Goal: Information Seeking & Learning: Learn about a topic

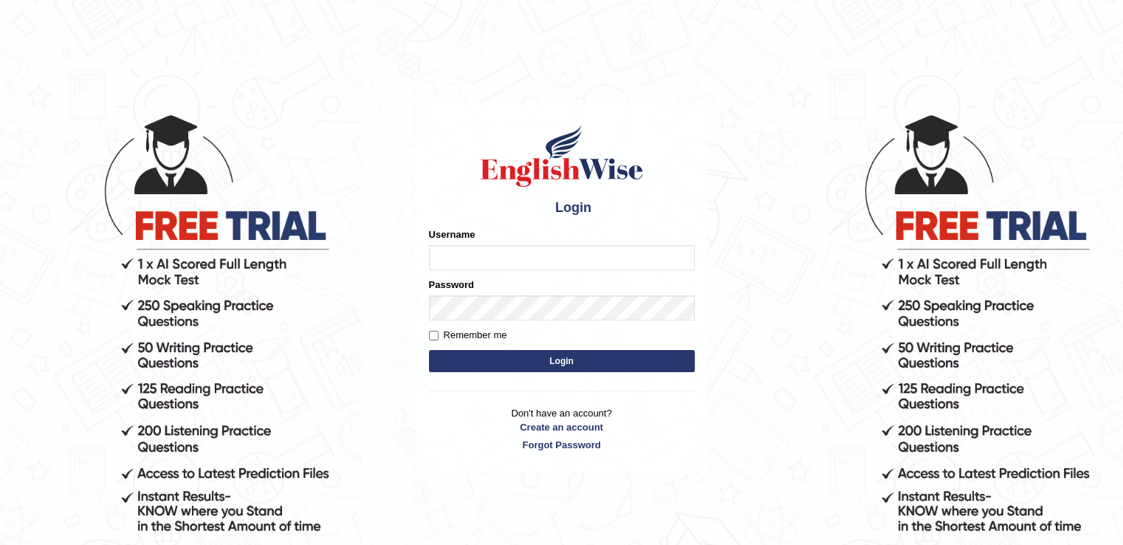
click at [448, 249] on input "Username" at bounding box center [562, 257] width 266 height 25
type input "auralima"
click at [516, 359] on button "Login" at bounding box center [562, 361] width 266 height 22
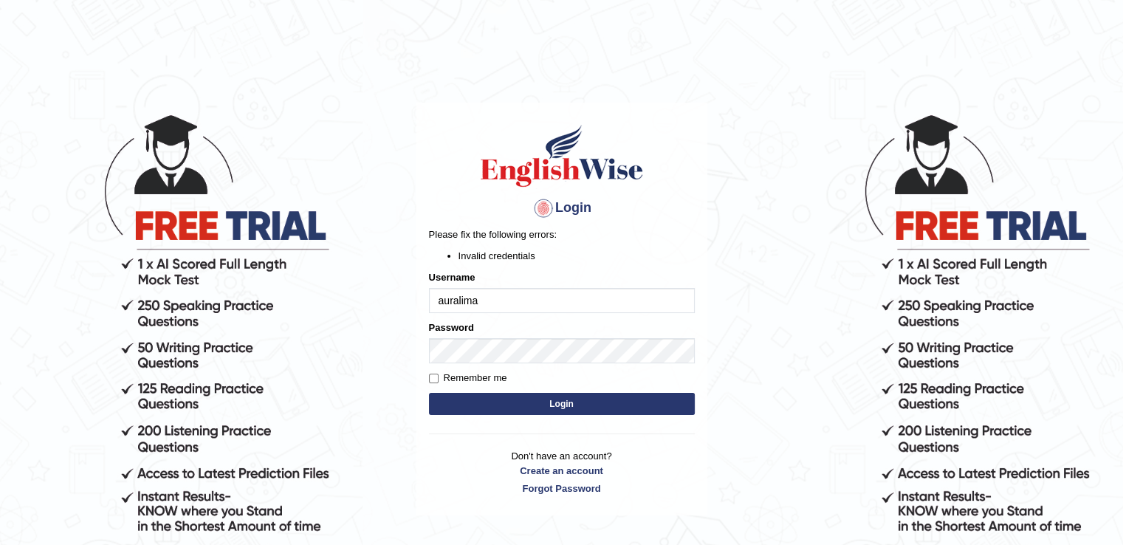
click at [511, 402] on button "Login" at bounding box center [562, 404] width 266 height 22
click at [514, 401] on button "Login" at bounding box center [562, 404] width 266 height 22
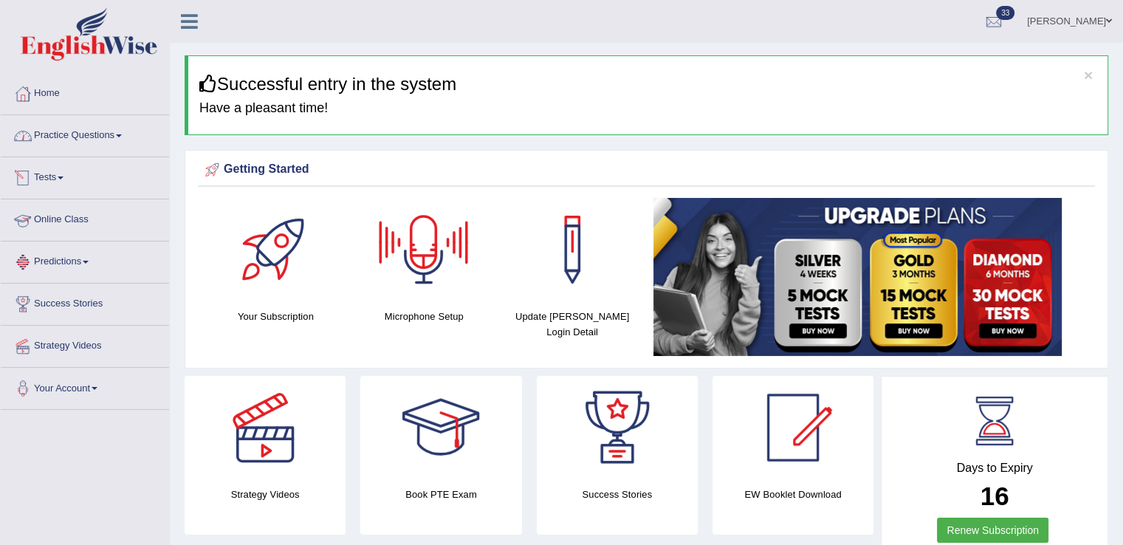
click at [94, 139] on link "Practice Questions" at bounding box center [85, 133] width 168 height 37
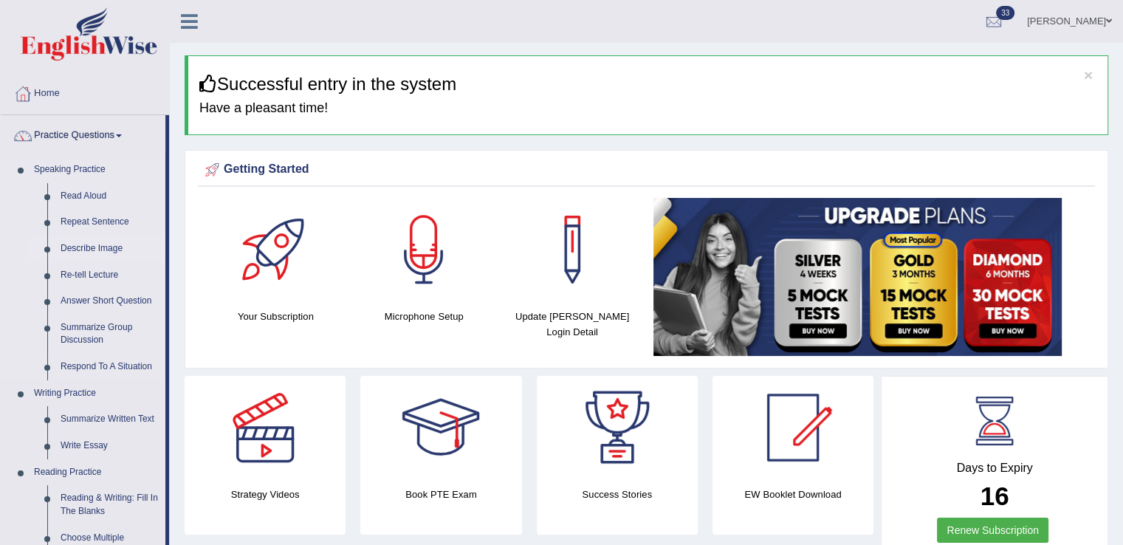
click at [85, 241] on link "Describe Image" at bounding box center [109, 248] width 111 height 27
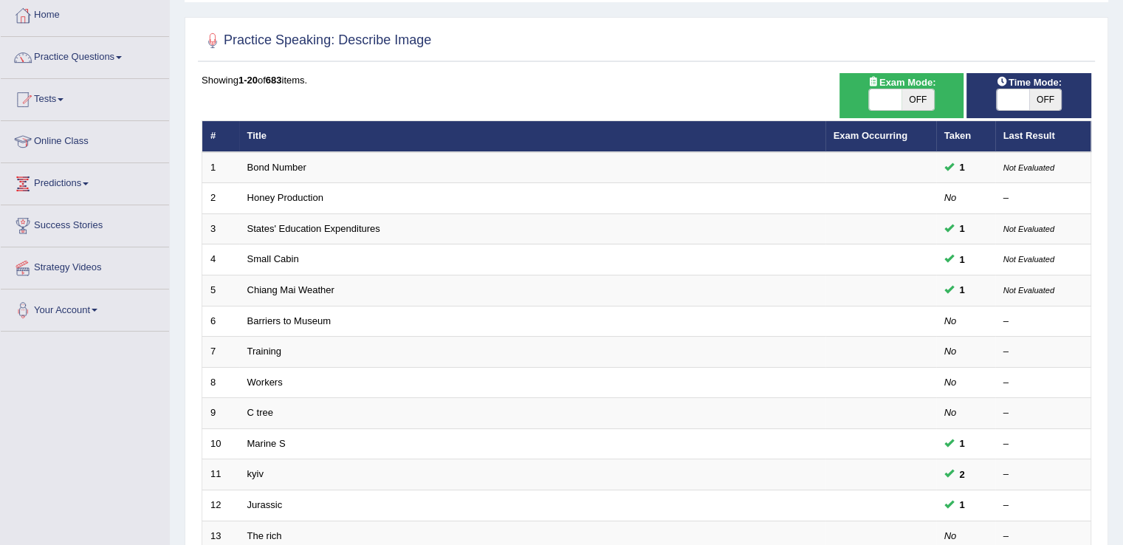
scroll to position [80, 0]
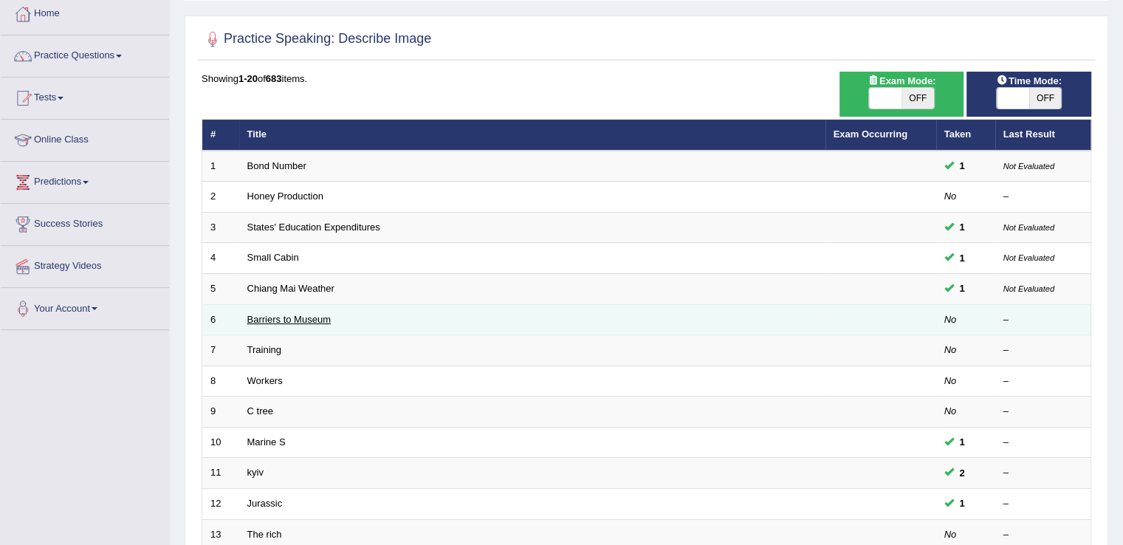
click at [318, 317] on link "Barriers to Museum" at bounding box center [288, 319] width 83 height 11
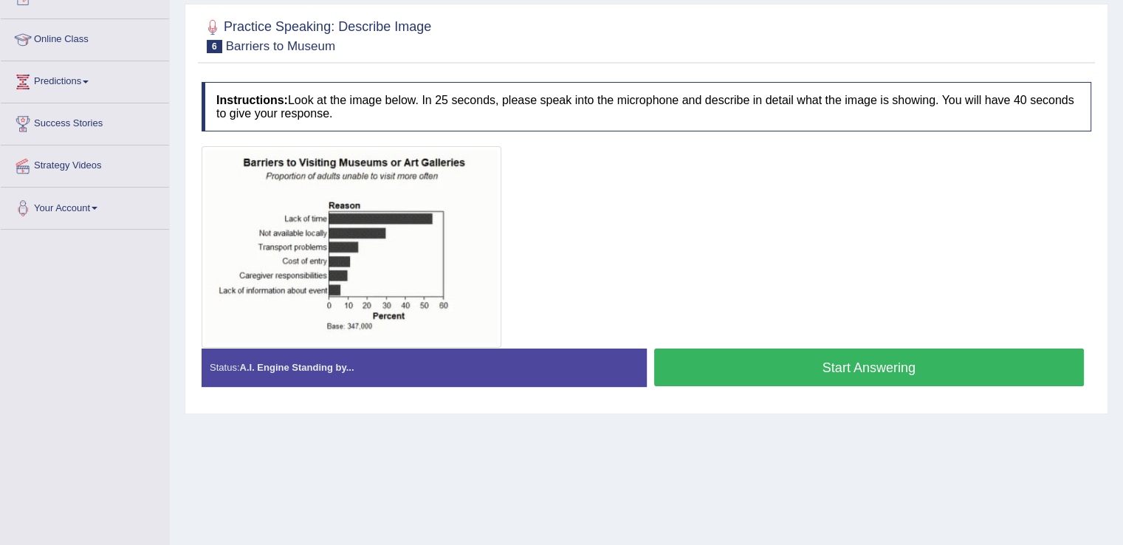
scroll to position [187, 0]
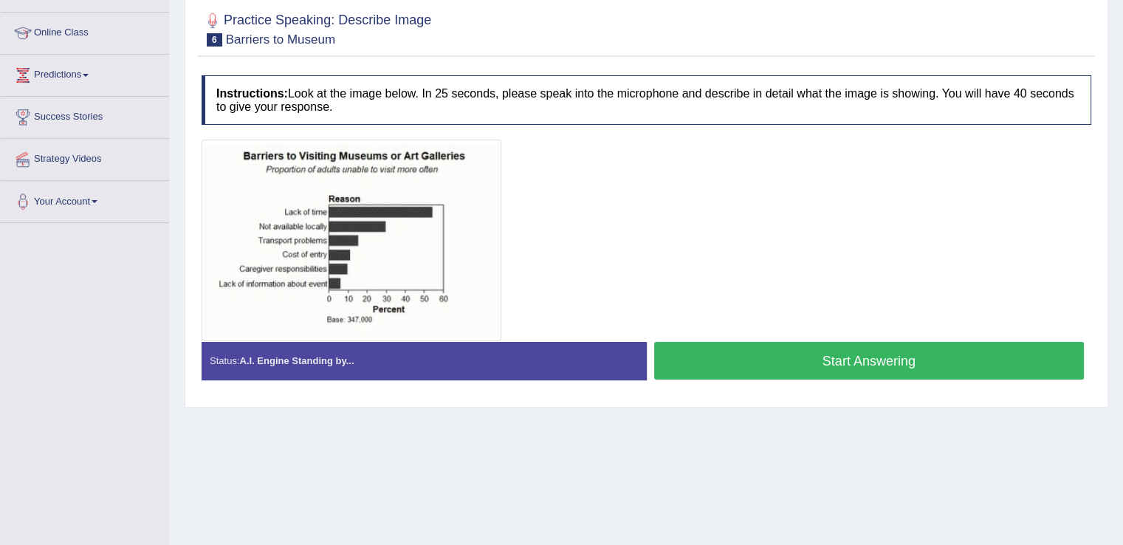
click at [813, 359] on button "Start Answering" at bounding box center [869, 361] width 430 height 38
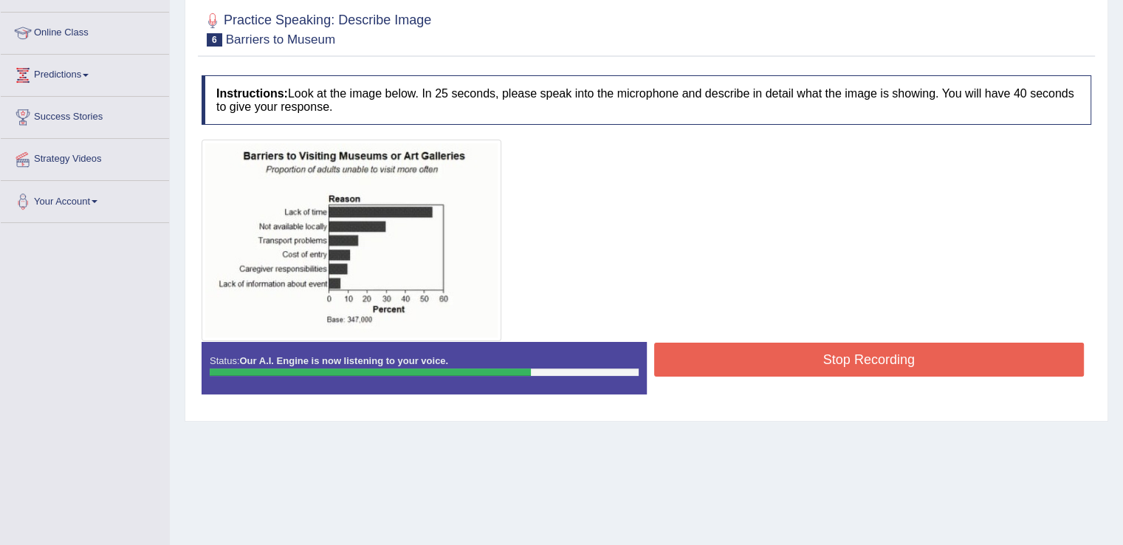
click at [813, 359] on button "Stop Recording" at bounding box center [869, 359] width 430 height 34
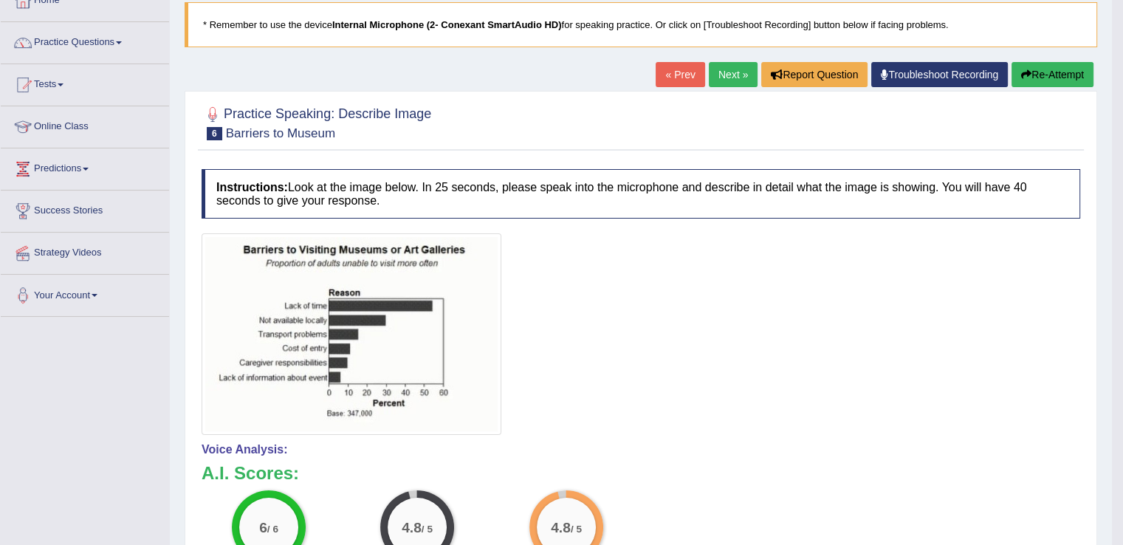
scroll to position [81, 0]
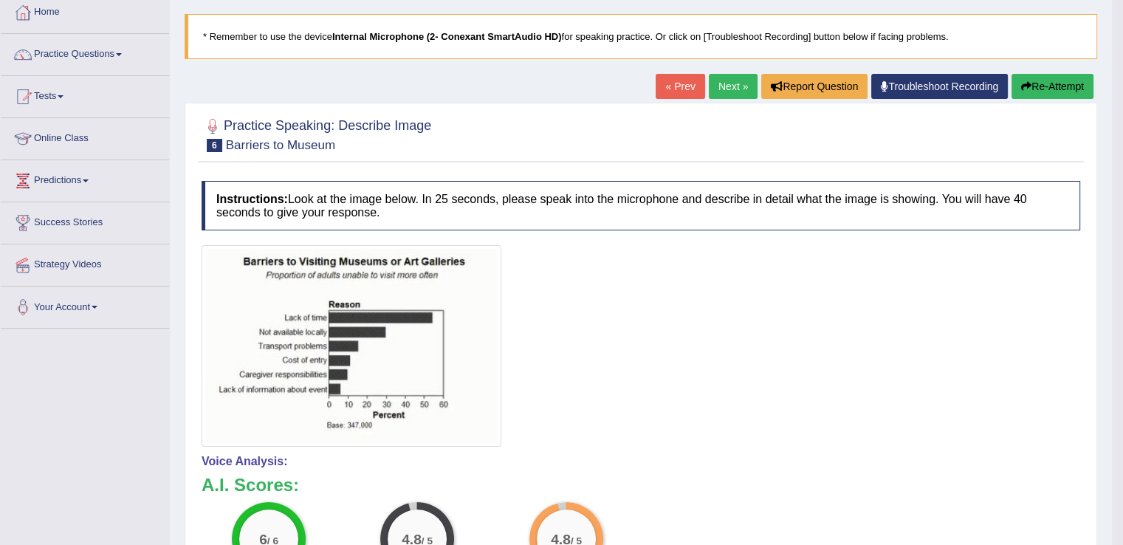
click at [734, 83] on link "Next »" at bounding box center [733, 86] width 49 height 25
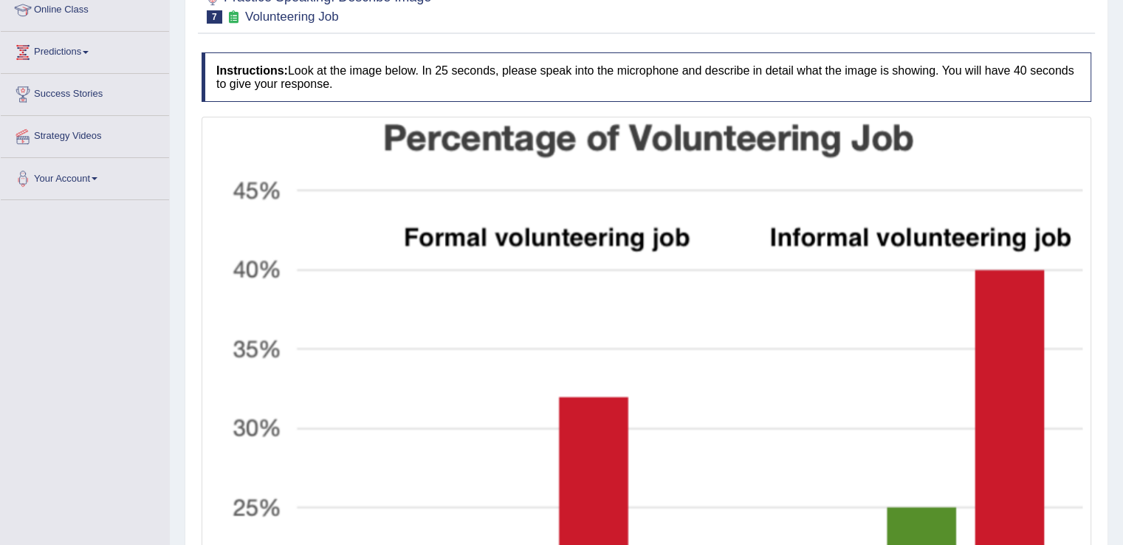
scroll to position [70, 0]
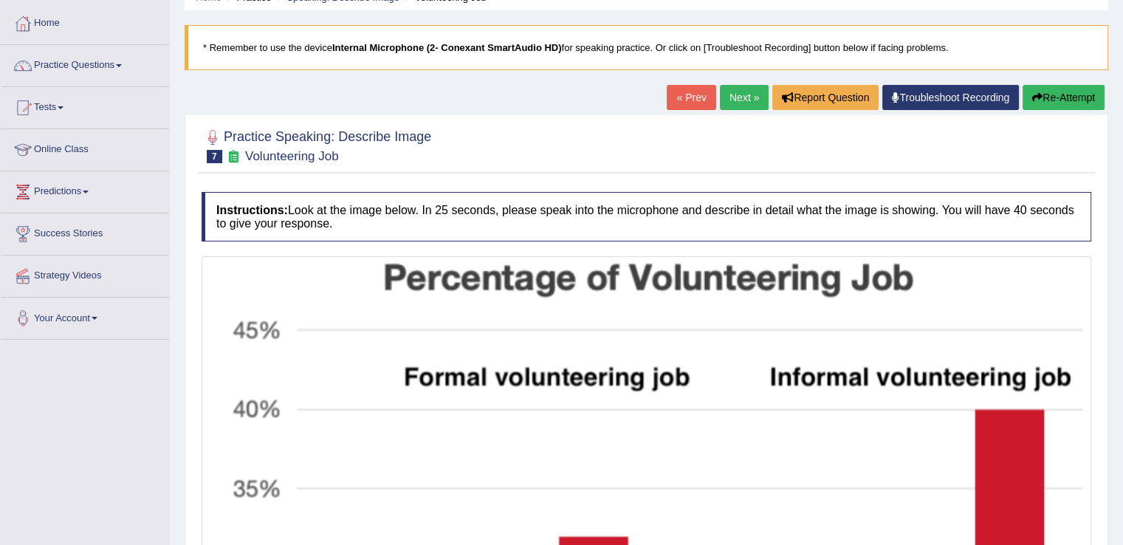
click at [1049, 91] on button "Re-Attempt" at bounding box center [1063, 97] width 82 height 25
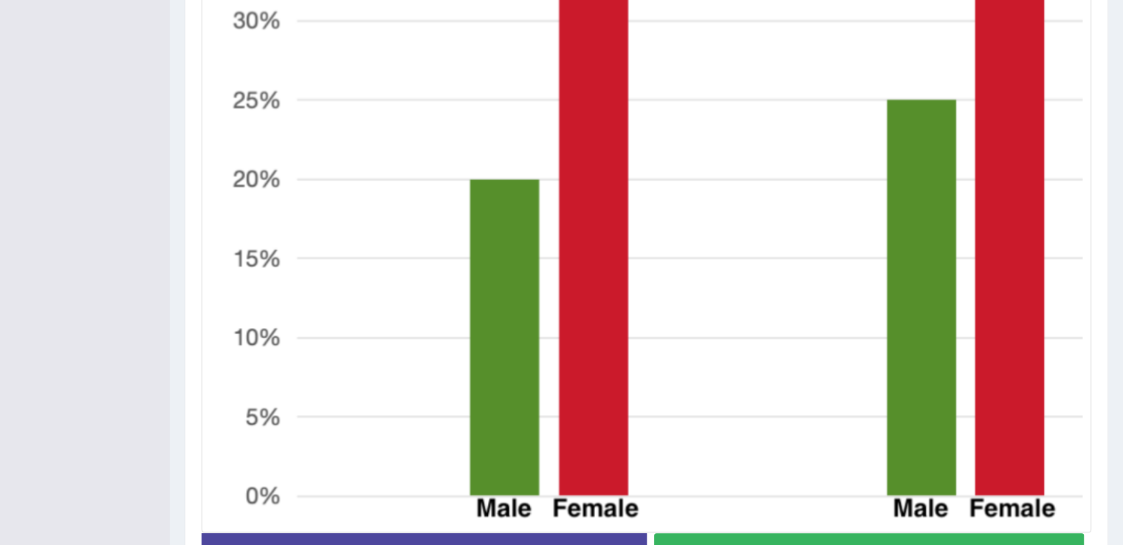
scroll to position [676, 0]
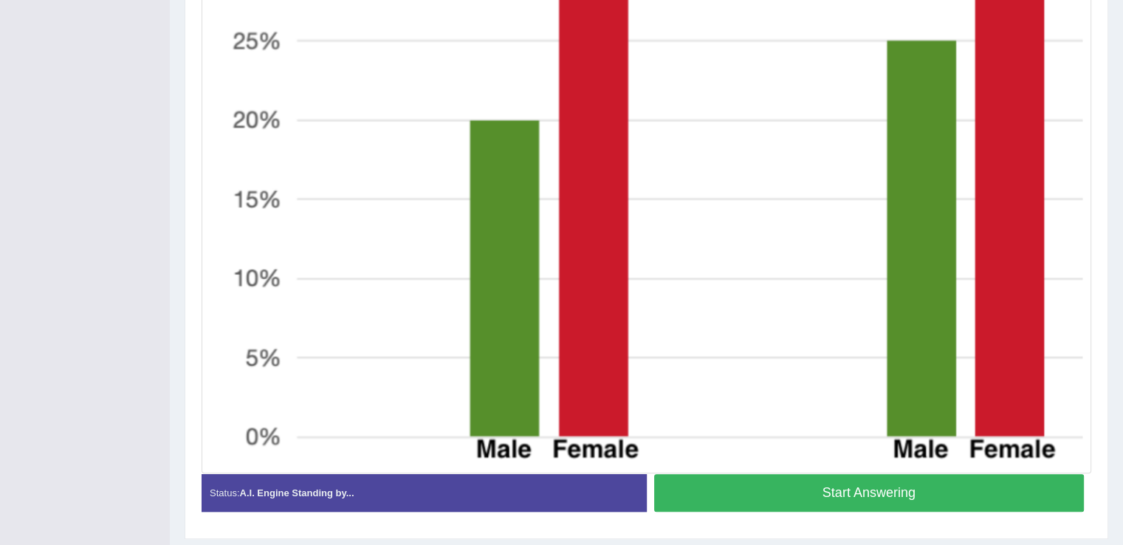
click at [972, 500] on button "Start Answering" at bounding box center [869, 493] width 430 height 38
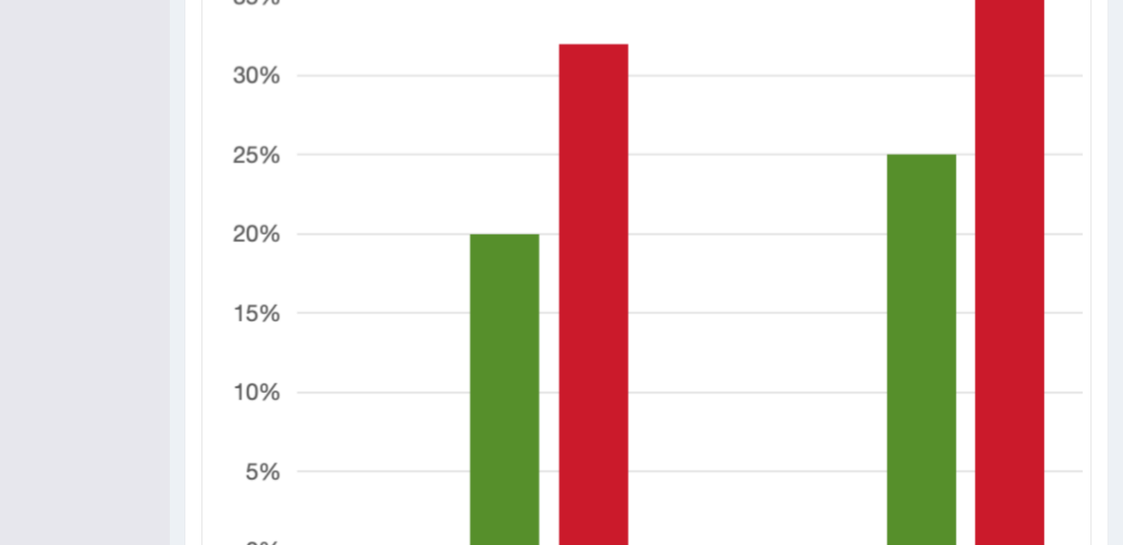
scroll to position [731, 0]
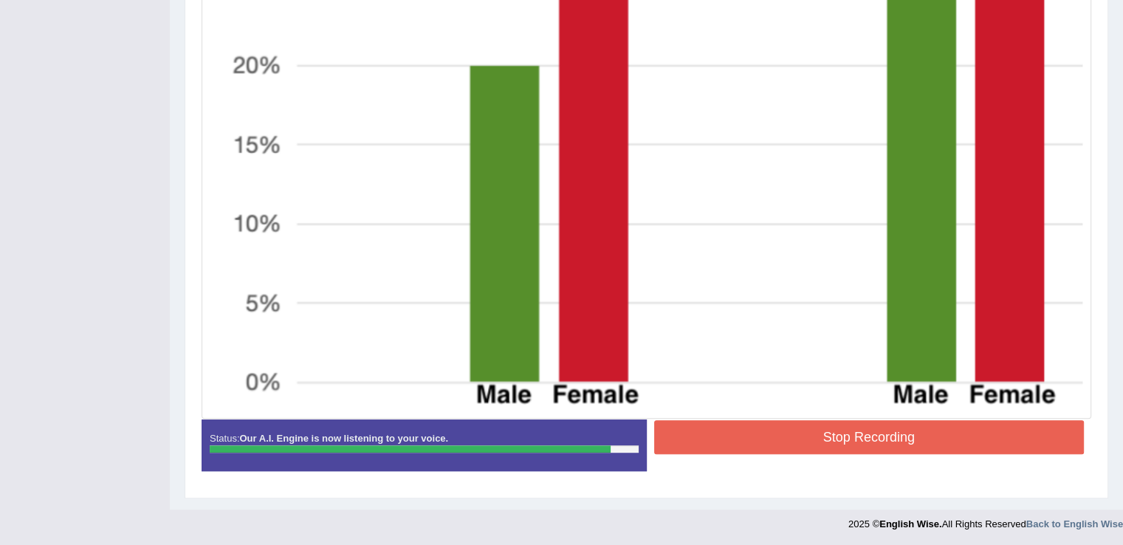
click at [901, 447] on button "Stop Recording" at bounding box center [869, 437] width 430 height 34
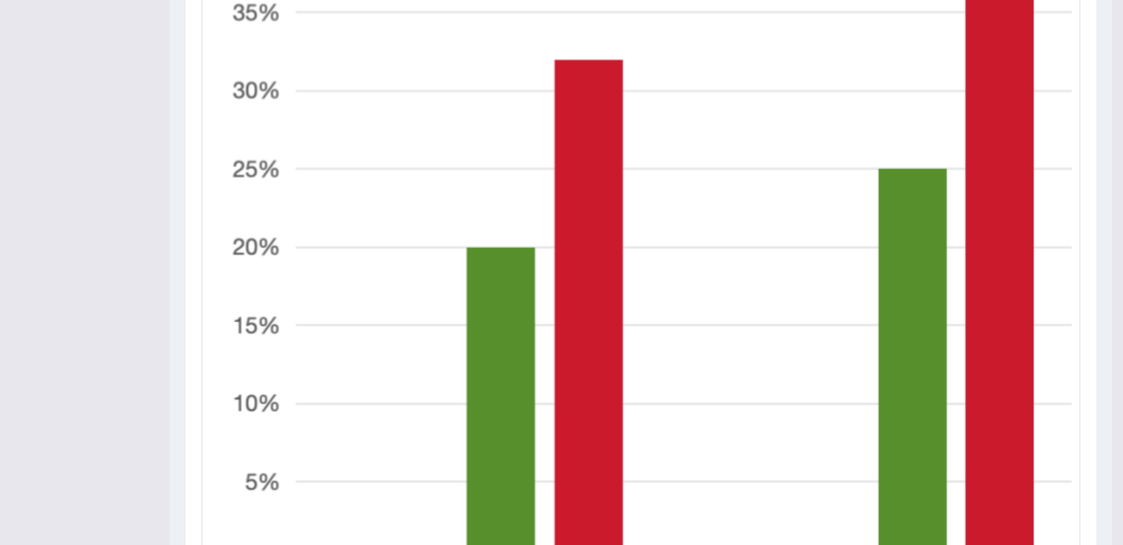
scroll to position [0, 0]
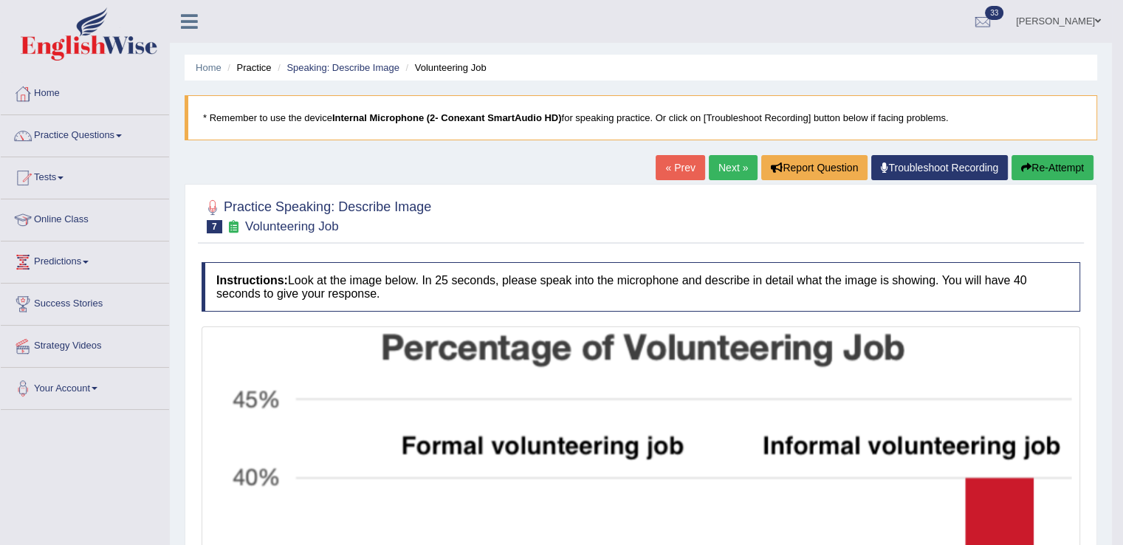
click at [734, 164] on link "Next »" at bounding box center [733, 167] width 49 height 25
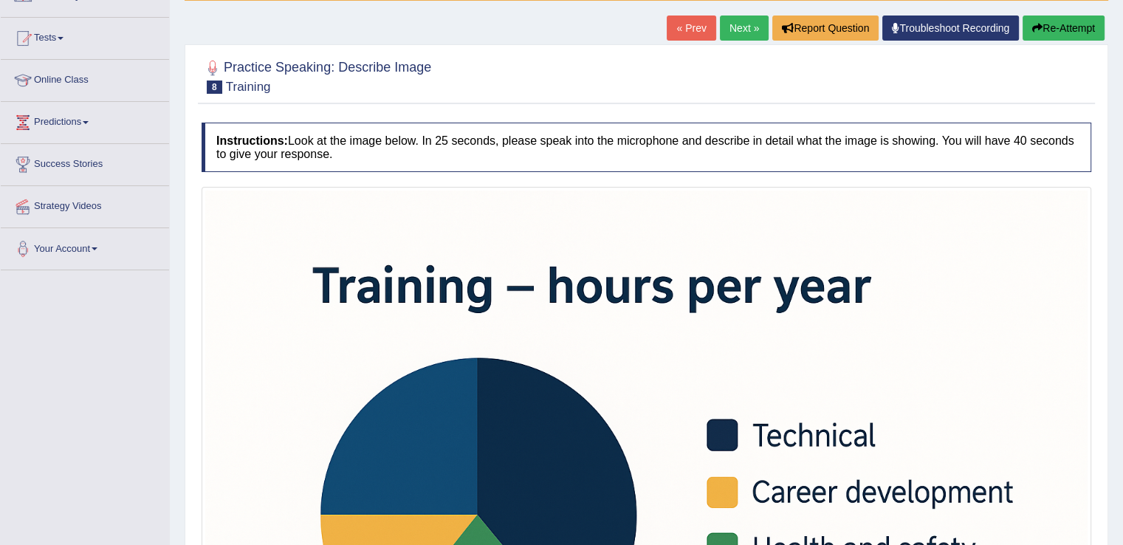
click at [1122, 261] on html "Toggle navigation Home Practice Questions Speaking Practice Read Aloud Repeat S…" at bounding box center [561, 133] width 1123 height 545
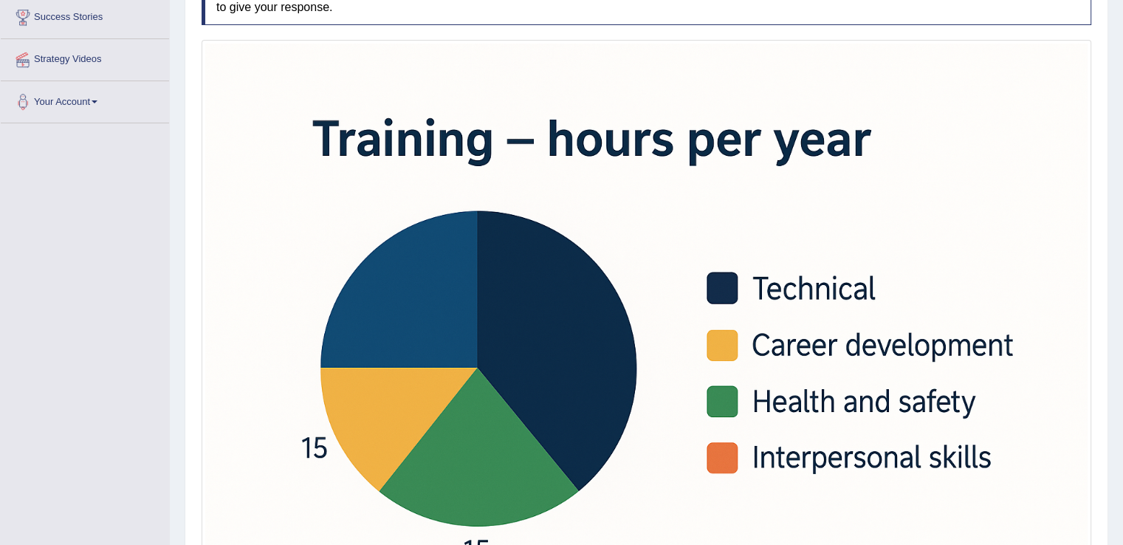
scroll to position [255, 0]
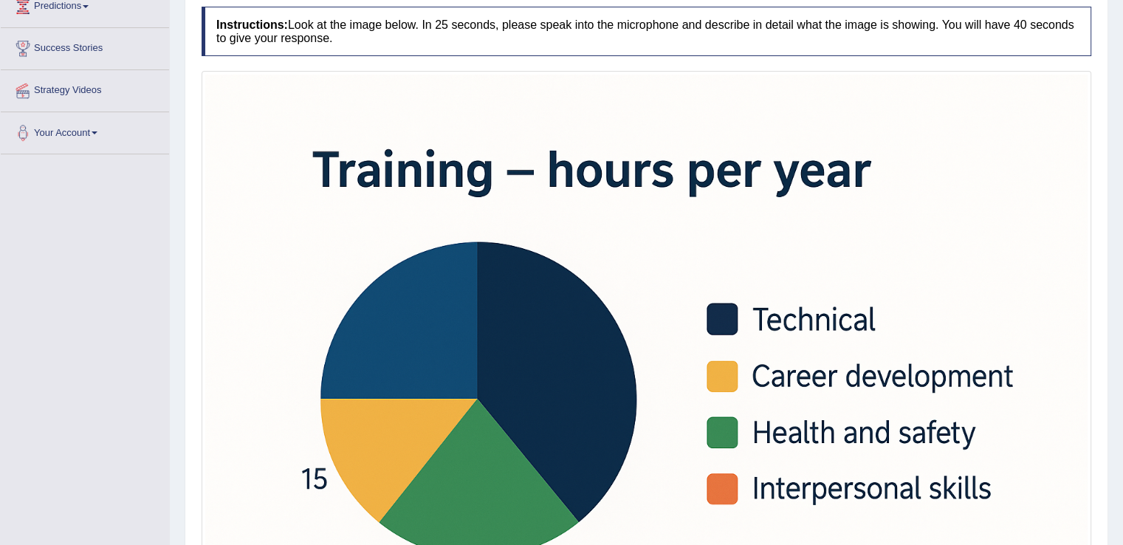
drag, startPoint x: 1118, startPoint y: 318, endPoint x: 1116, endPoint y: 285, distance: 33.3
click at [1116, 285] on div "Home Practice Speaking: Describe Image Training * Remember to use the device In…" at bounding box center [646, 244] width 953 height 999
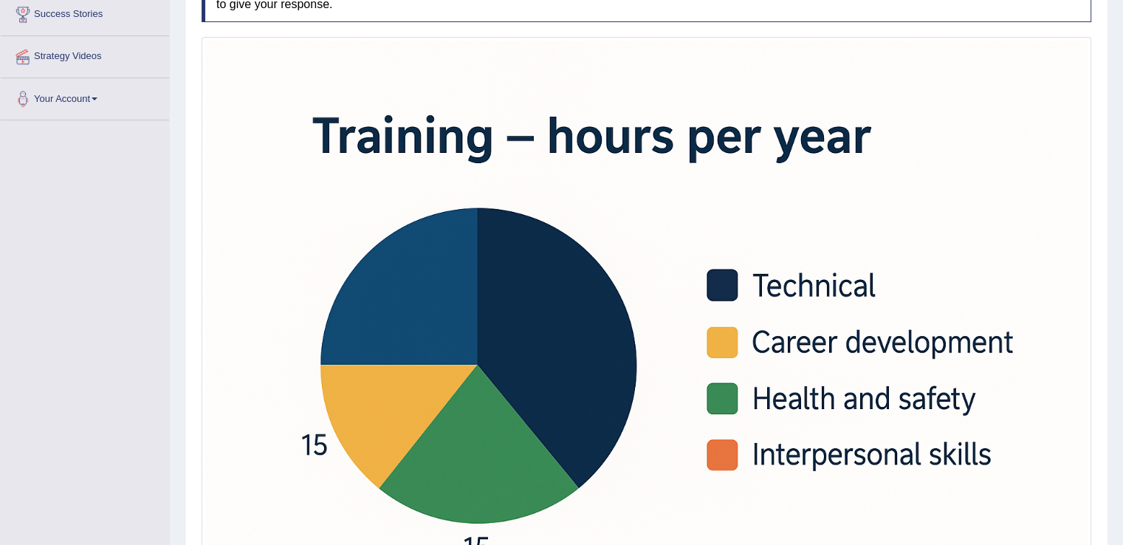
scroll to position [295, 0]
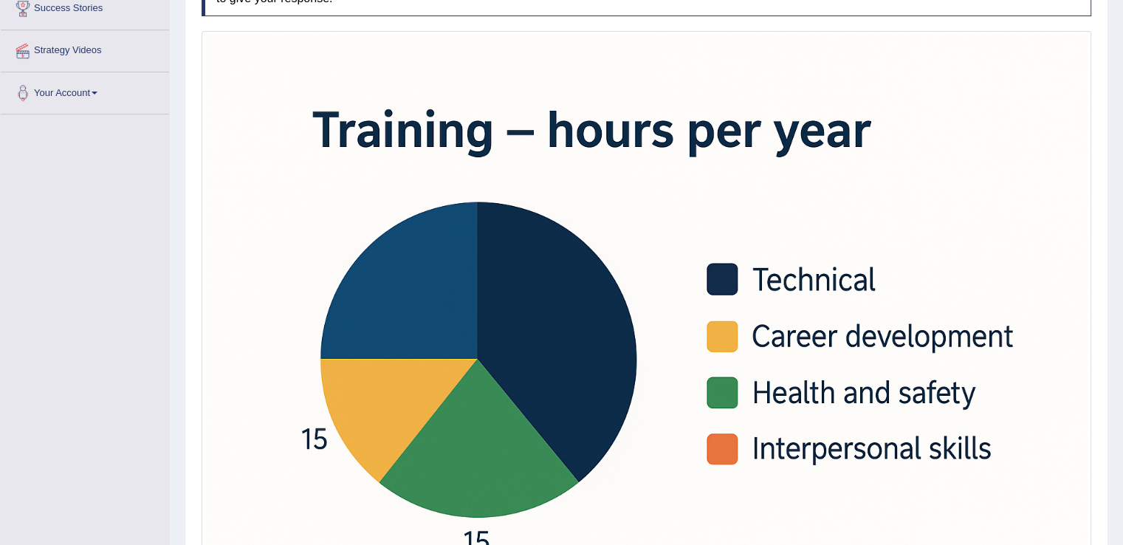
drag, startPoint x: 1118, startPoint y: 328, endPoint x: 1118, endPoint y: 361, distance: 32.5
click at [1118, 361] on div "Home Practice Speaking: Describe Image Training * Remember to use the device In…" at bounding box center [646, 204] width 953 height 999
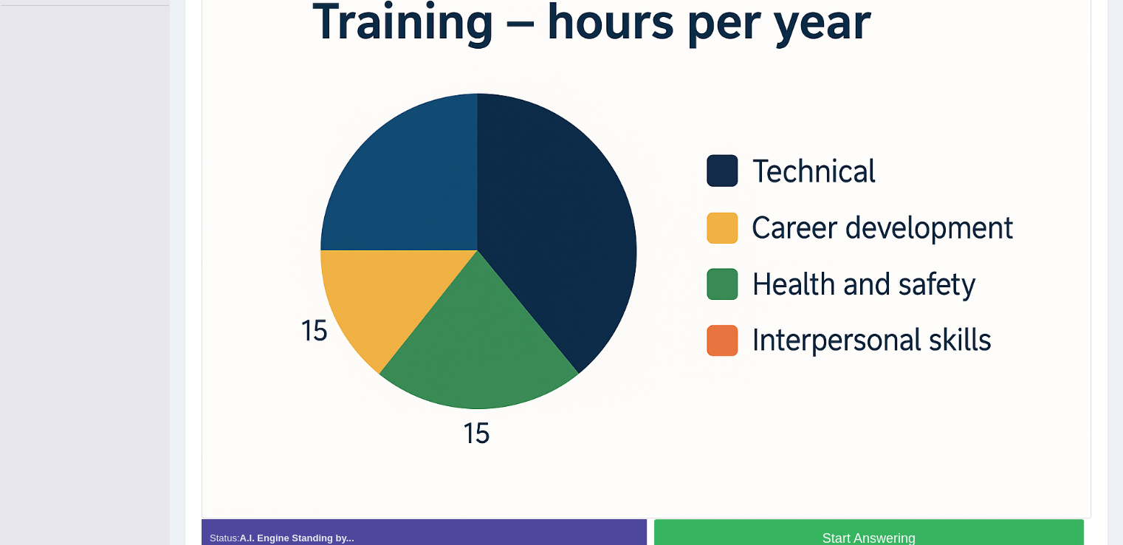
scroll to position [399, 0]
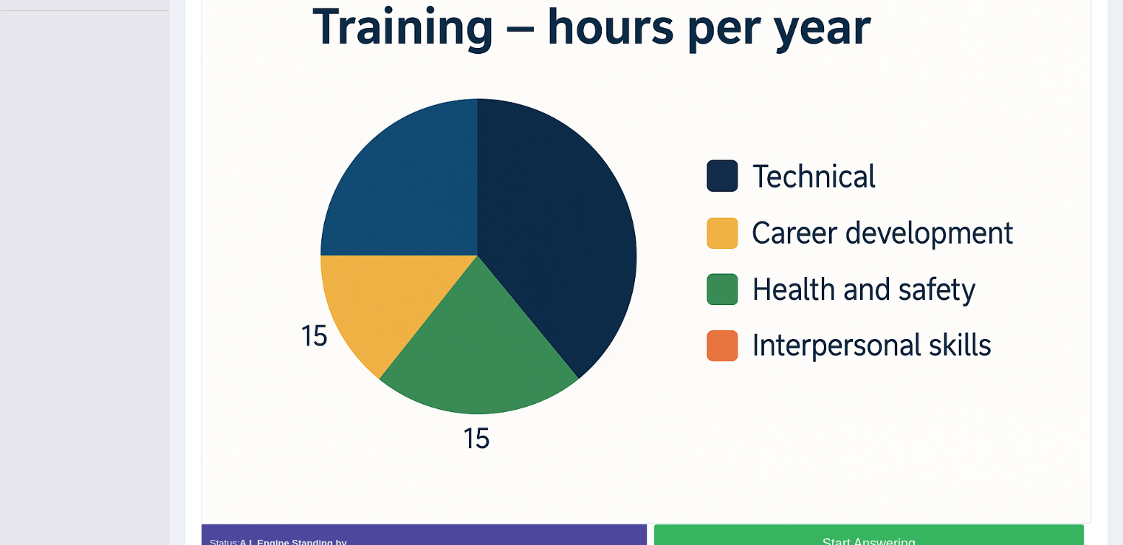
click at [765, 526] on button "Start Answering" at bounding box center [869, 543] width 430 height 38
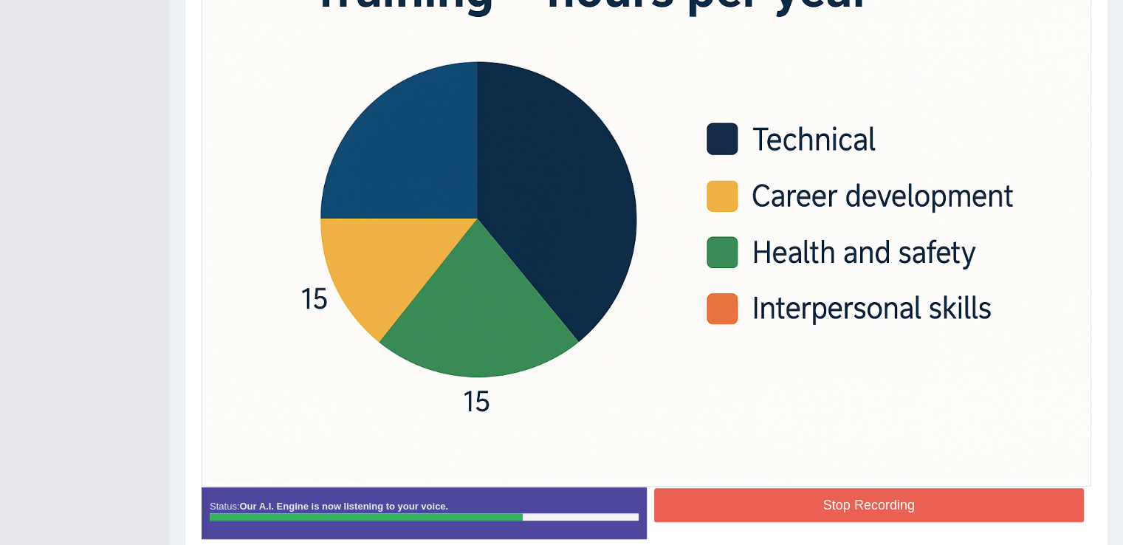
scroll to position [466, 0]
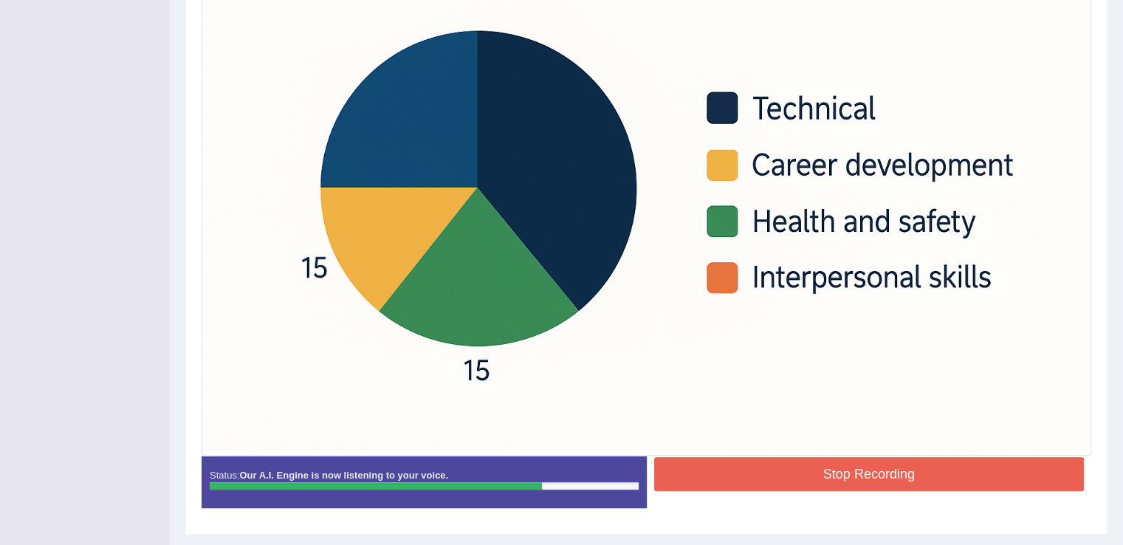
click at [776, 483] on button "Stop Recording" at bounding box center [869, 474] width 430 height 34
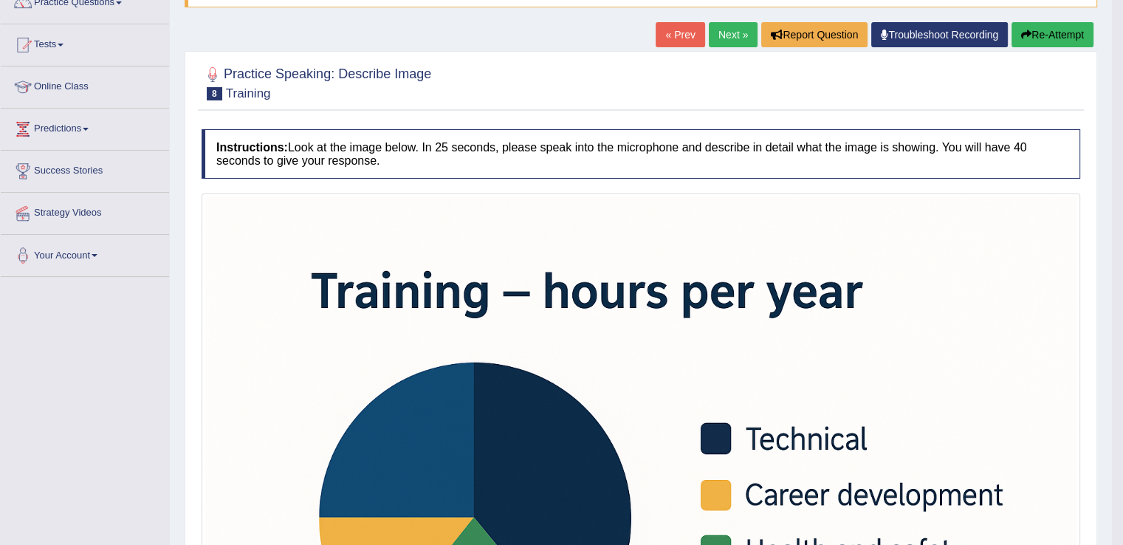
scroll to position [73, 0]
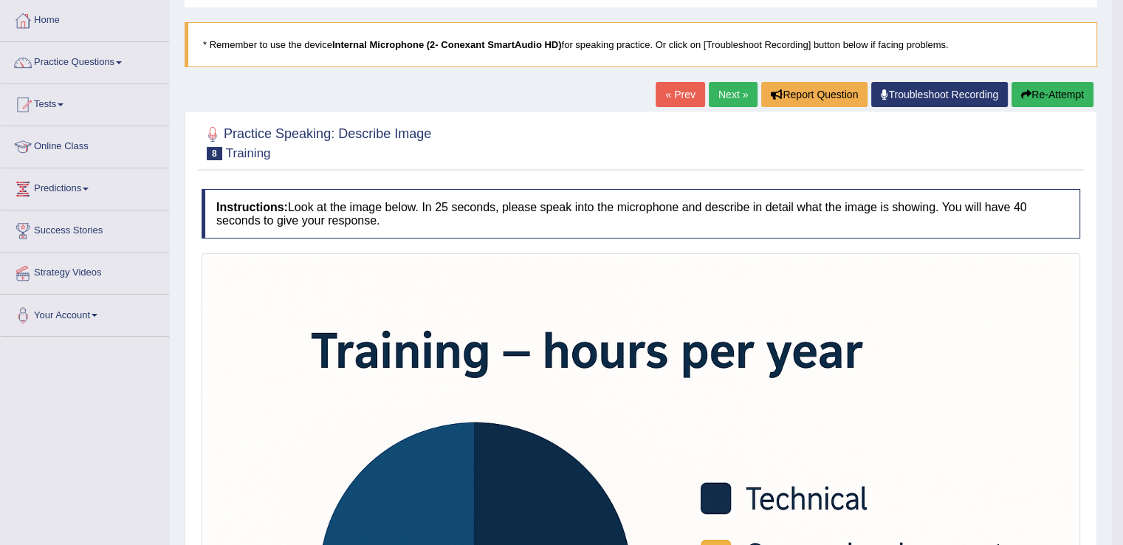
click at [736, 86] on link "Next »" at bounding box center [733, 94] width 49 height 25
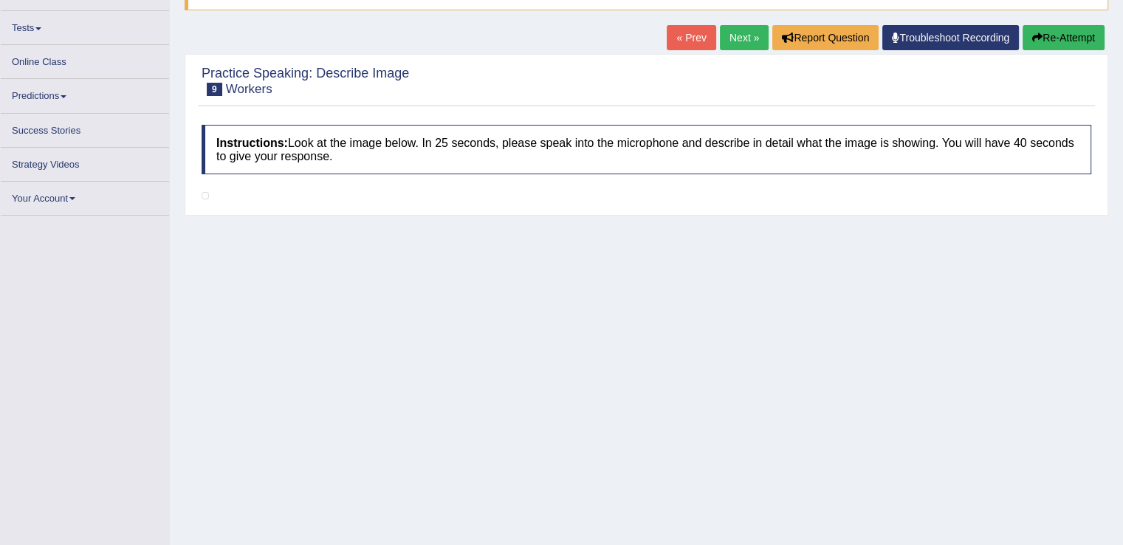
scroll to position [131, 0]
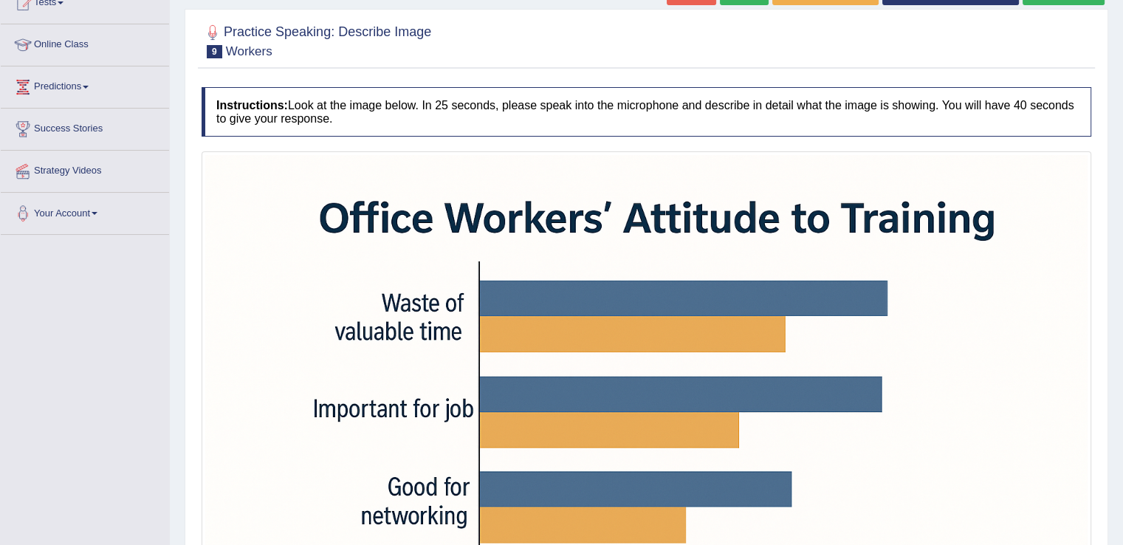
drag, startPoint x: 1131, startPoint y: 201, endPoint x: 1130, endPoint y: 234, distance: 33.2
click at [1122, 234] on html "Toggle navigation Home Practice Questions Speaking Practice Read Aloud Repeat S…" at bounding box center [561, 97] width 1123 height 545
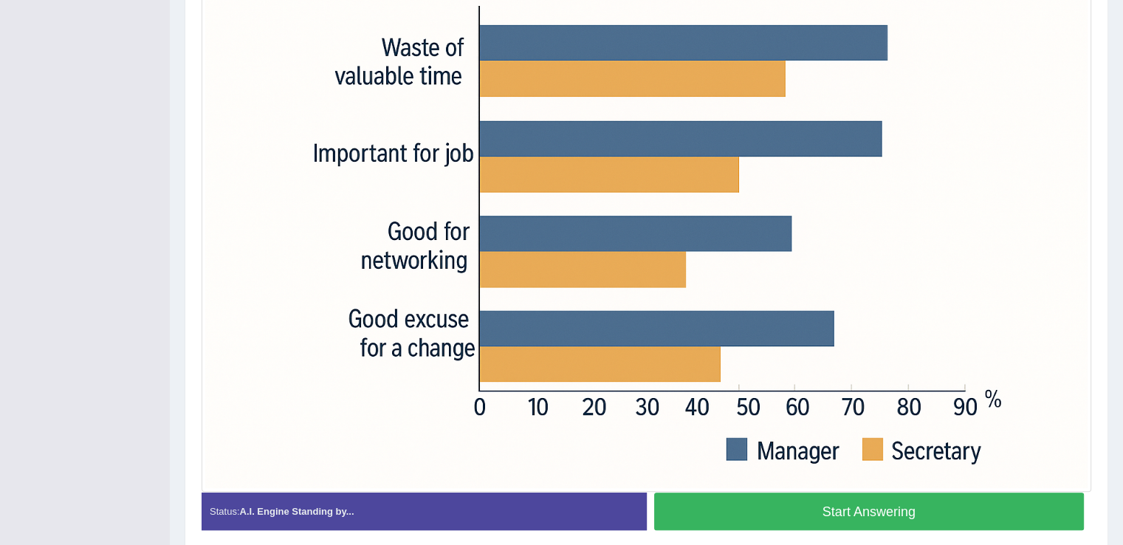
scroll to position [432, 0]
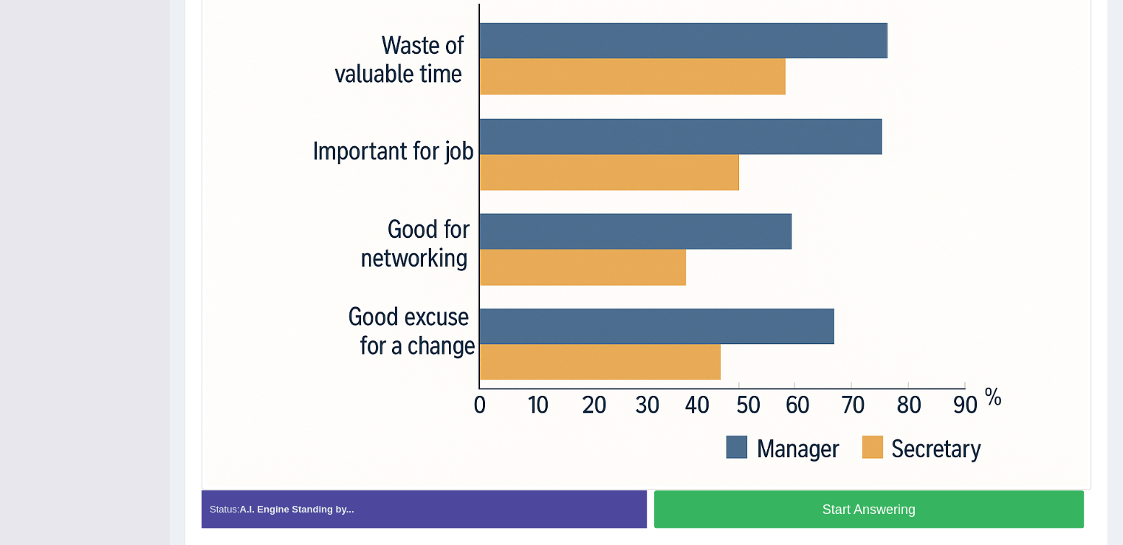
click at [807, 508] on button "Start Answering" at bounding box center [869, 509] width 430 height 38
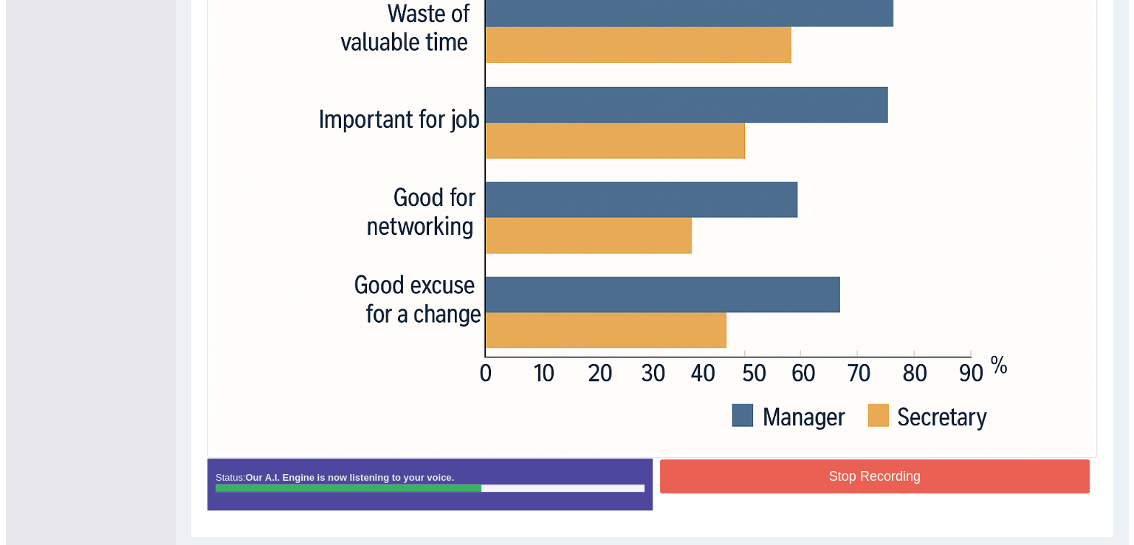
scroll to position [473, 0]
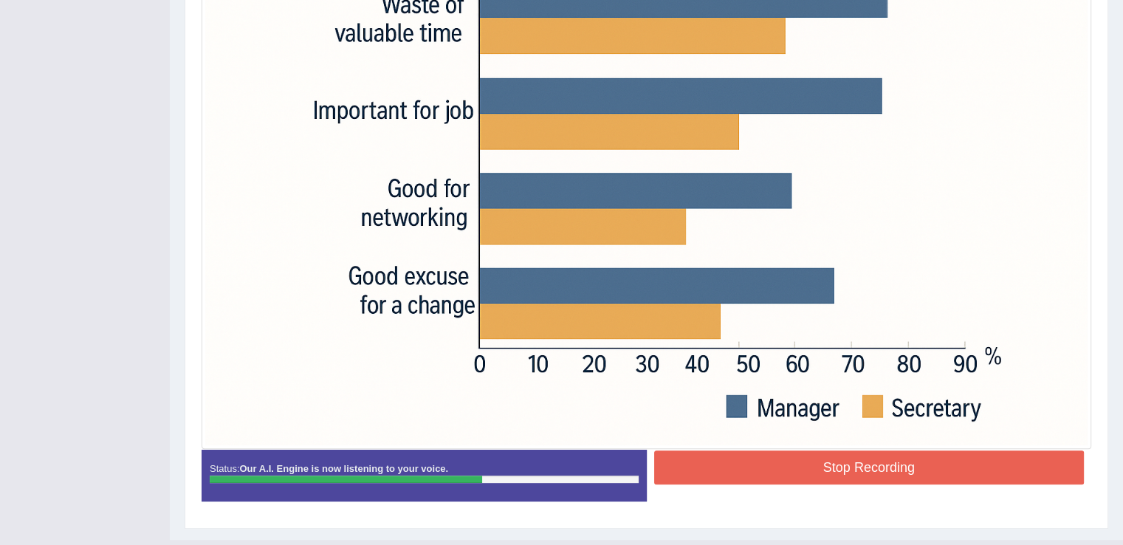
click at [807, 462] on button "Stop Recording" at bounding box center [869, 467] width 430 height 34
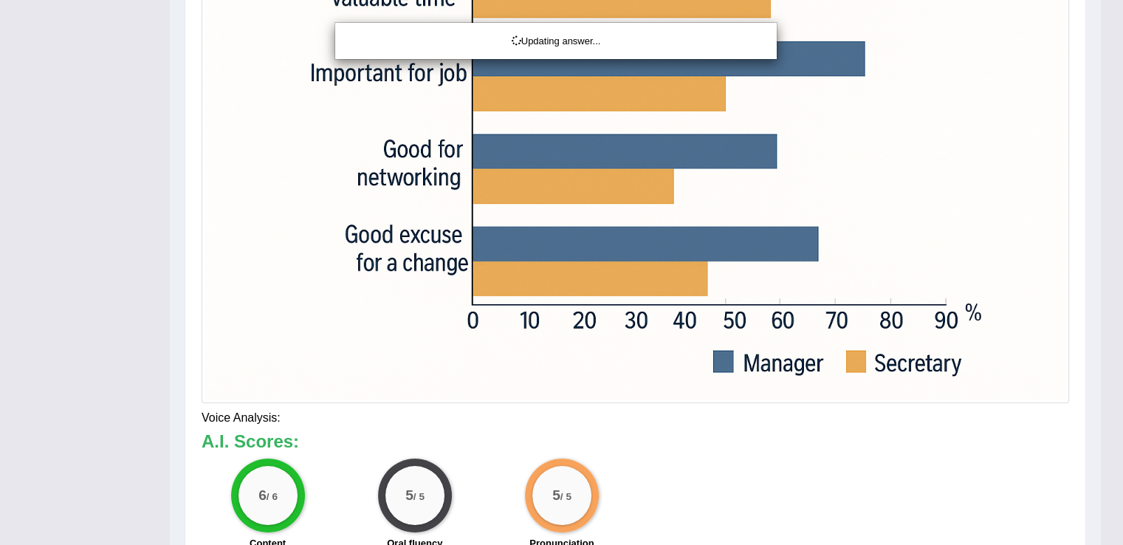
drag, startPoint x: 1133, startPoint y: 370, endPoint x: 1133, endPoint y: 514, distance: 143.9
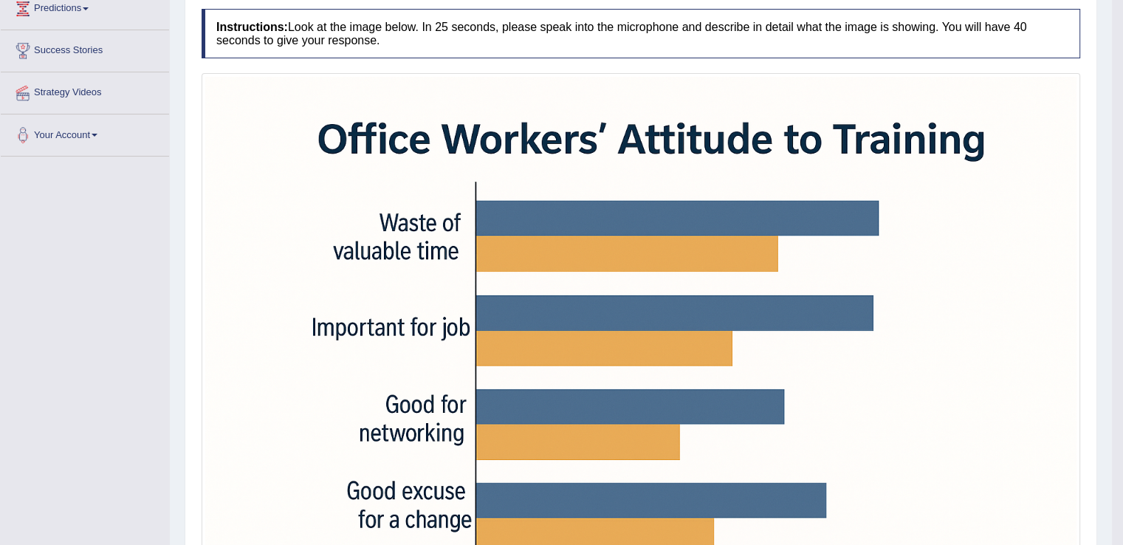
scroll to position [163, 0]
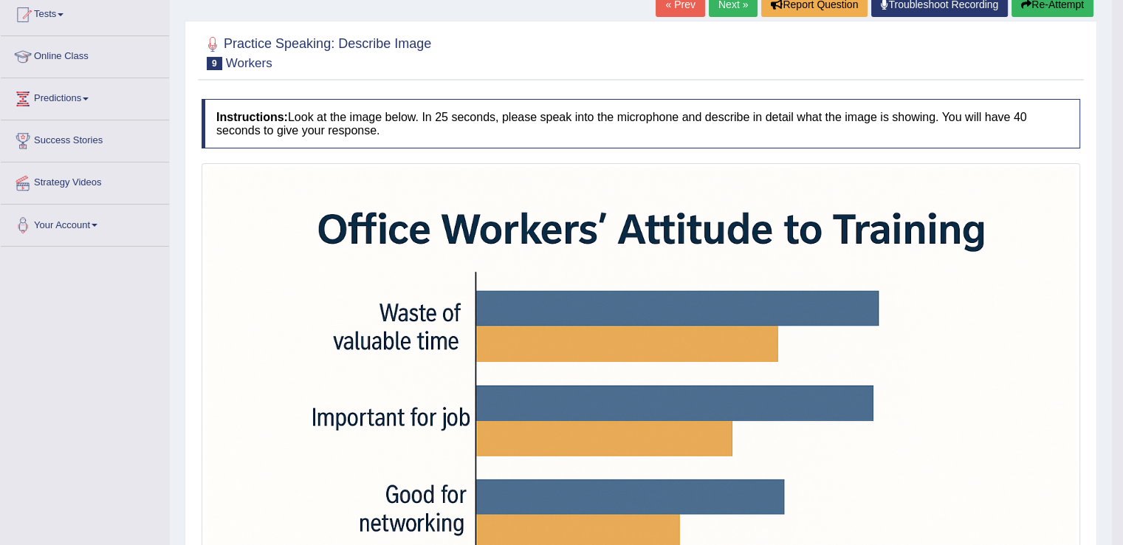
click at [726, 4] on link "Next »" at bounding box center [733, 4] width 49 height 25
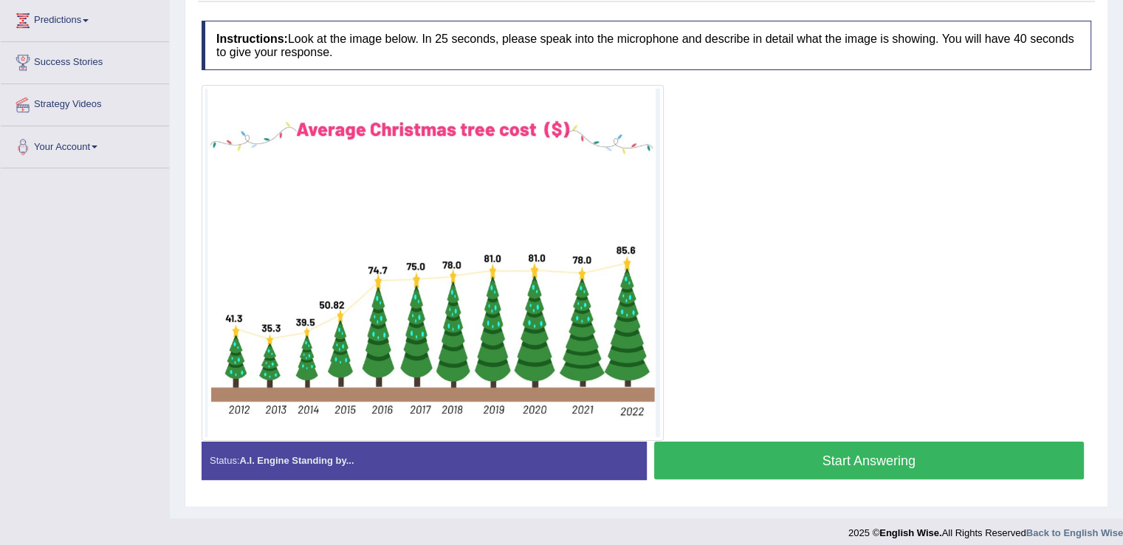
scroll to position [246, 0]
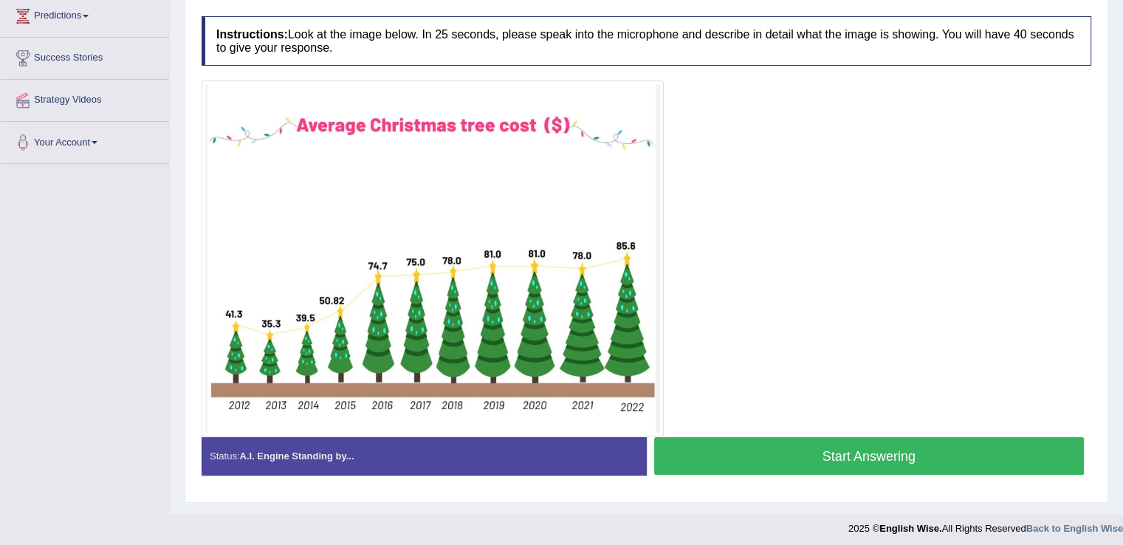
click at [728, 444] on button "Start Answering" at bounding box center [869, 456] width 430 height 38
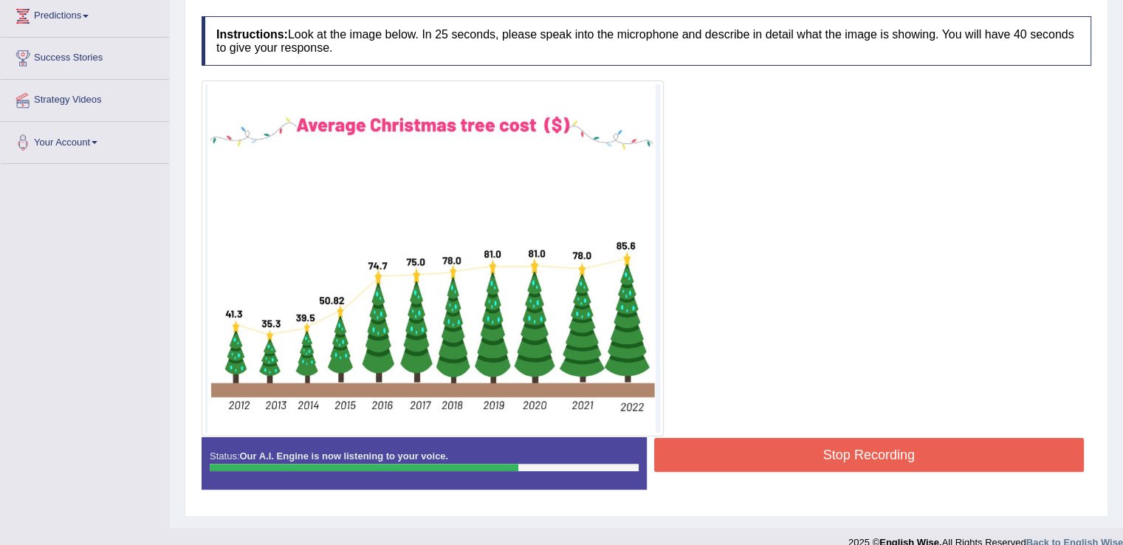
click at [728, 444] on button "Stop Recording" at bounding box center [869, 455] width 430 height 34
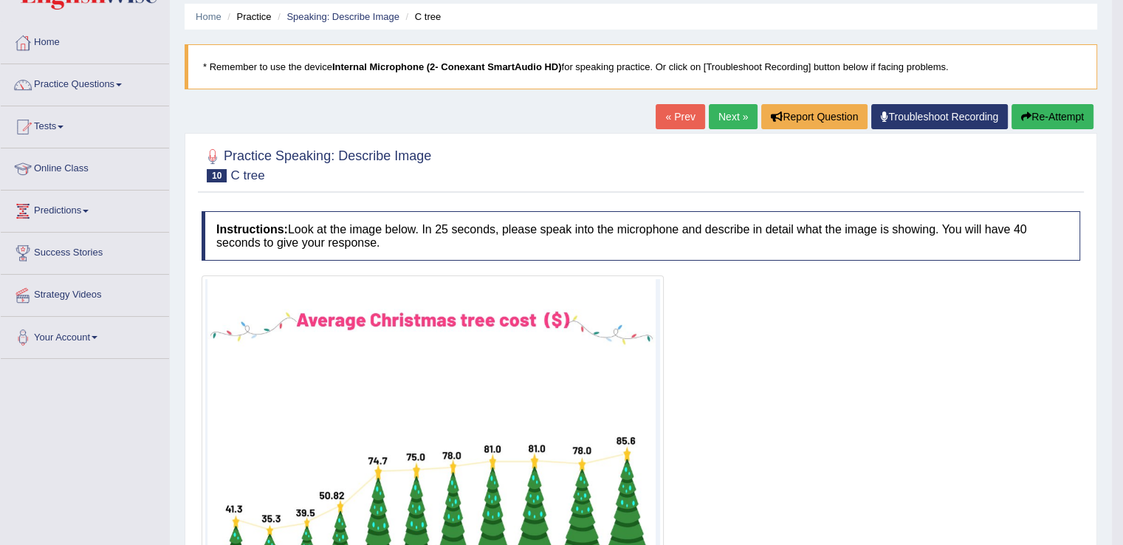
scroll to position [41, 0]
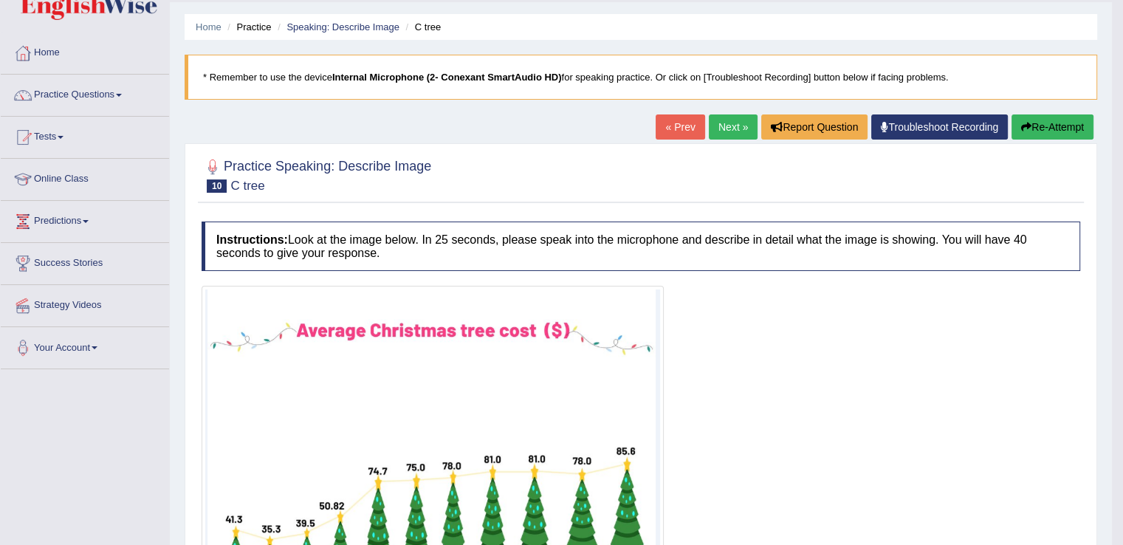
click at [729, 134] on link "Next »" at bounding box center [733, 126] width 49 height 25
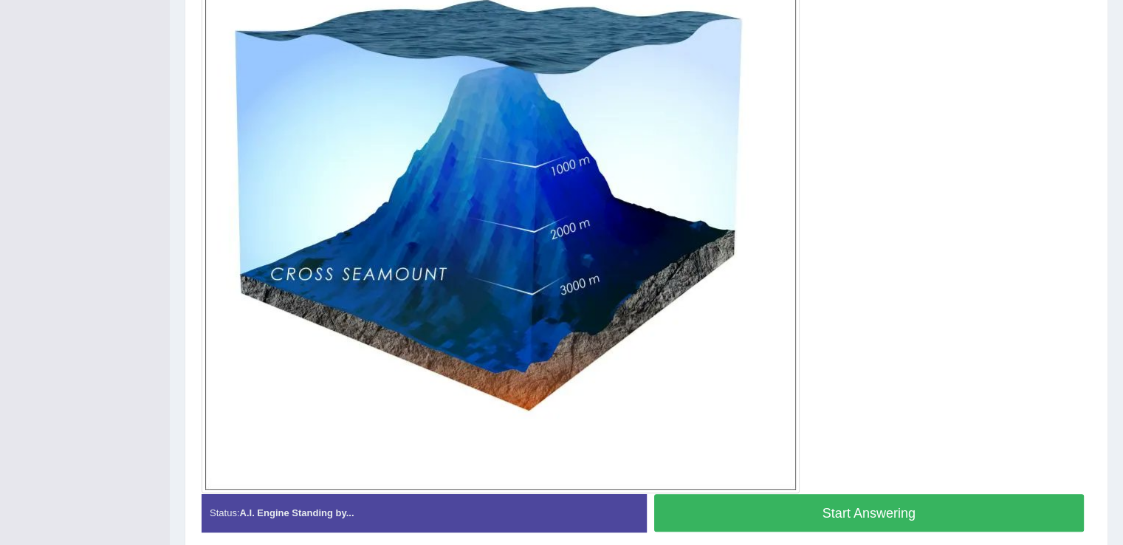
scroll to position [430, 0]
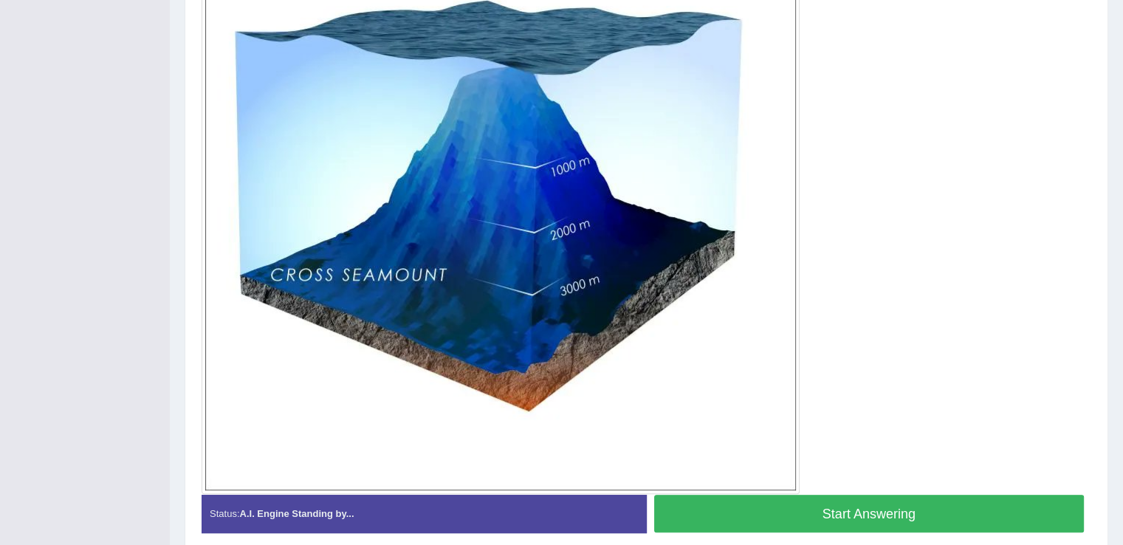
click at [803, 520] on button "Start Answering" at bounding box center [869, 513] width 430 height 38
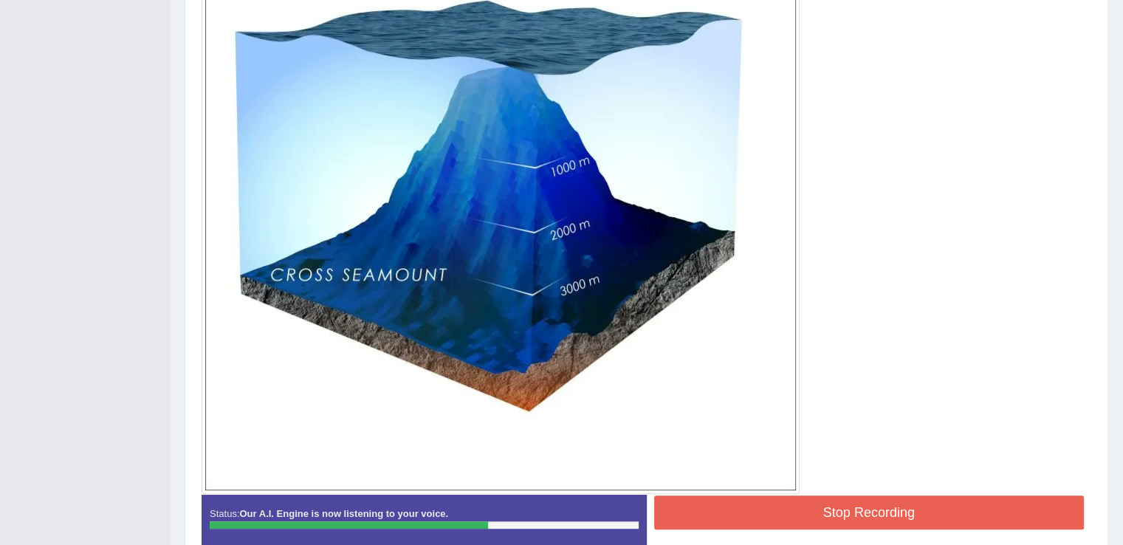
click at [801, 514] on button "Stop Recording" at bounding box center [869, 512] width 430 height 34
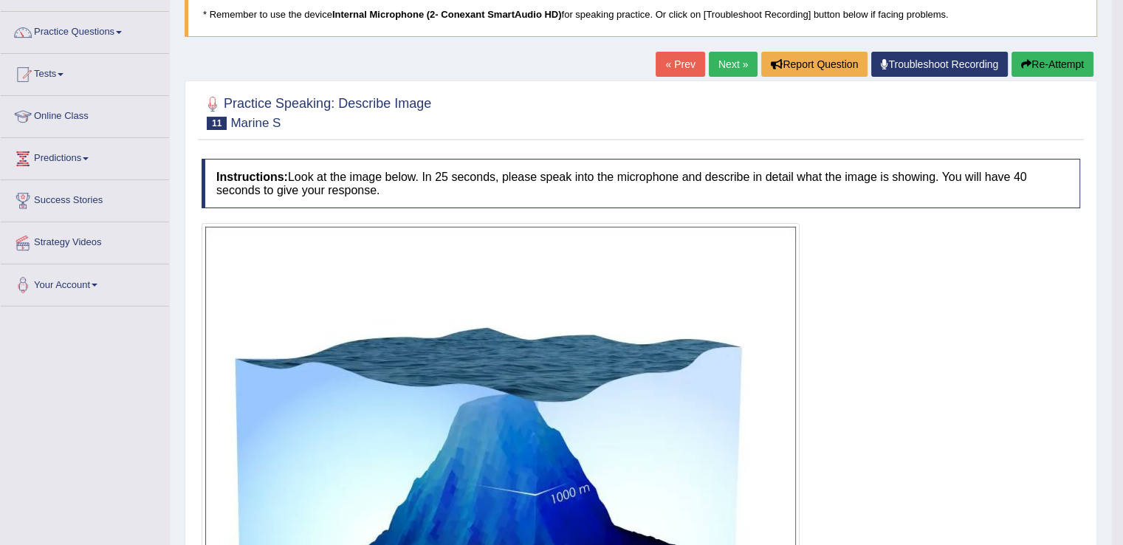
scroll to position [70, 0]
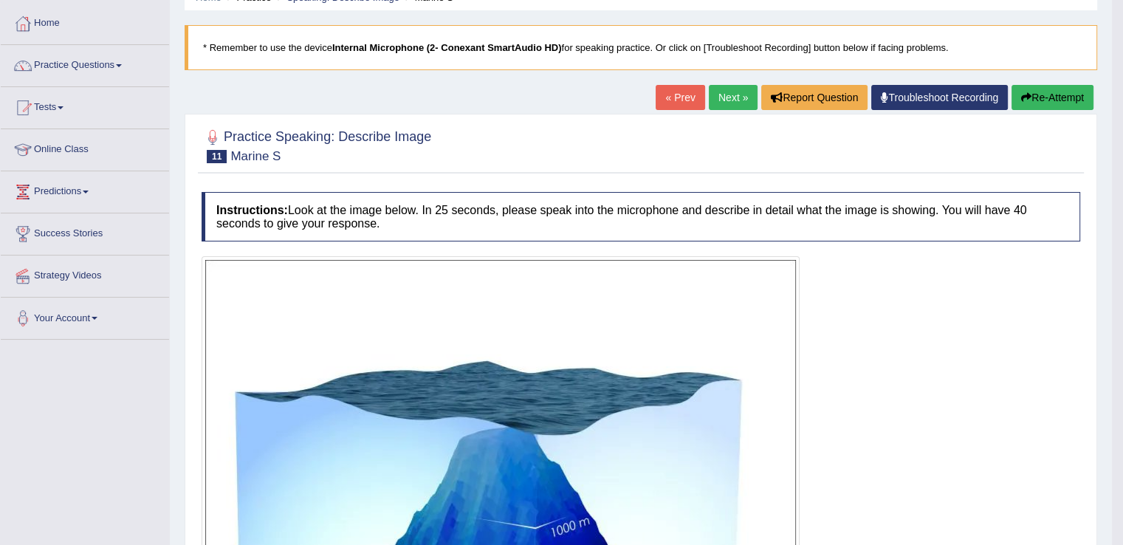
click at [721, 104] on link "Next »" at bounding box center [733, 97] width 49 height 25
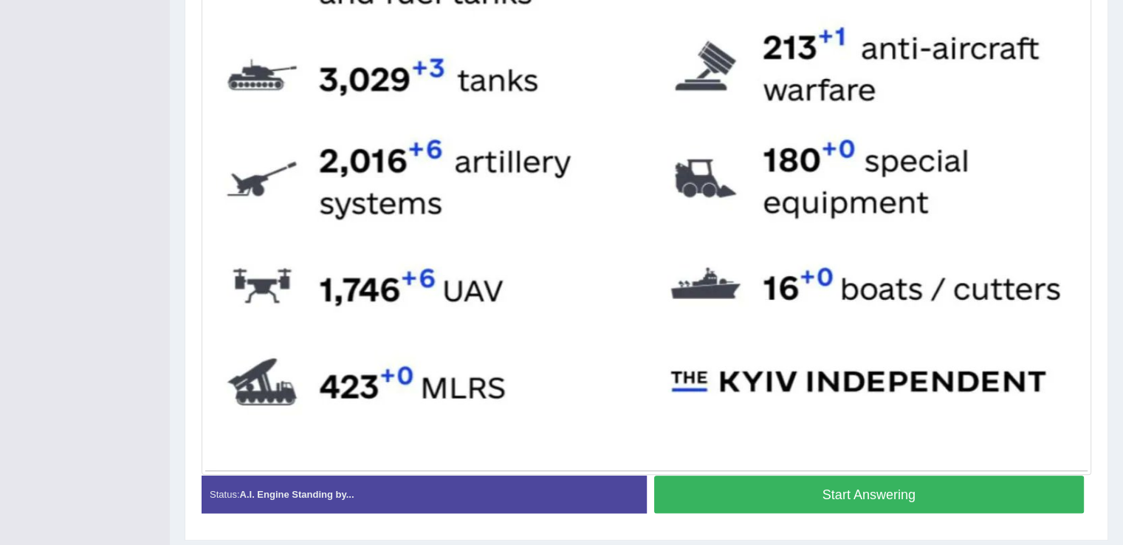
scroll to position [747, 0]
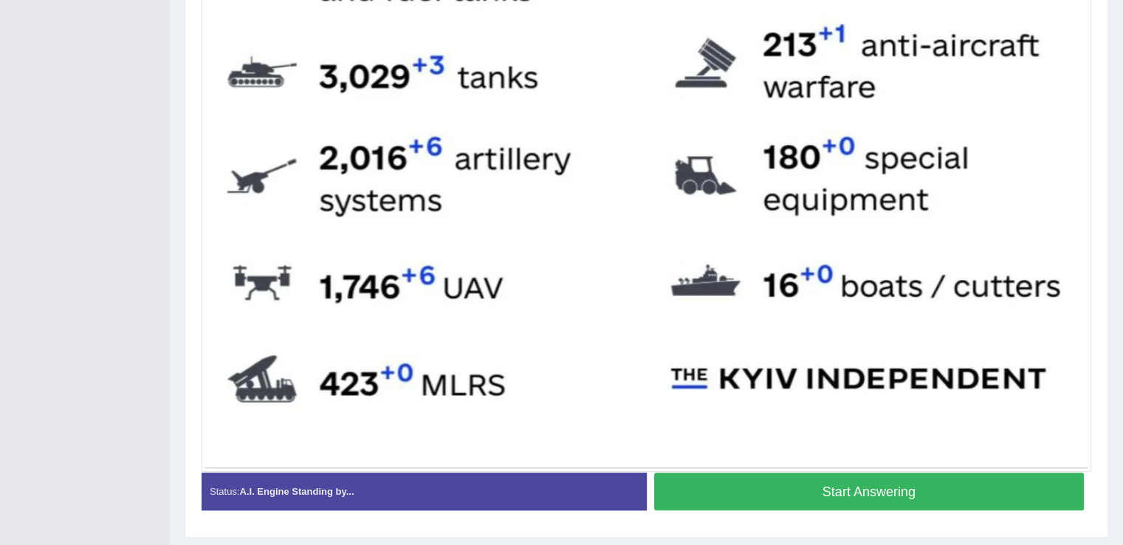
click at [816, 480] on button "Start Answering" at bounding box center [869, 491] width 430 height 38
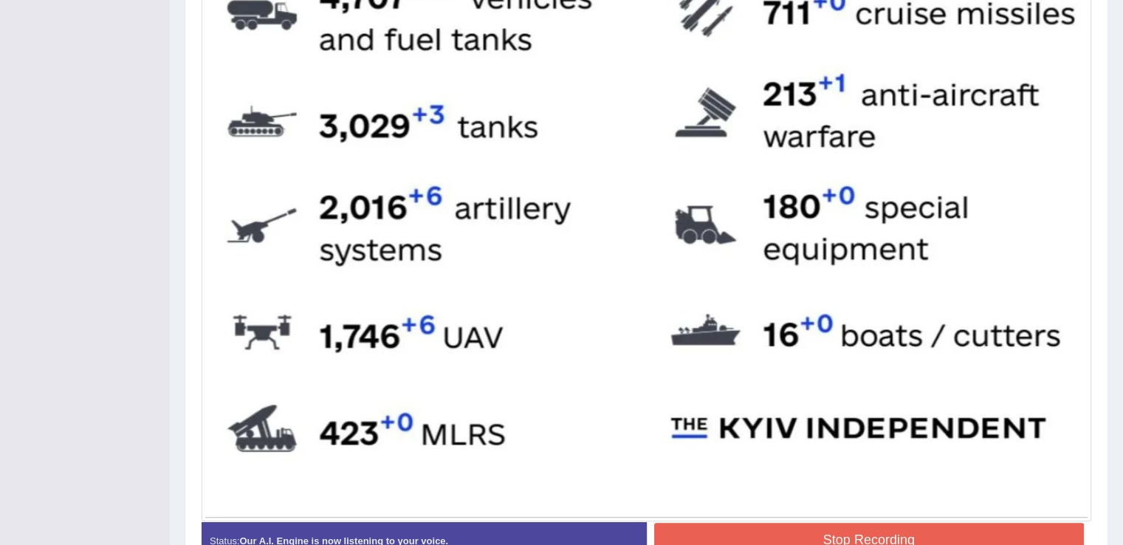
scroll to position [762, 0]
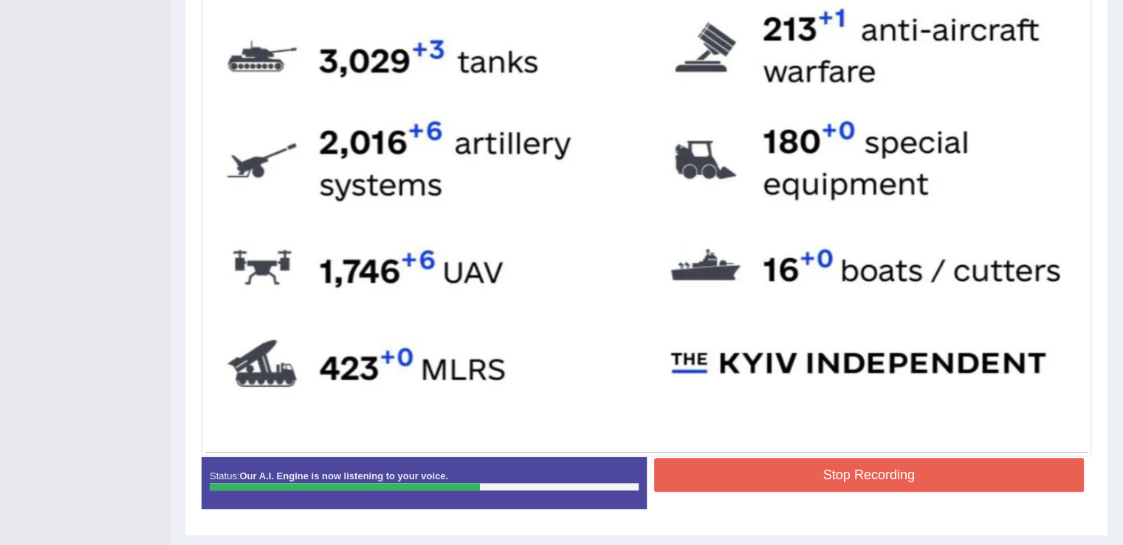
click at [757, 486] on button "Stop Recording" at bounding box center [869, 475] width 430 height 34
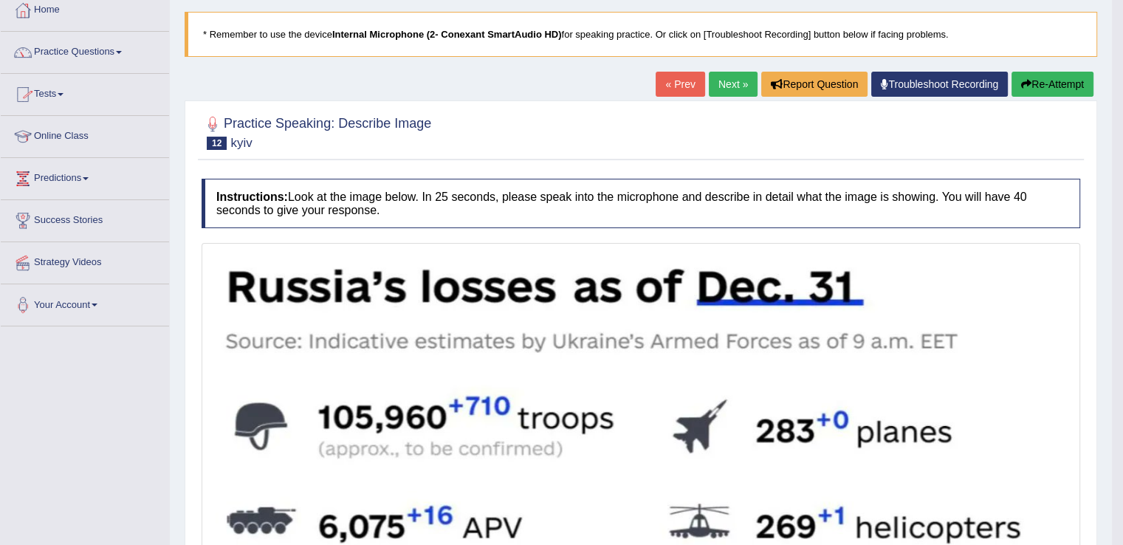
scroll to position [0, 0]
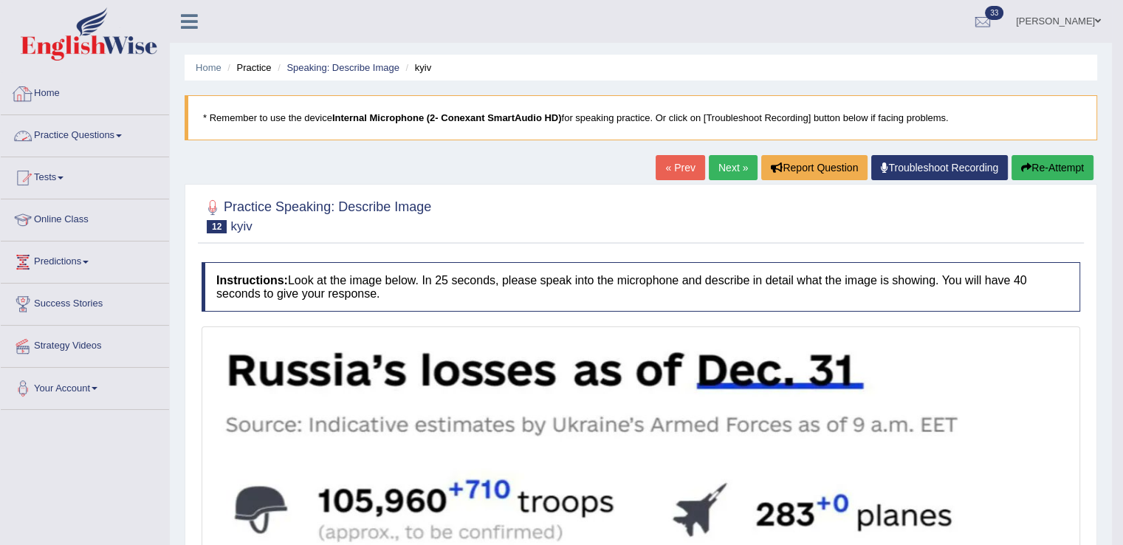
click at [38, 134] on link "Practice Questions" at bounding box center [85, 133] width 168 height 37
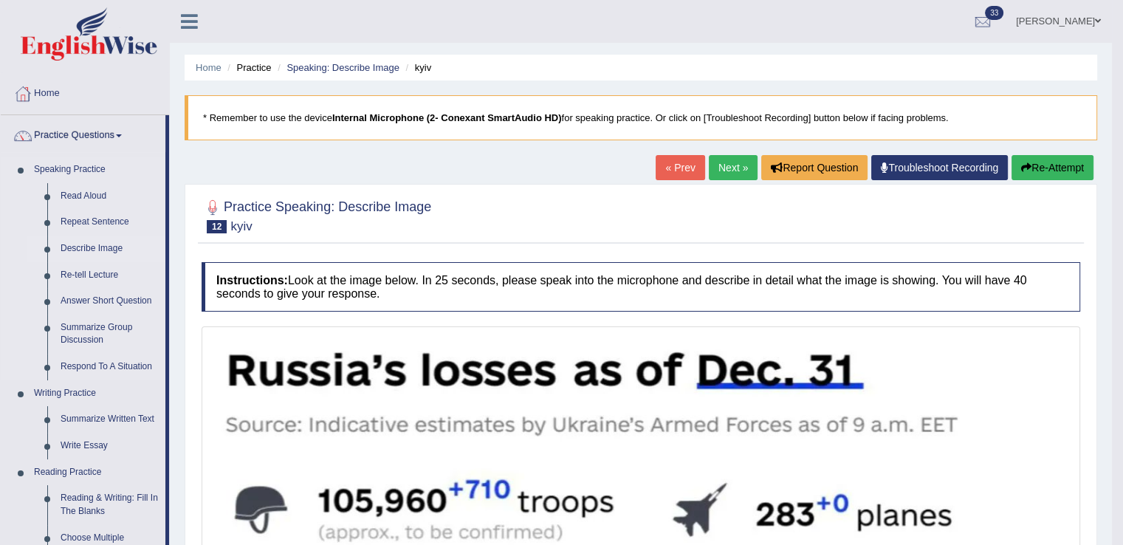
click at [109, 246] on link "Describe Image" at bounding box center [109, 248] width 111 height 27
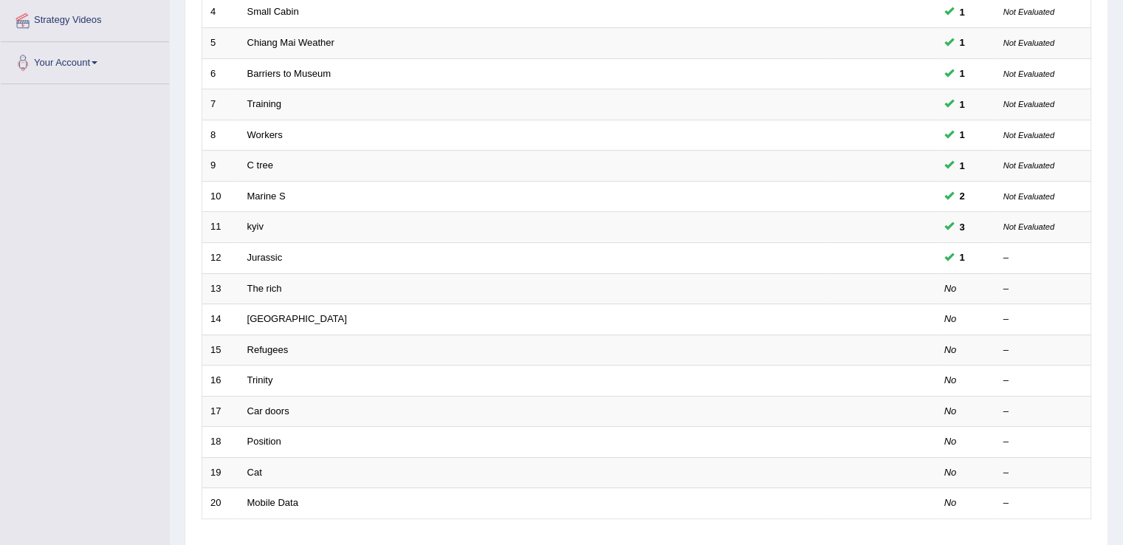
scroll to position [337, 0]
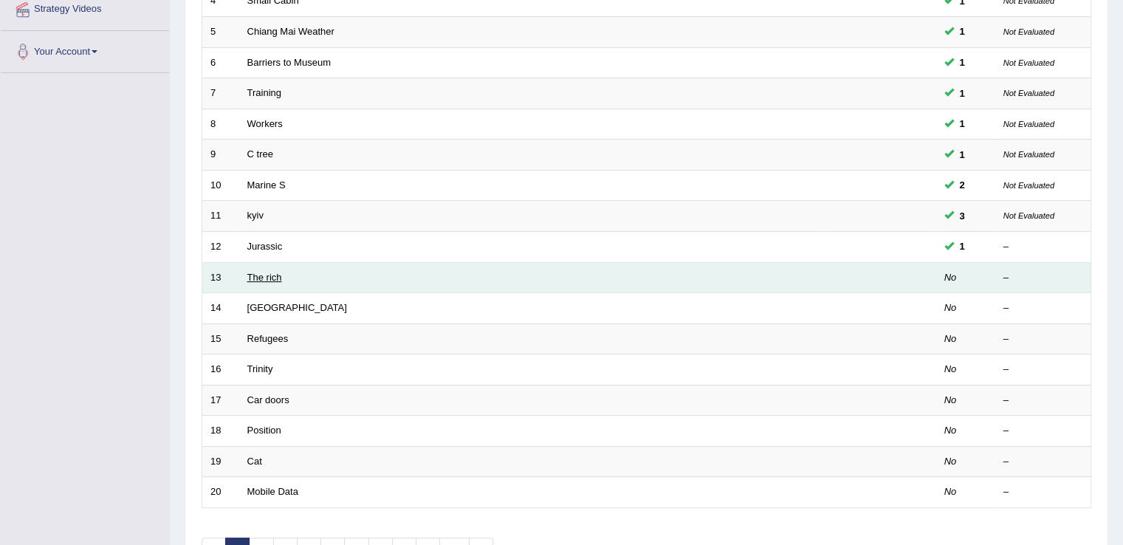
click at [264, 276] on link "The rich" at bounding box center [264, 277] width 35 height 11
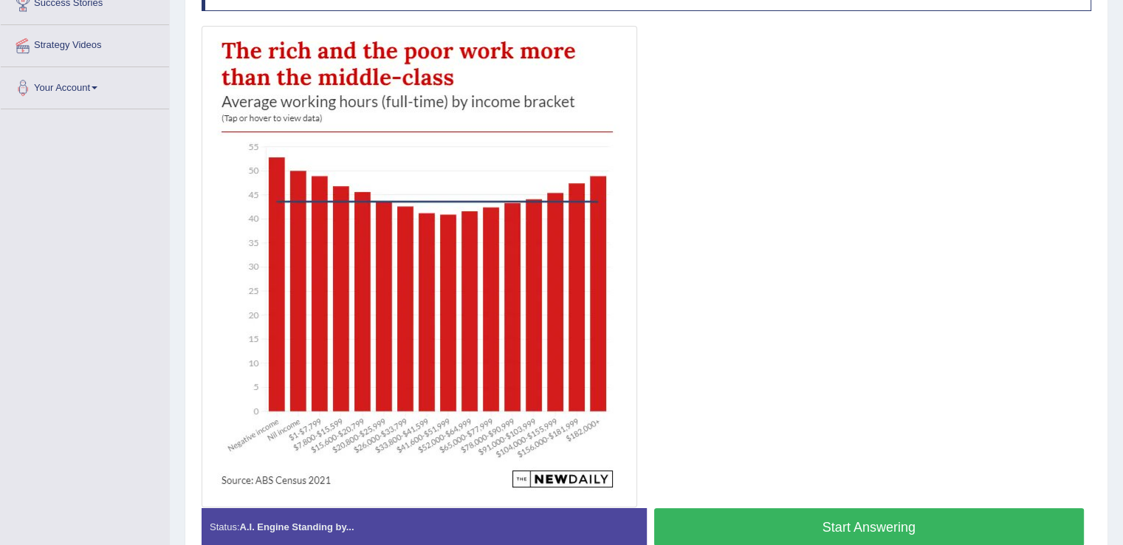
scroll to position [293, 0]
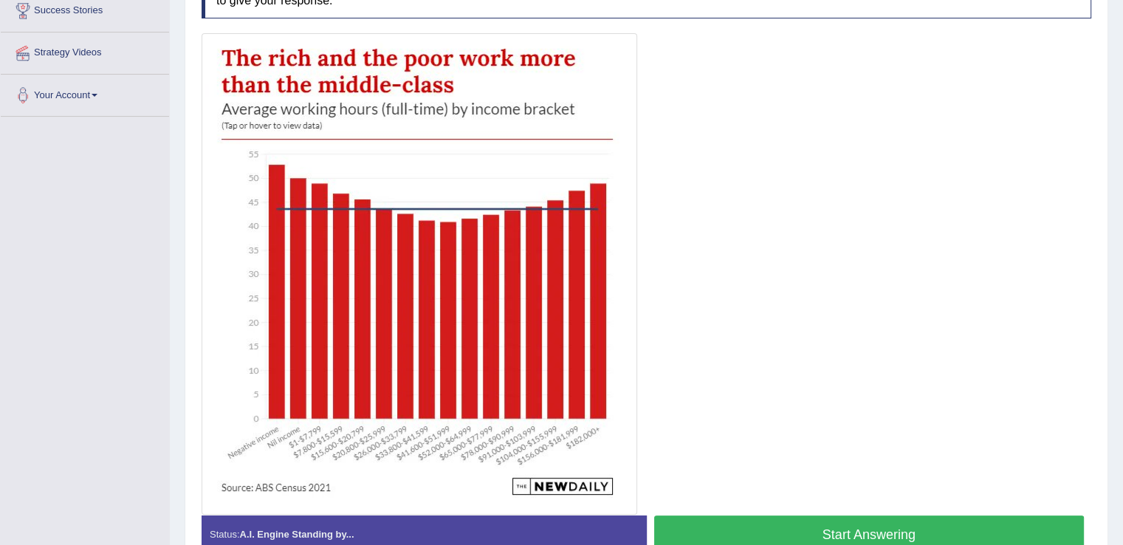
click at [862, 535] on button "Start Answering" at bounding box center [869, 534] width 430 height 38
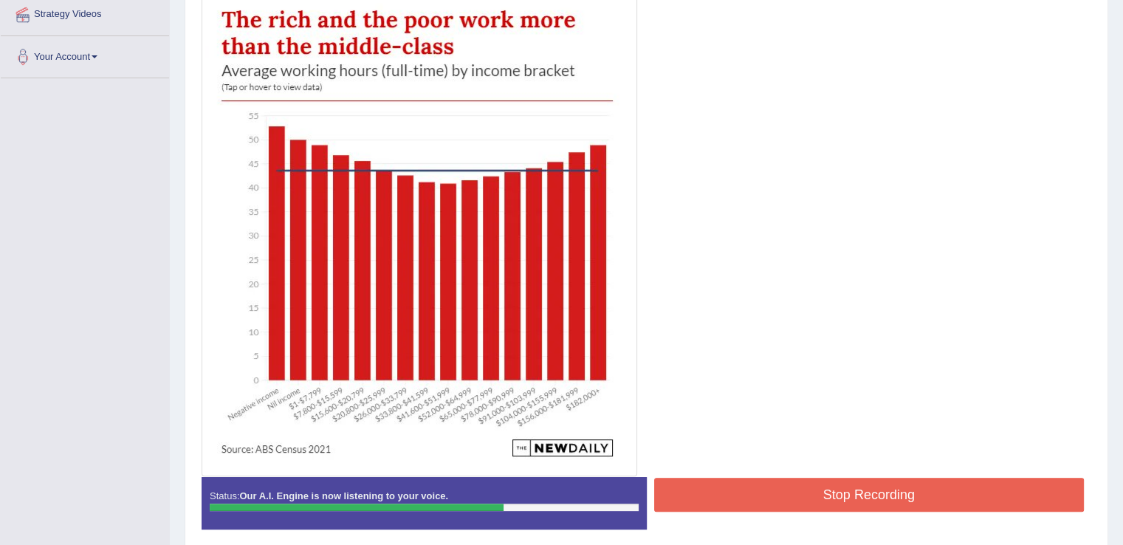
scroll to position [345, 0]
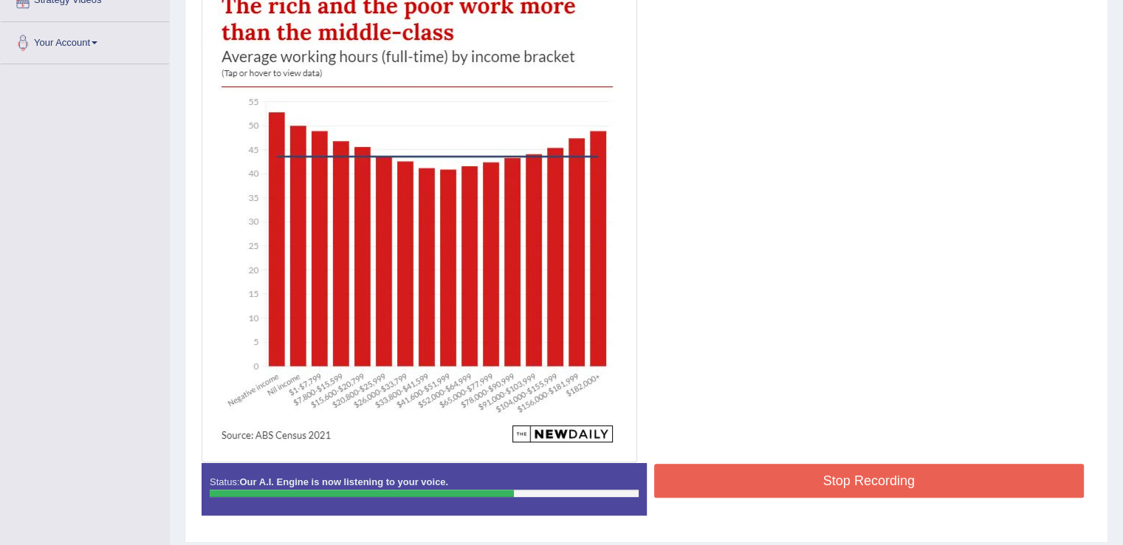
click at [872, 496] on div "Stop Recording" at bounding box center [869, 482] width 445 height 38
click at [868, 485] on button "Stop Recording" at bounding box center [869, 480] width 430 height 34
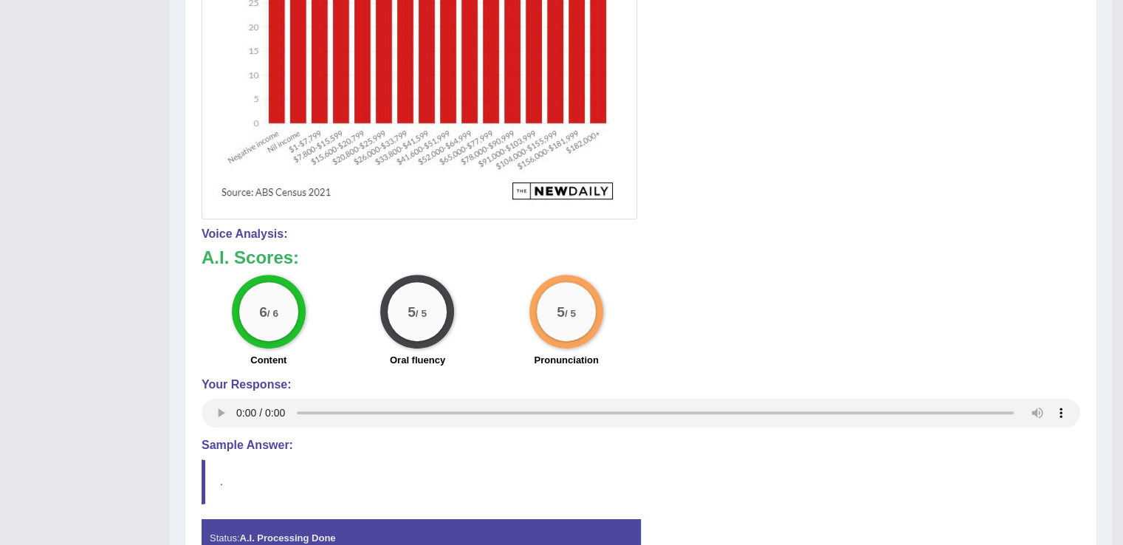
scroll to position [0, 0]
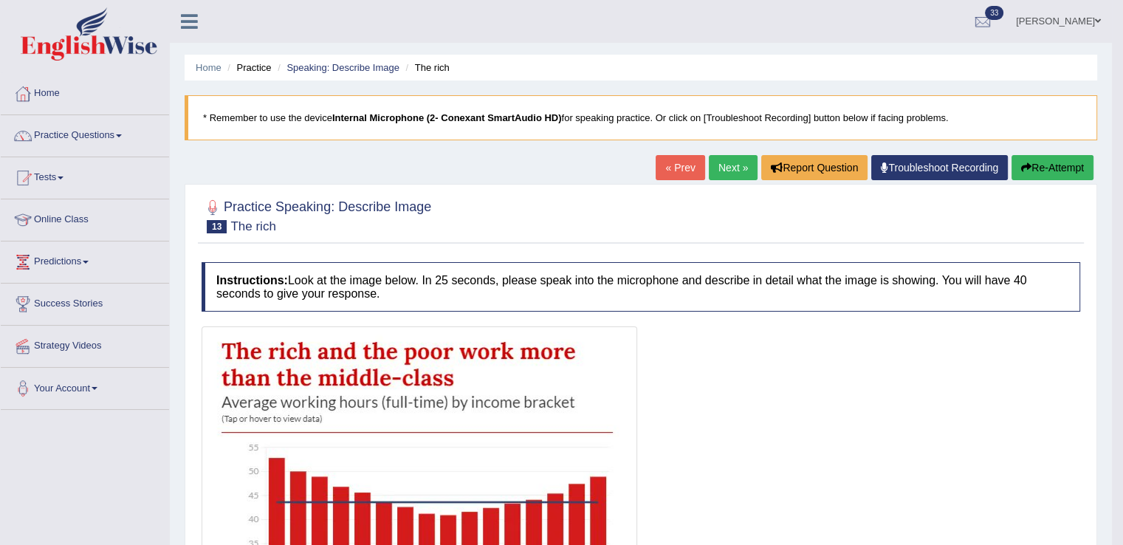
click at [729, 168] on link "Next »" at bounding box center [733, 167] width 49 height 25
click at [732, 168] on link "Next »" at bounding box center [733, 167] width 49 height 25
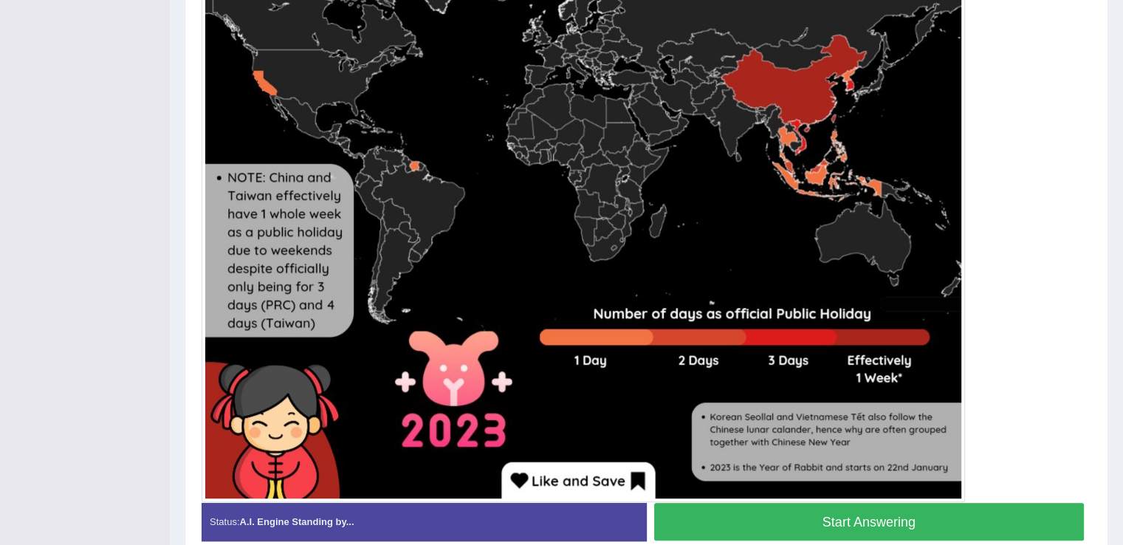
scroll to position [597, 0]
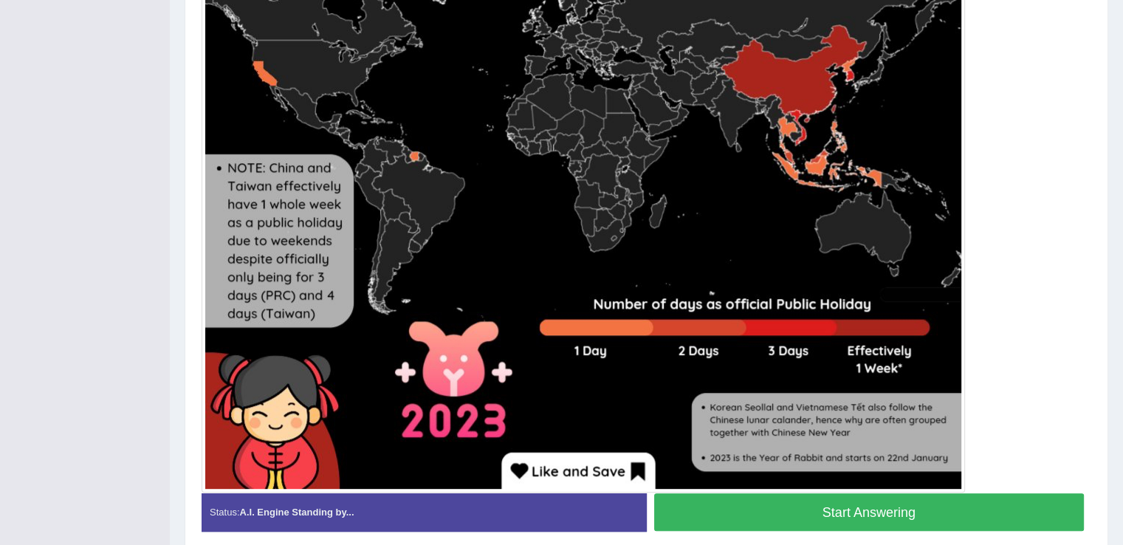
click at [725, 517] on button "Start Answering" at bounding box center [869, 512] width 430 height 38
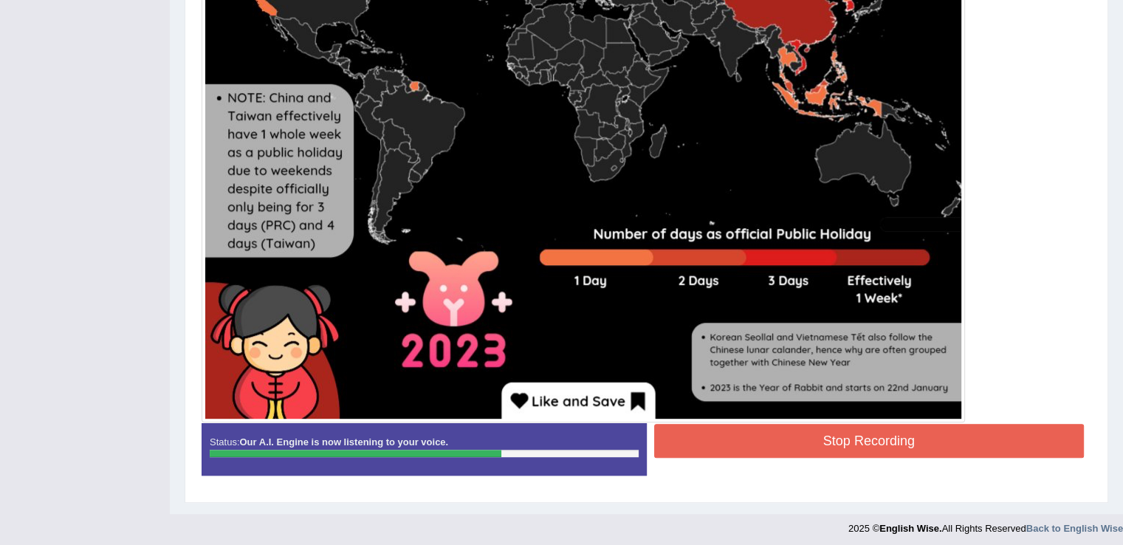
scroll to position [671, 0]
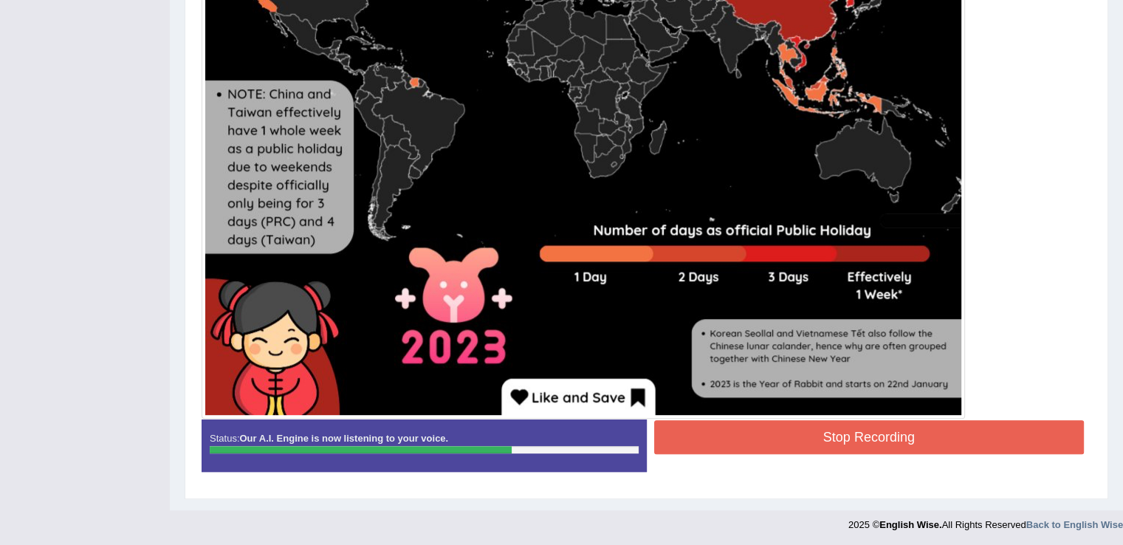
click at [768, 444] on button "Stop Recording" at bounding box center [869, 437] width 430 height 34
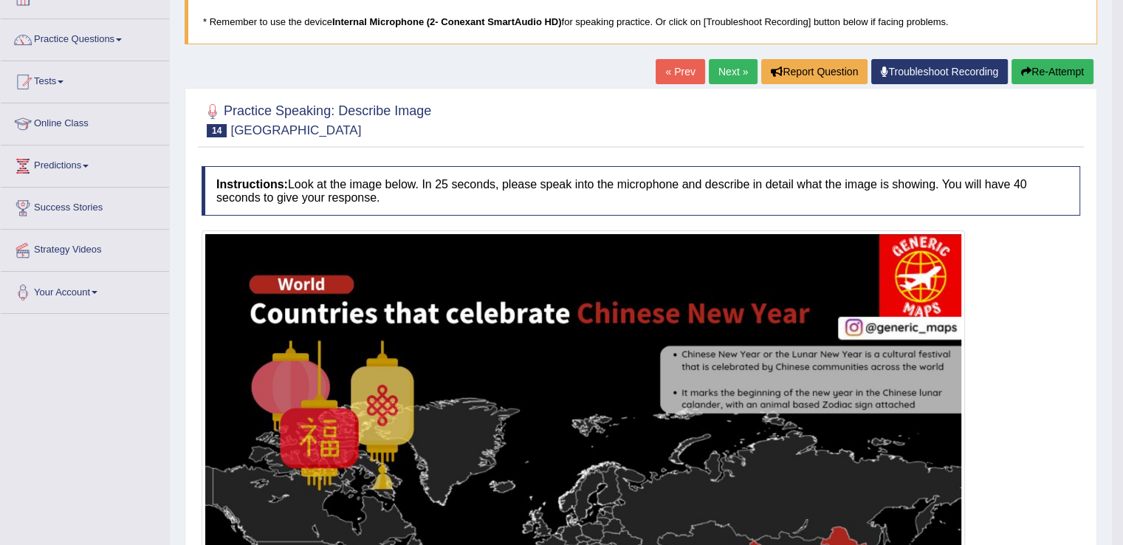
scroll to position [1, 0]
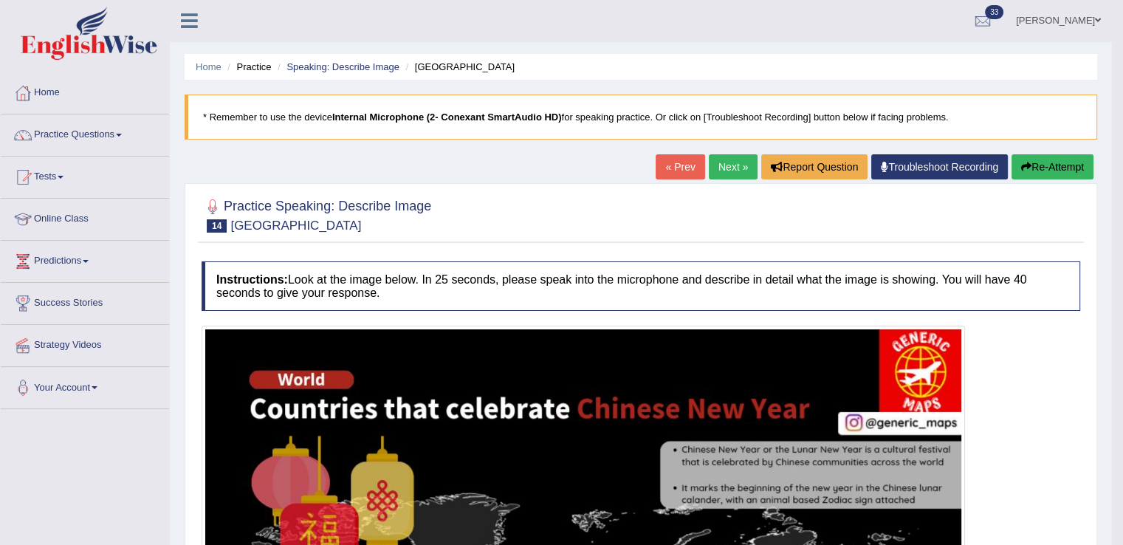
click at [726, 165] on link "Next »" at bounding box center [733, 166] width 49 height 25
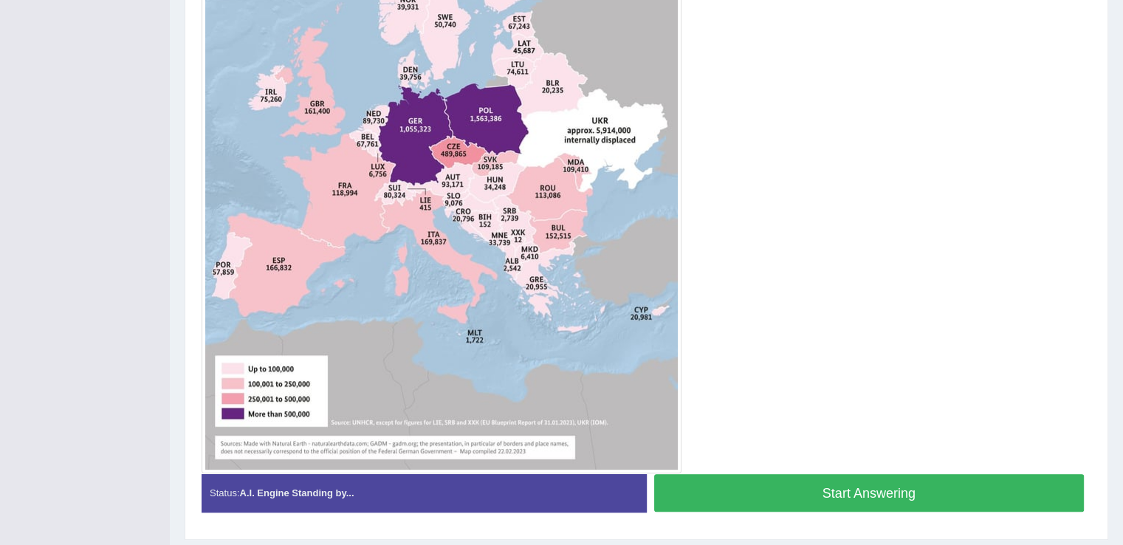
scroll to position [520, 0]
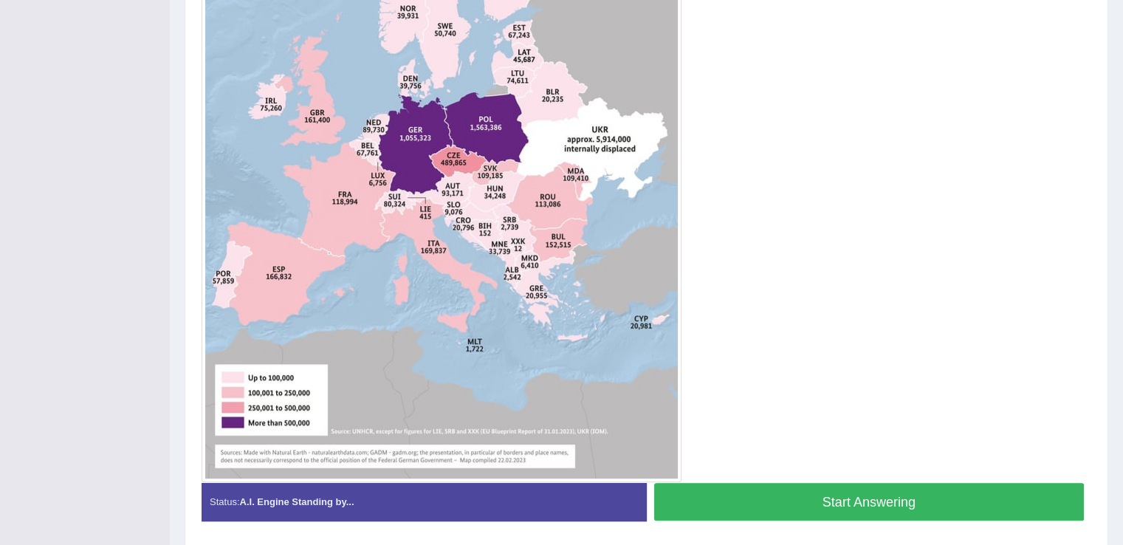
click at [821, 497] on button "Start Answering" at bounding box center [869, 502] width 430 height 38
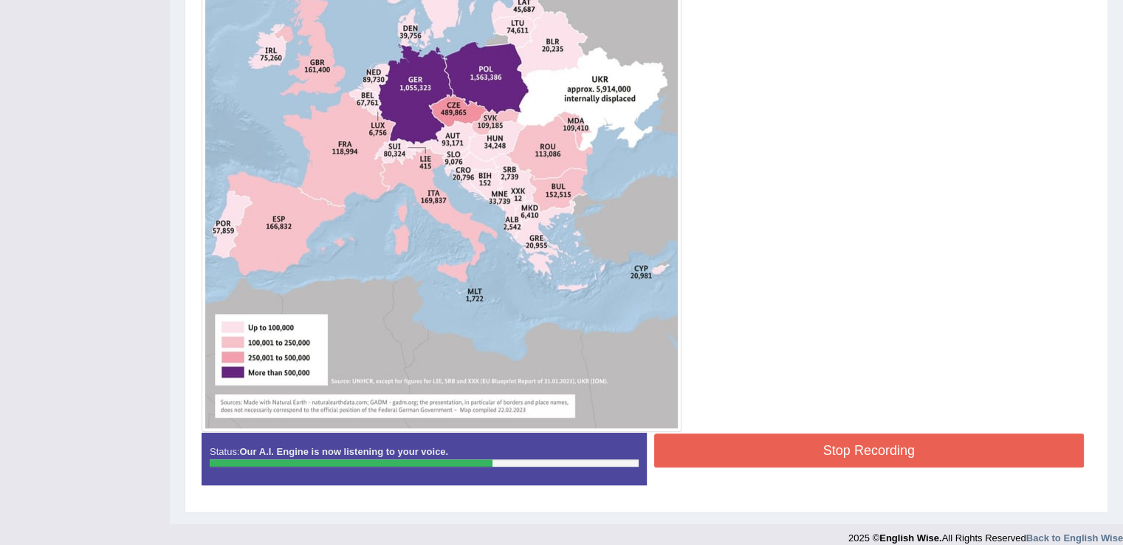
scroll to position [583, 0]
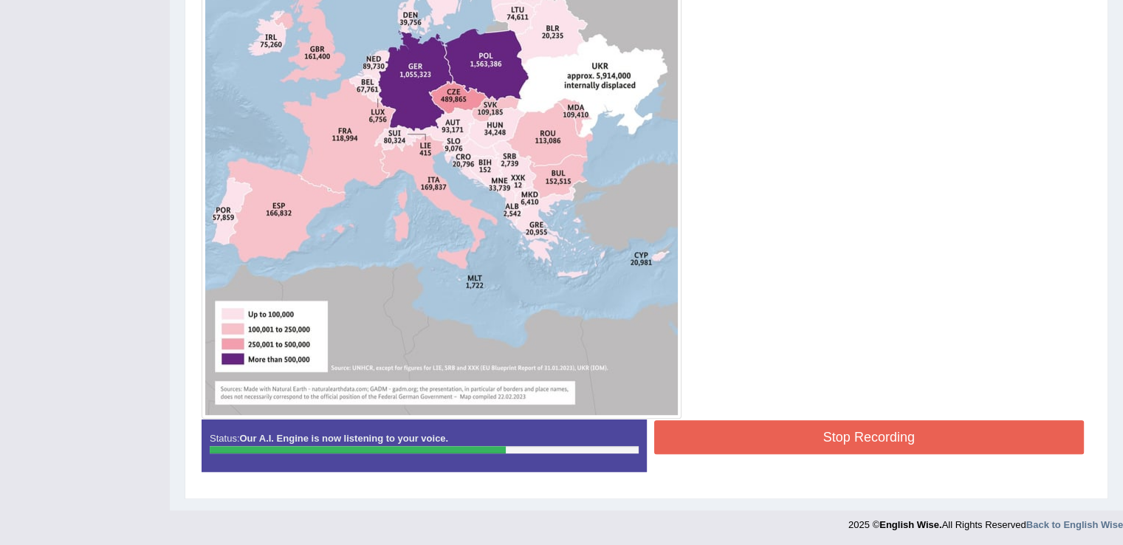
click at [782, 444] on button "Stop Recording" at bounding box center [869, 437] width 430 height 34
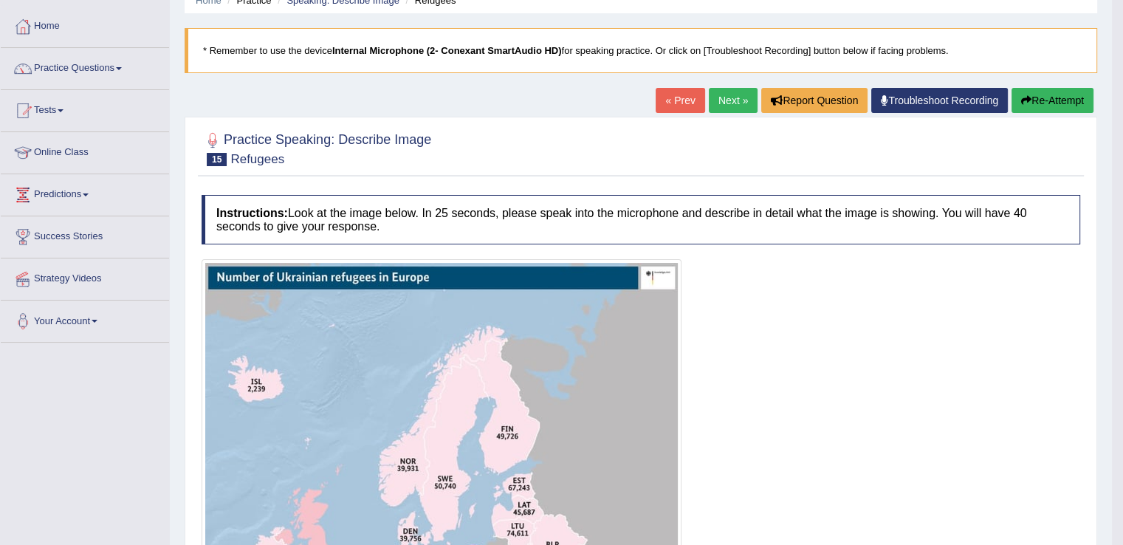
scroll to position [42, 0]
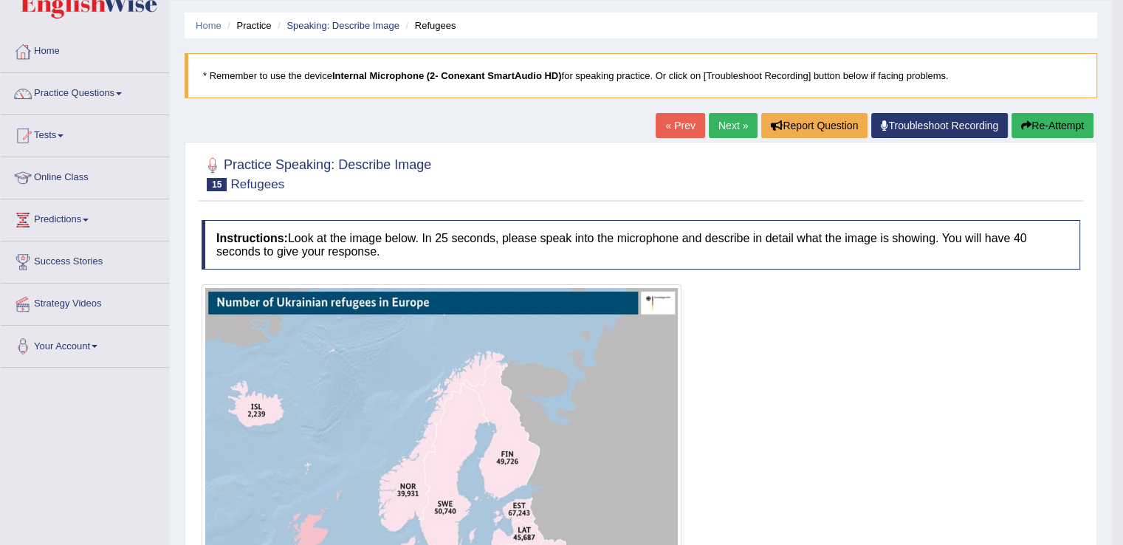
click at [722, 121] on link "Next »" at bounding box center [733, 125] width 49 height 25
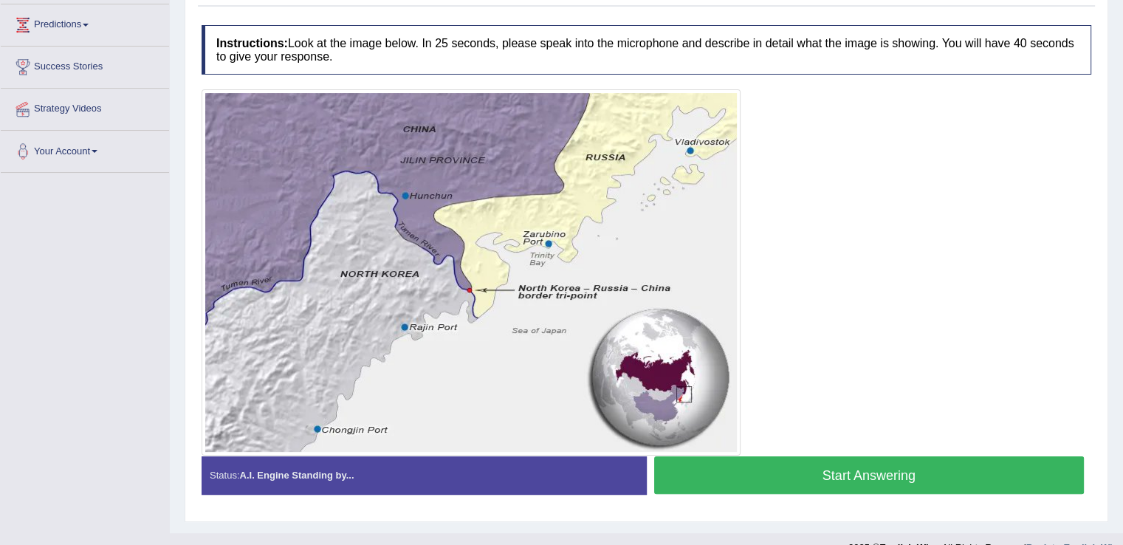
scroll to position [239, 0]
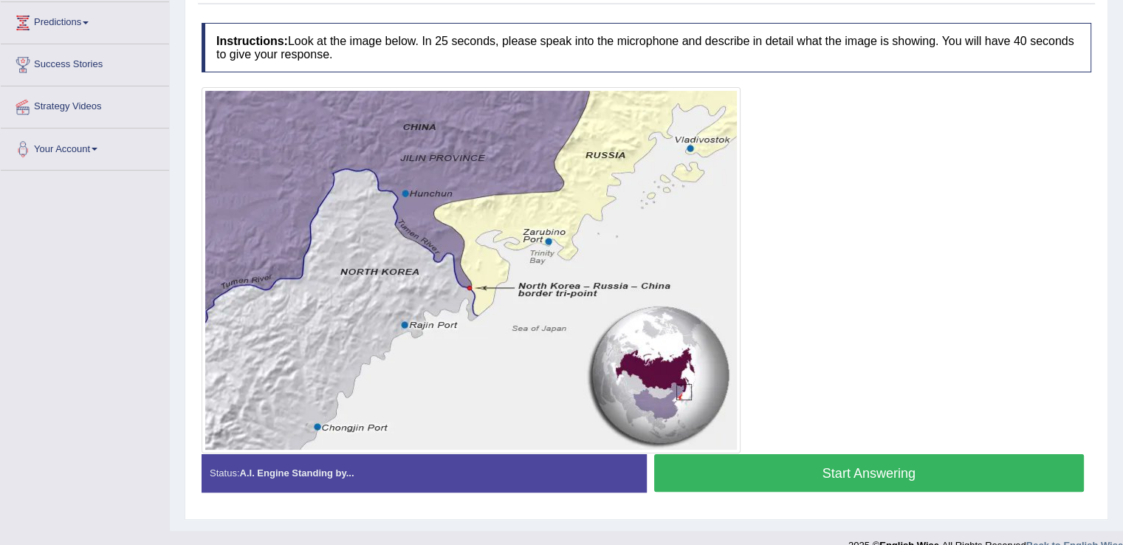
click at [740, 469] on button "Start Answering" at bounding box center [869, 473] width 430 height 38
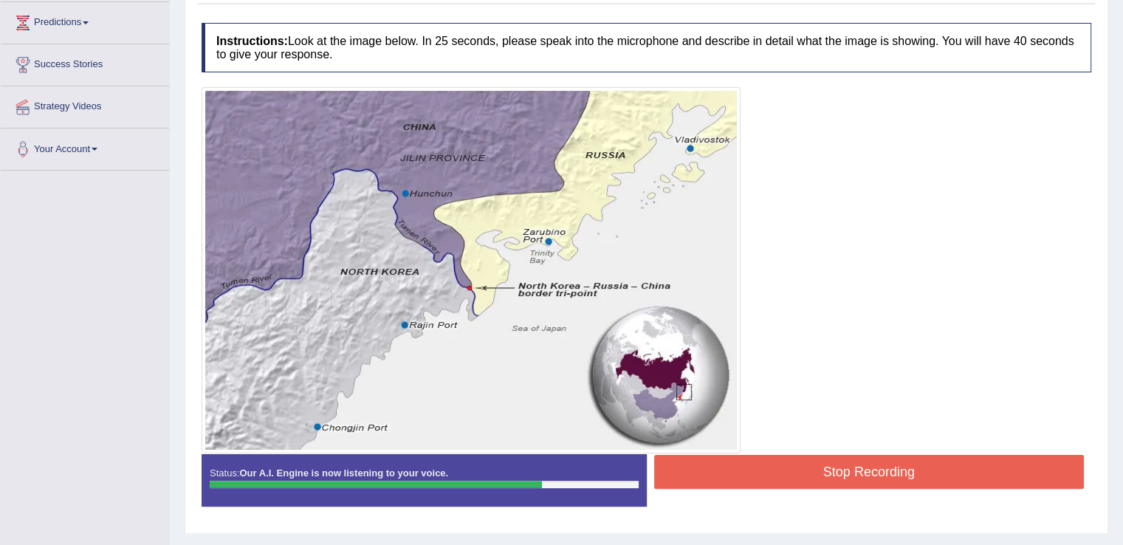
click at [739, 469] on button "Stop Recording" at bounding box center [869, 472] width 430 height 34
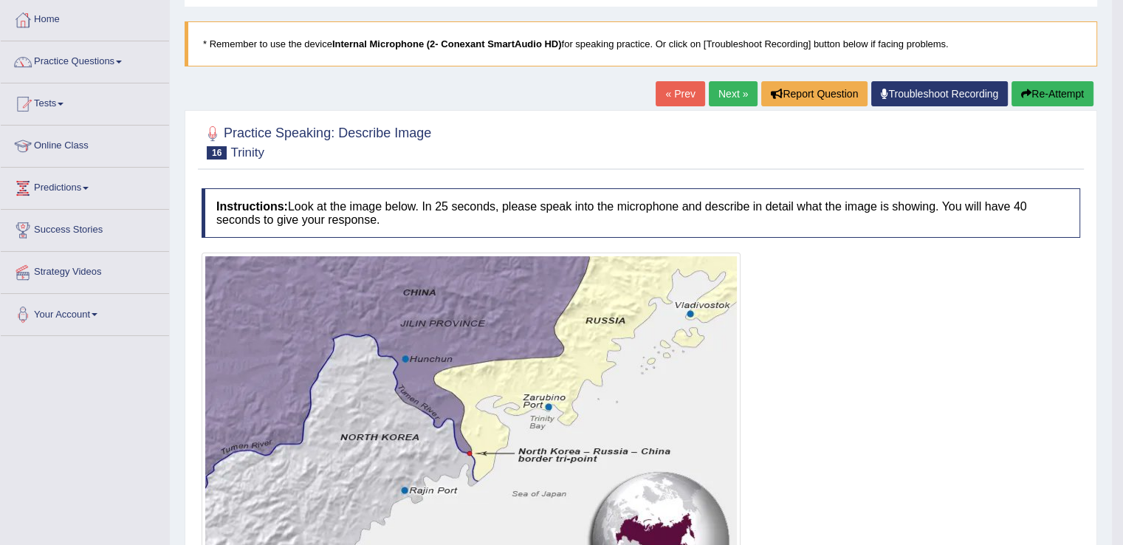
scroll to position [71, 0]
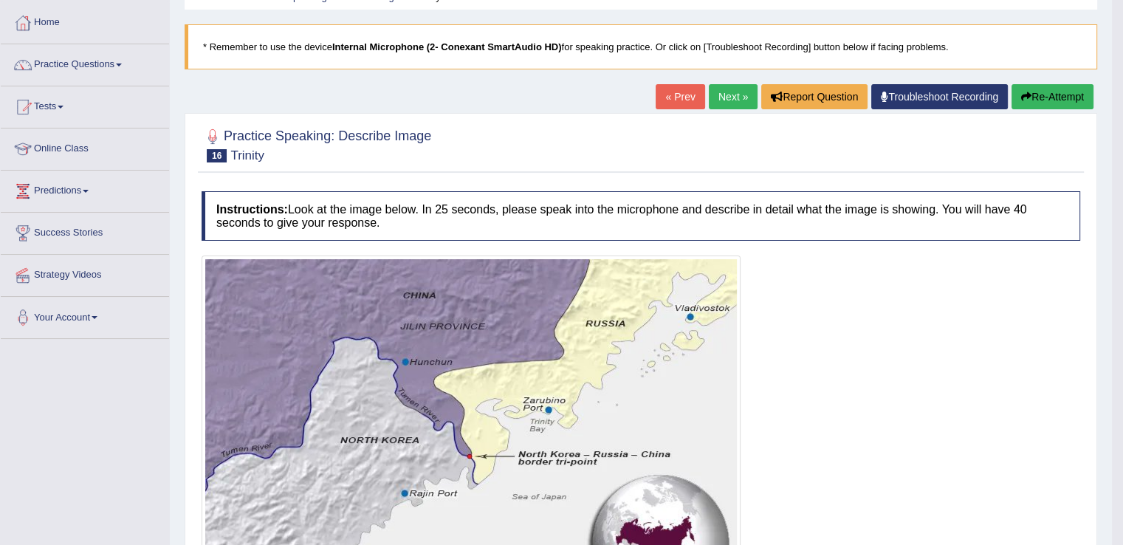
click at [709, 99] on link "Next »" at bounding box center [733, 96] width 49 height 25
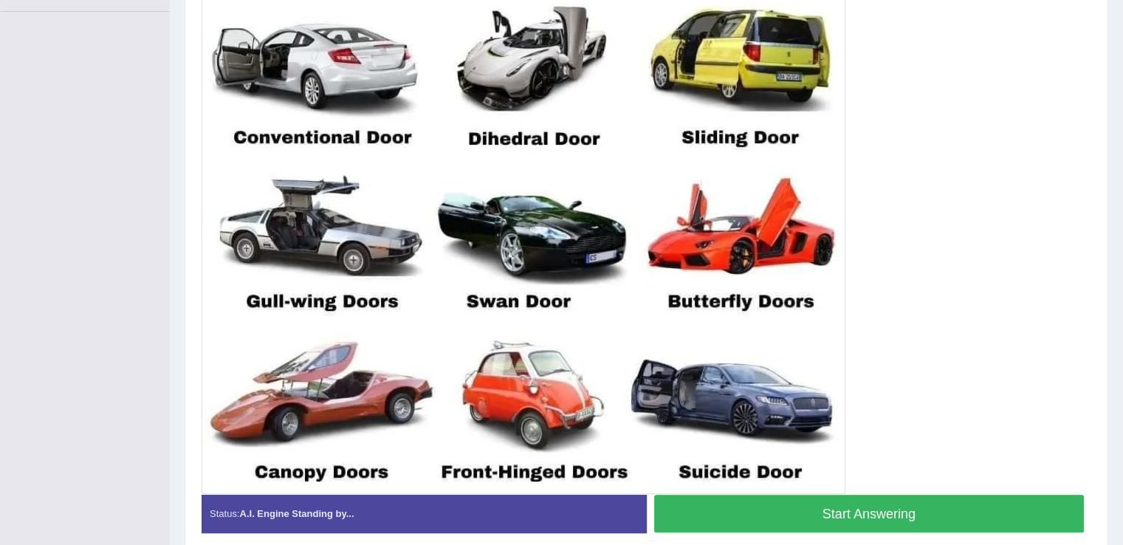
scroll to position [399, 0]
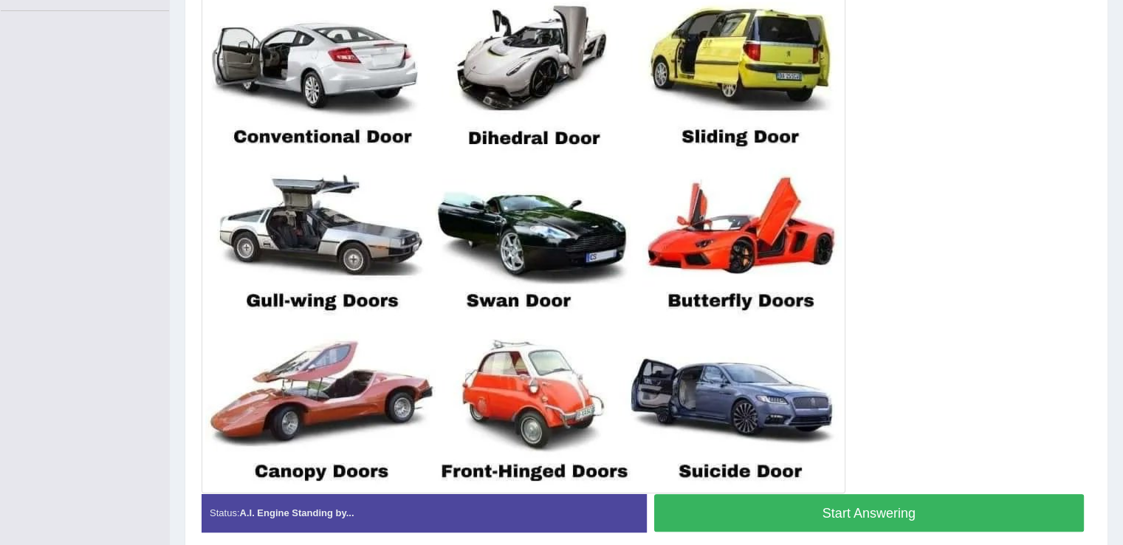
click at [793, 517] on button "Start Answering" at bounding box center [869, 513] width 430 height 38
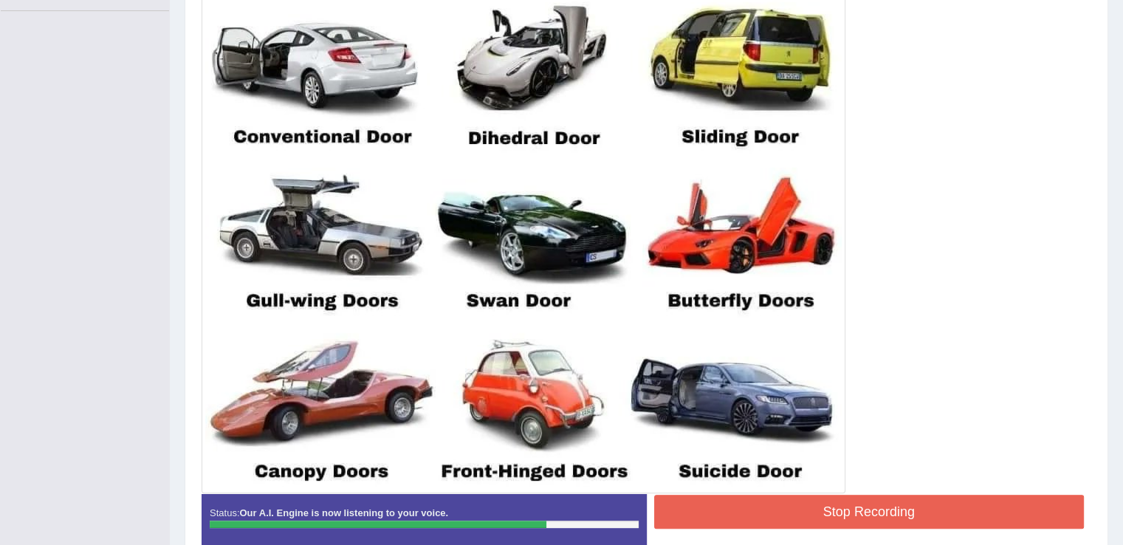
scroll to position [408, 0]
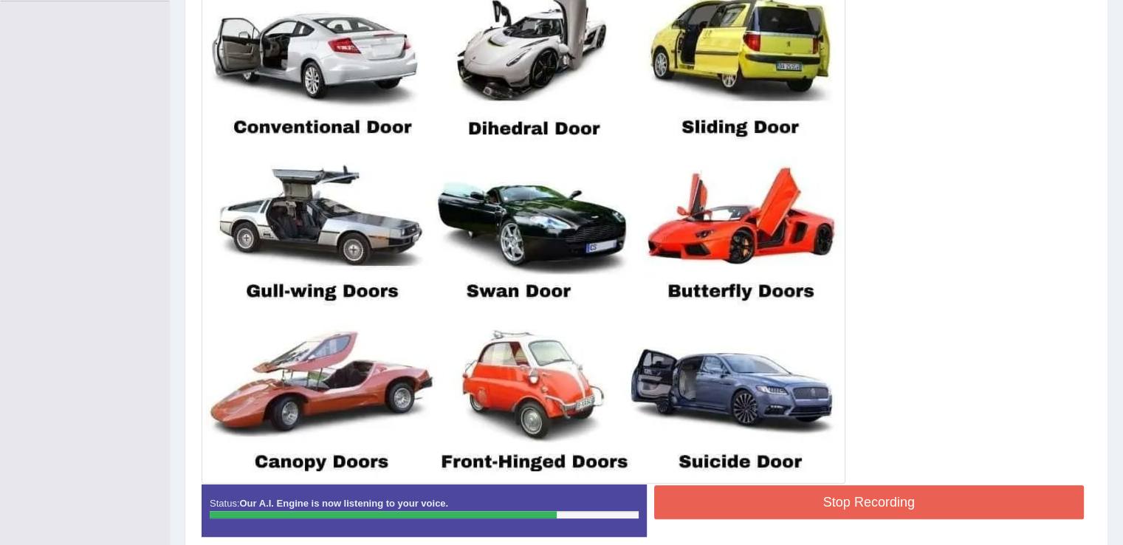
click at [827, 496] on button "Stop Recording" at bounding box center [869, 502] width 430 height 34
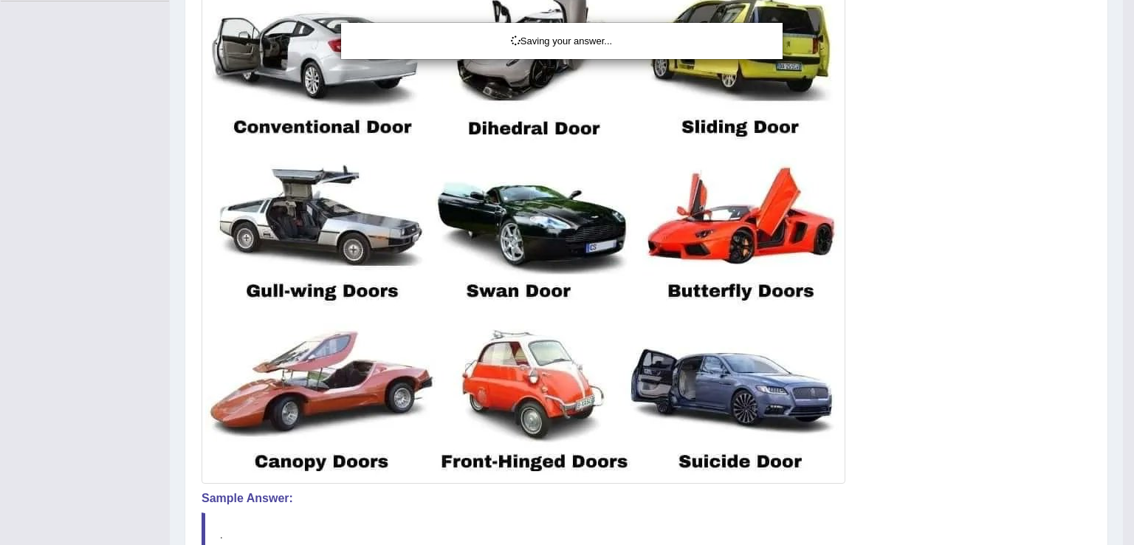
click at [1122, 254] on div "Saving your answer..." at bounding box center [567, 272] width 1134 height 545
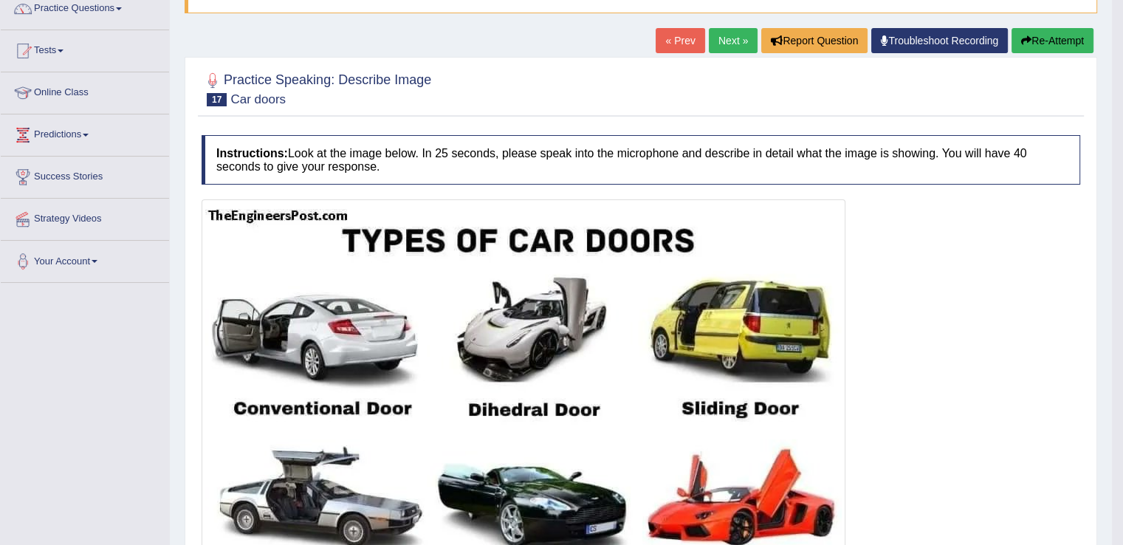
scroll to position [94, 0]
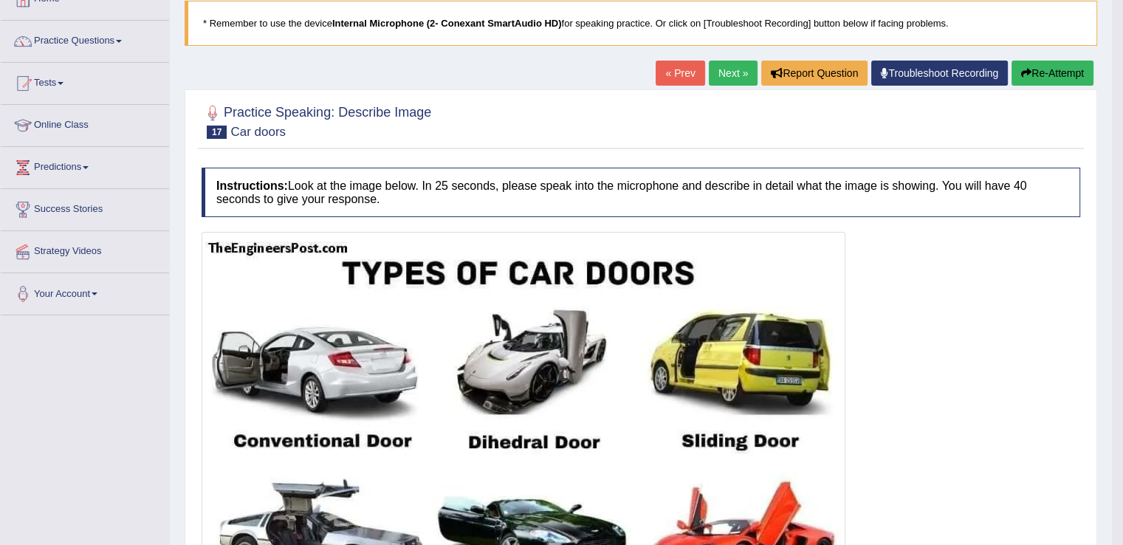
click at [711, 64] on link "Next »" at bounding box center [733, 73] width 49 height 25
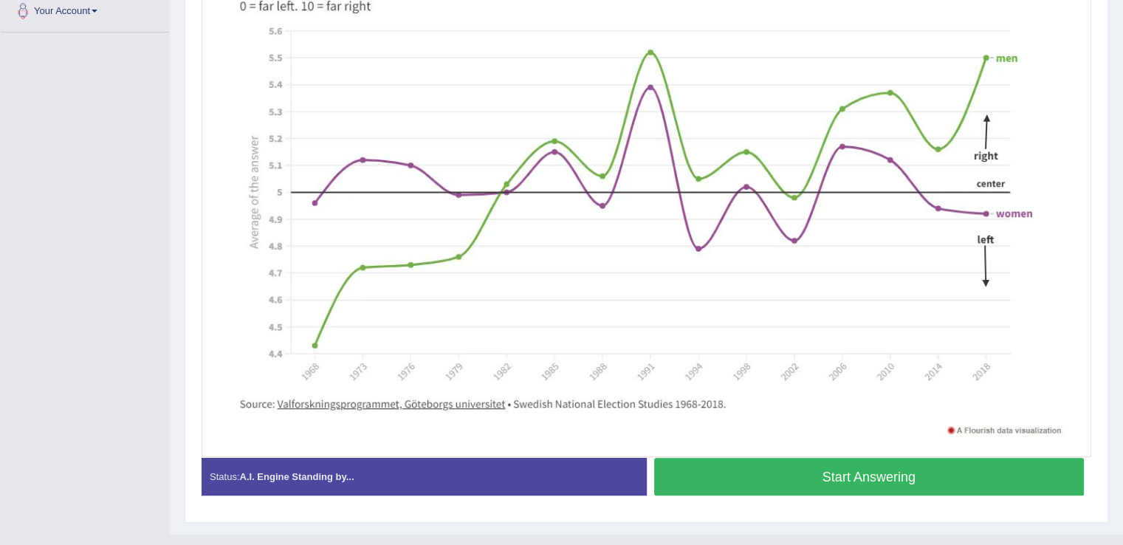
scroll to position [375, 0]
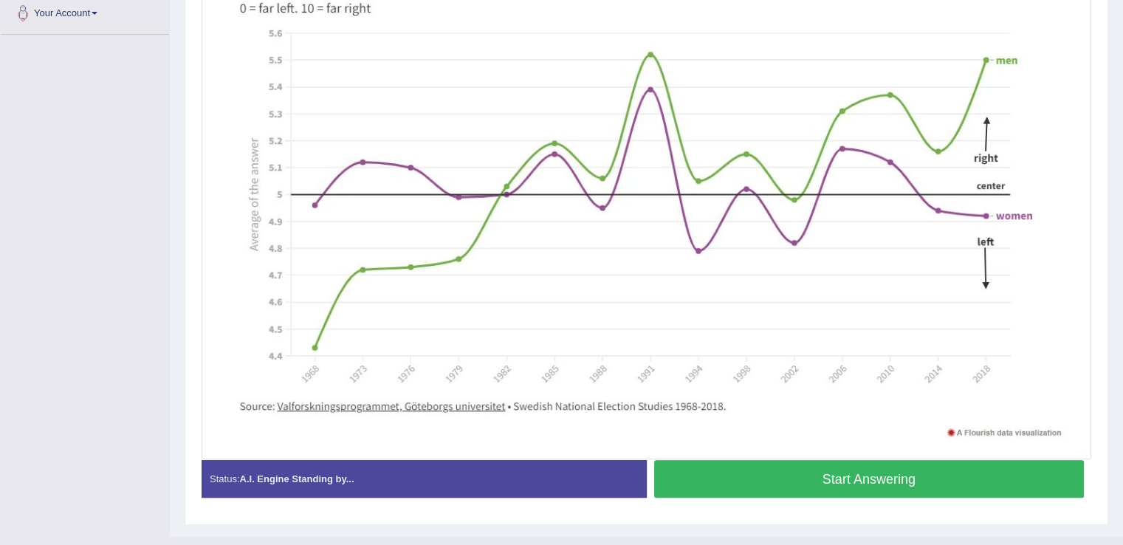
click at [776, 472] on button "Start Answering" at bounding box center [869, 479] width 430 height 38
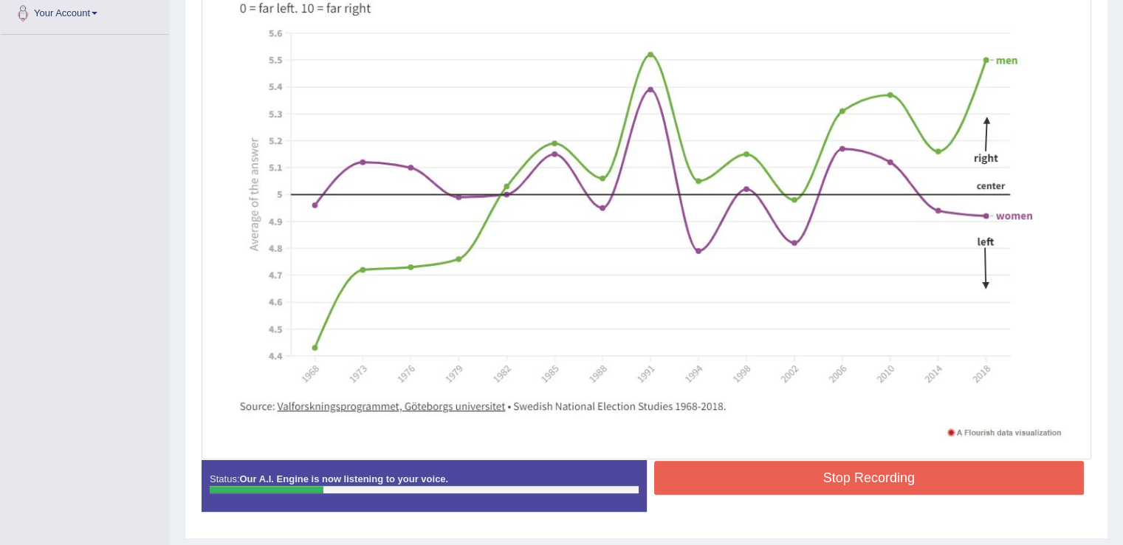
drag, startPoint x: 776, startPoint y: 472, endPoint x: 773, endPoint y: 435, distance: 36.3
click at [773, 435] on div "Instructions: Look at the image below. In 25 seconds, please speak into the mic…" at bounding box center [646, 205] width 897 height 651
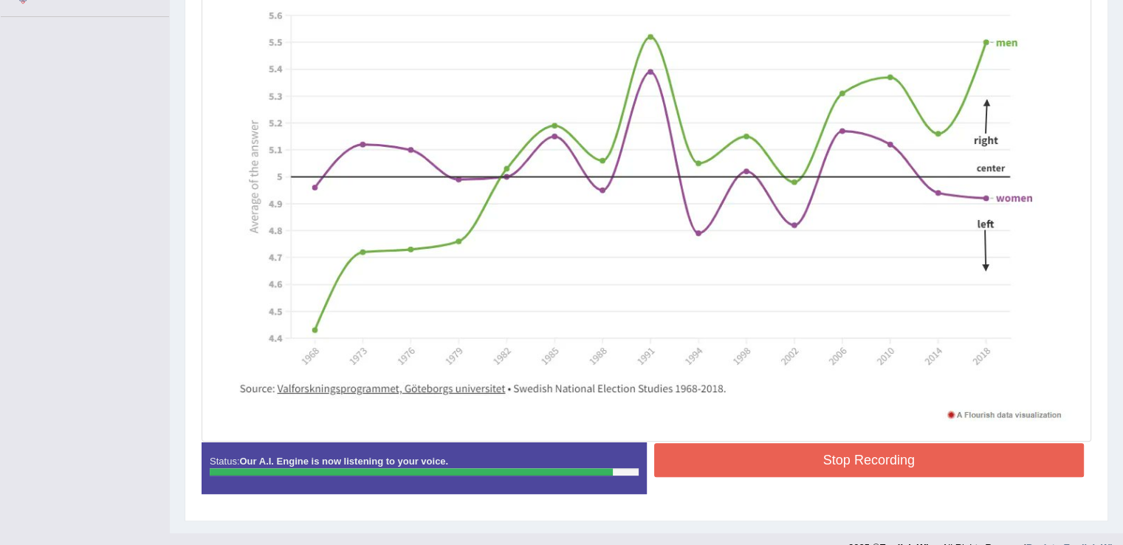
scroll to position [416, 0]
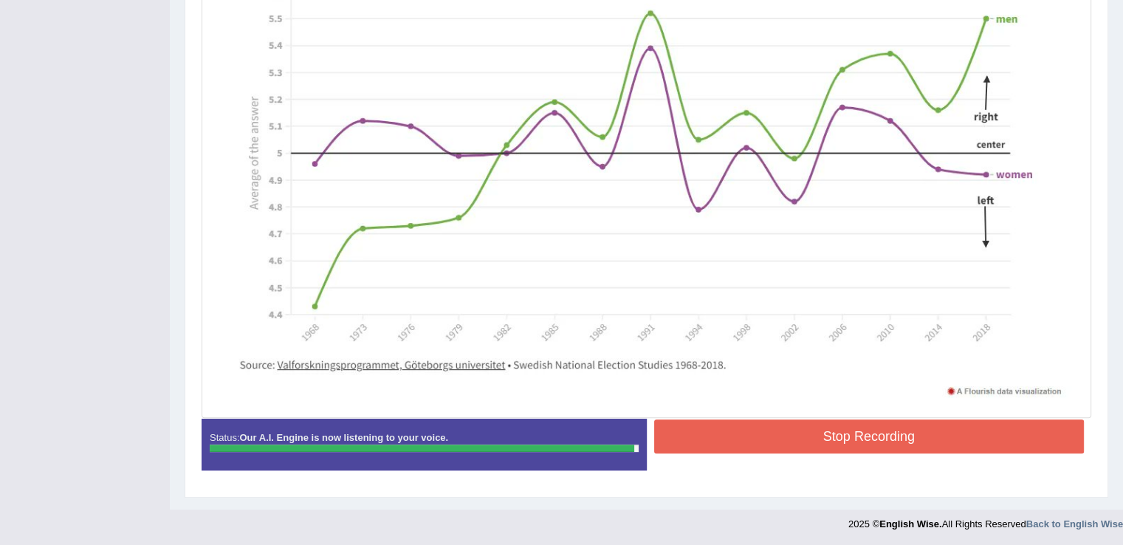
click at [765, 447] on button "Stop Recording" at bounding box center [869, 436] width 430 height 34
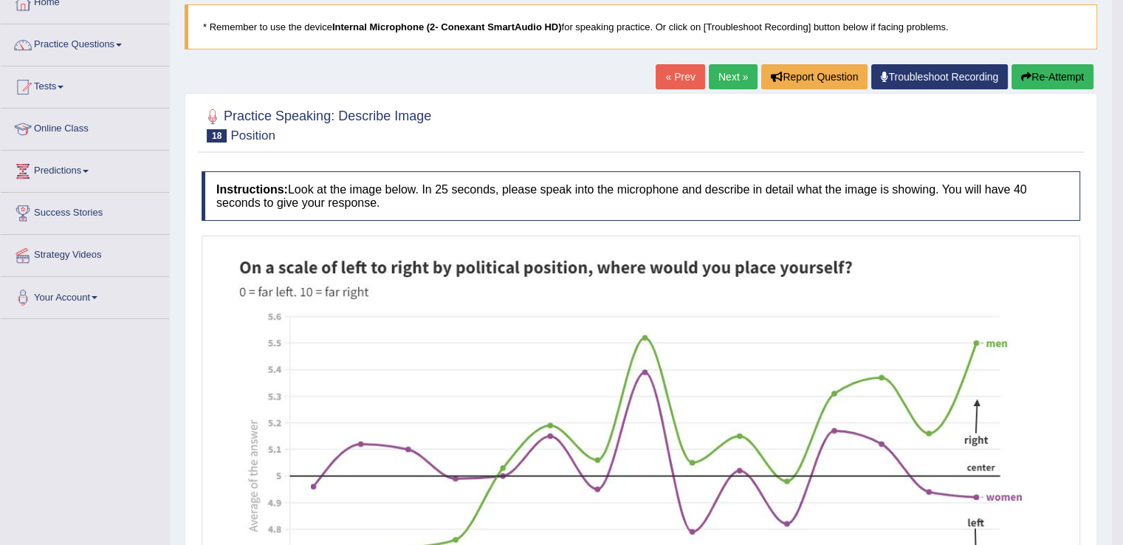
scroll to position [86, 0]
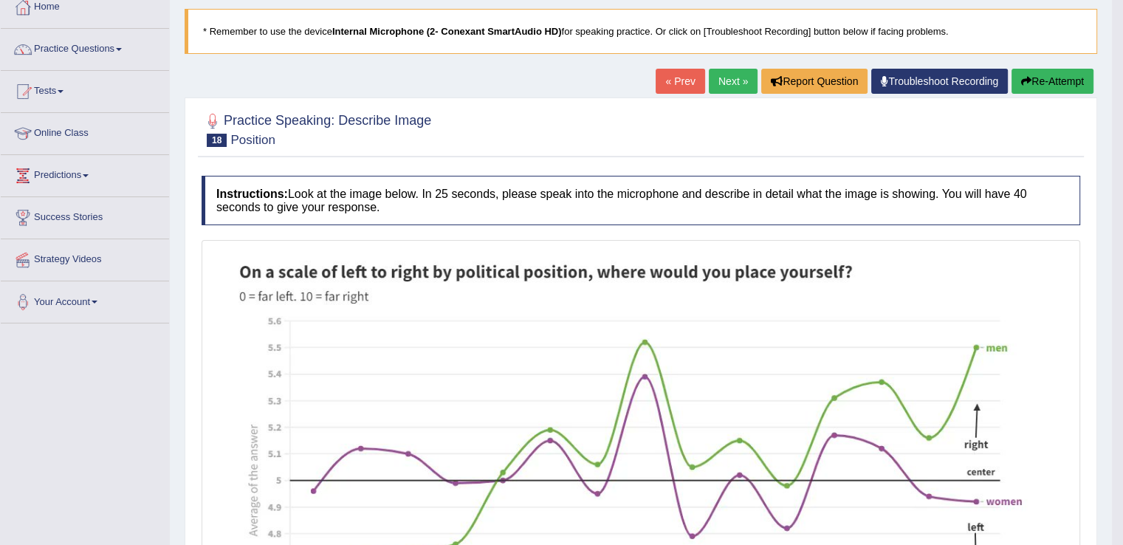
click at [1042, 75] on button "Re-Attempt" at bounding box center [1052, 81] width 82 height 25
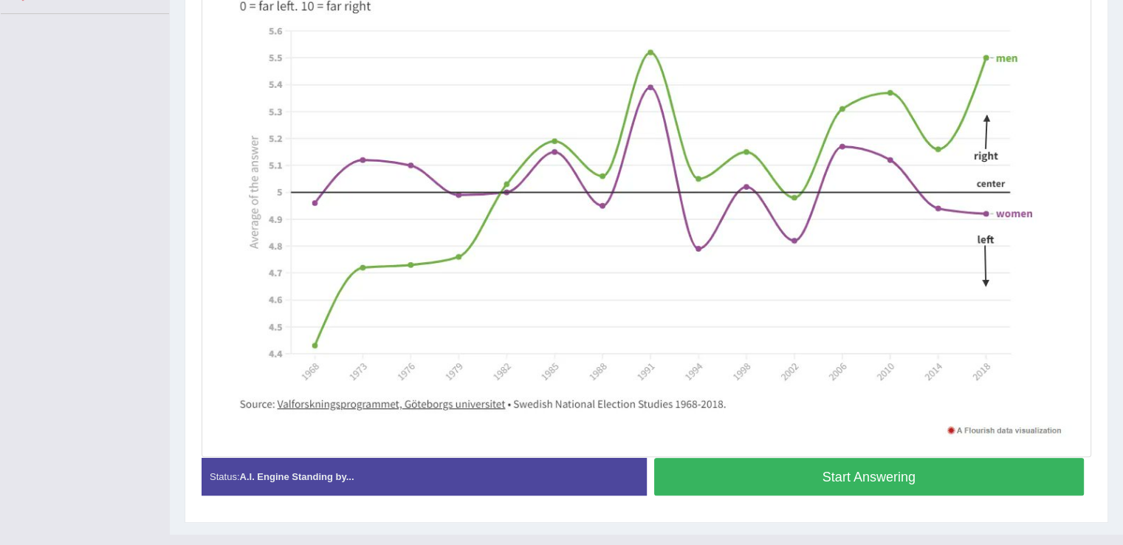
scroll to position [420, 0]
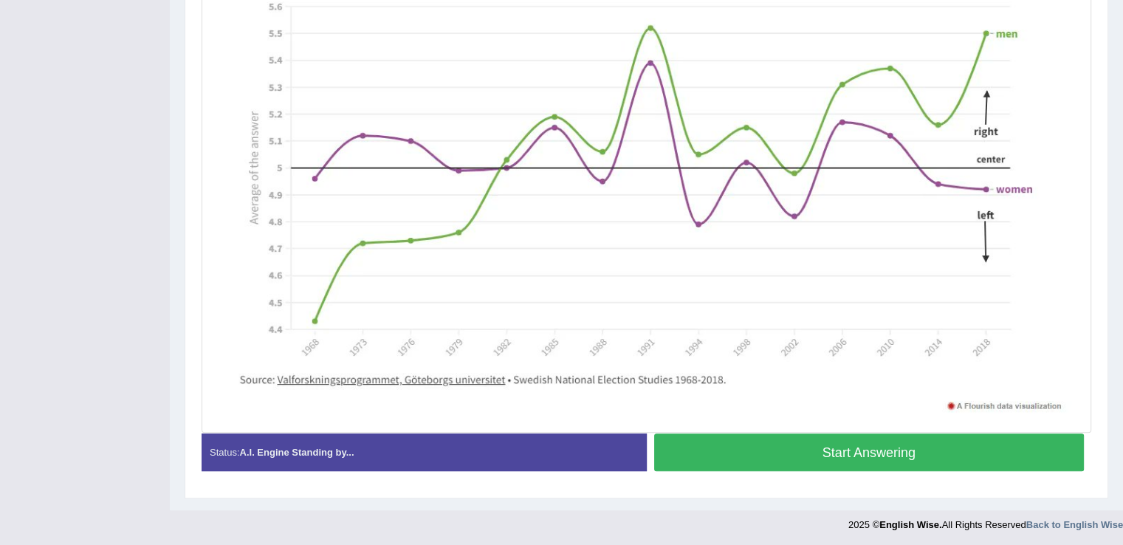
click at [787, 443] on button "Start Answering" at bounding box center [869, 452] width 430 height 38
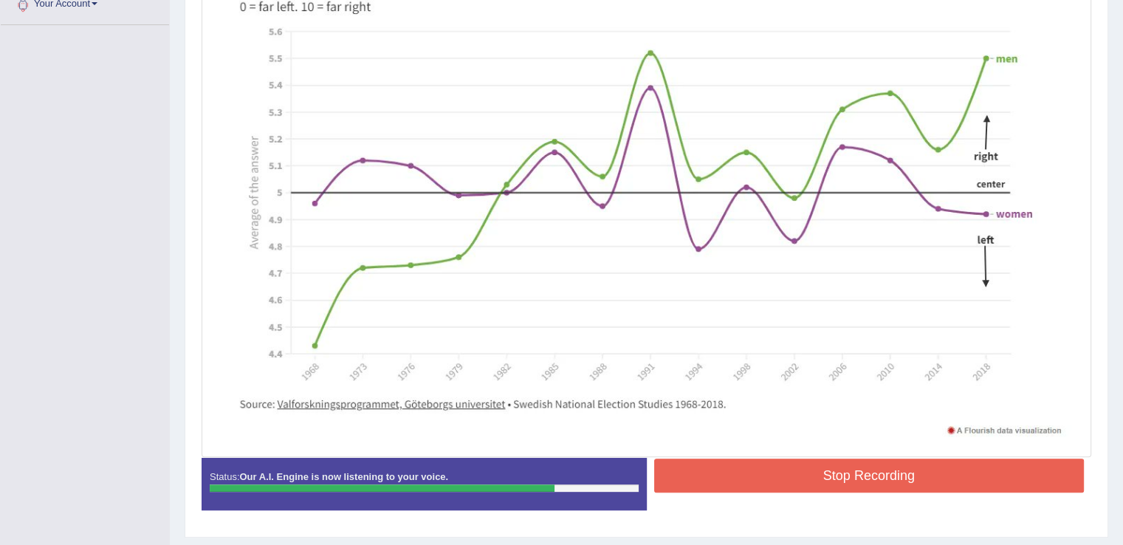
scroll to position [389, 0]
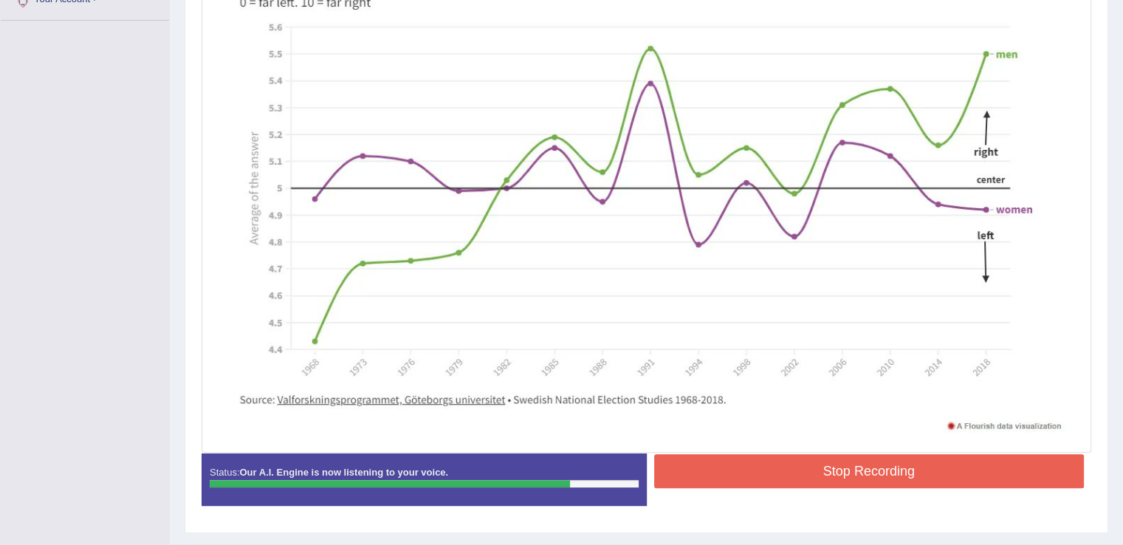
click at [787, 458] on button "Stop Recording" at bounding box center [869, 471] width 430 height 34
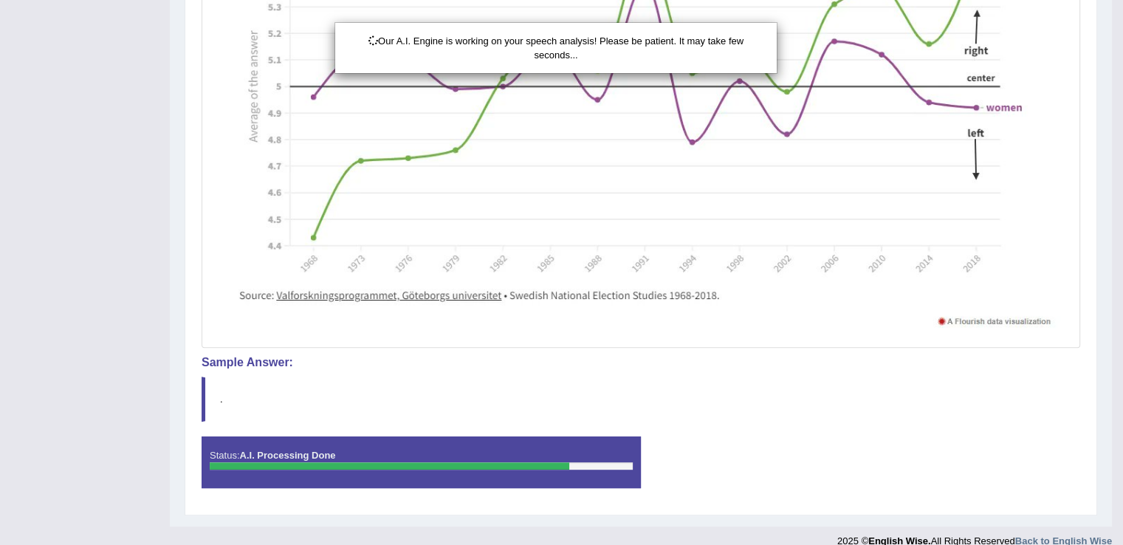
scroll to position [492, 0]
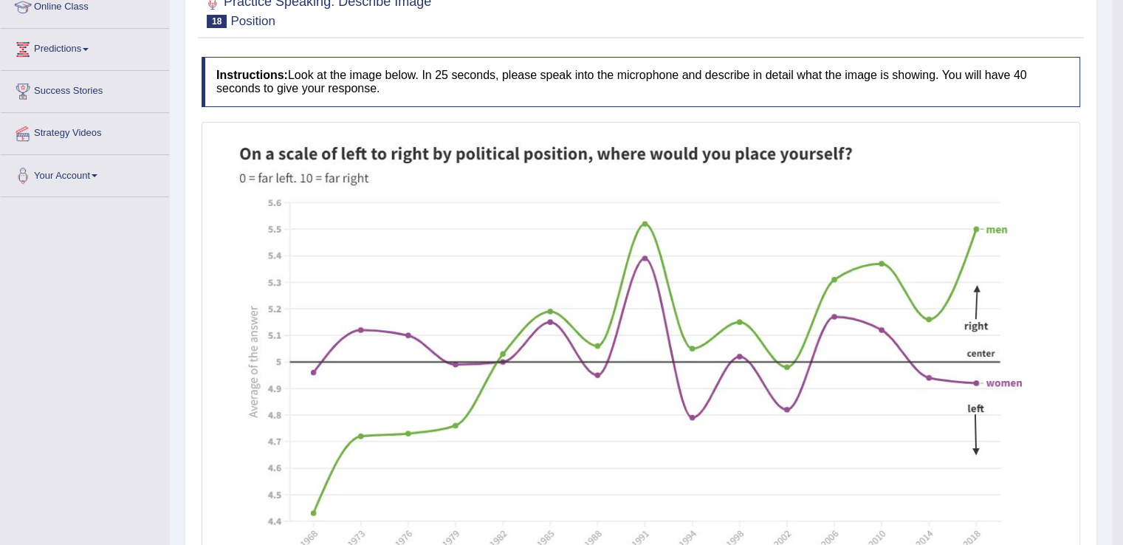
drag, startPoint x: 1133, startPoint y: 287, endPoint x: 1133, endPoint y: 190, distance: 96.7
click at [1122, 190] on html "Toggle navigation Home Practice Questions Speaking Practice Read Aloud Repeat S…" at bounding box center [561, 59] width 1123 height 545
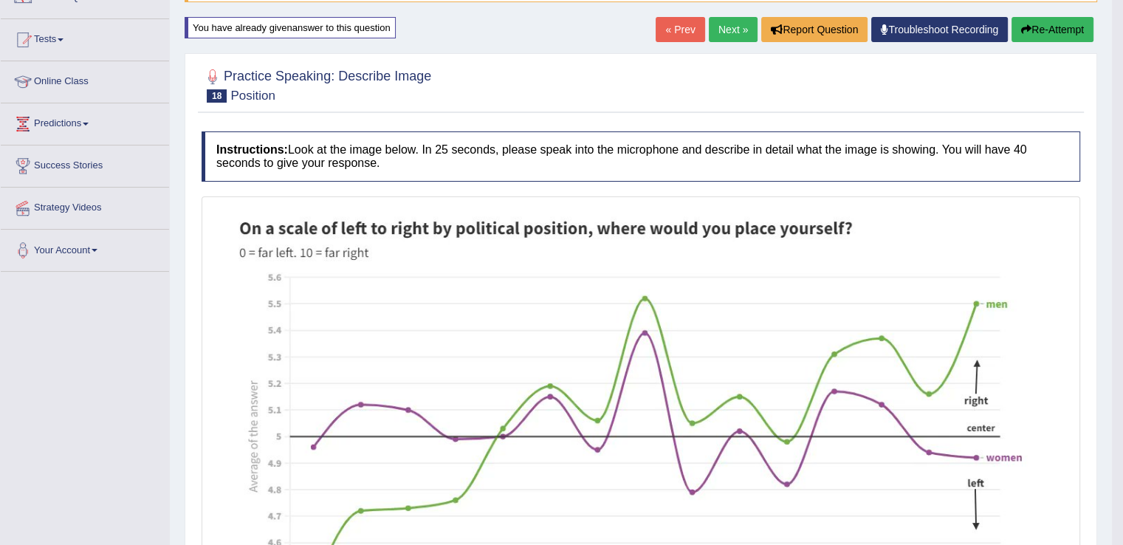
click at [737, 19] on link "Next »" at bounding box center [733, 29] width 49 height 25
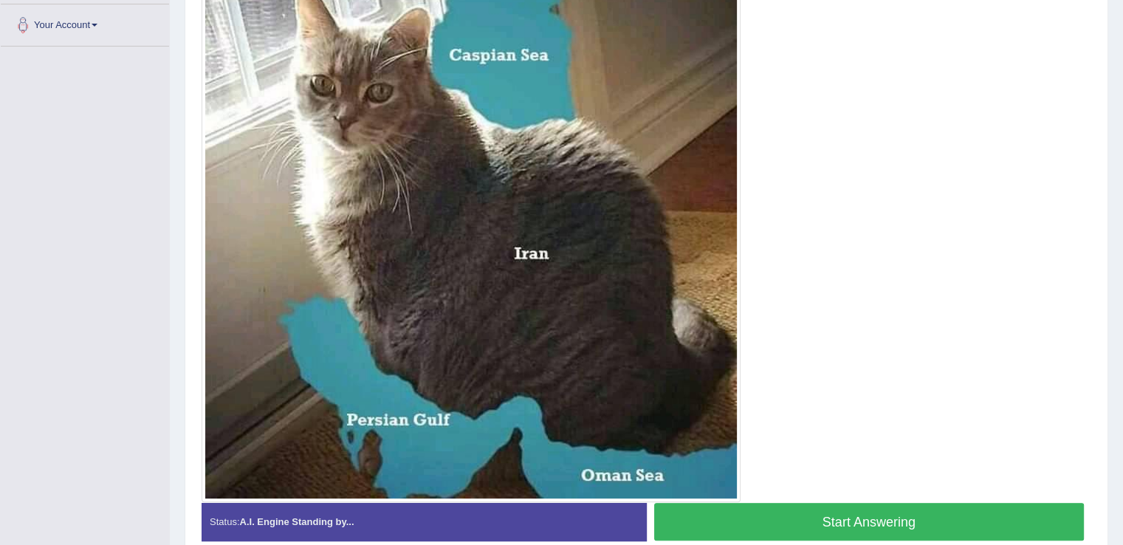
scroll to position [361, 0]
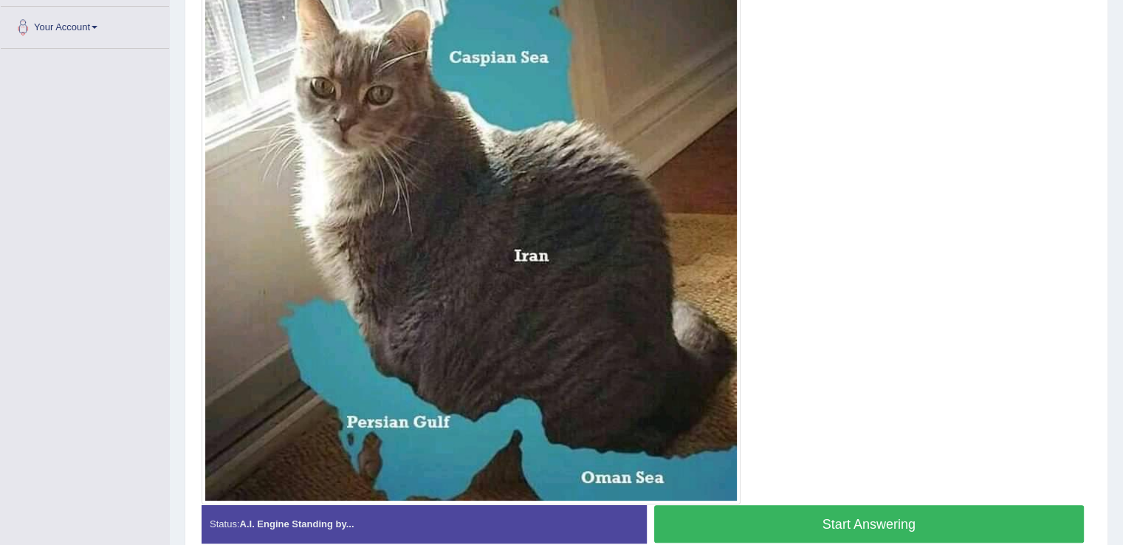
click at [841, 528] on button "Start Answering" at bounding box center [869, 524] width 430 height 38
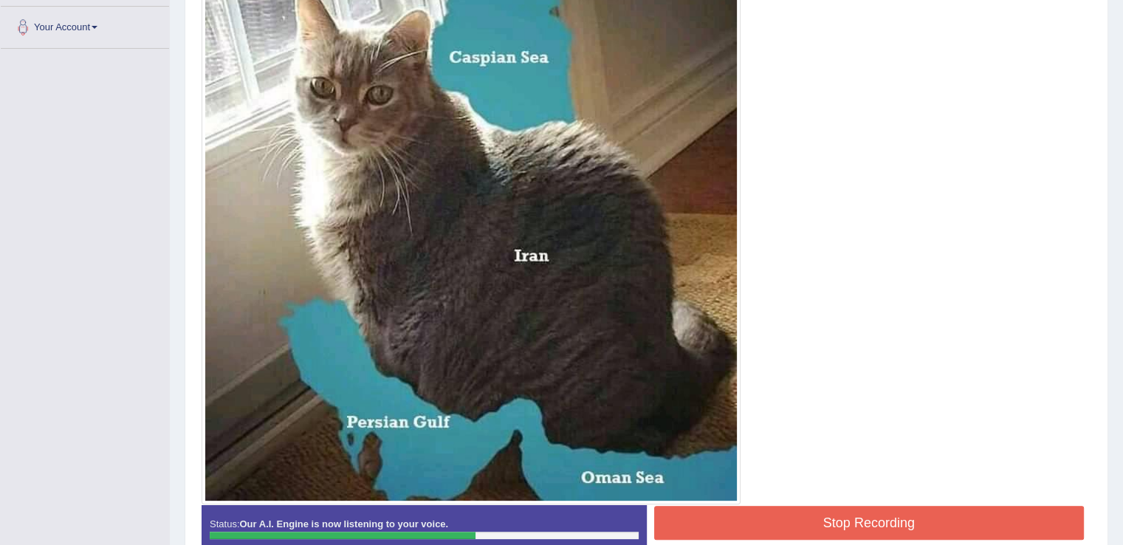
click at [830, 517] on button "Stop Recording" at bounding box center [869, 523] width 430 height 34
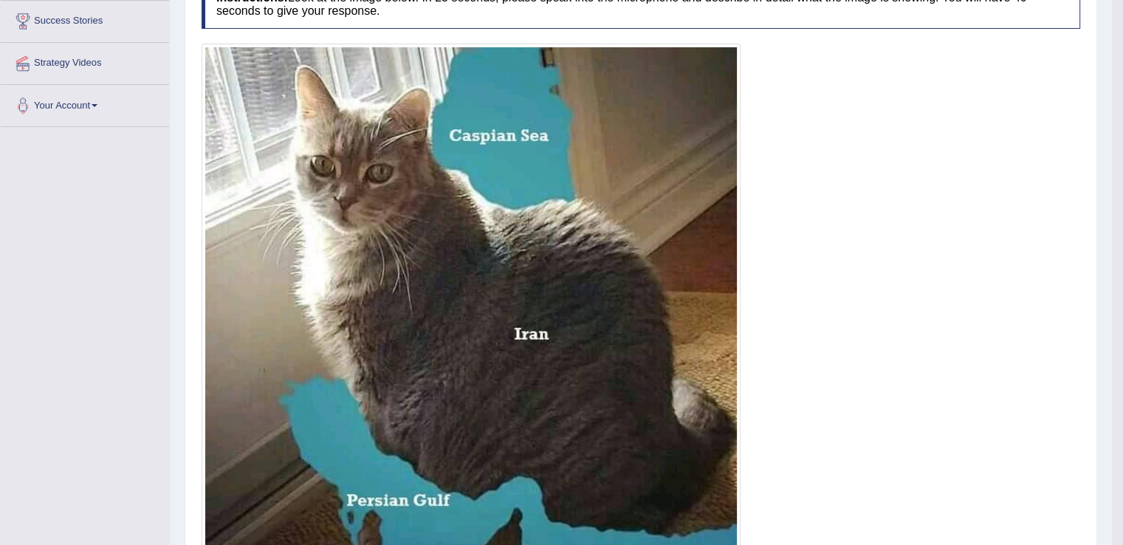
scroll to position [32, 0]
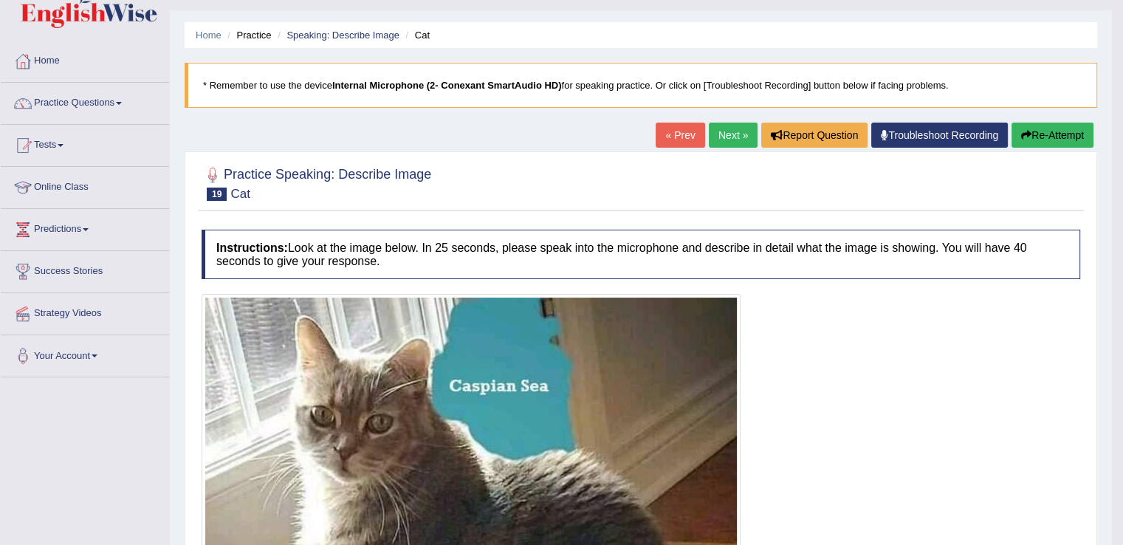
click at [740, 138] on link "Next »" at bounding box center [733, 135] width 49 height 25
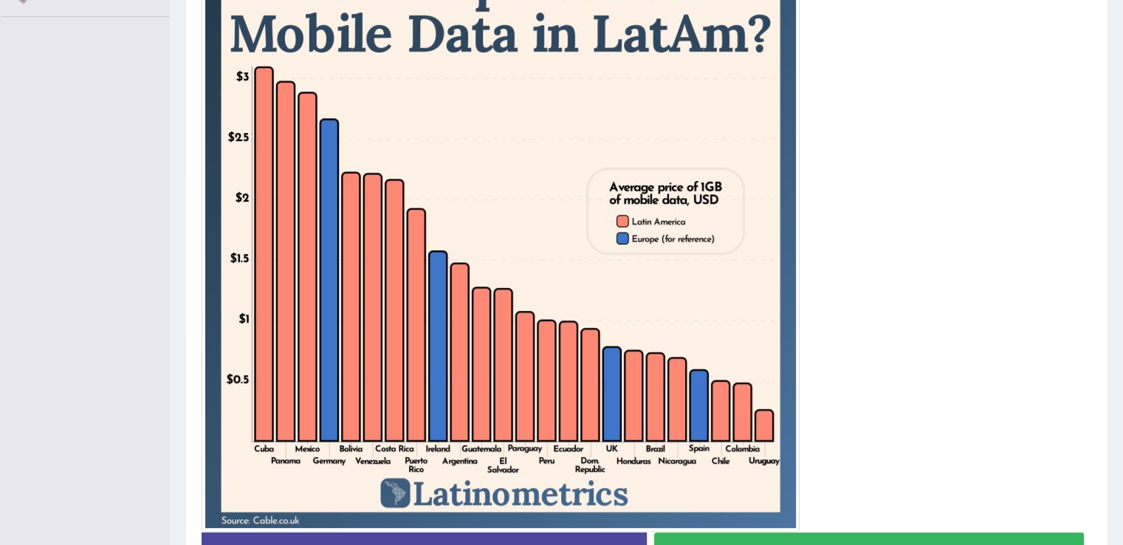
scroll to position [492, 0]
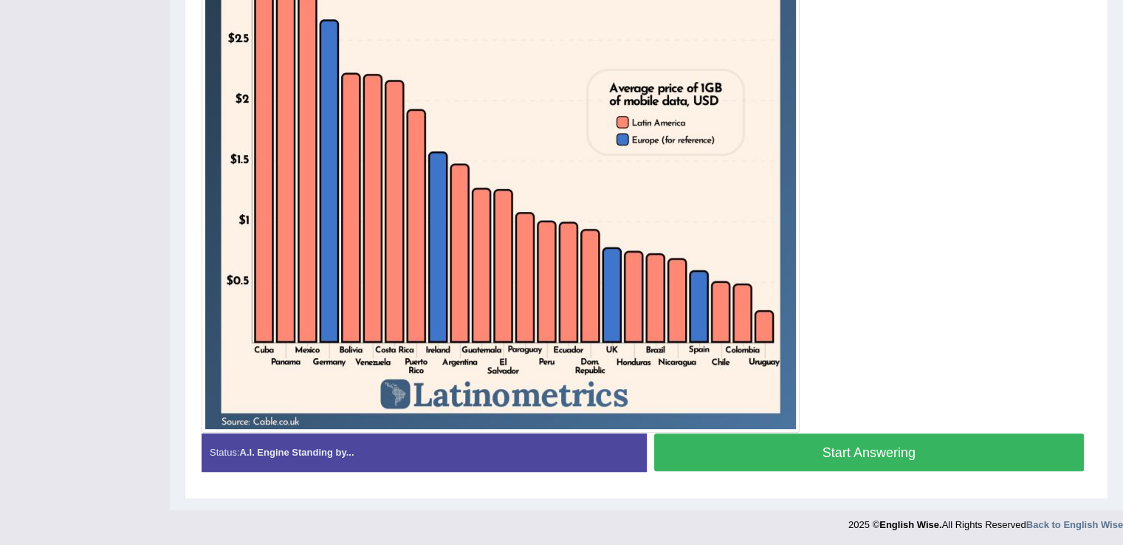
click at [859, 458] on button "Start Answering" at bounding box center [869, 452] width 430 height 38
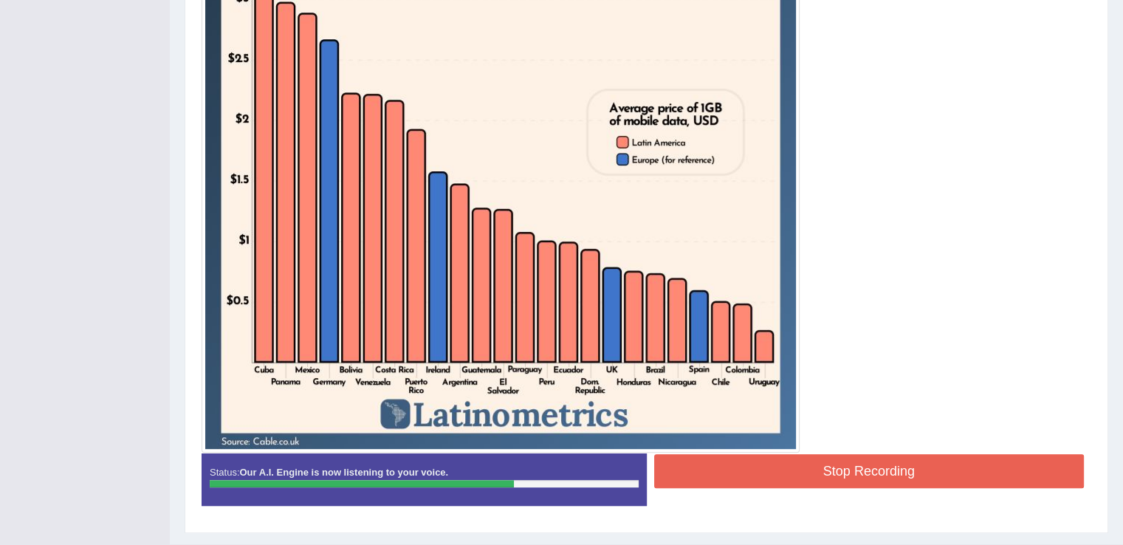
scroll to position [506, 0]
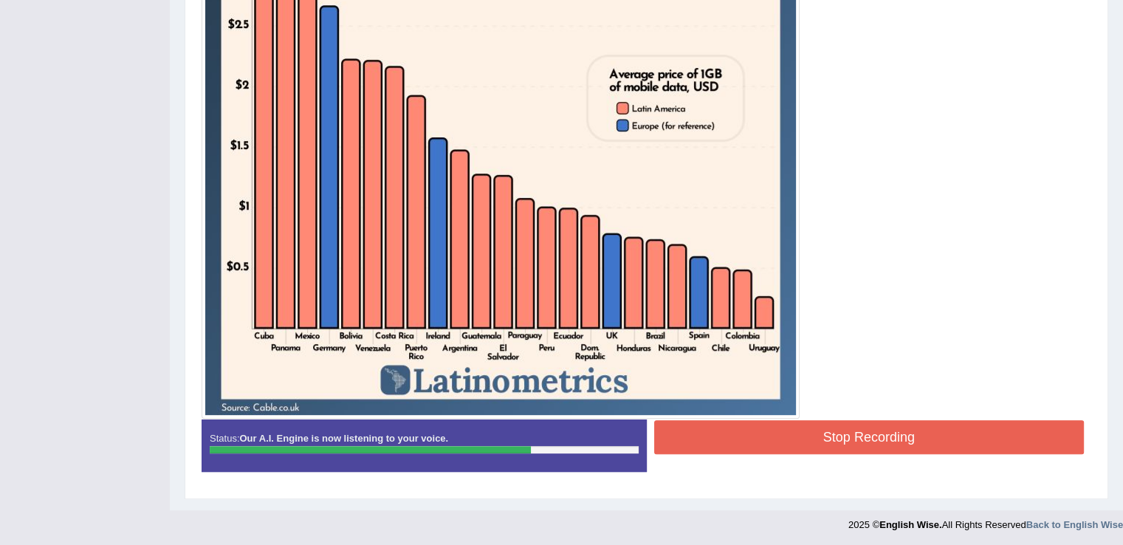
click at [714, 449] on button "Stop Recording" at bounding box center [869, 437] width 430 height 34
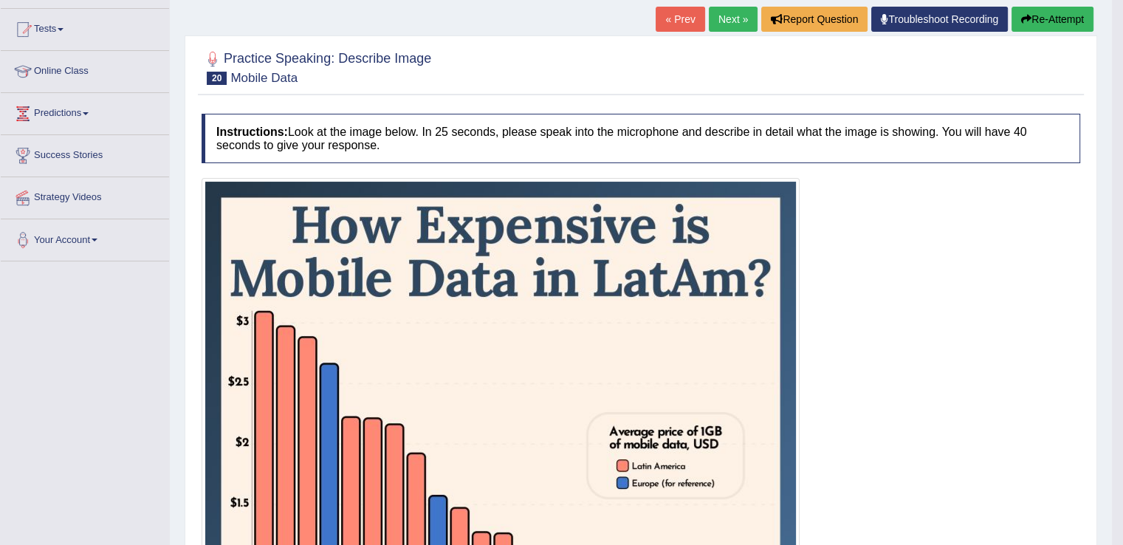
scroll to position [99, 0]
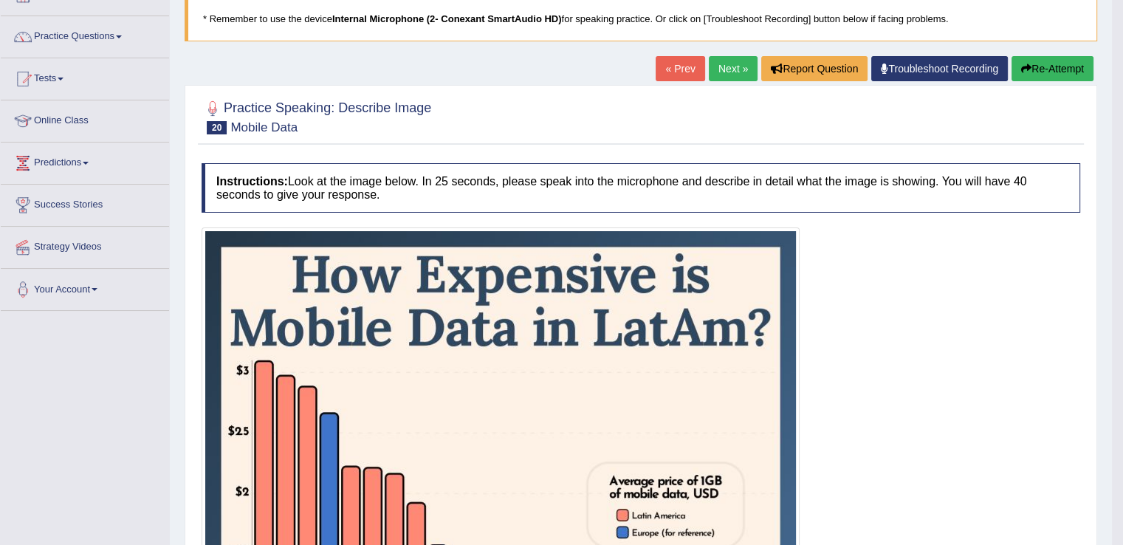
click at [731, 61] on link "Next »" at bounding box center [733, 68] width 49 height 25
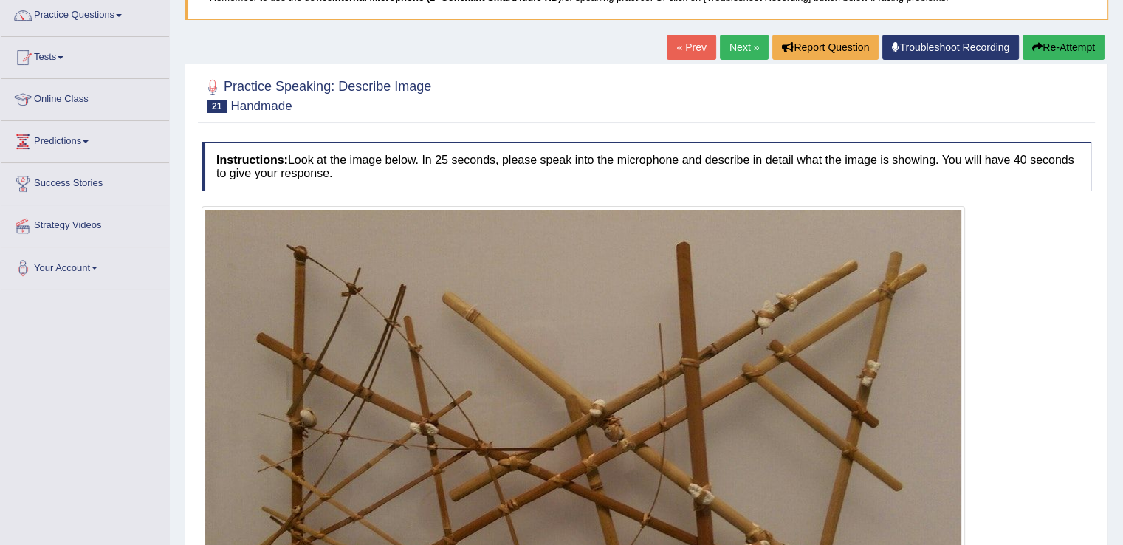
scroll to position [59, 0]
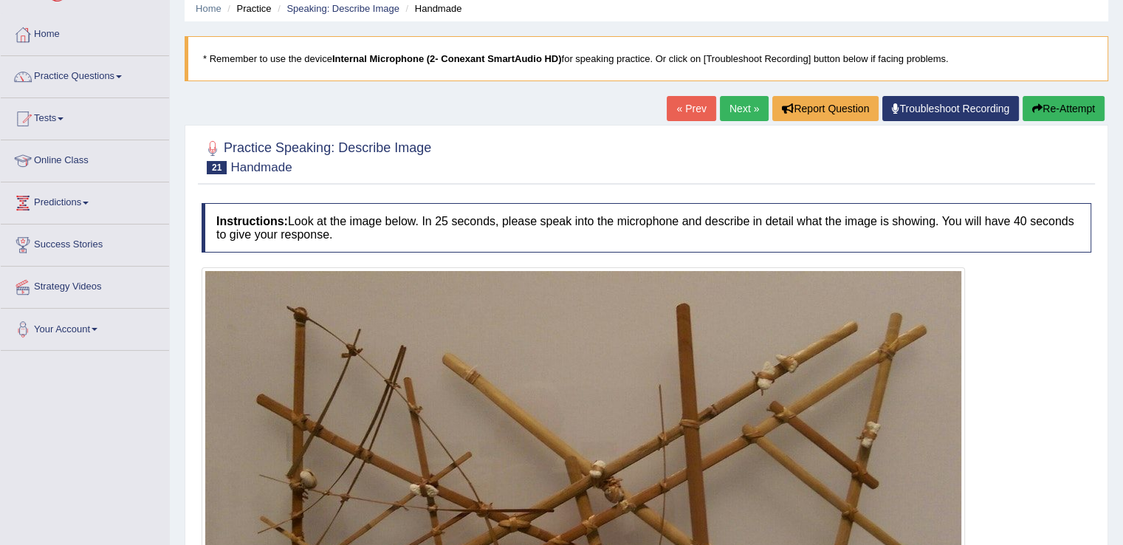
click at [731, 109] on link "Next »" at bounding box center [744, 108] width 49 height 25
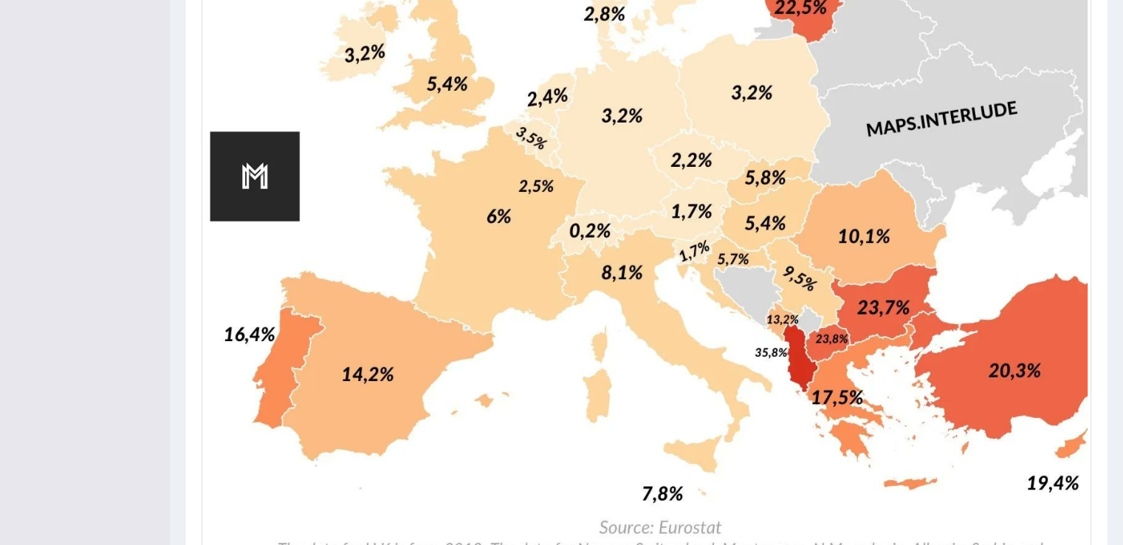
scroll to position [972, 0]
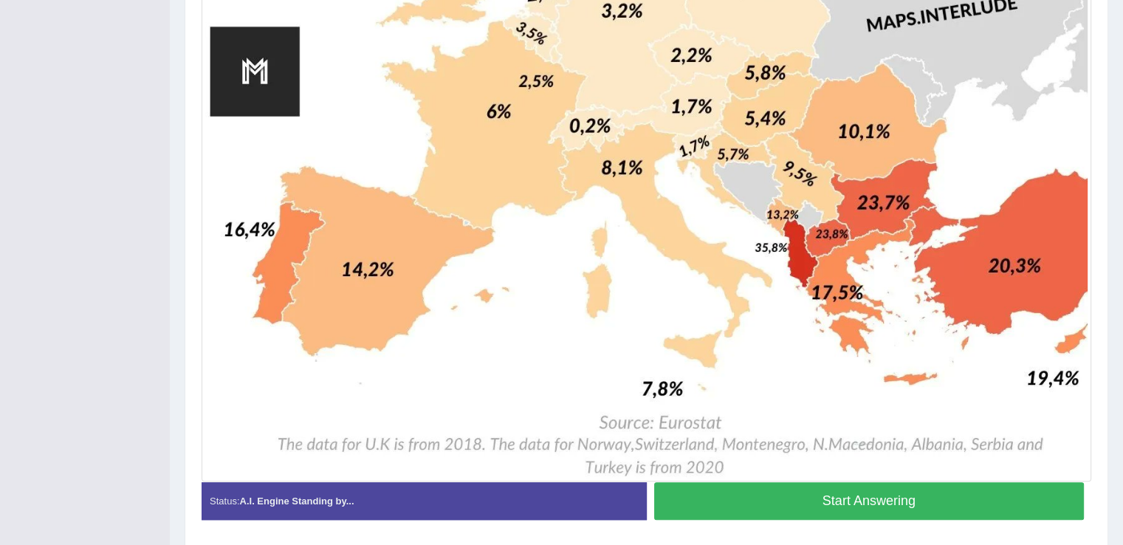
click at [853, 514] on button "Start Answering" at bounding box center [869, 501] width 430 height 38
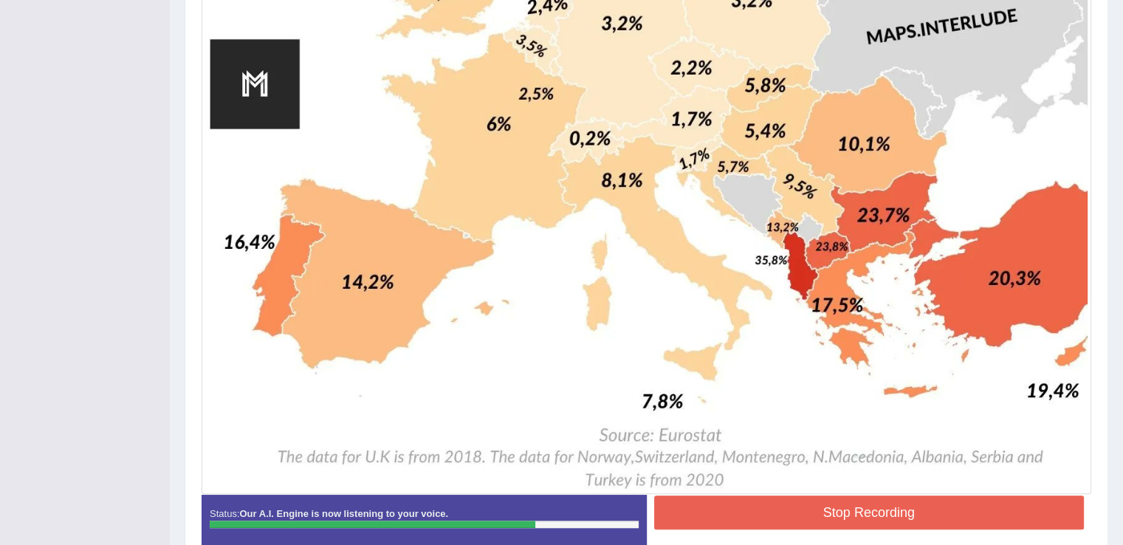
scroll to position [1035, 0]
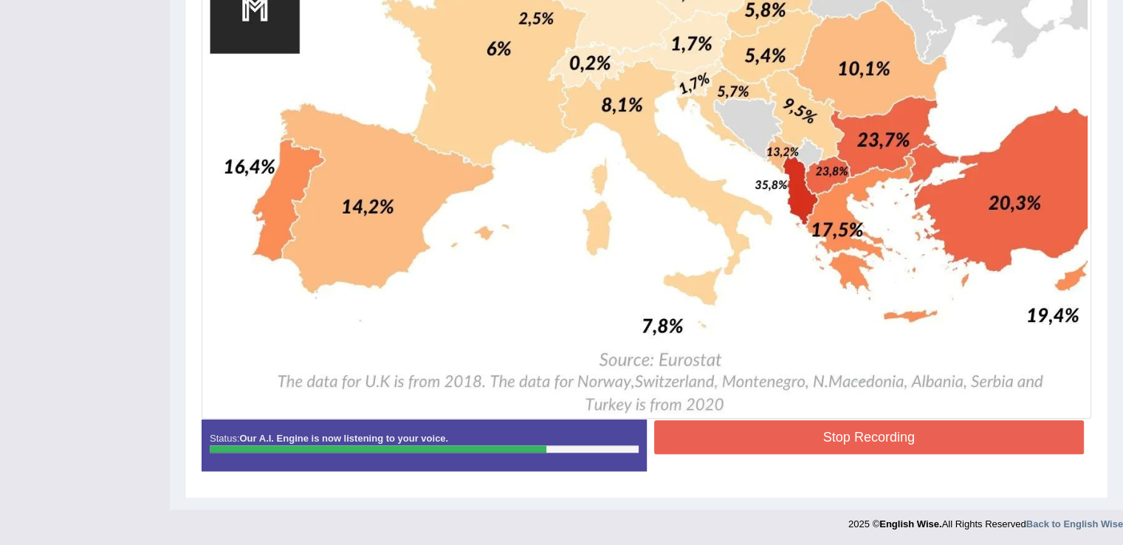
click at [736, 419] on div "Start Answering" at bounding box center [869, 419] width 445 height 1
click at [736, 435] on button "Stop Recording" at bounding box center [869, 437] width 430 height 34
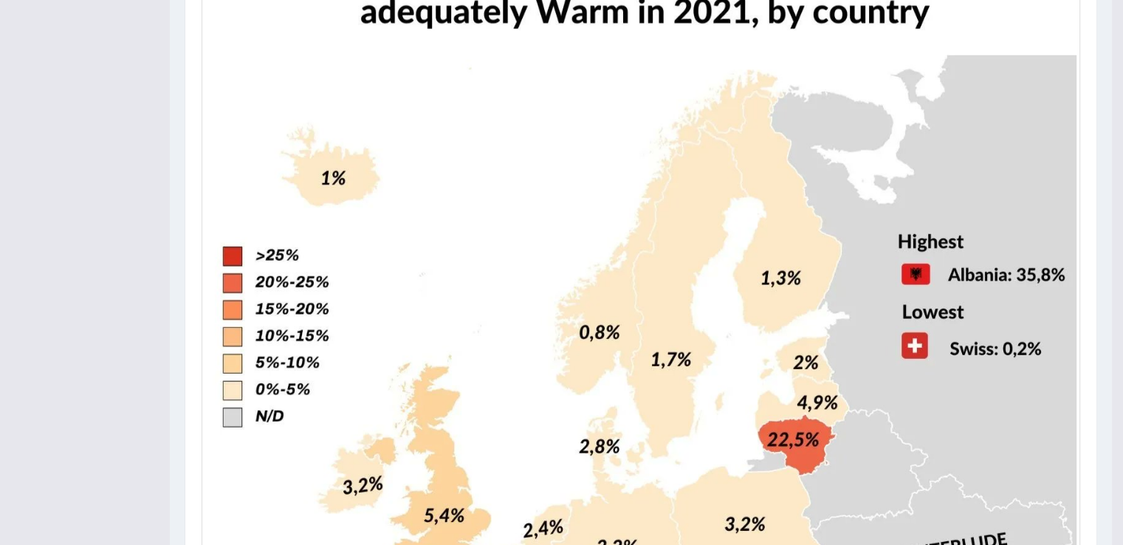
scroll to position [0, 0]
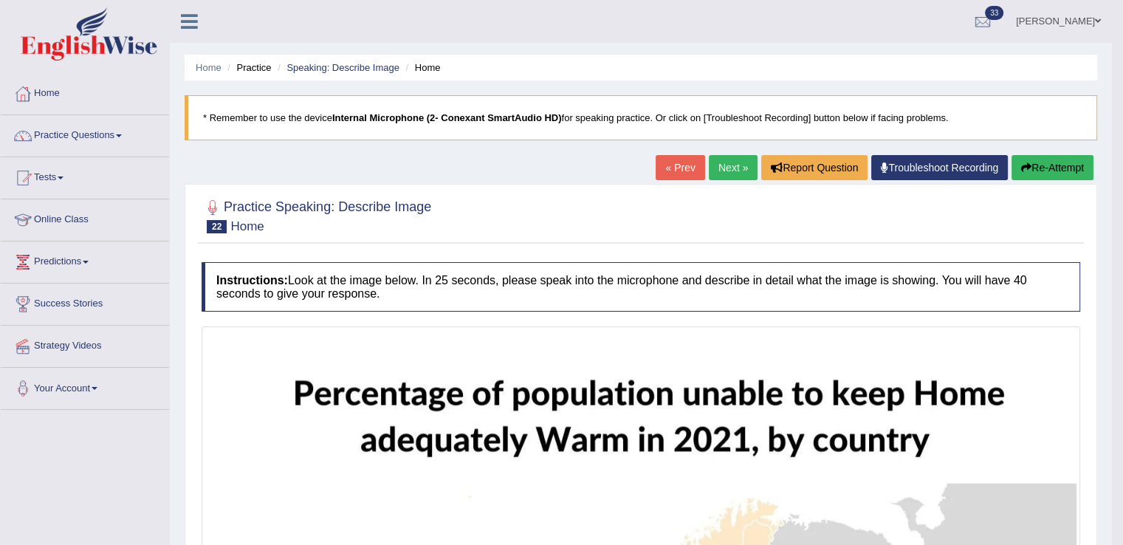
click at [731, 164] on link "Next »" at bounding box center [733, 167] width 49 height 25
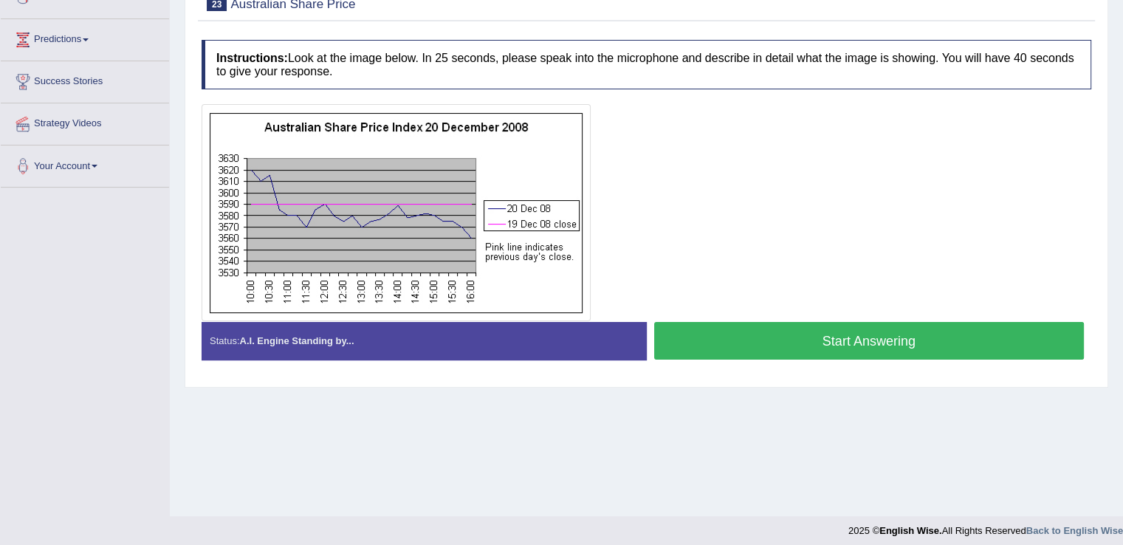
scroll to position [230, 0]
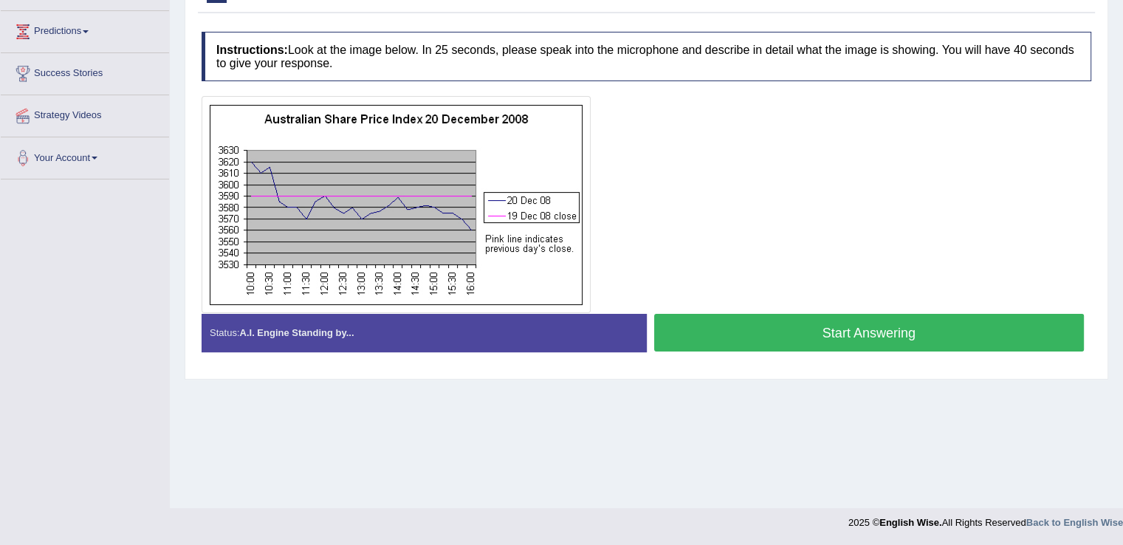
click at [767, 341] on button "Start Answering" at bounding box center [869, 333] width 430 height 38
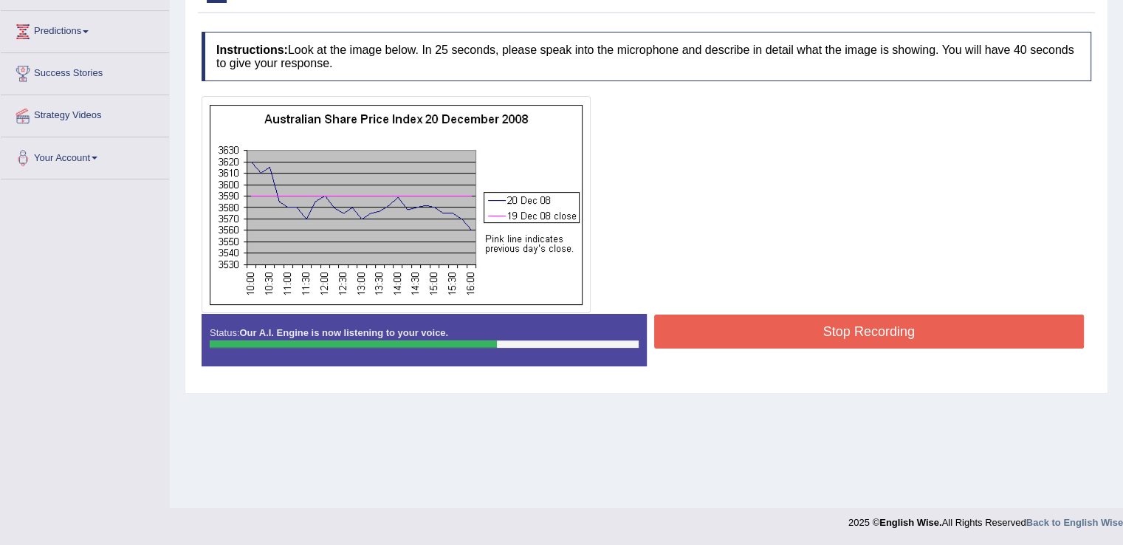
click at [756, 335] on button "Stop Recording" at bounding box center [869, 331] width 430 height 34
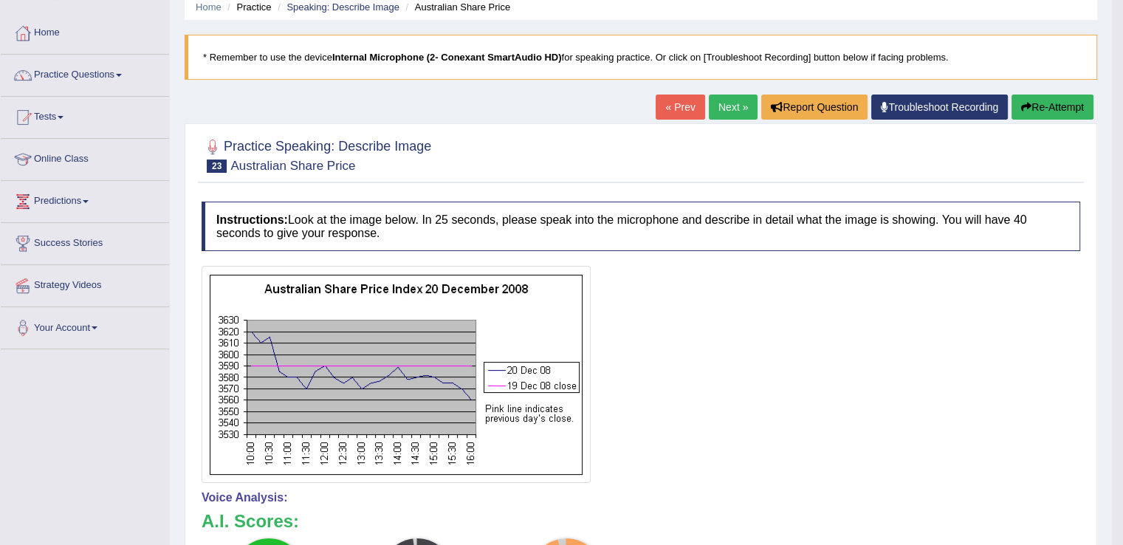
scroll to position [52, 0]
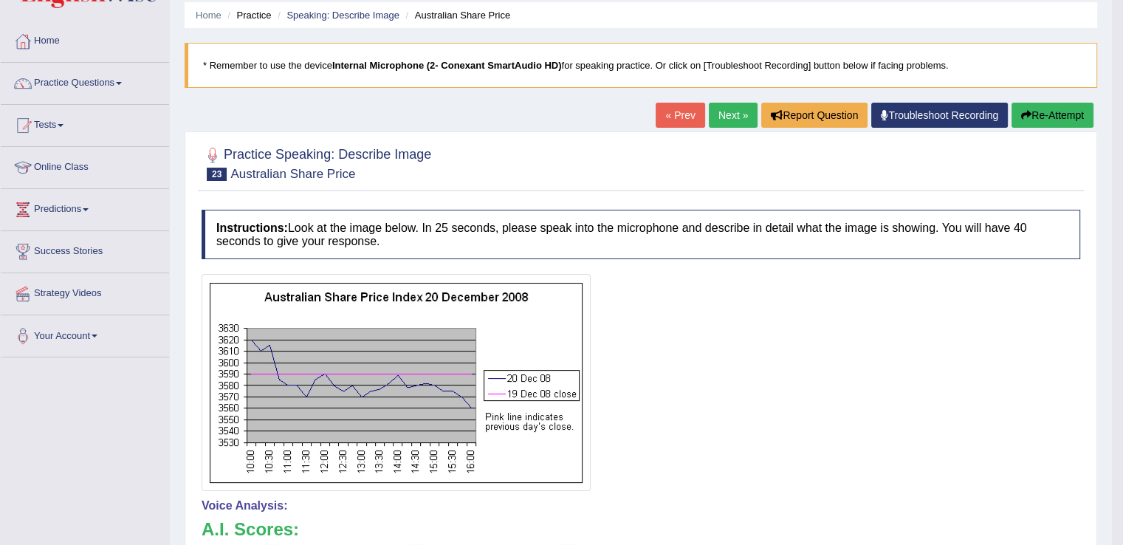
click at [725, 107] on link "Next »" at bounding box center [733, 115] width 49 height 25
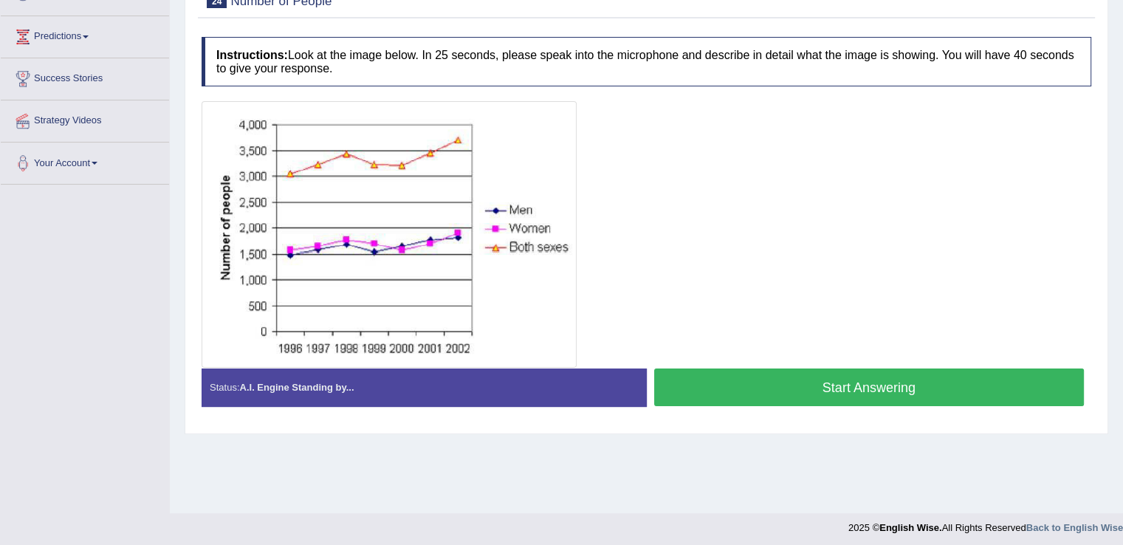
scroll to position [217, 0]
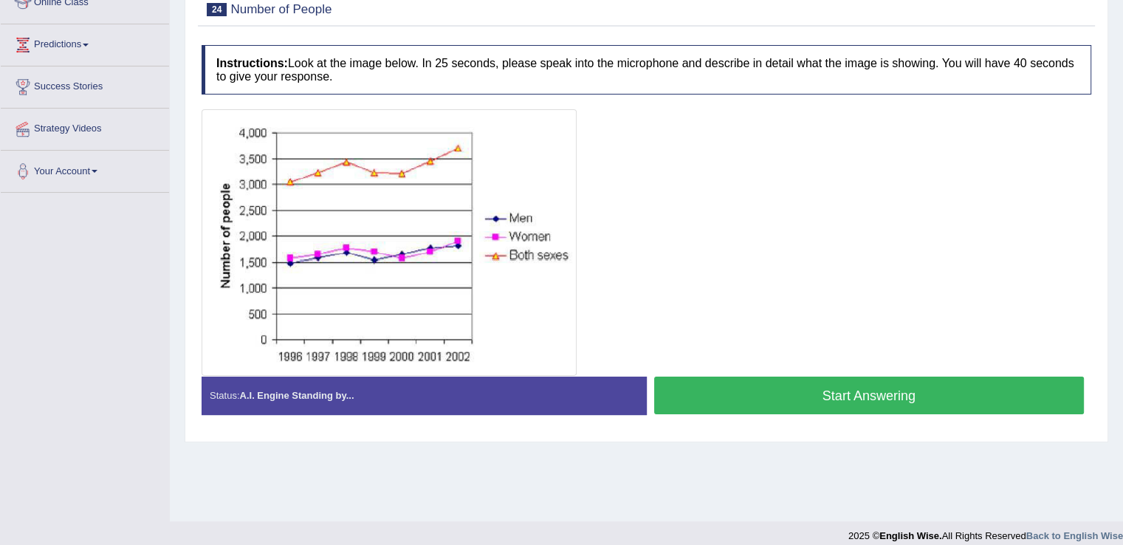
click at [811, 402] on button "Start Answering" at bounding box center [869, 395] width 430 height 38
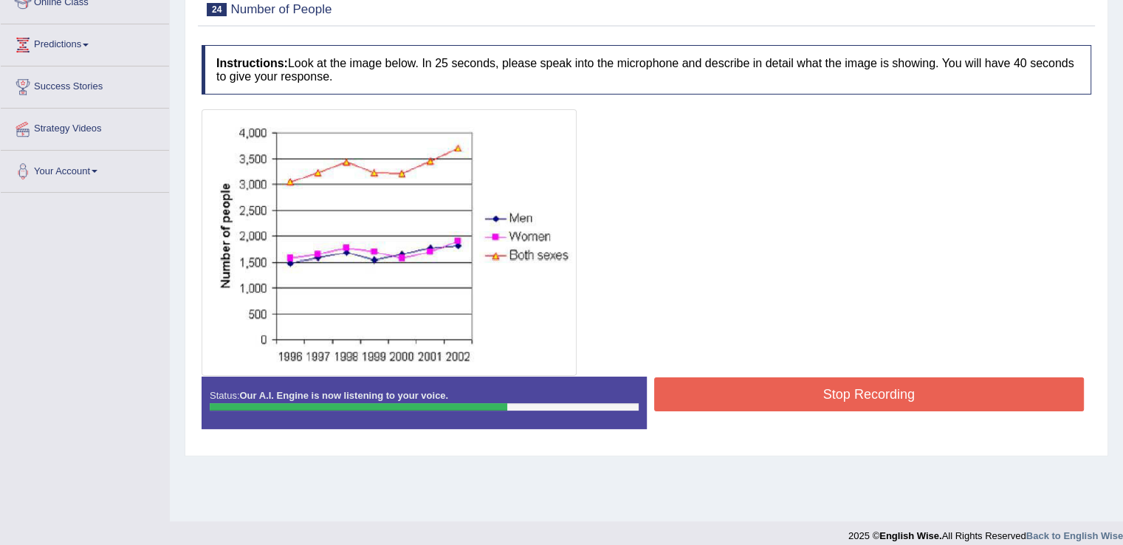
click at [808, 399] on button "Stop Recording" at bounding box center [869, 394] width 430 height 34
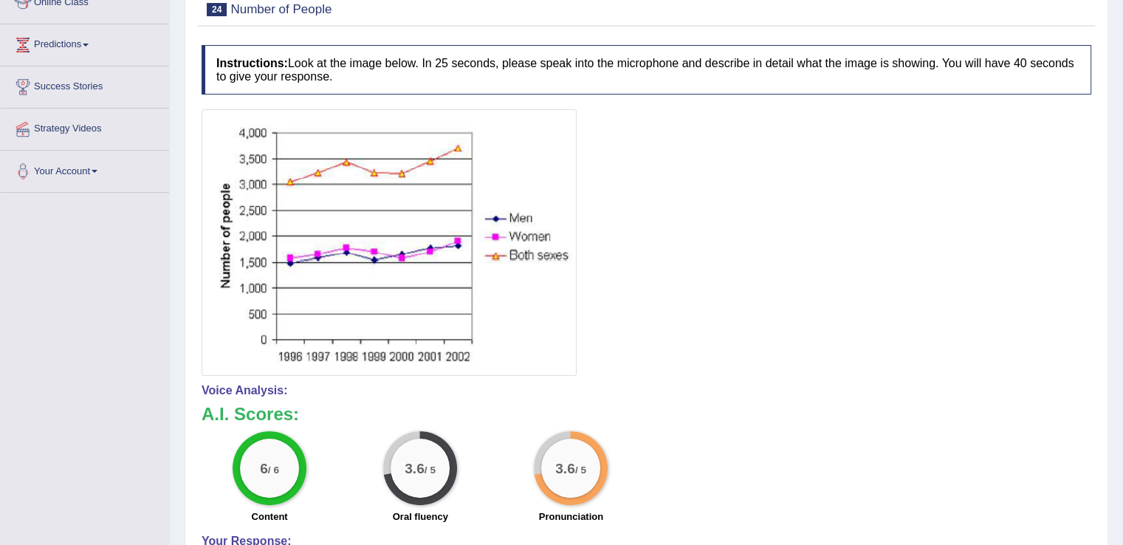
drag, startPoint x: 1131, startPoint y: 240, endPoint x: 1131, endPoint y: 281, distance: 41.3
click at [1122, 281] on html "Toggle navigation Home Practice Questions Speaking Practice Read Aloud Repeat S…" at bounding box center [561, 55] width 1123 height 545
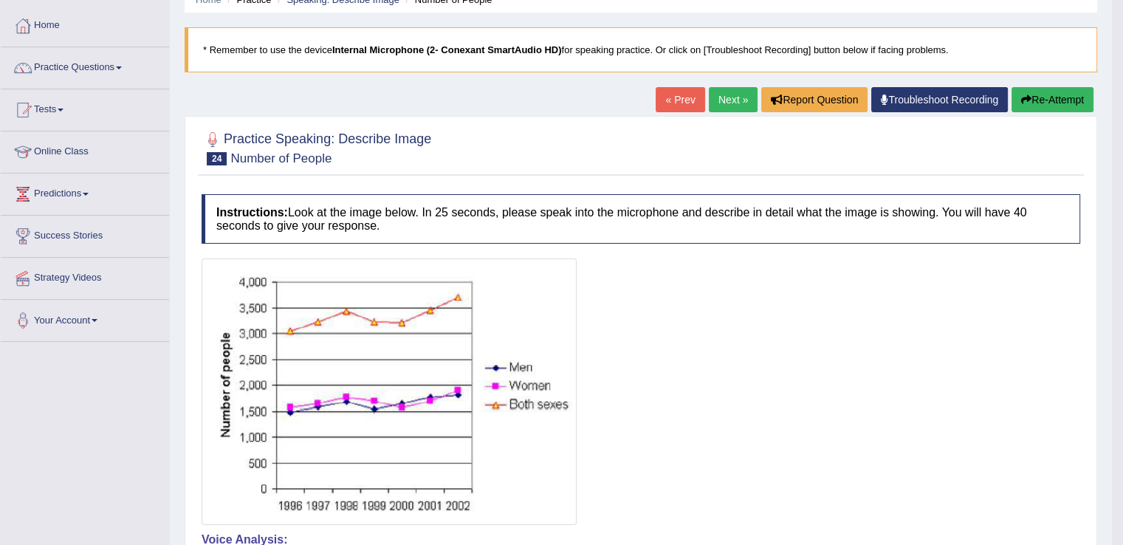
scroll to position [63, 0]
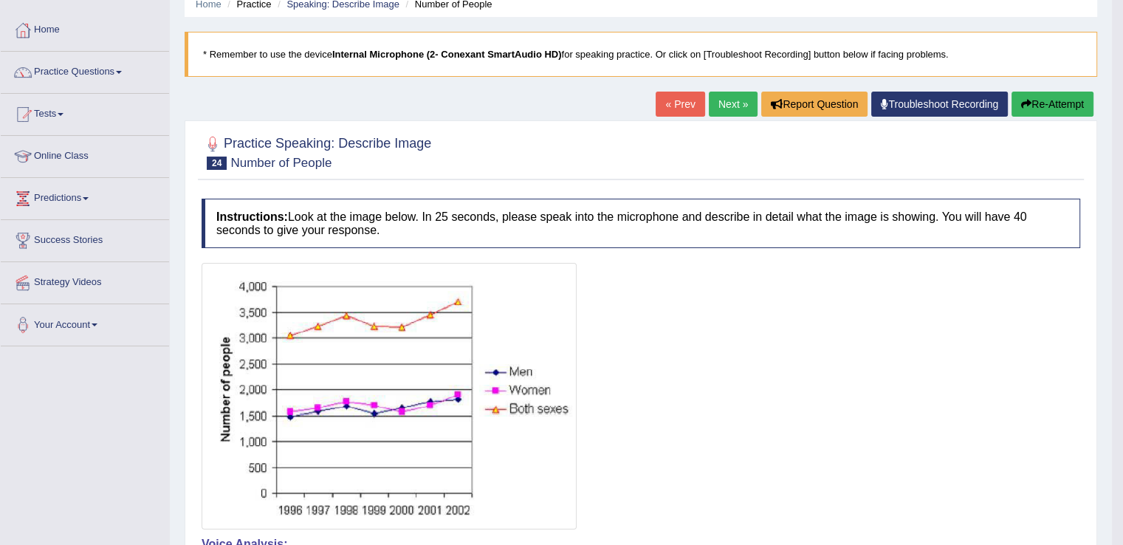
click at [731, 105] on link "Next »" at bounding box center [733, 104] width 49 height 25
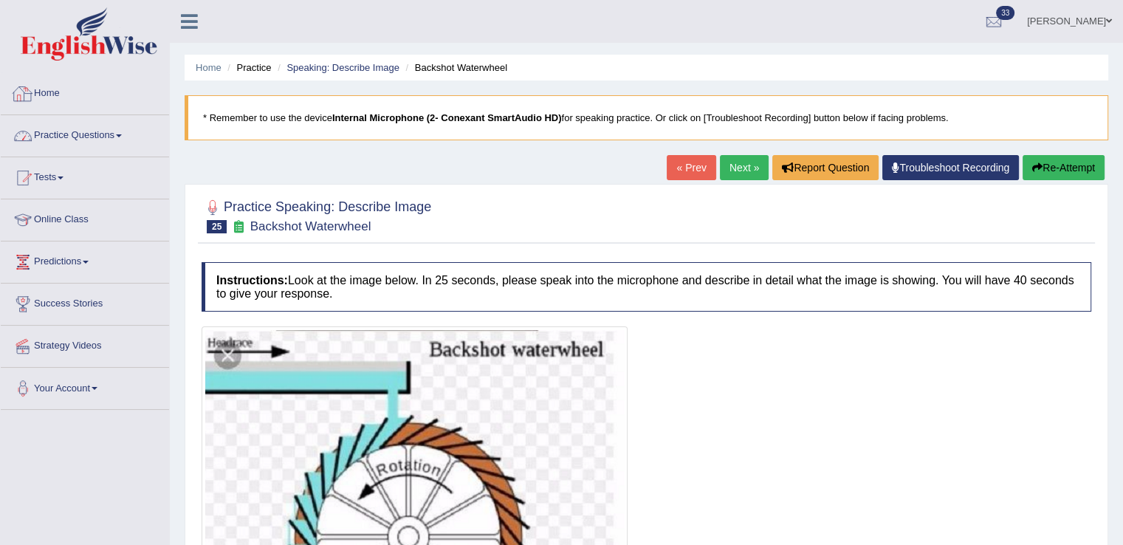
click at [94, 149] on link "Practice Questions" at bounding box center [85, 133] width 168 height 37
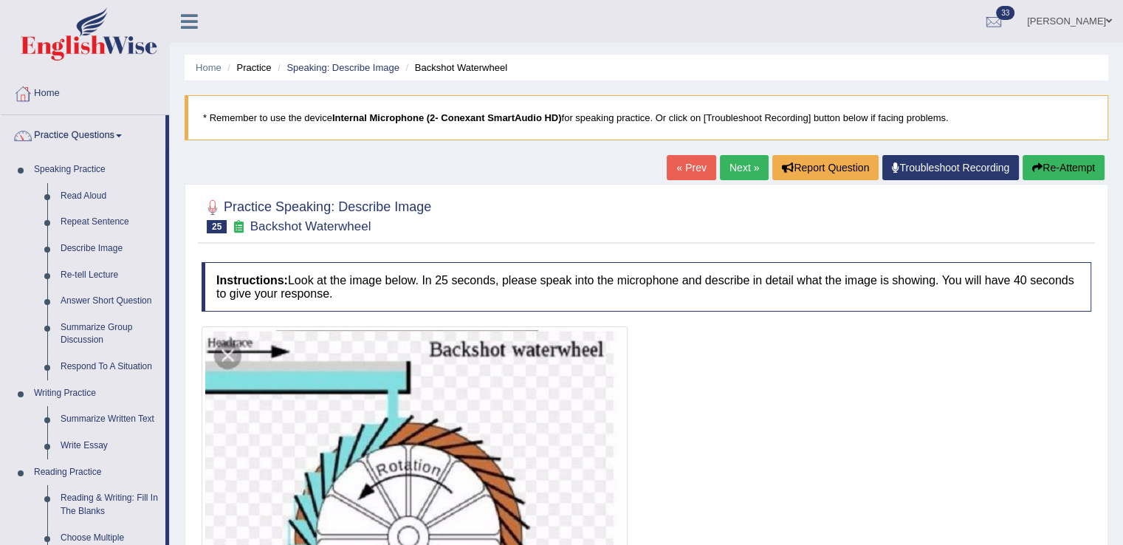
scroll to position [125, 0]
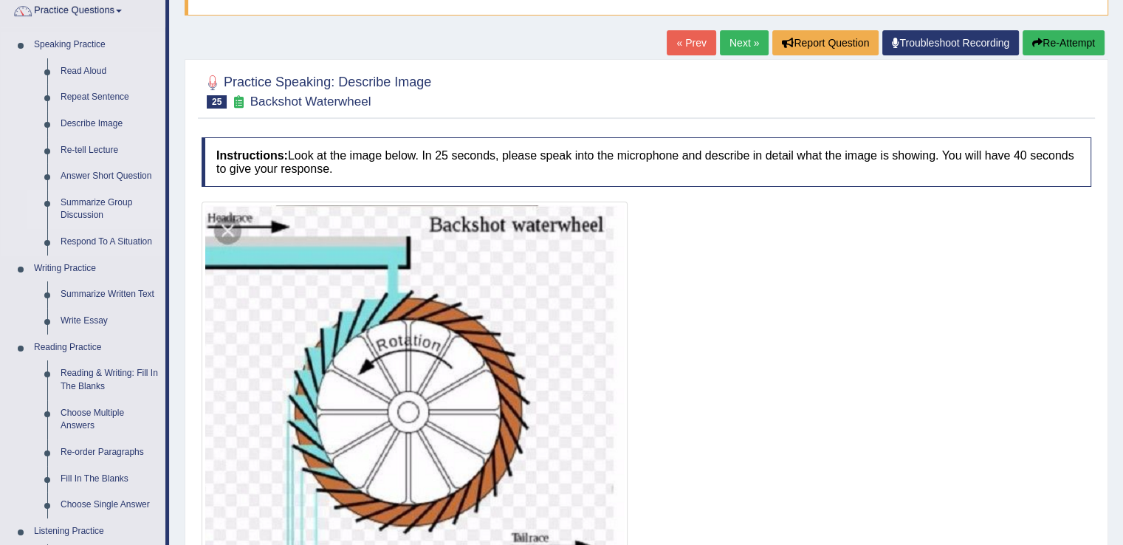
click at [94, 208] on link "Summarize Group Discussion" at bounding box center [109, 209] width 111 height 39
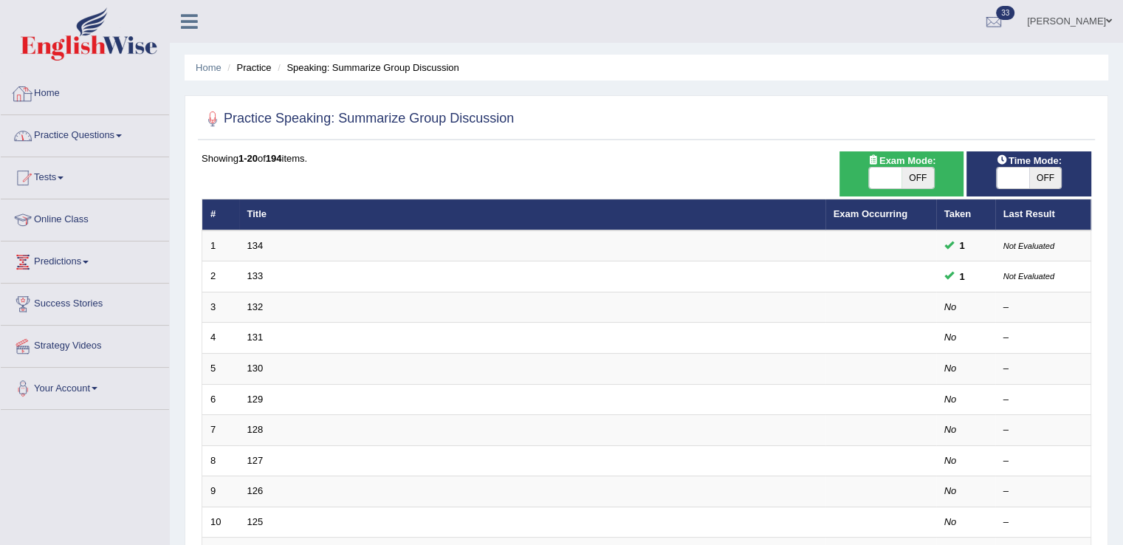
click at [92, 127] on link "Practice Questions" at bounding box center [85, 133] width 168 height 37
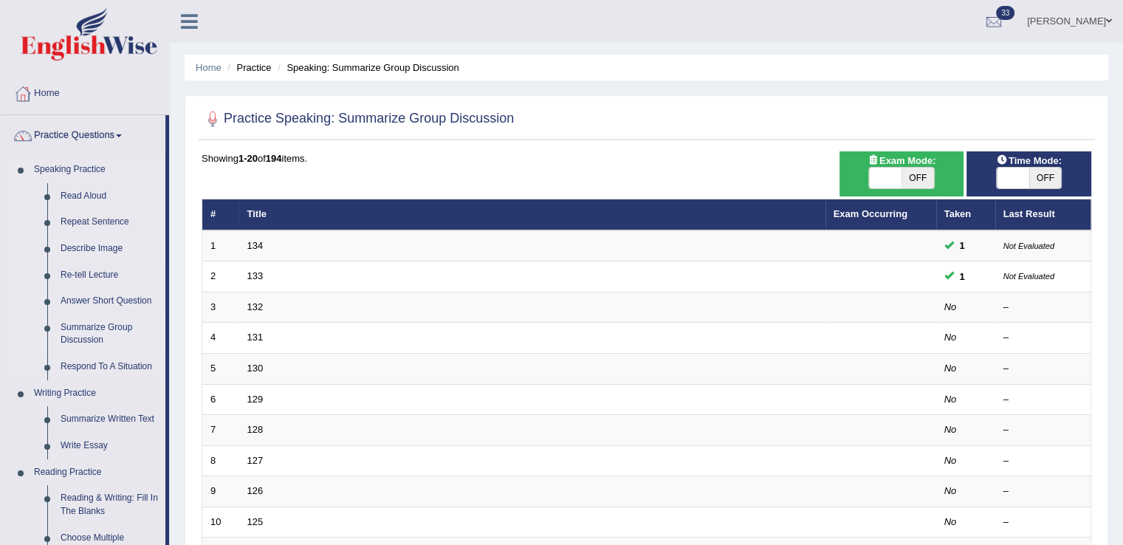
click at [95, 249] on link "Describe Image" at bounding box center [109, 248] width 111 height 27
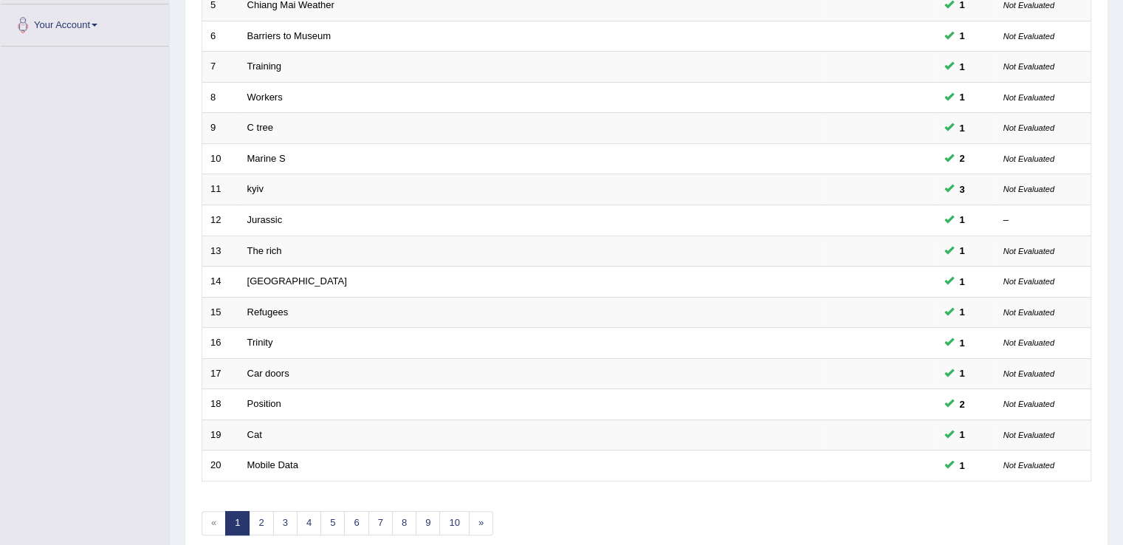
scroll to position [372, 0]
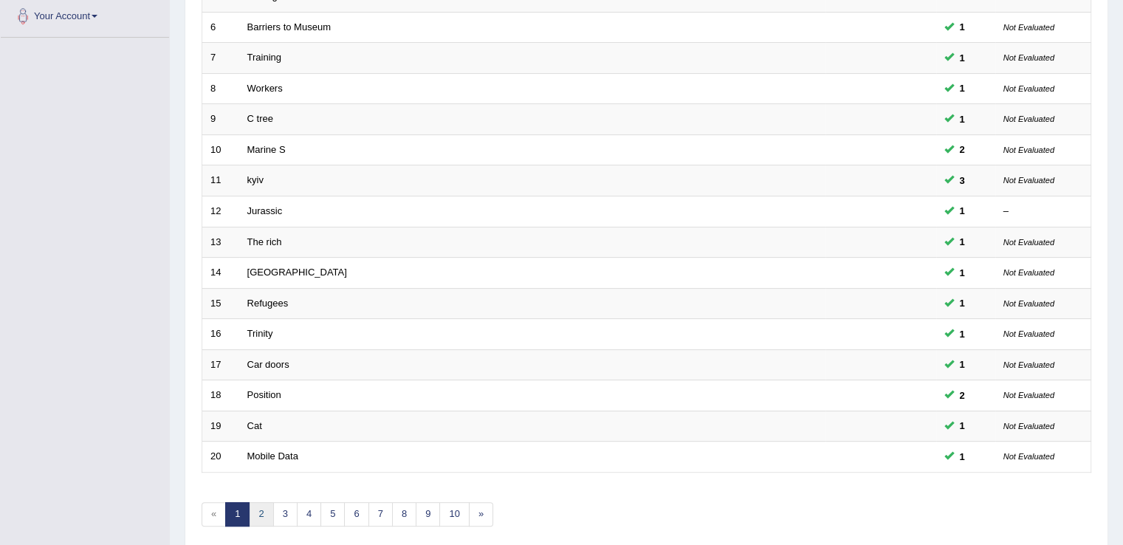
click at [263, 505] on link "2" at bounding box center [261, 514] width 24 height 24
click at [263, 502] on link "2" at bounding box center [261, 514] width 24 height 24
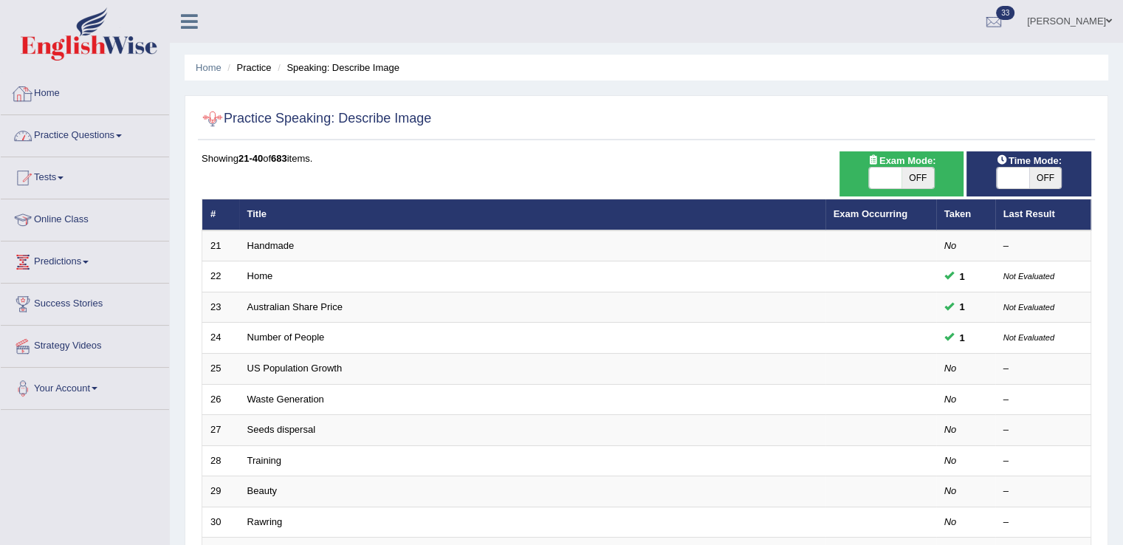
click at [133, 128] on link "Practice Questions" at bounding box center [85, 133] width 168 height 37
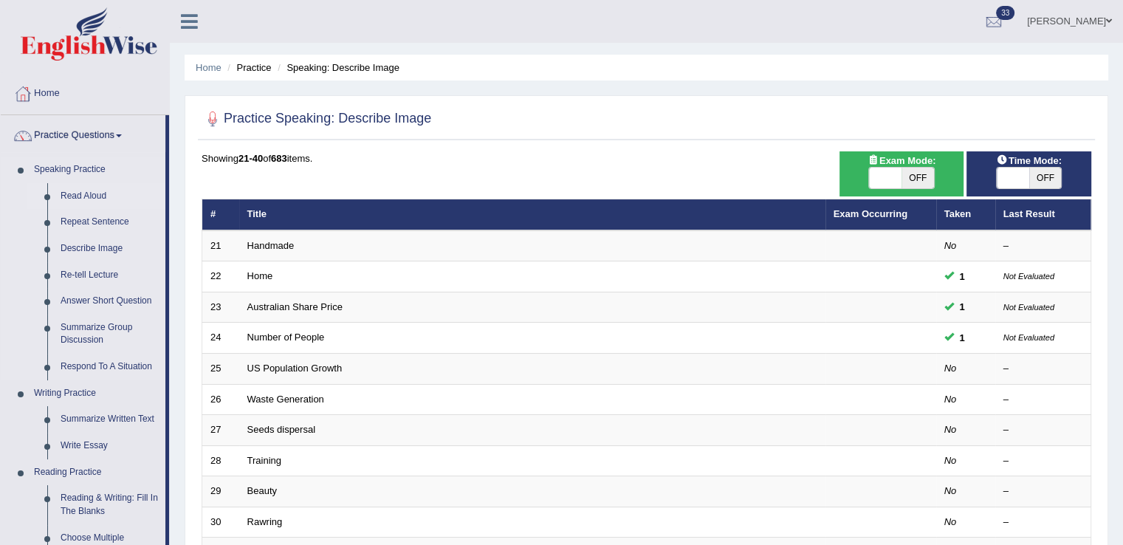
click at [92, 191] on link "Read Aloud" at bounding box center [109, 196] width 111 height 27
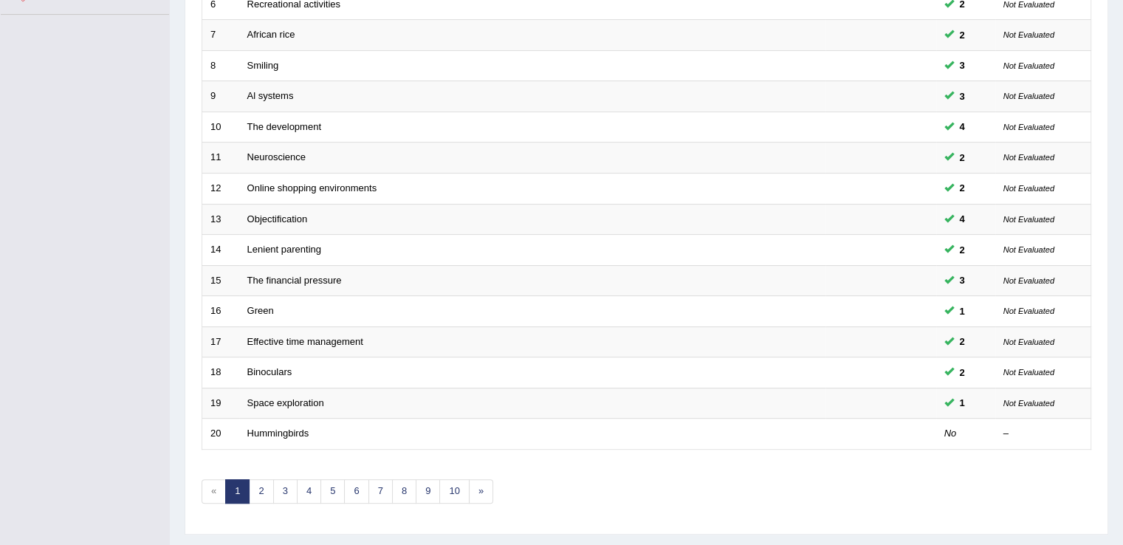
scroll to position [428, 0]
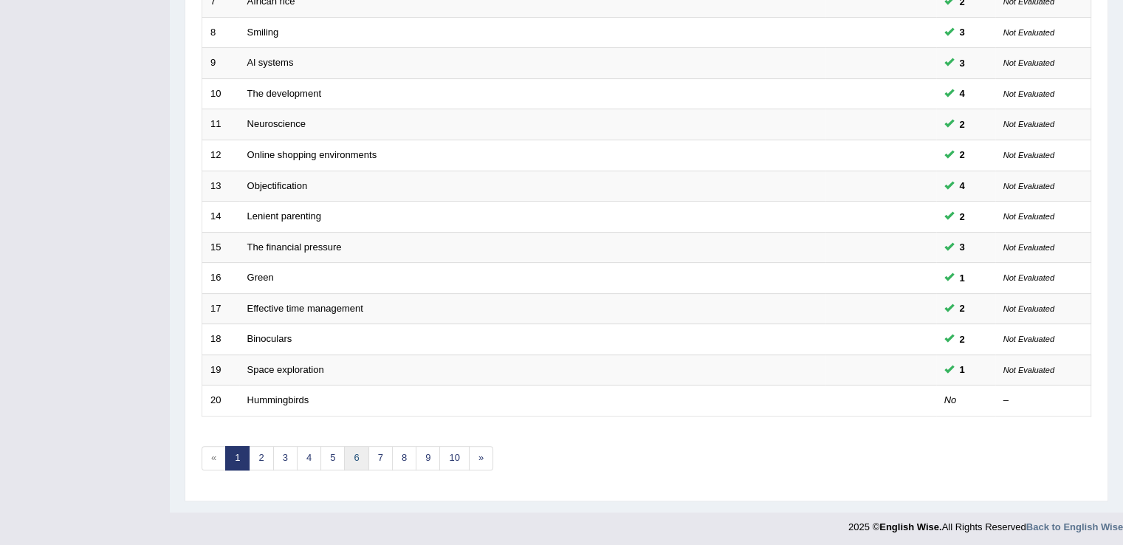
click at [359, 450] on link "6" at bounding box center [356, 458] width 24 height 24
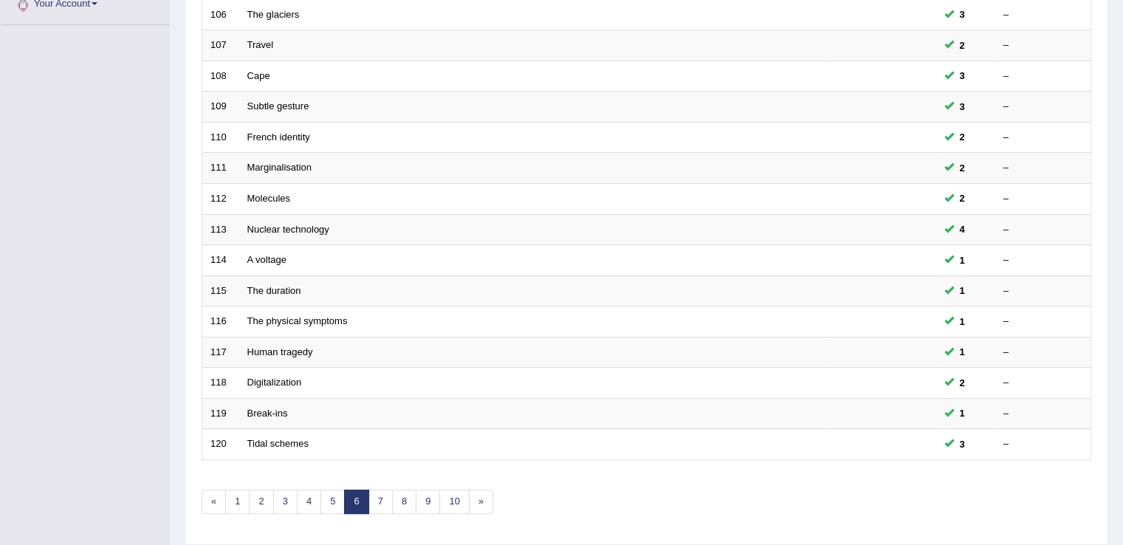
scroll to position [387, 0]
click at [458, 487] on link "10" at bounding box center [454, 499] width 30 height 24
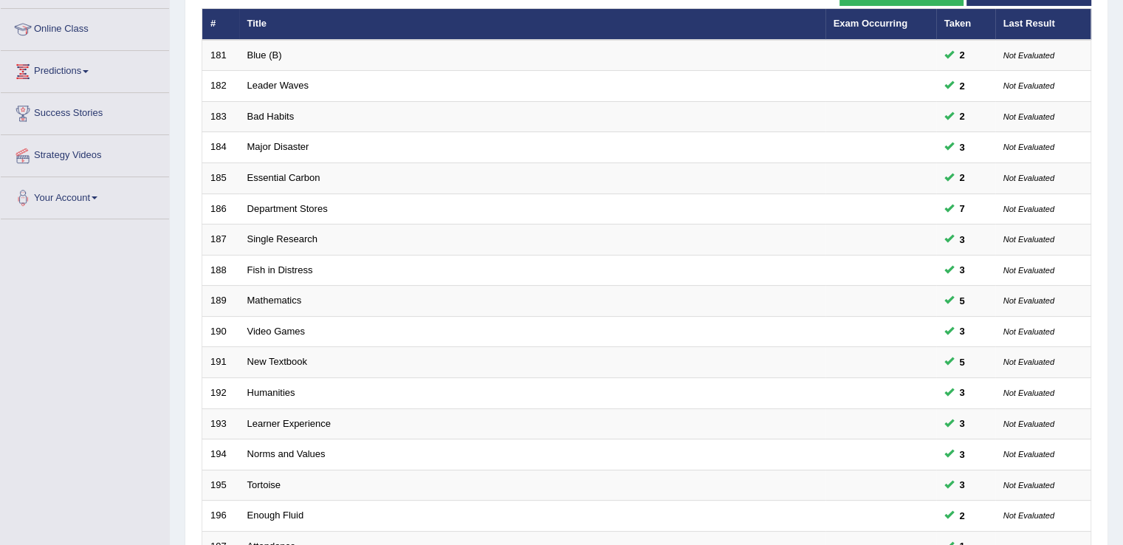
scroll to position [428, 0]
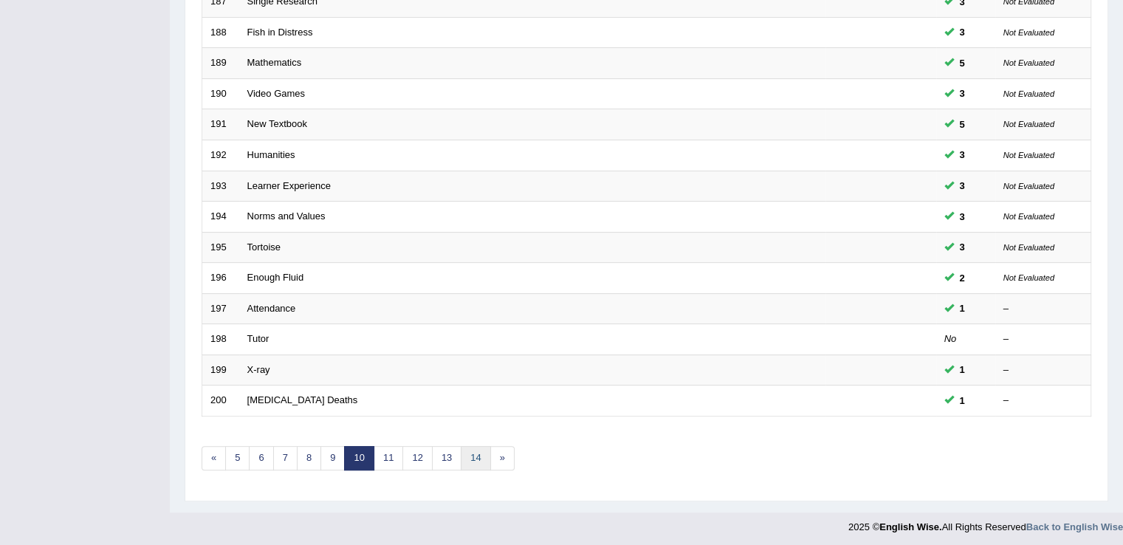
click at [473, 452] on link "14" at bounding box center [476, 458] width 30 height 24
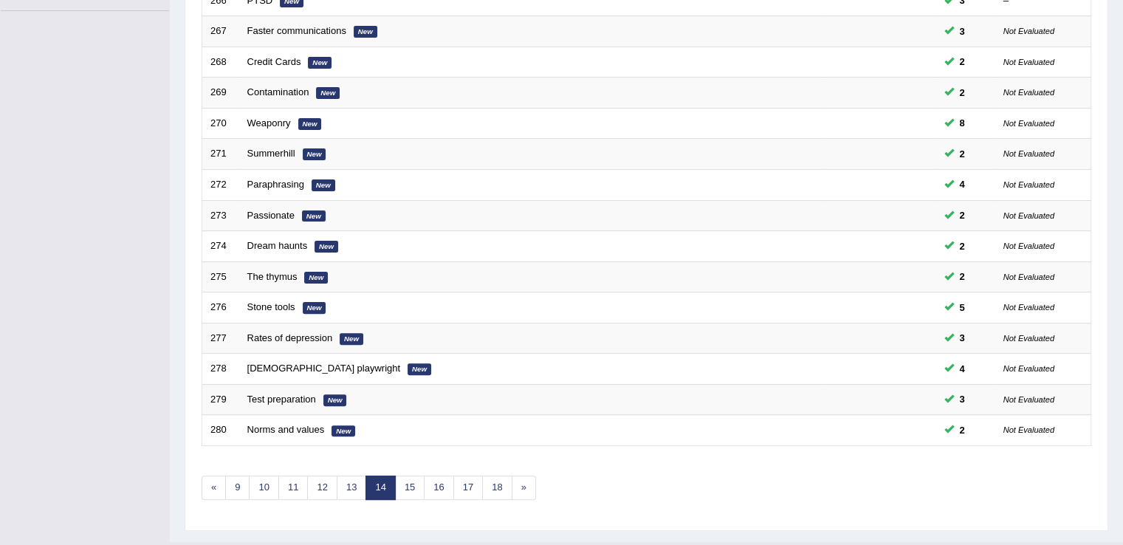
scroll to position [428, 0]
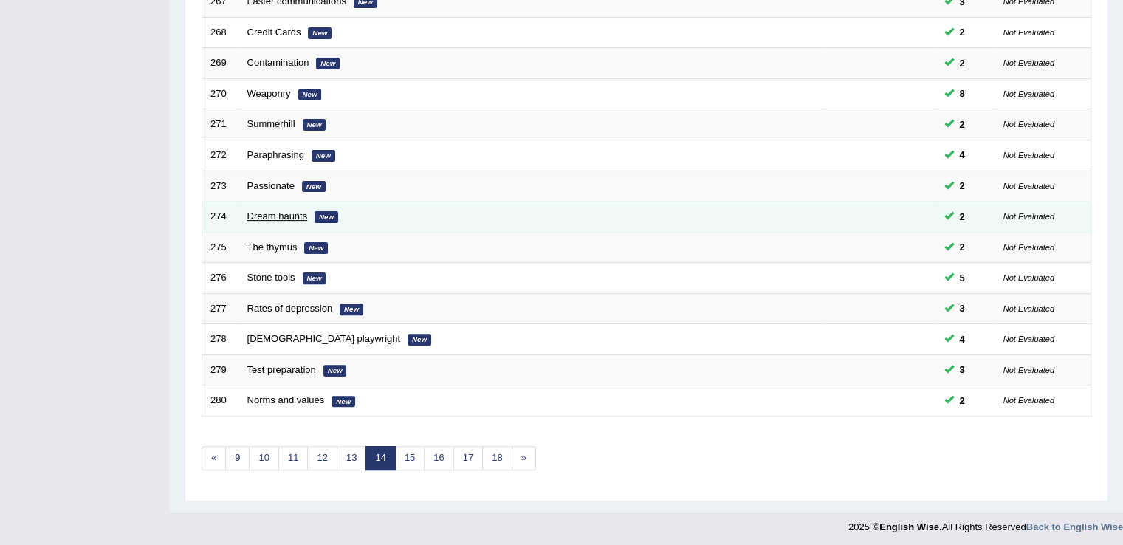
click at [264, 214] on link "Dream haunts" at bounding box center [277, 215] width 61 height 11
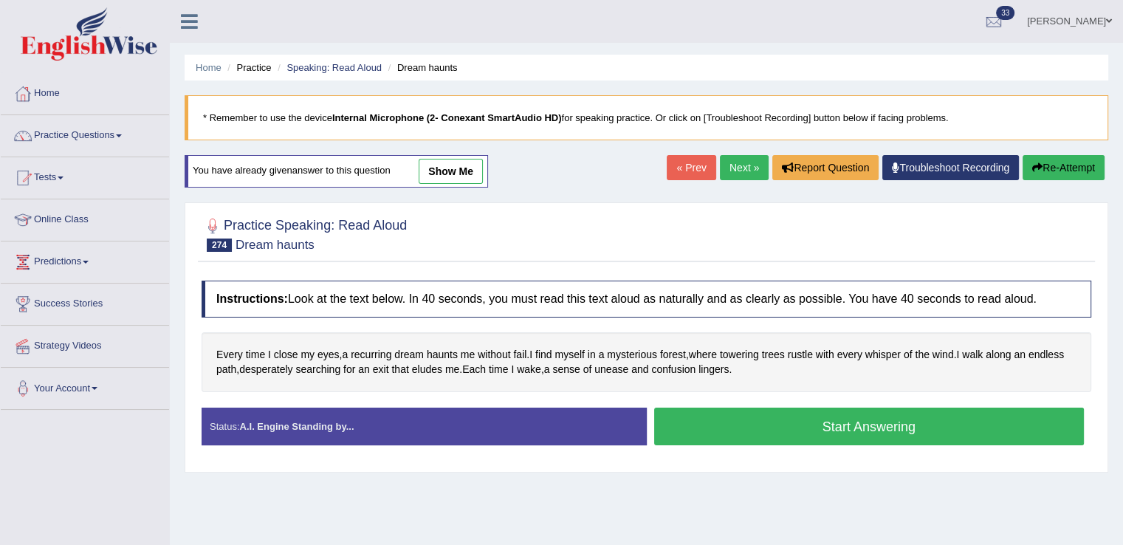
click at [757, 423] on button "Start Answering" at bounding box center [869, 426] width 430 height 38
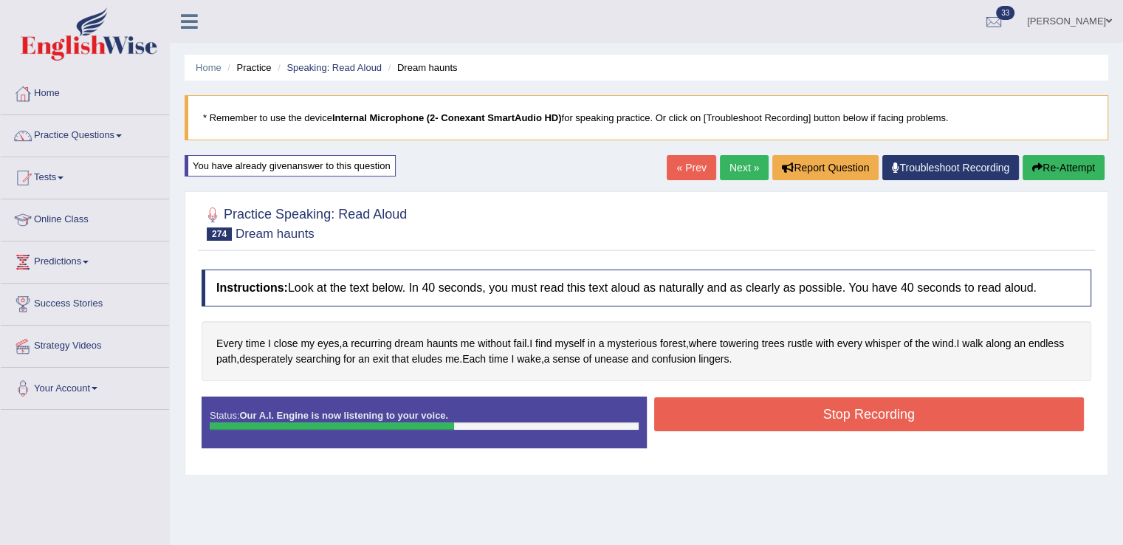
click at [755, 421] on button "Stop Recording" at bounding box center [869, 414] width 430 height 34
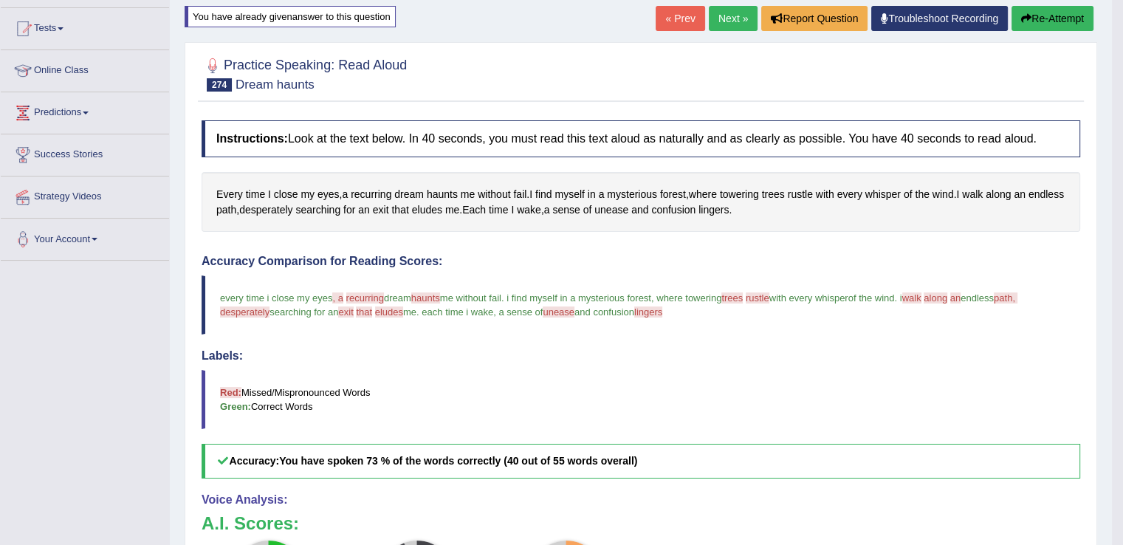
scroll to position [131, 0]
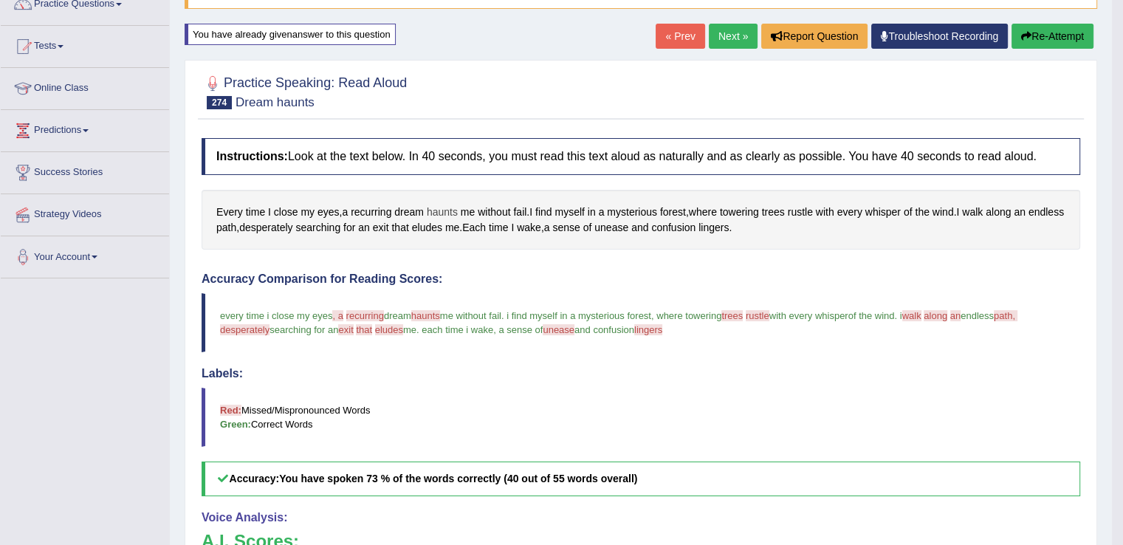
click at [444, 204] on span "haunts" at bounding box center [442, 211] width 31 height 15
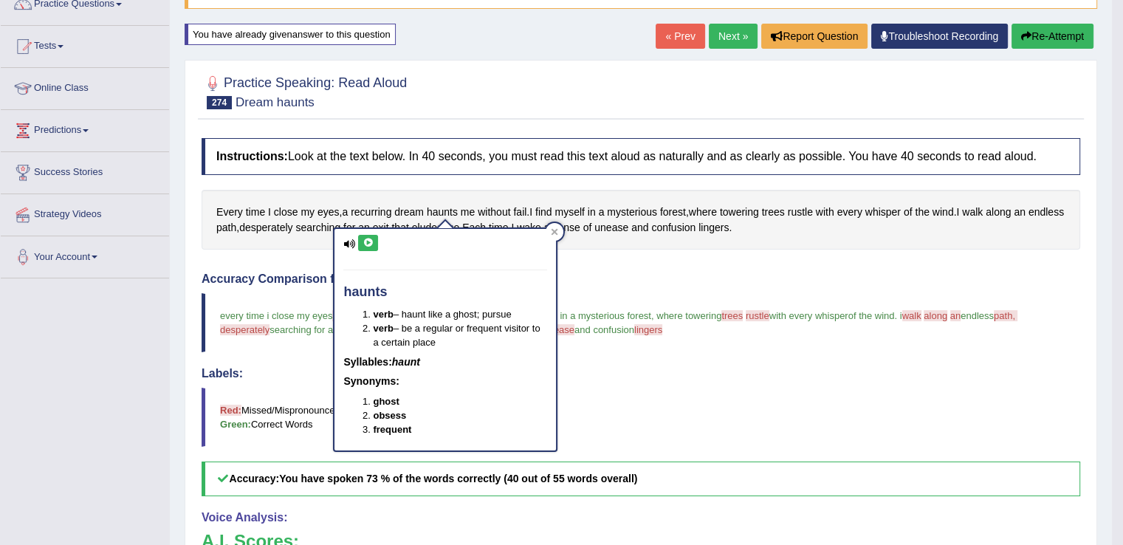
click at [367, 244] on icon at bounding box center [367, 242] width 11 height 9
click at [694, 255] on div "Instructions: Look at the text below. In 40 seconds, you must read this text al…" at bounding box center [641, 458] width 886 height 655
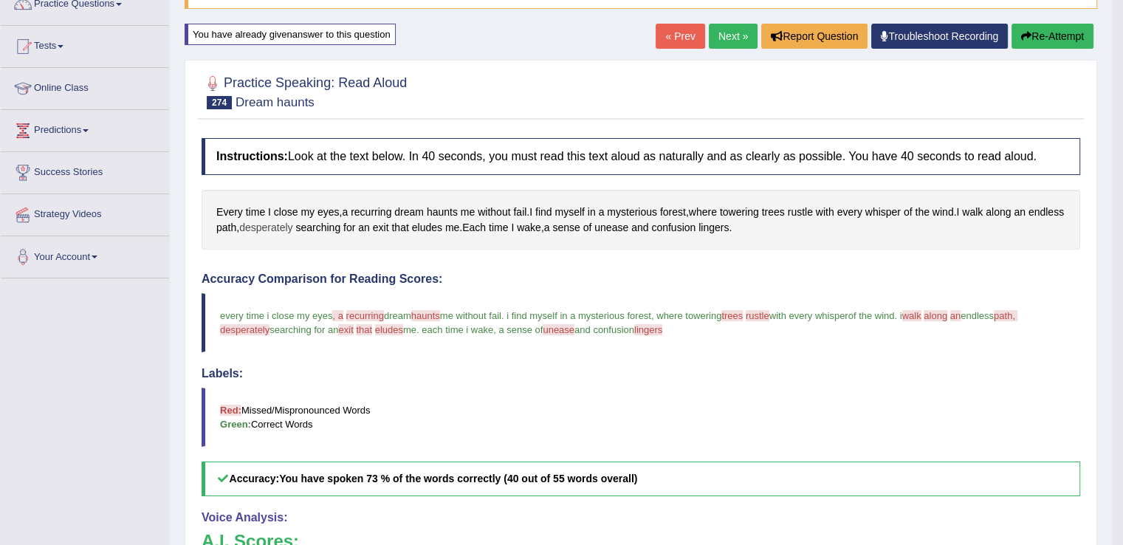
click at [292, 220] on span "desperately" at bounding box center [265, 227] width 53 height 15
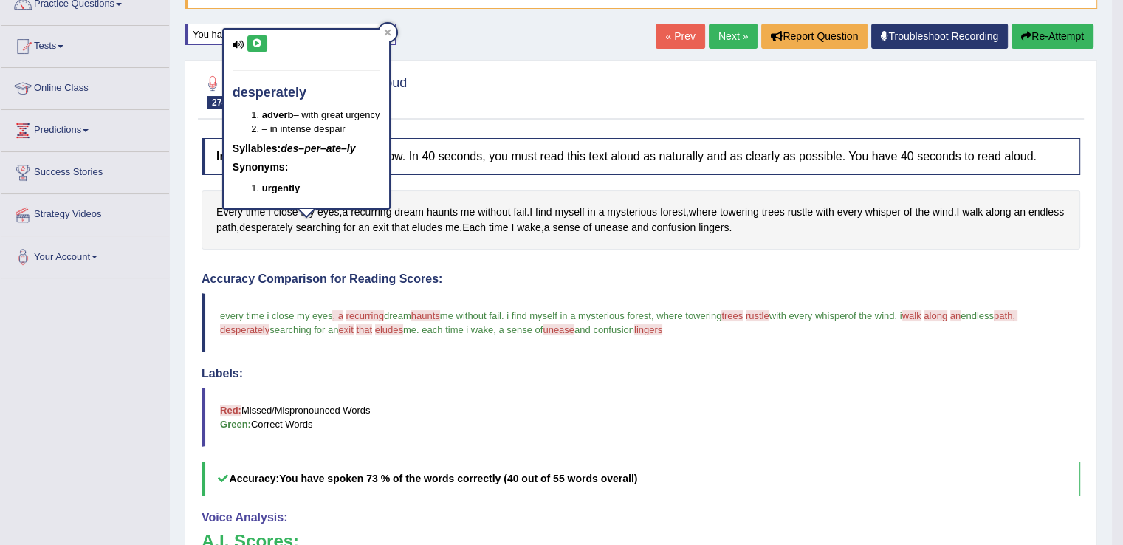
click at [261, 42] on icon at bounding box center [257, 43] width 11 height 9
click at [391, 35] on icon at bounding box center [387, 32] width 7 height 7
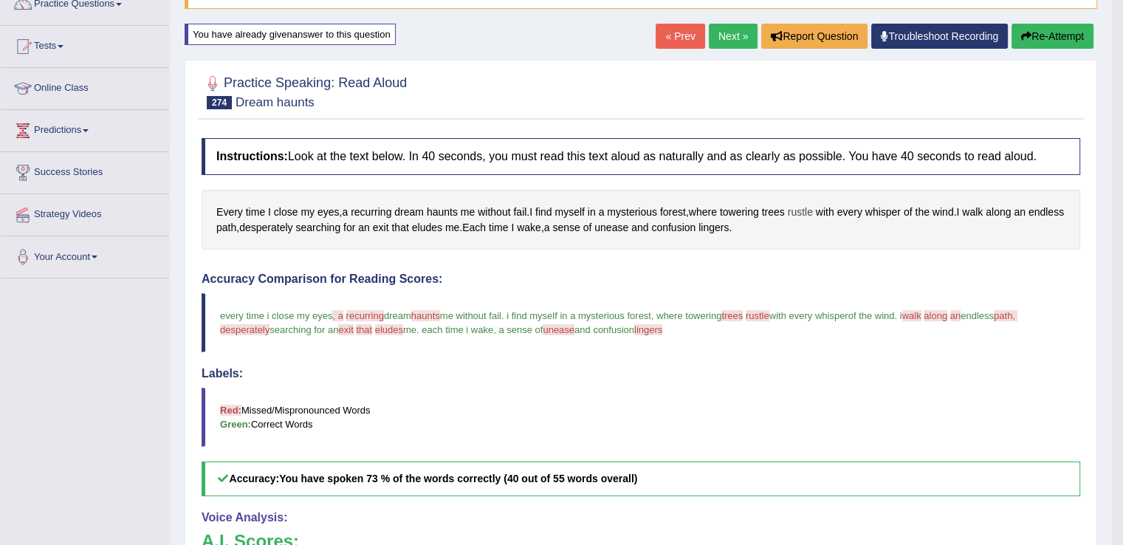
click at [805, 213] on span "rustle" at bounding box center [799, 211] width 25 height 15
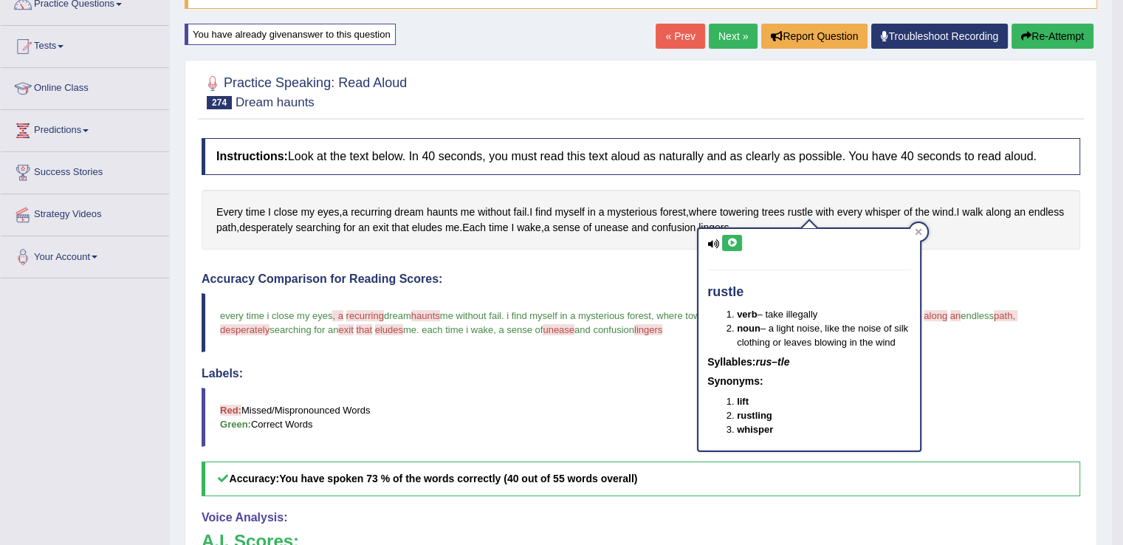
click at [732, 247] on button at bounding box center [732, 243] width 20 height 16
click at [732, 242] on icon at bounding box center [731, 242] width 11 height 9
click at [914, 230] on icon at bounding box center [917, 231] width 7 height 7
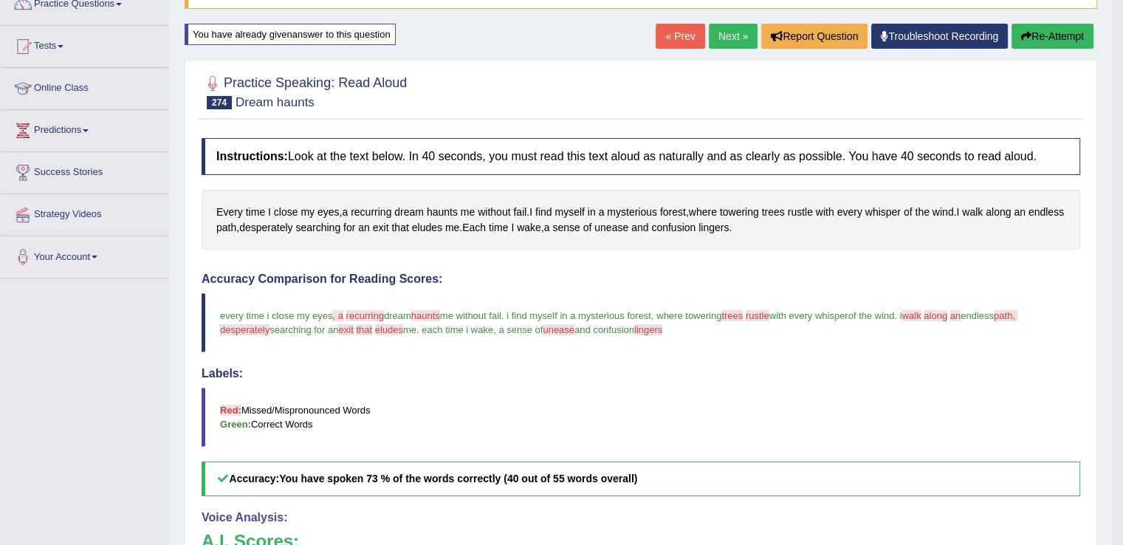
click at [1033, 32] on button "Re-Attempt" at bounding box center [1052, 36] width 82 height 25
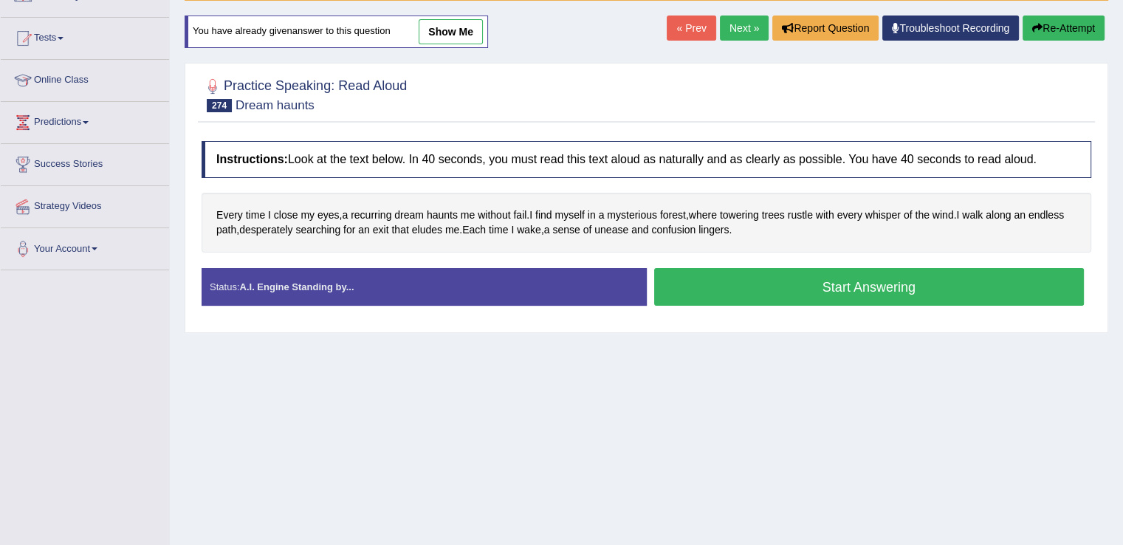
scroll to position [131, 0]
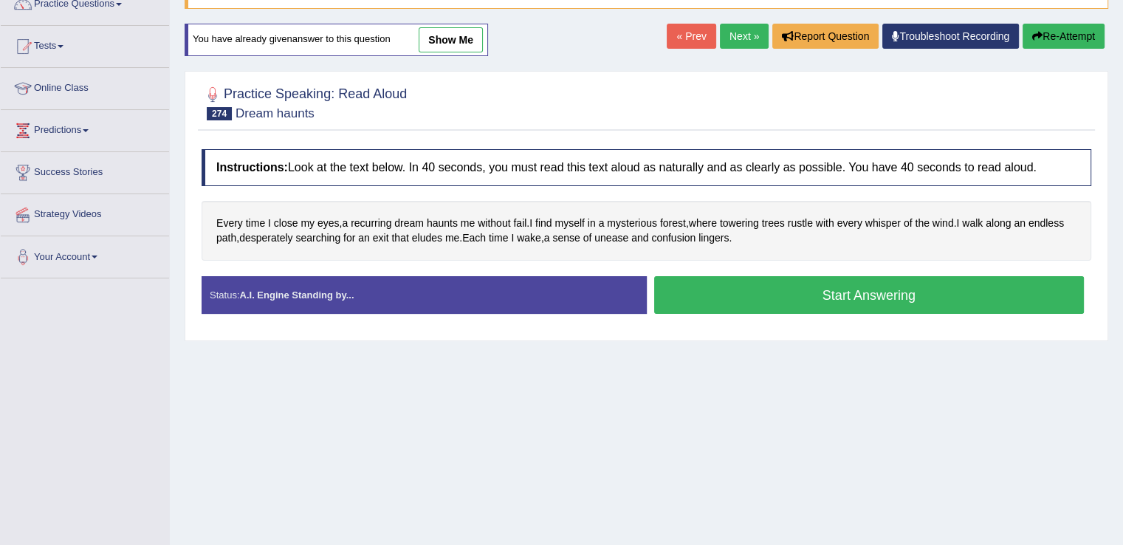
click at [703, 296] on button "Start Answering" at bounding box center [869, 295] width 430 height 38
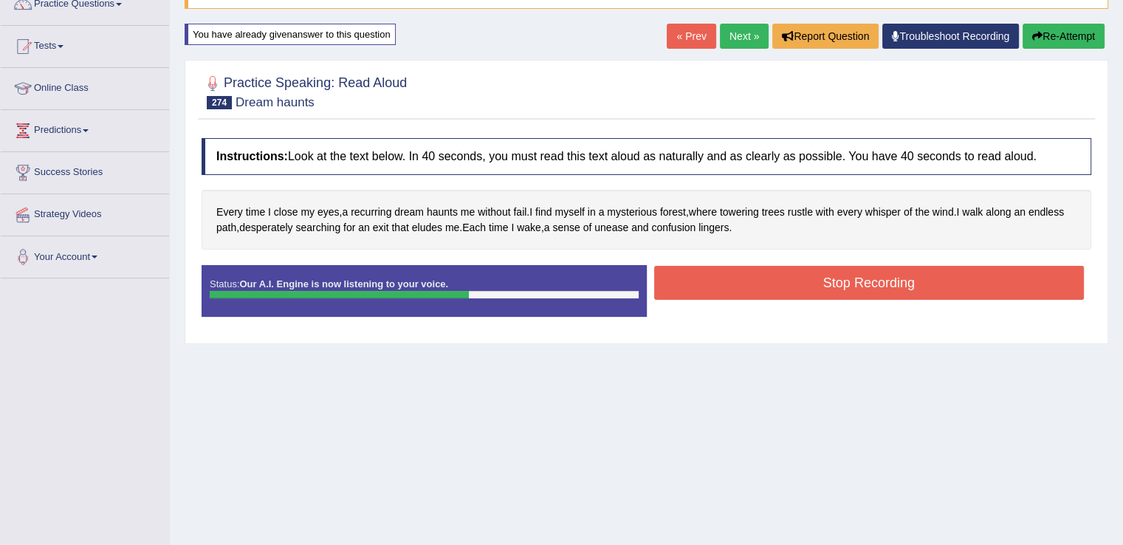
click at [703, 285] on button "Stop Recording" at bounding box center [869, 283] width 430 height 34
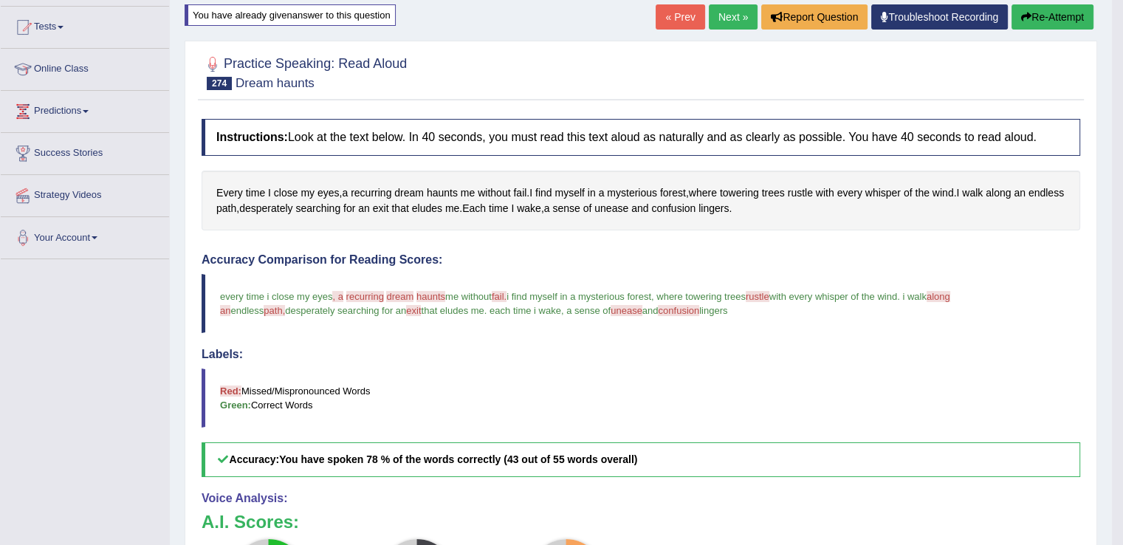
scroll to position [148, 0]
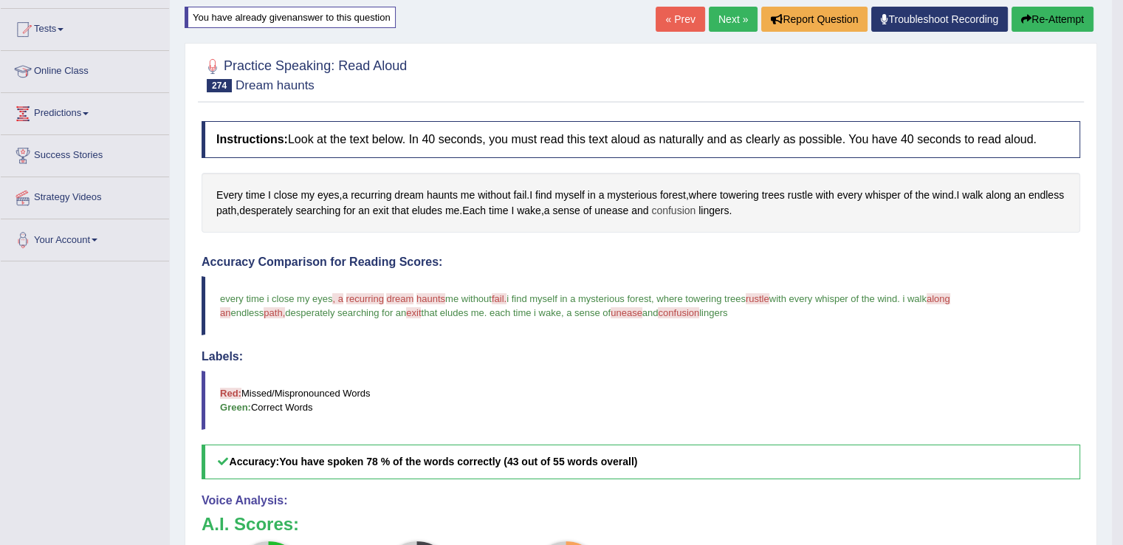
click at [695, 213] on span "confusion" at bounding box center [673, 210] width 44 height 15
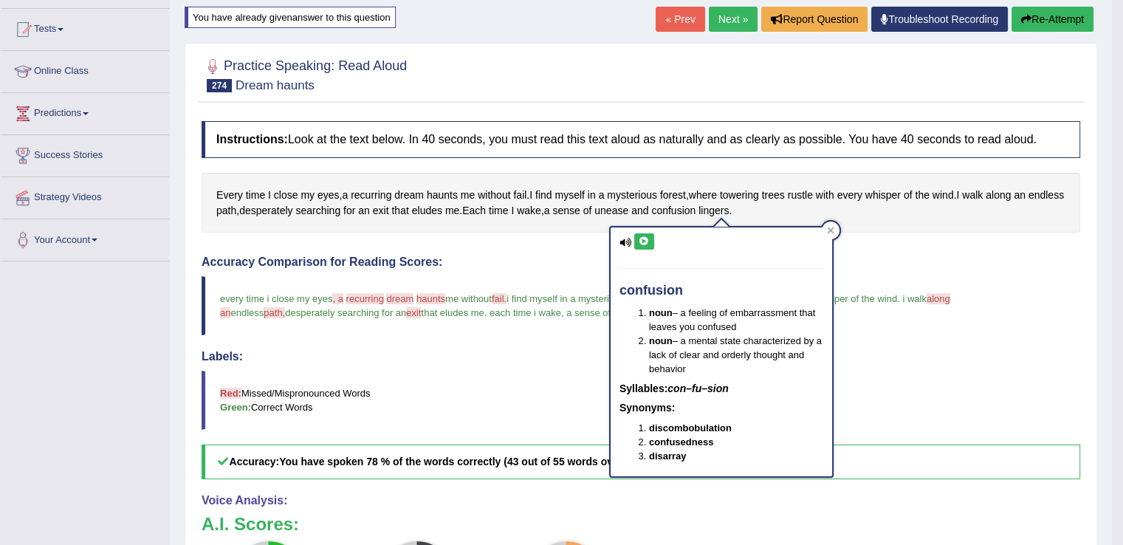
click at [649, 236] on button at bounding box center [644, 241] width 20 height 16
click at [832, 228] on icon at bounding box center [830, 230] width 7 height 7
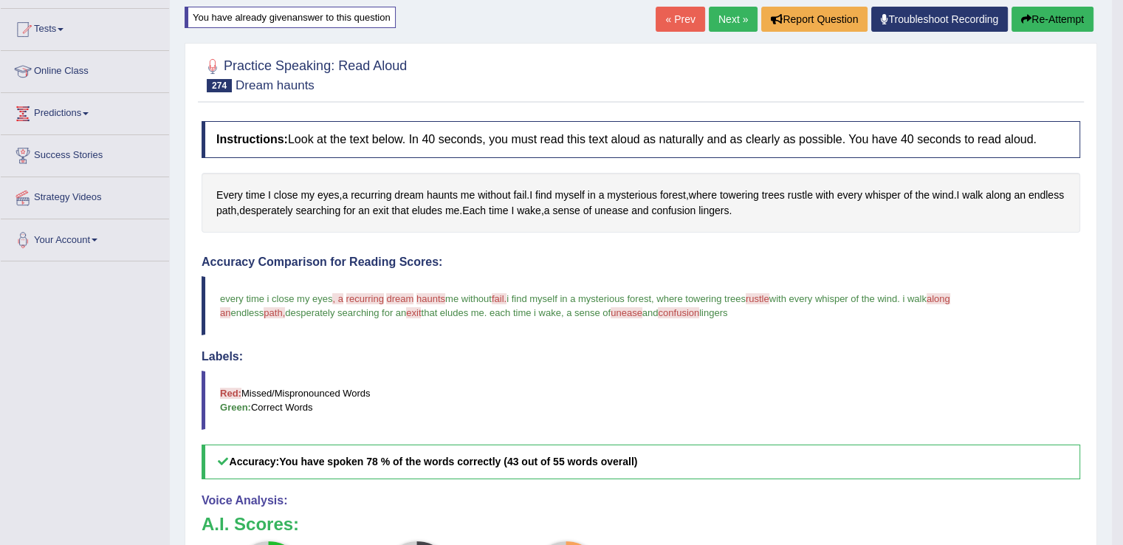
click at [1044, 17] on button "Re-Attempt" at bounding box center [1052, 19] width 82 height 25
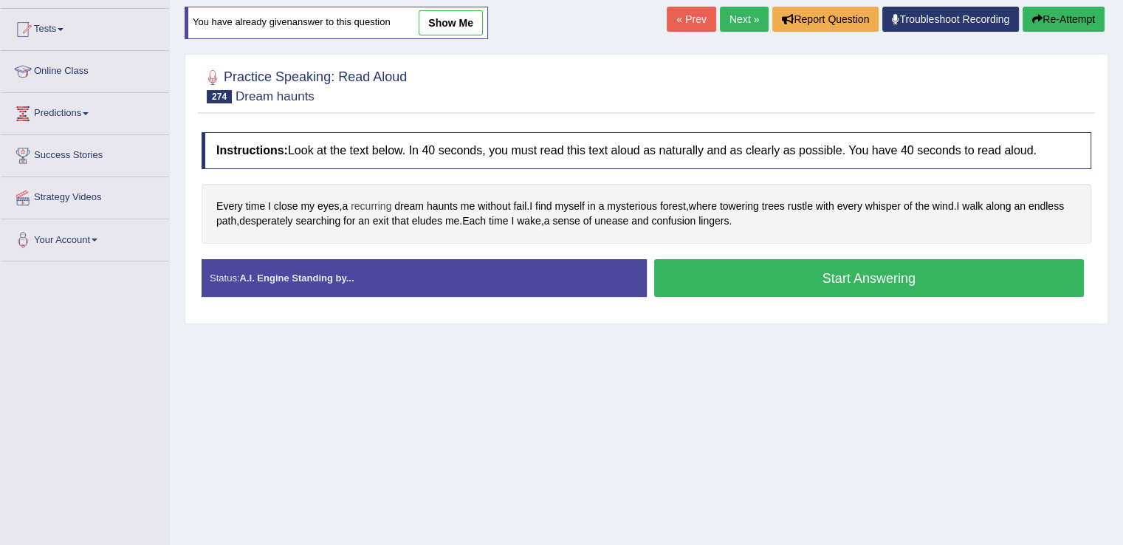
click at [375, 210] on span "recurring" at bounding box center [371, 206] width 41 height 15
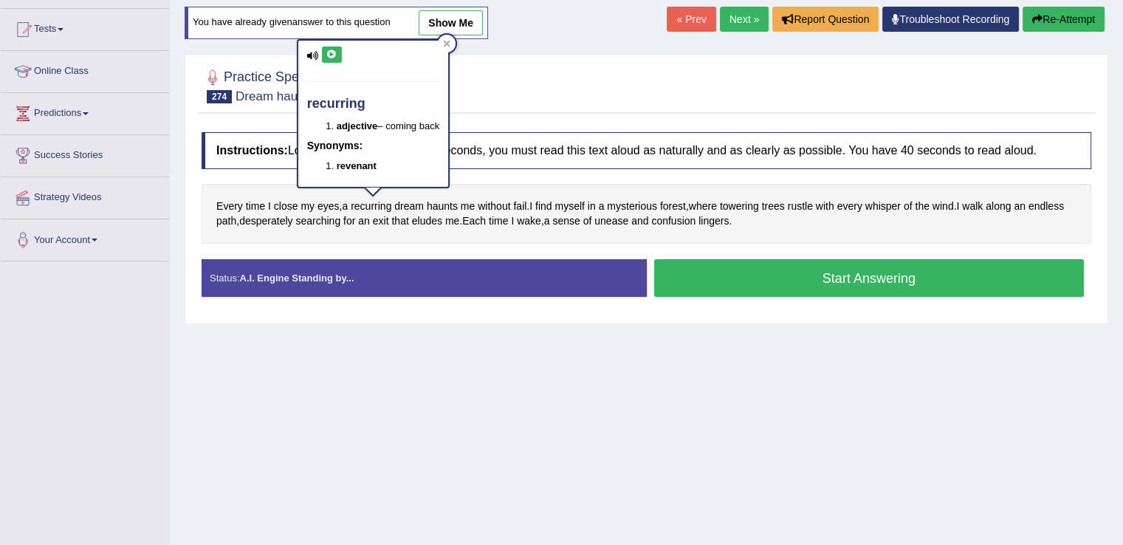
click at [331, 54] on icon at bounding box center [331, 54] width 11 height 9
click at [448, 44] on icon at bounding box center [447, 44] width 7 height 7
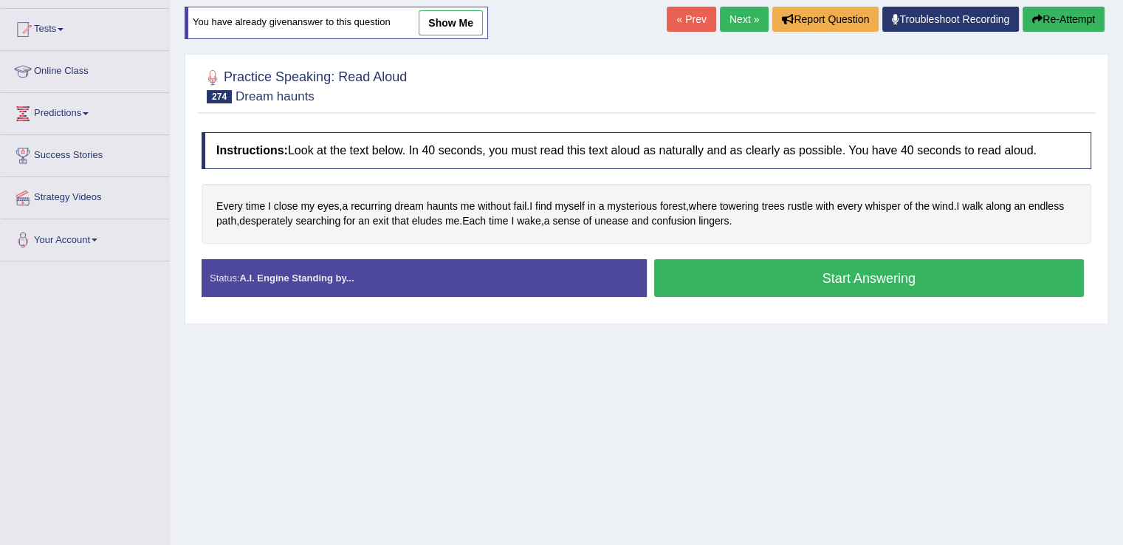
click at [678, 277] on button "Start Answering" at bounding box center [869, 278] width 430 height 38
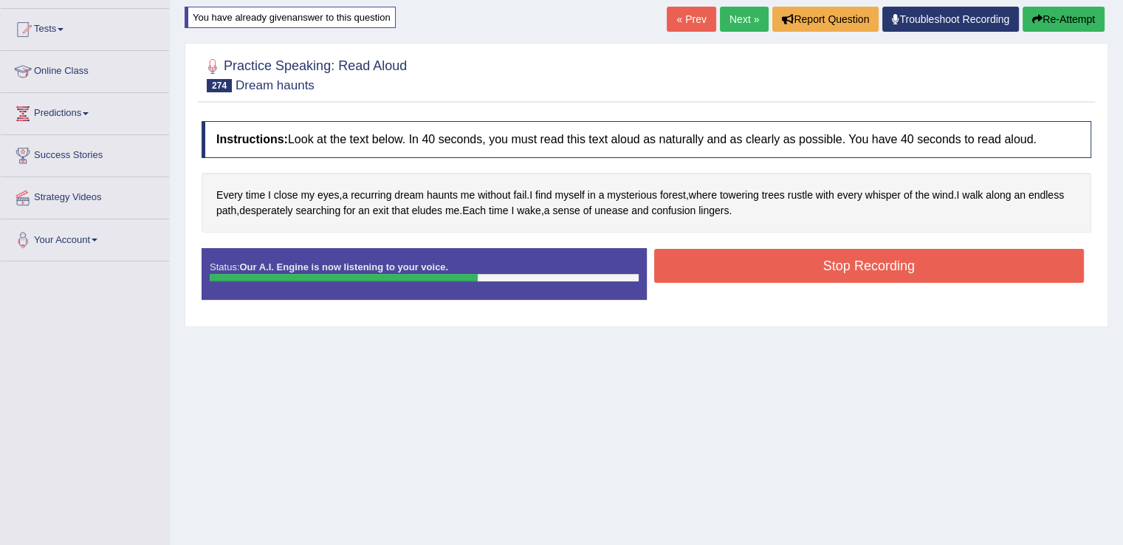
click at [678, 277] on button "Stop Recording" at bounding box center [869, 266] width 430 height 34
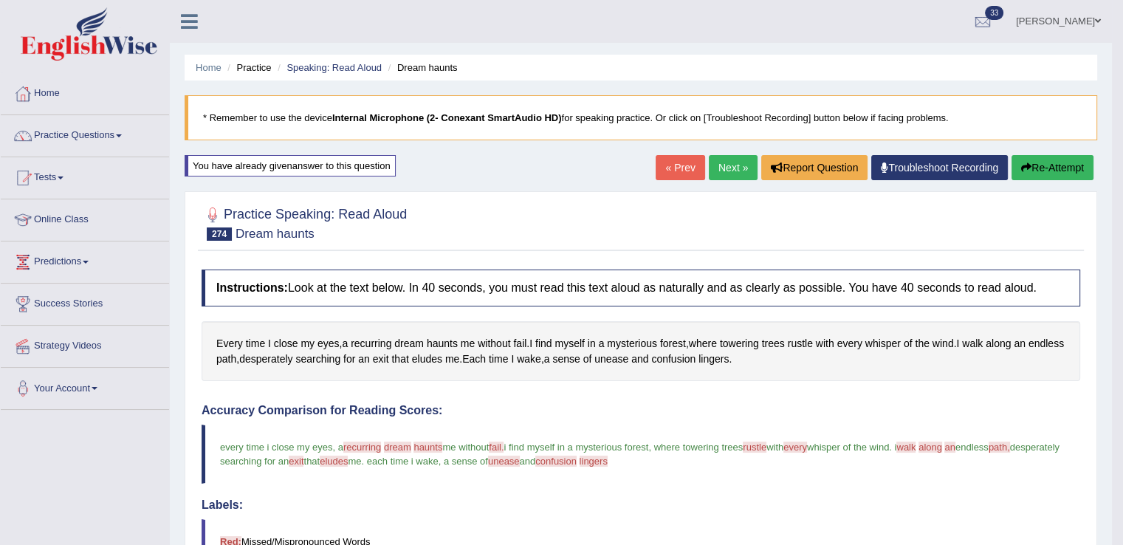
click at [729, 163] on link "Next »" at bounding box center [733, 167] width 49 height 25
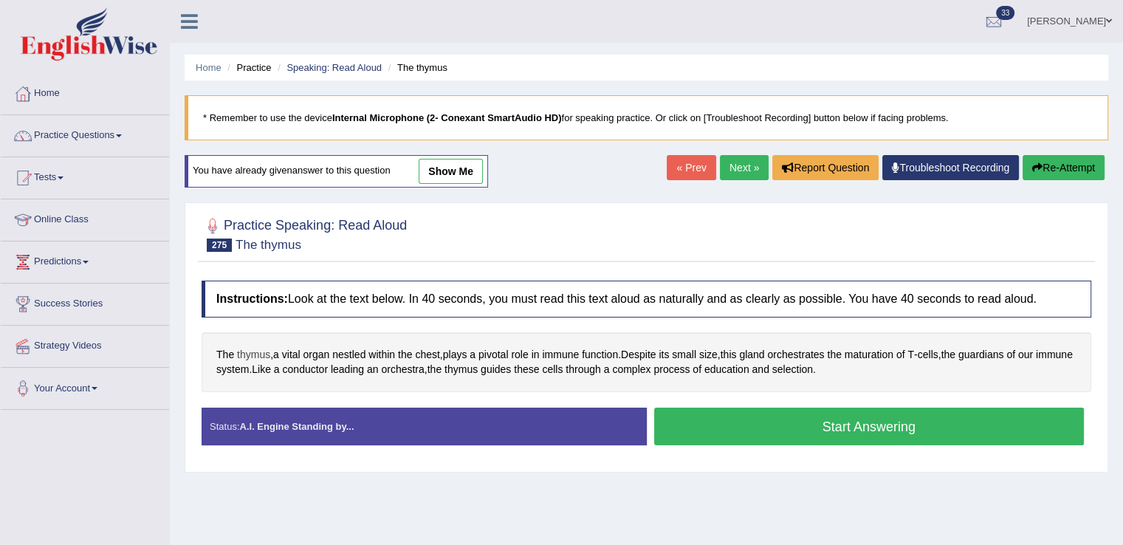
click at [253, 351] on span "thymus" at bounding box center [253, 354] width 33 height 15
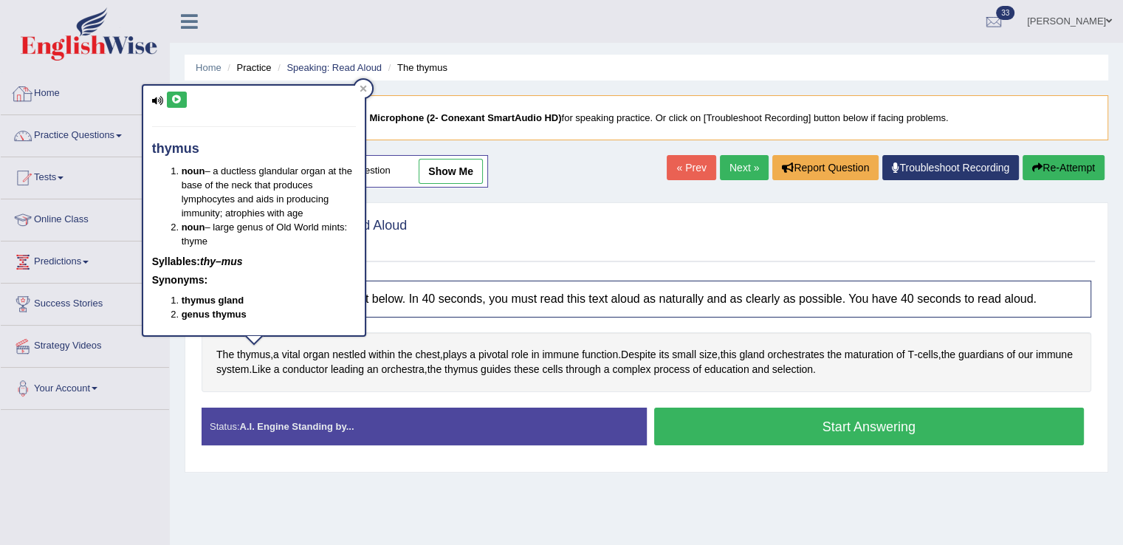
click at [174, 97] on icon at bounding box center [176, 99] width 11 height 9
click at [370, 85] on div at bounding box center [363, 89] width 18 height 18
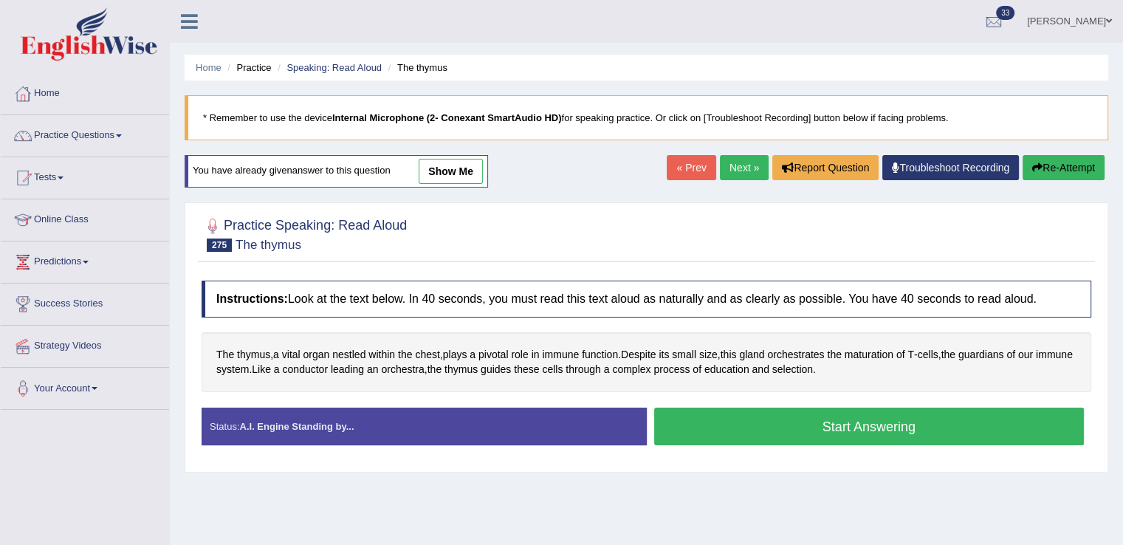
click at [703, 412] on button "Start Answering" at bounding box center [869, 426] width 430 height 38
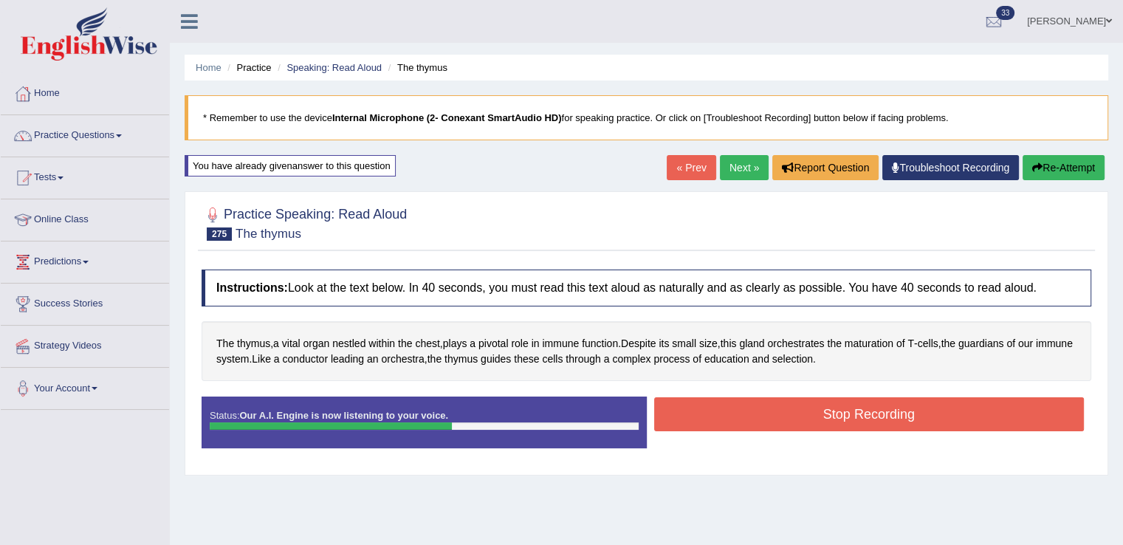
click at [703, 412] on button "Stop Recording" at bounding box center [869, 414] width 430 height 34
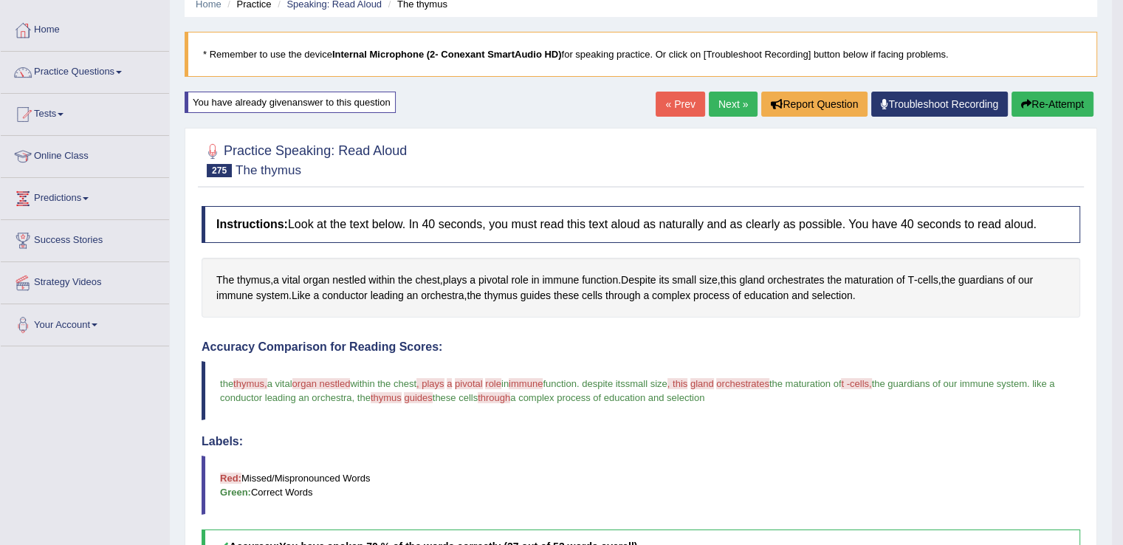
scroll to position [59, 0]
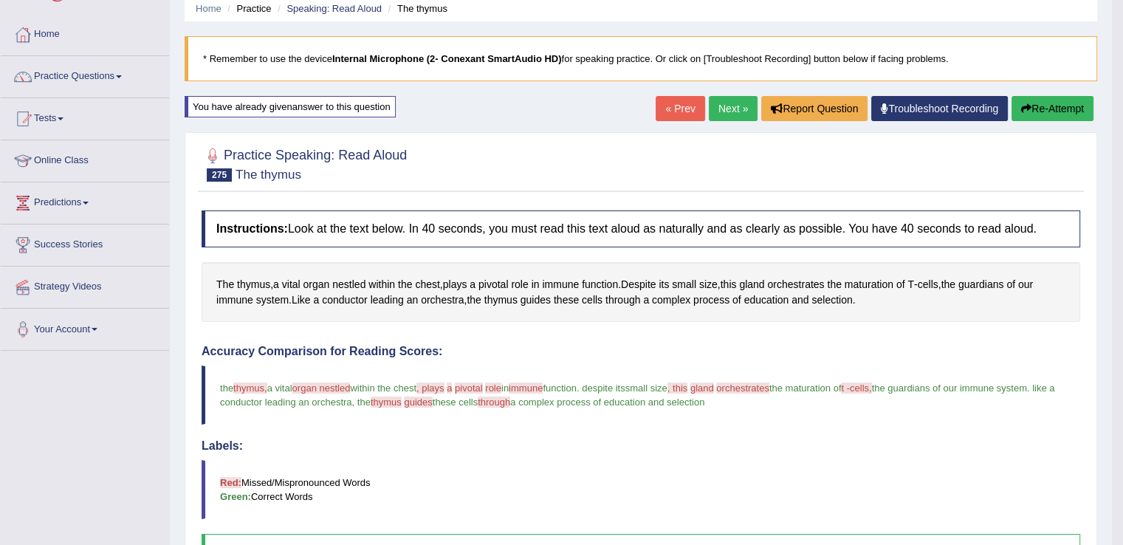
click at [747, 98] on link "Next »" at bounding box center [733, 108] width 49 height 25
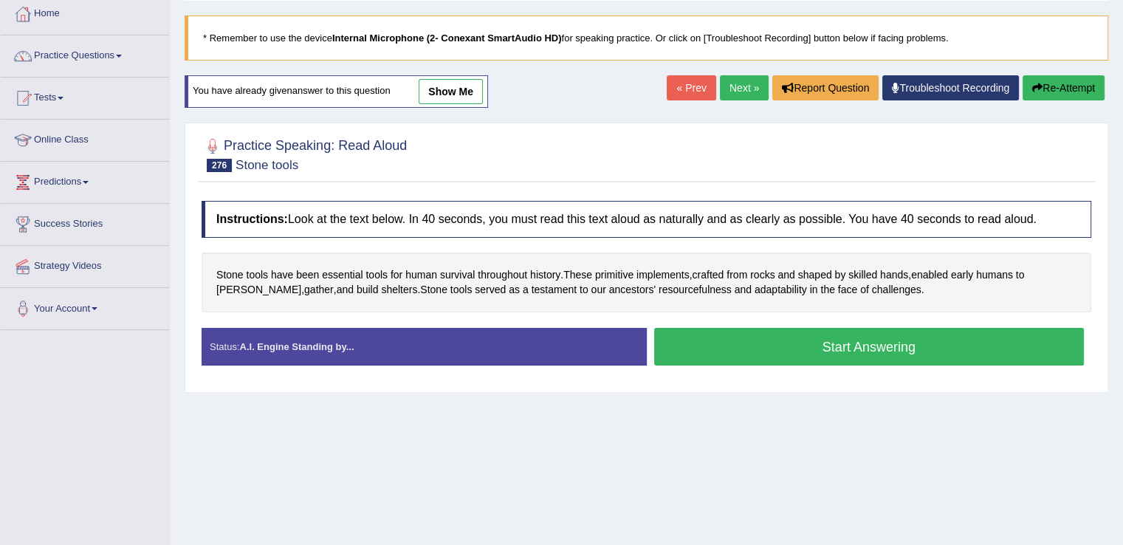
scroll to position [84, 0]
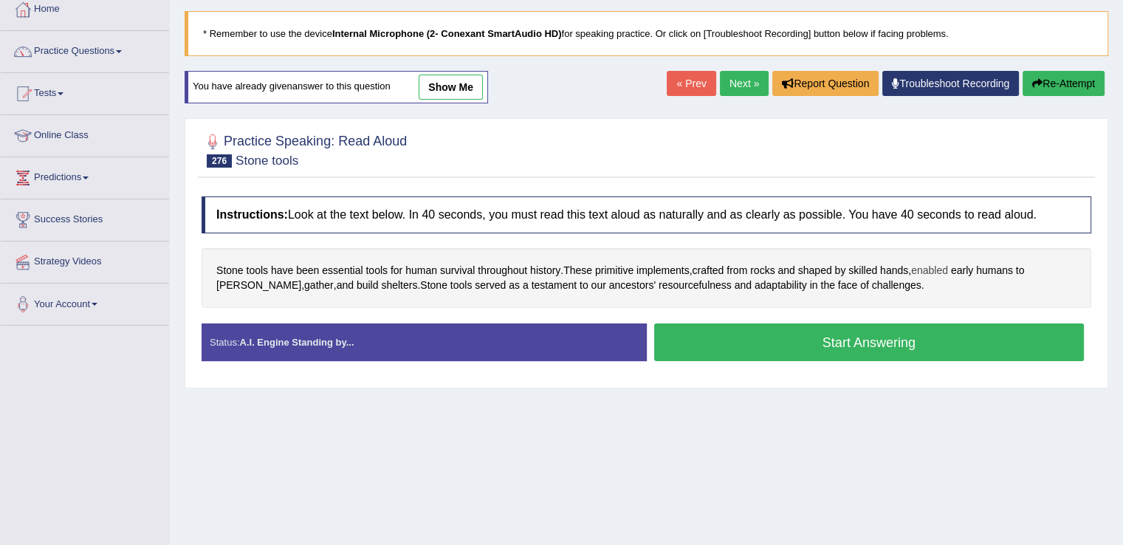
click at [930, 272] on span "enabled" at bounding box center [929, 270] width 37 height 15
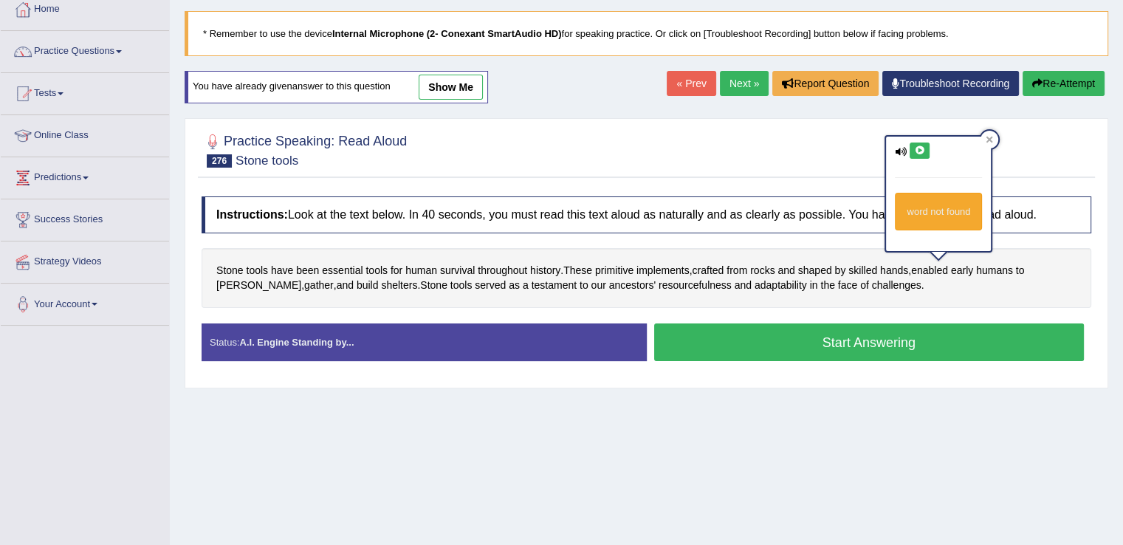
click at [920, 154] on button at bounding box center [919, 150] width 20 height 16
click at [990, 139] on icon at bounding box center [989, 140] width 7 height 7
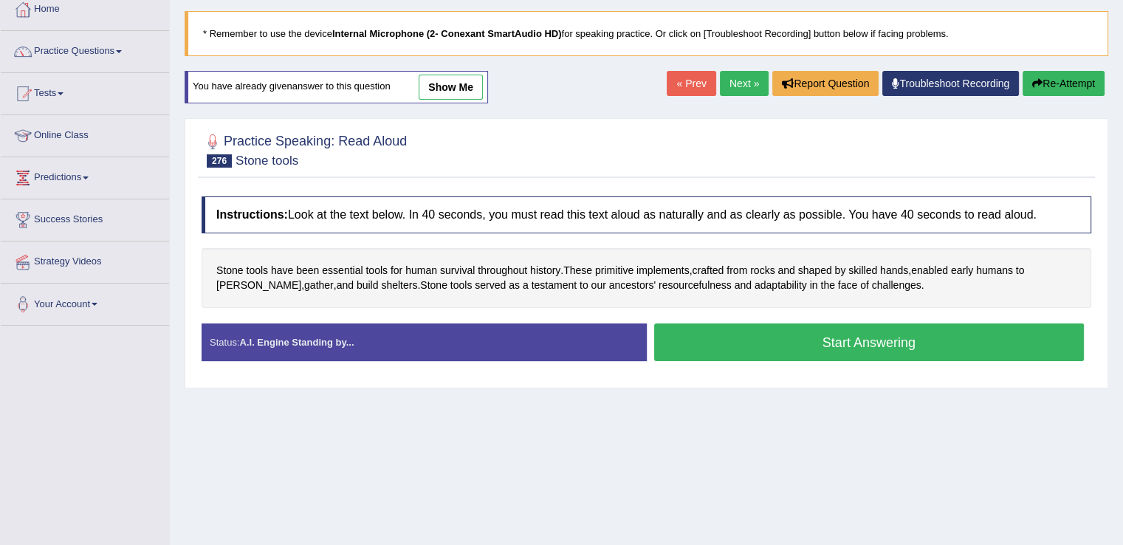
click at [725, 341] on button "Start Answering" at bounding box center [869, 342] width 430 height 38
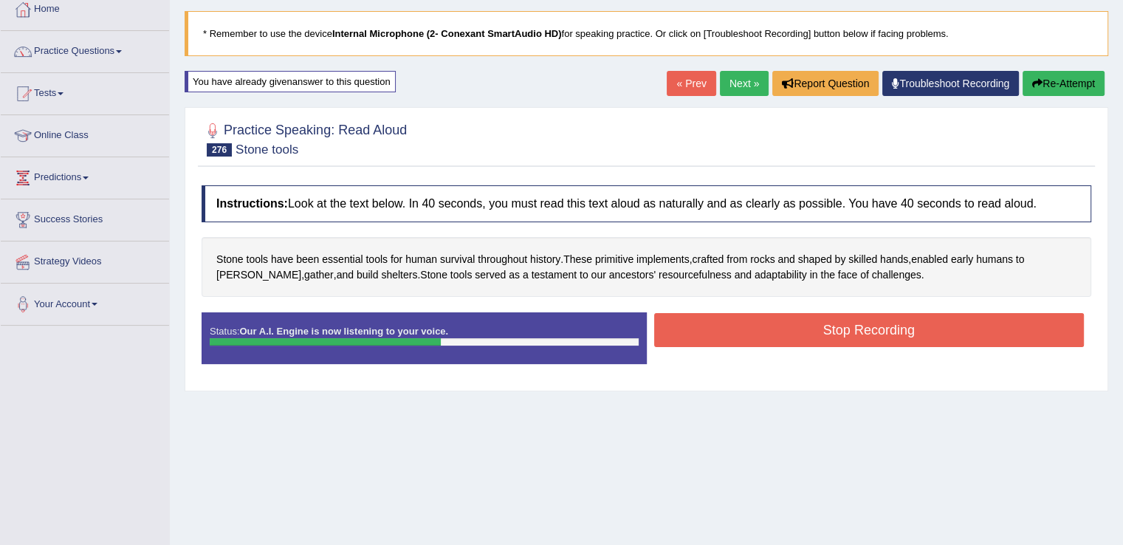
click at [724, 340] on button "Stop Recording" at bounding box center [869, 330] width 430 height 34
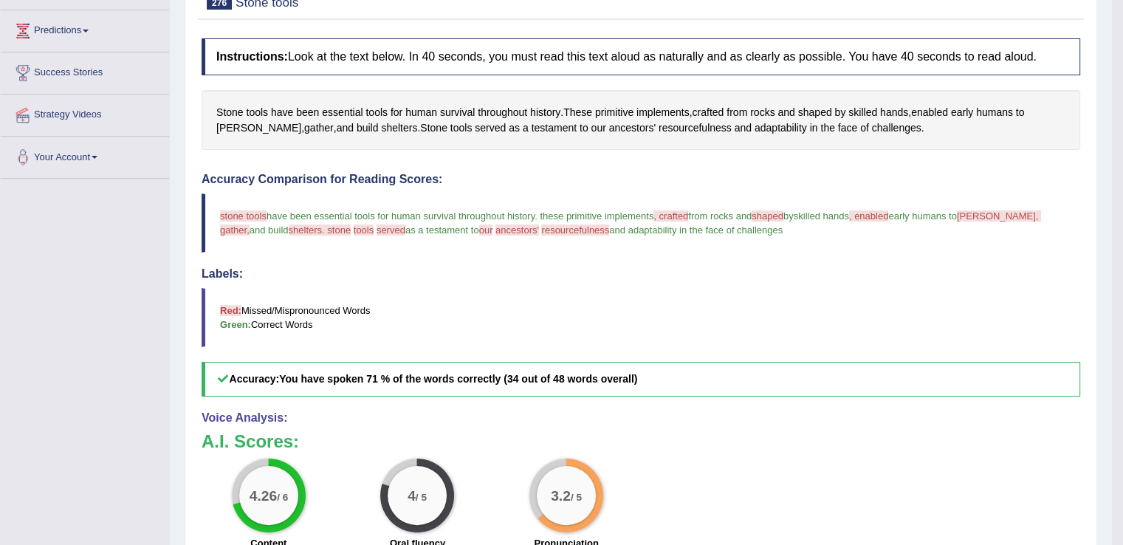
scroll to position [230, 0]
click at [658, 126] on span "resourcefulness" at bounding box center [694, 128] width 73 height 15
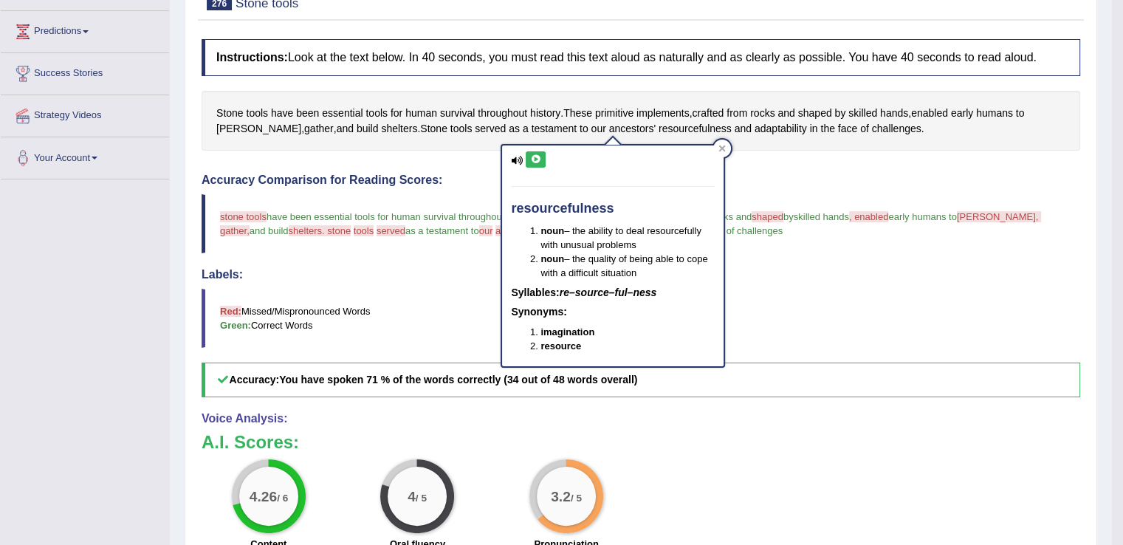
click at [541, 159] on button at bounding box center [535, 159] width 20 height 16
click at [539, 161] on icon at bounding box center [535, 159] width 11 height 9
click at [535, 161] on icon at bounding box center [535, 159] width 11 height 9
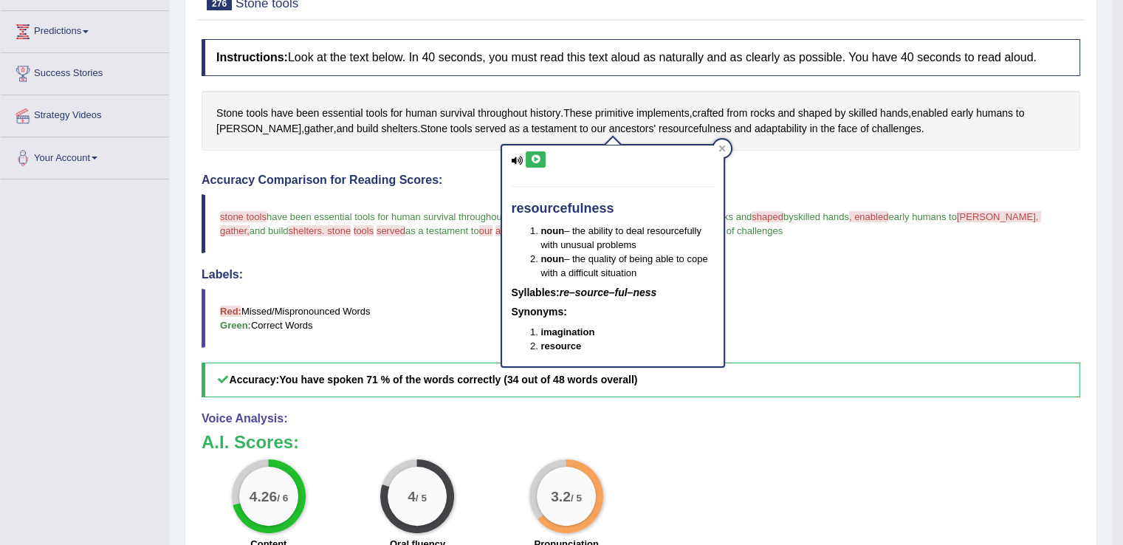
click at [535, 161] on icon at bounding box center [535, 159] width 11 height 9
click at [534, 161] on icon at bounding box center [535, 159] width 11 height 9
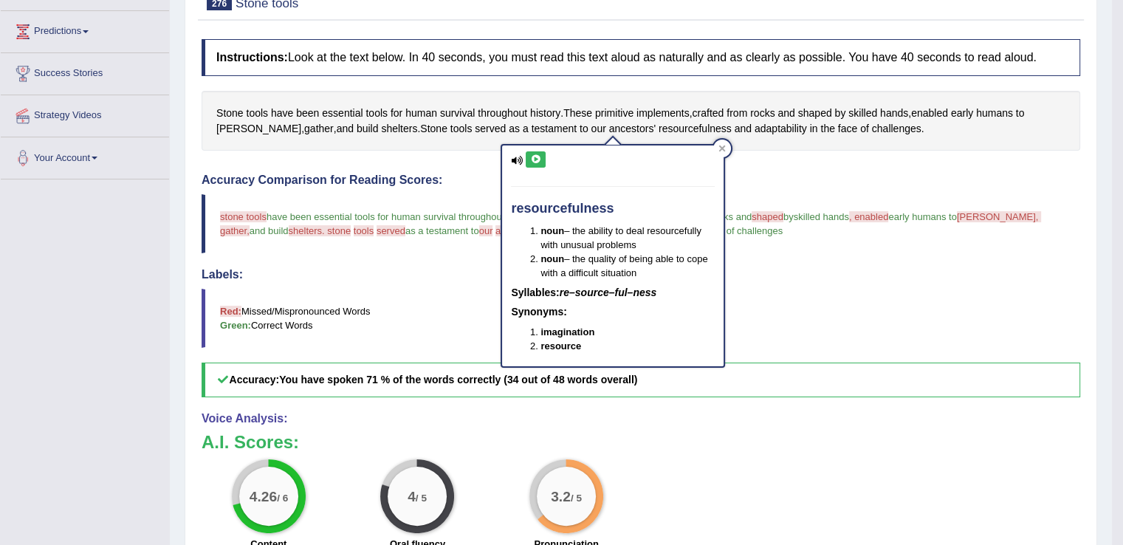
click at [534, 161] on icon at bounding box center [535, 159] width 11 height 9
click at [723, 145] on icon at bounding box center [722, 148] width 7 height 7
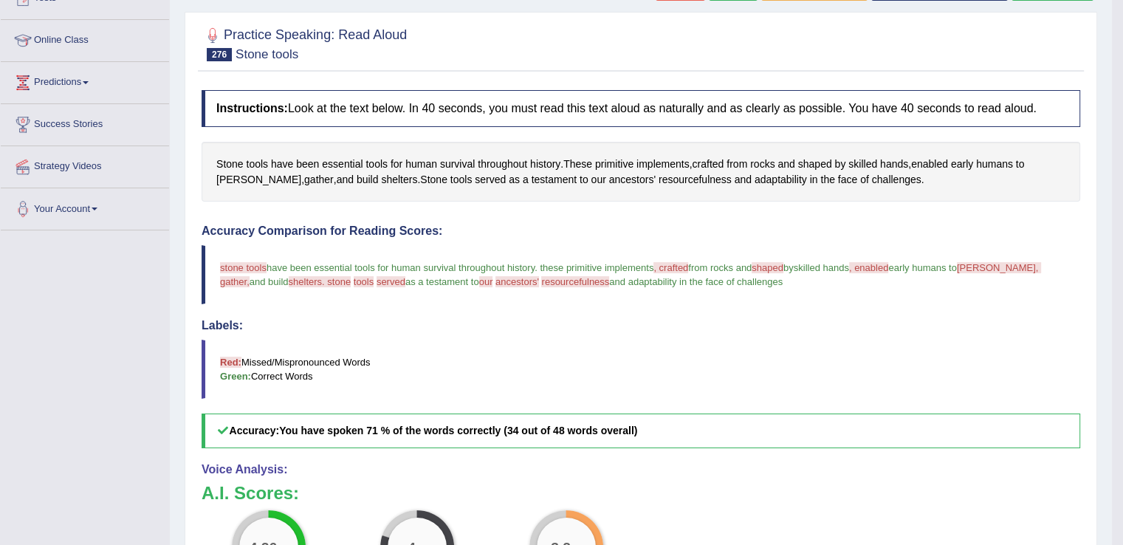
scroll to position [133, 0]
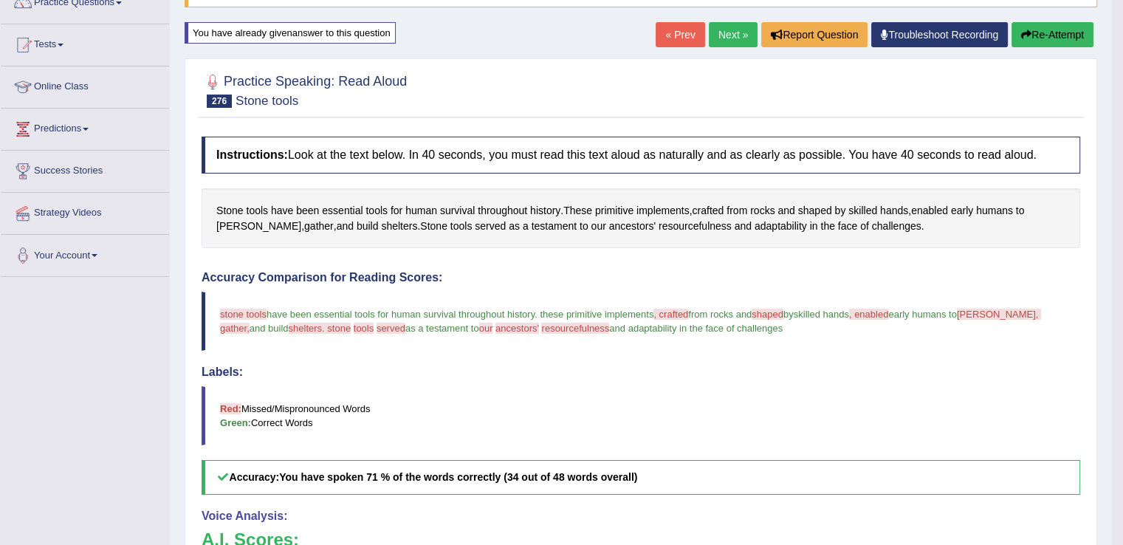
click at [1033, 36] on button "Re-Attempt" at bounding box center [1052, 34] width 82 height 25
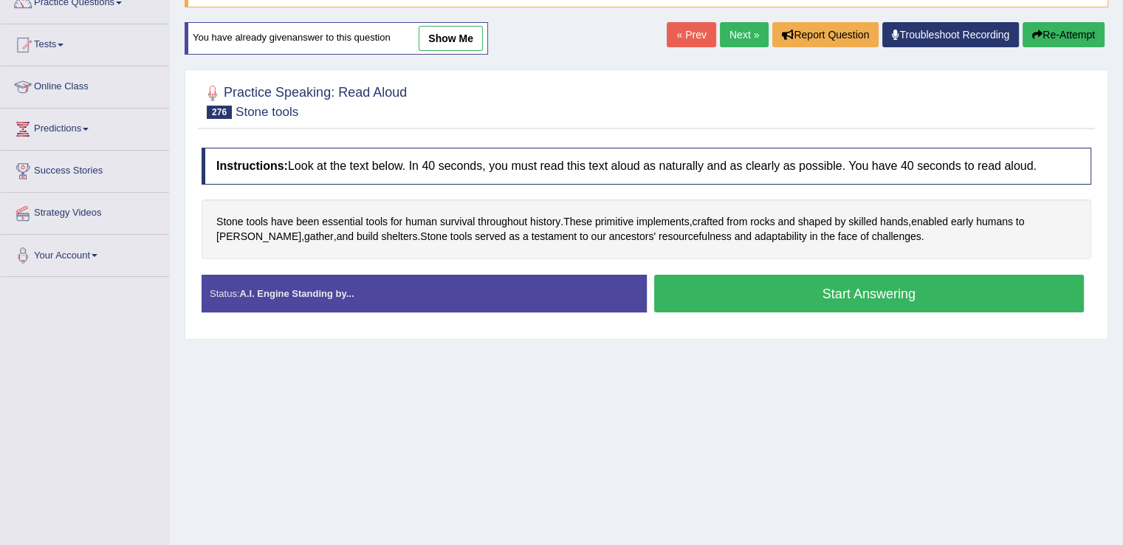
click at [782, 302] on button "Start Answering" at bounding box center [869, 294] width 430 height 38
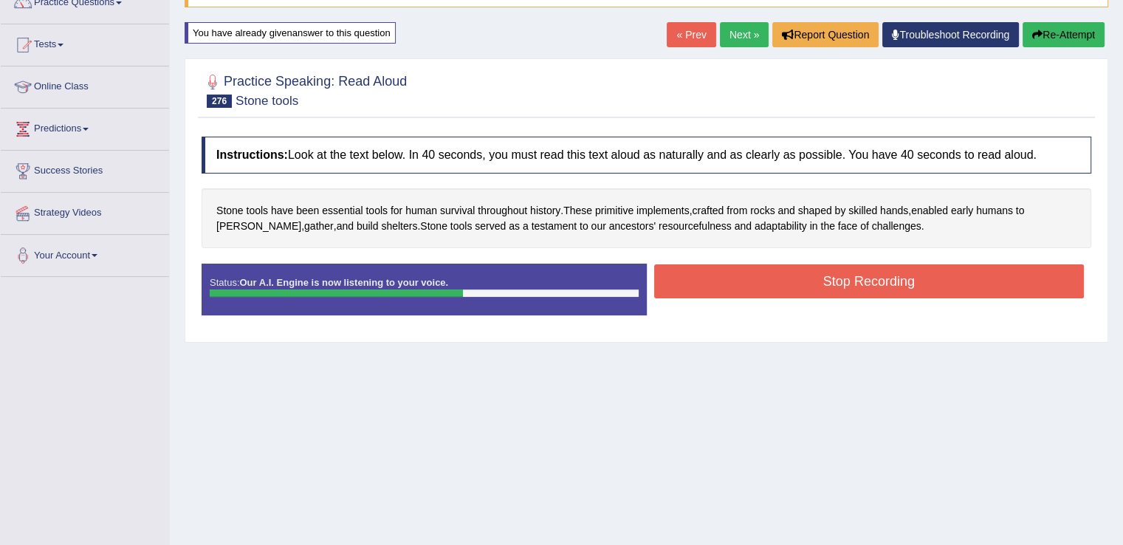
click at [787, 283] on button "Stop Recording" at bounding box center [869, 281] width 430 height 34
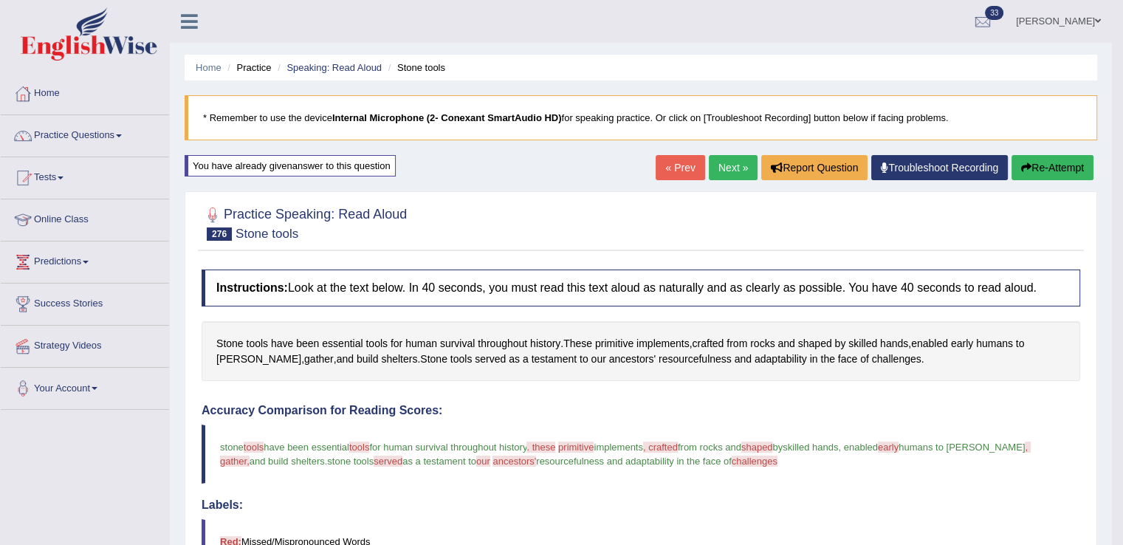
click at [738, 170] on link "Next »" at bounding box center [733, 167] width 49 height 25
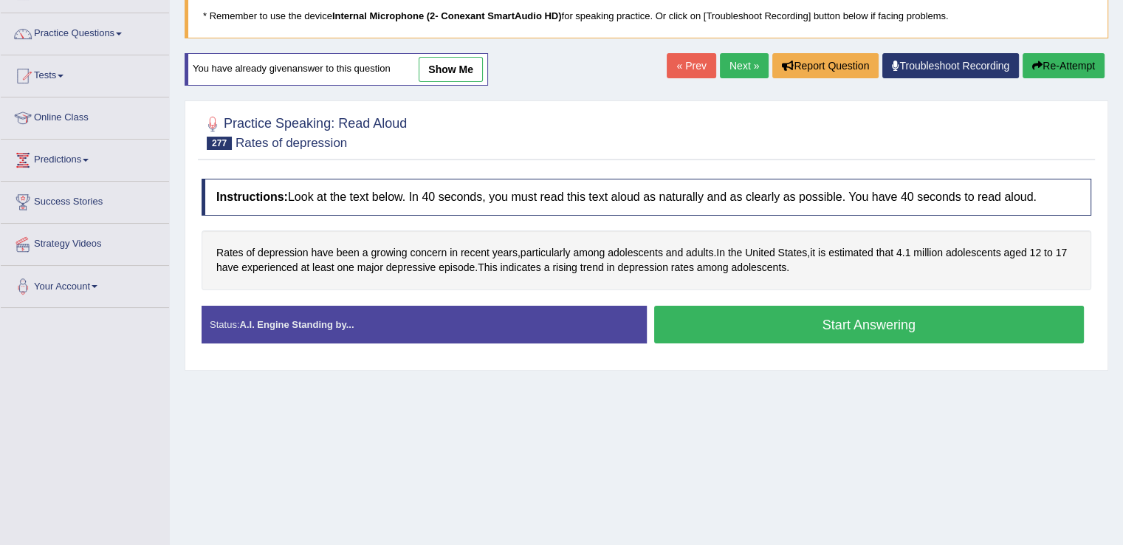
scroll to position [103, 0]
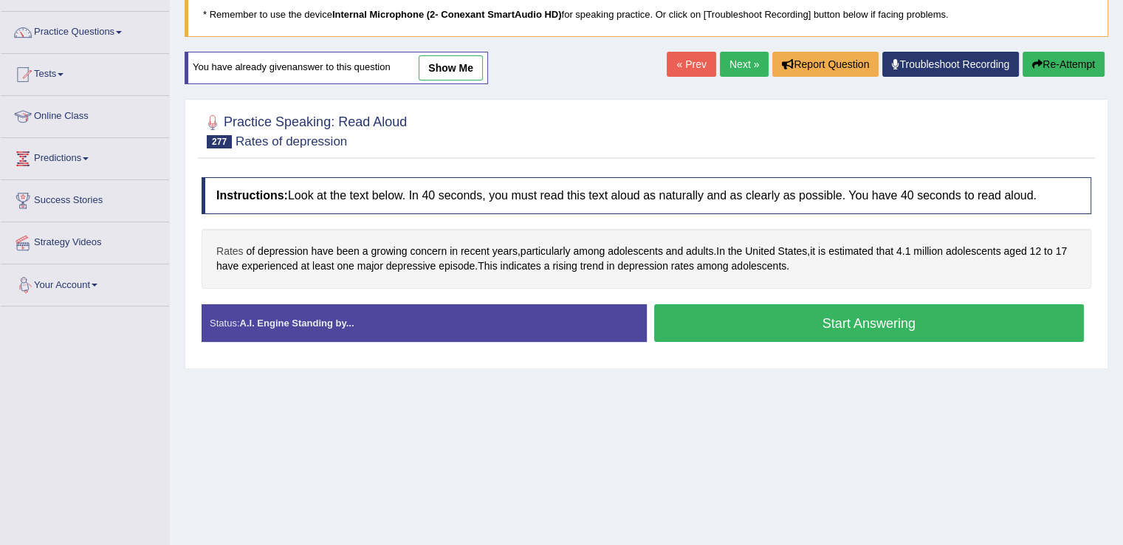
click at [230, 248] on span "Rates" at bounding box center [229, 251] width 27 height 15
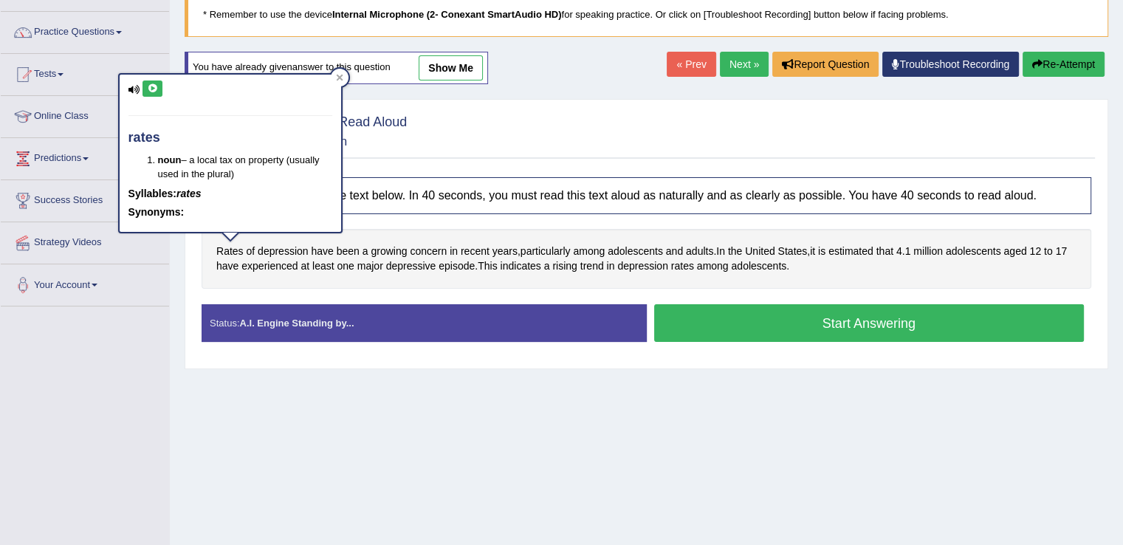
click at [151, 84] on icon at bounding box center [152, 88] width 11 height 9
click at [147, 89] on icon at bounding box center [152, 88] width 11 height 9
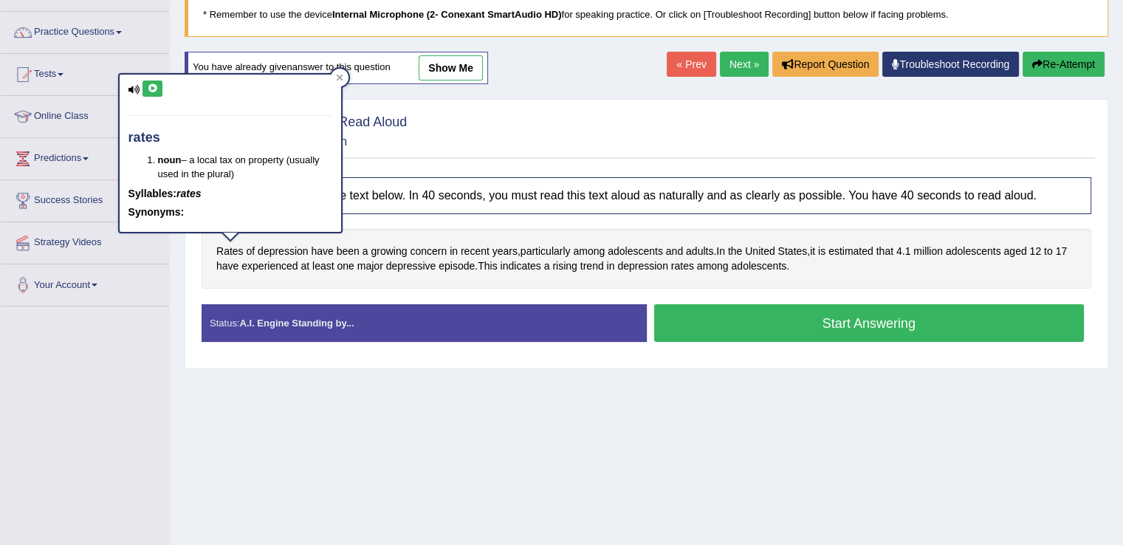
click at [151, 87] on icon at bounding box center [152, 88] width 11 height 9
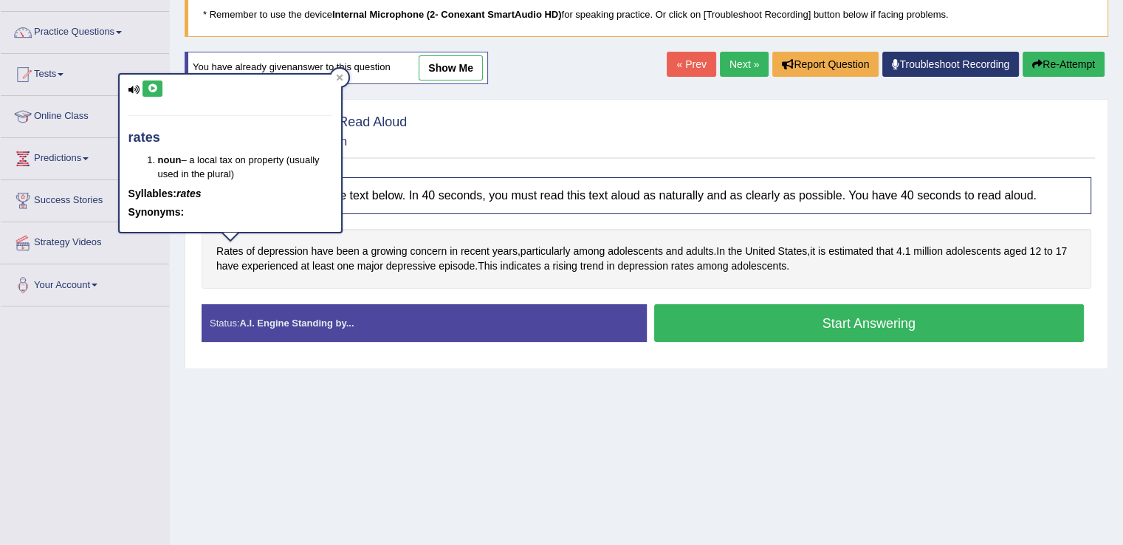
click at [151, 87] on icon at bounding box center [152, 88] width 11 height 9
click at [156, 89] on icon at bounding box center [152, 88] width 11 height 9
click at [148, 89] on icon at bounding box center [152, 88] width 11 height 9
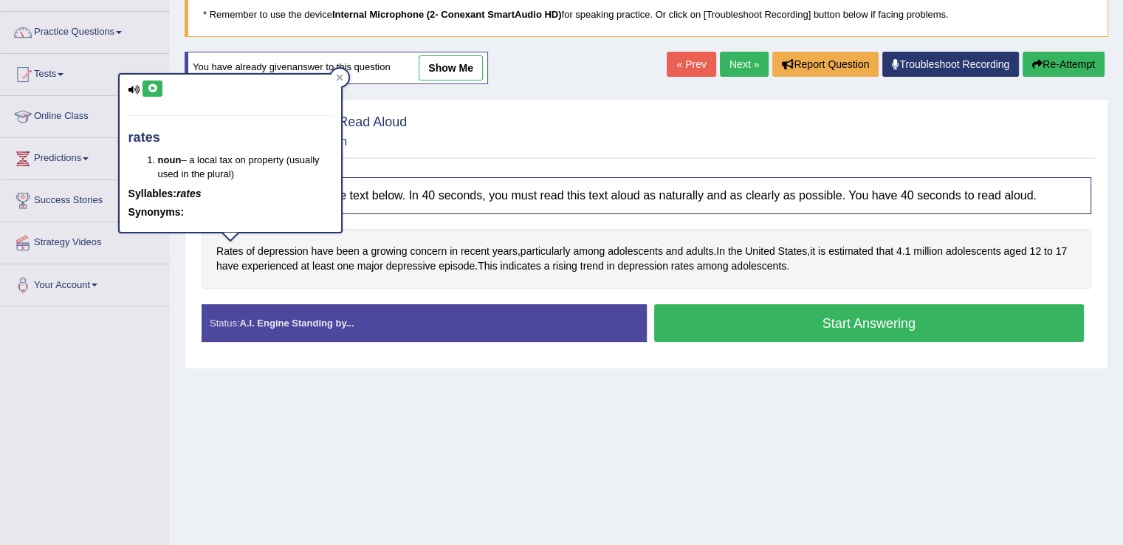
click at [148, 89] on icon at bounding box center [152, 88] width 11 height 9
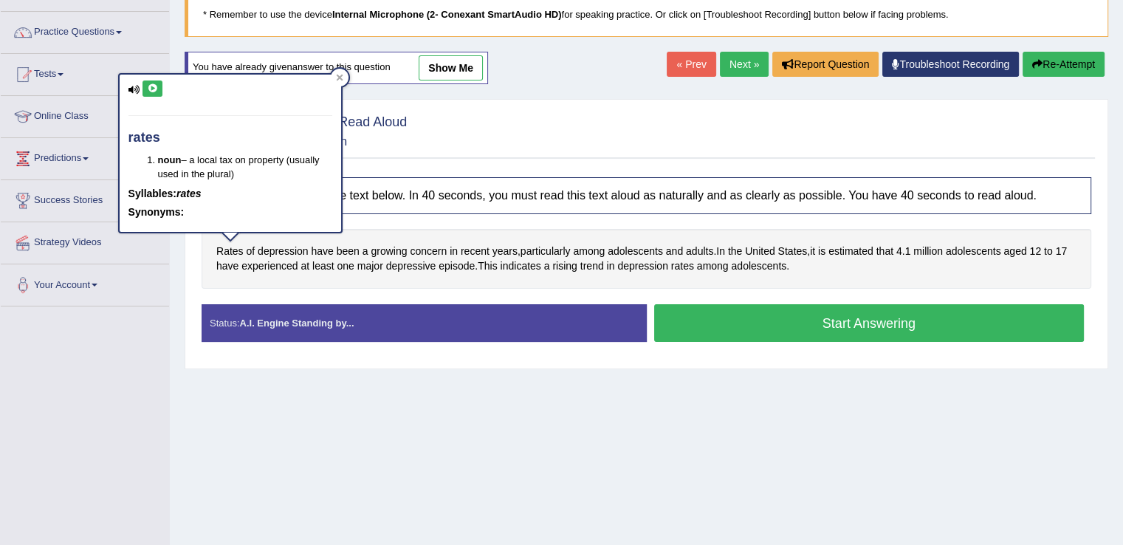
click at [148, 89] on icon at bounding box center [152, 88] width 11 height 9
click at [695, 323] on button "Start Answering" at bounding box center [869, 323] width 430 height 38
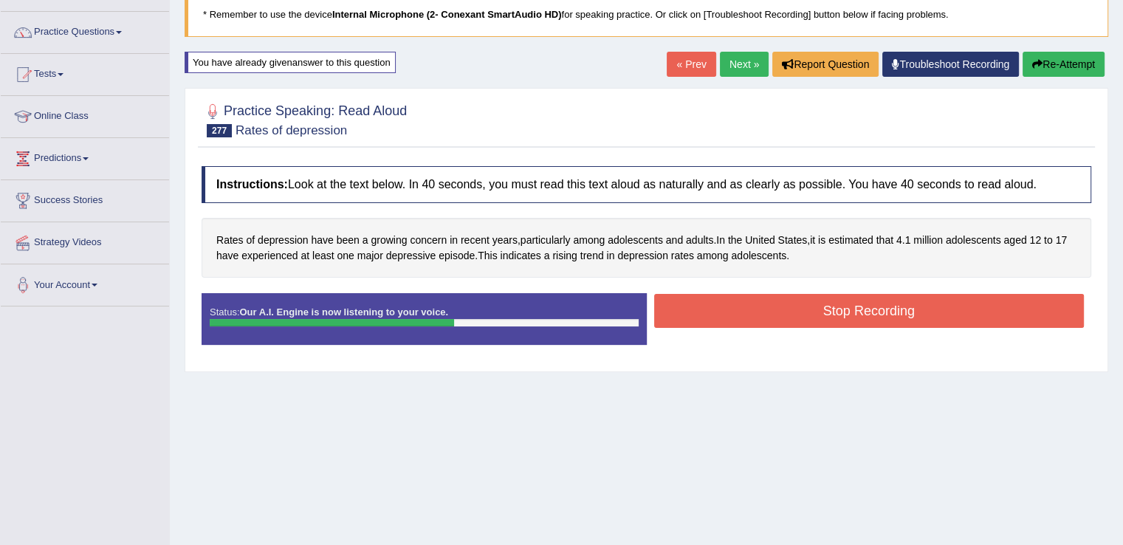
click at [701, 313] on button "Stop Recording" at bounding box center [869, 311] width 430 height 34
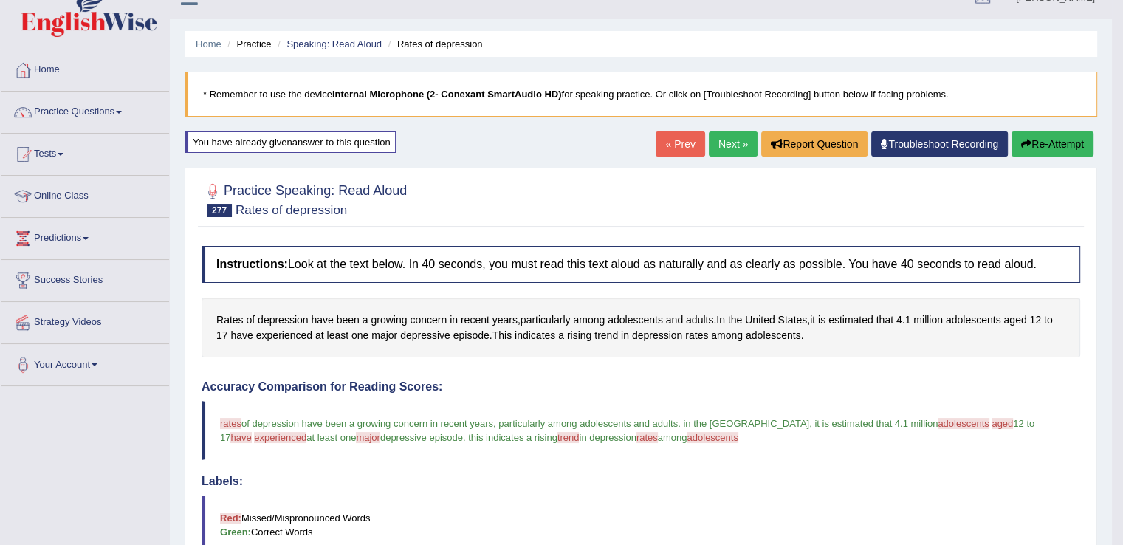
scroll to position [13, 0]
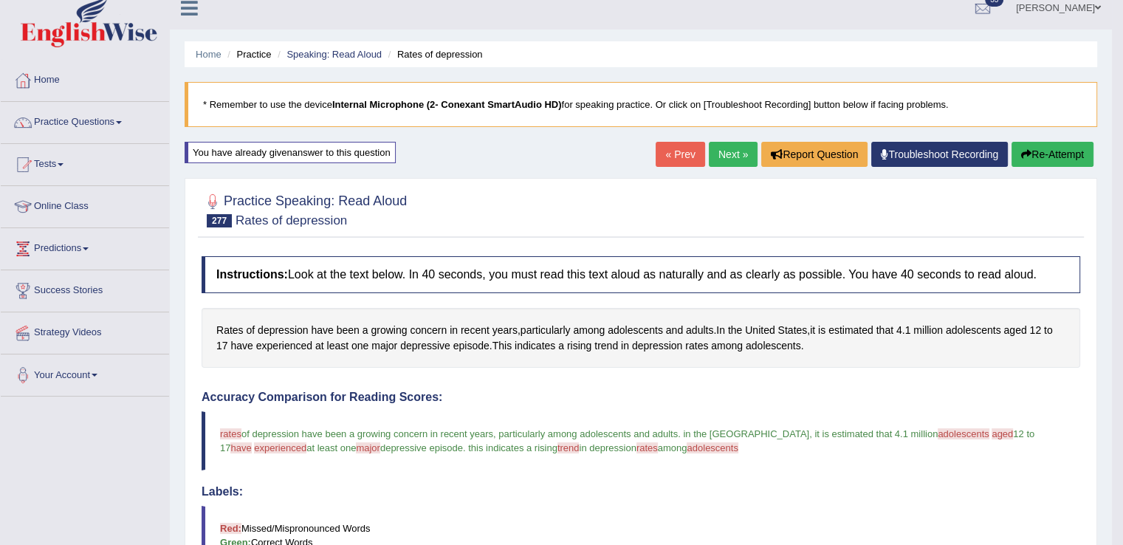
click at [1024, 151] on icon "button" at bounding box center [1026, 154] width 10 height 10
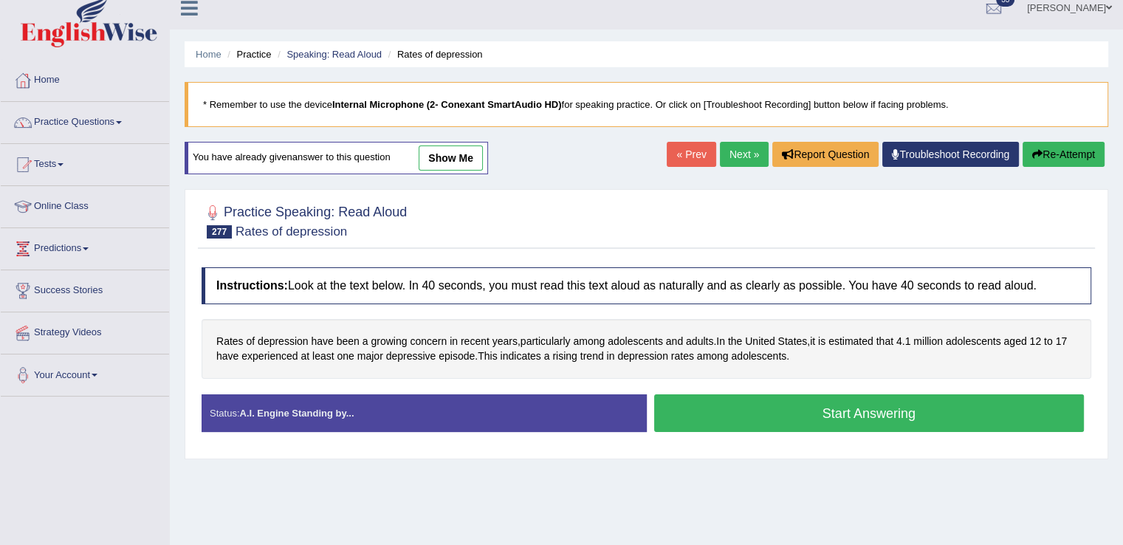
click at [735, 413] on button "Start Answering" at bounding box center [869, 413] width 430 height 38
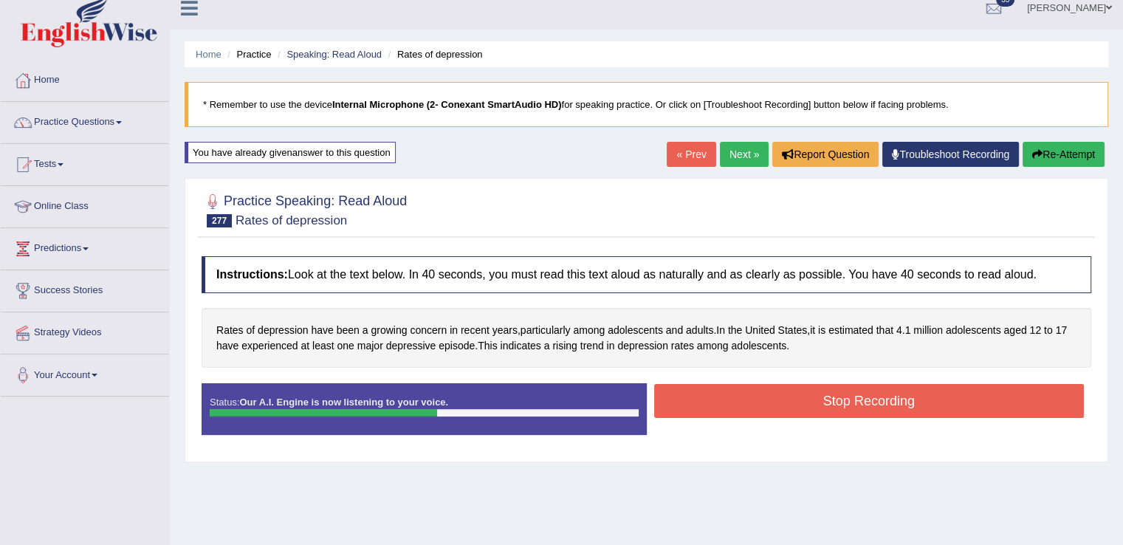
click at [735, 399] on button "Stop Recording" at bounding box center [869, 401] width 430 height 34
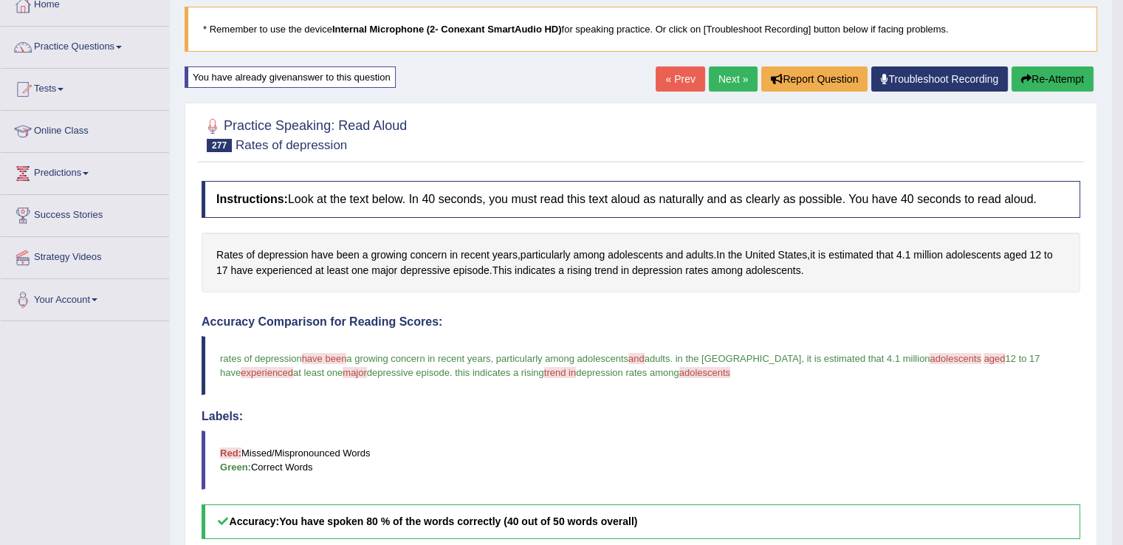
scroll to position [72, 0]
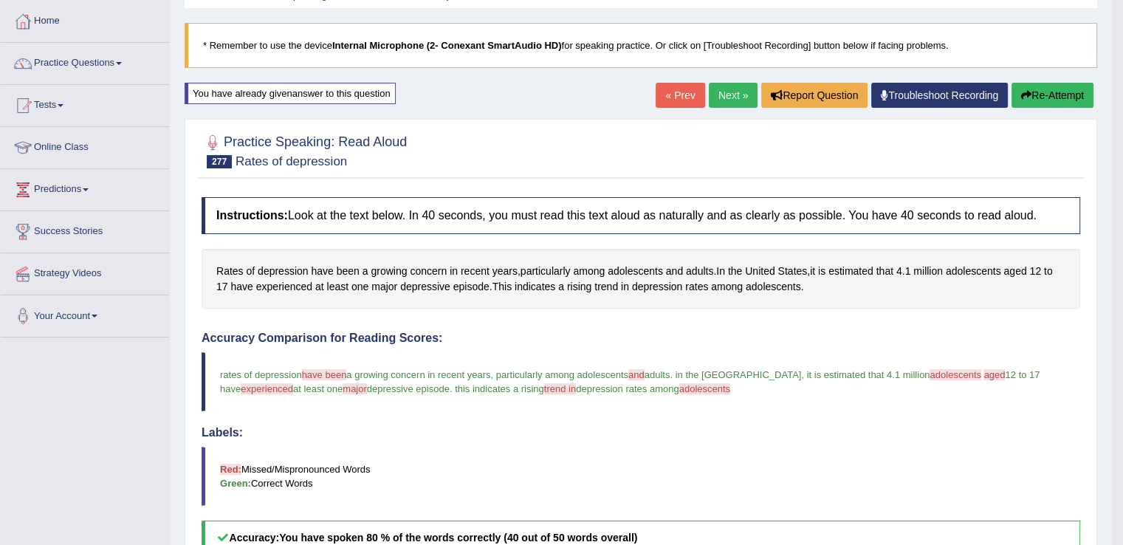
click at [725, 97] on link "Next »" at bounding box center [733, 95] width 49 height 25
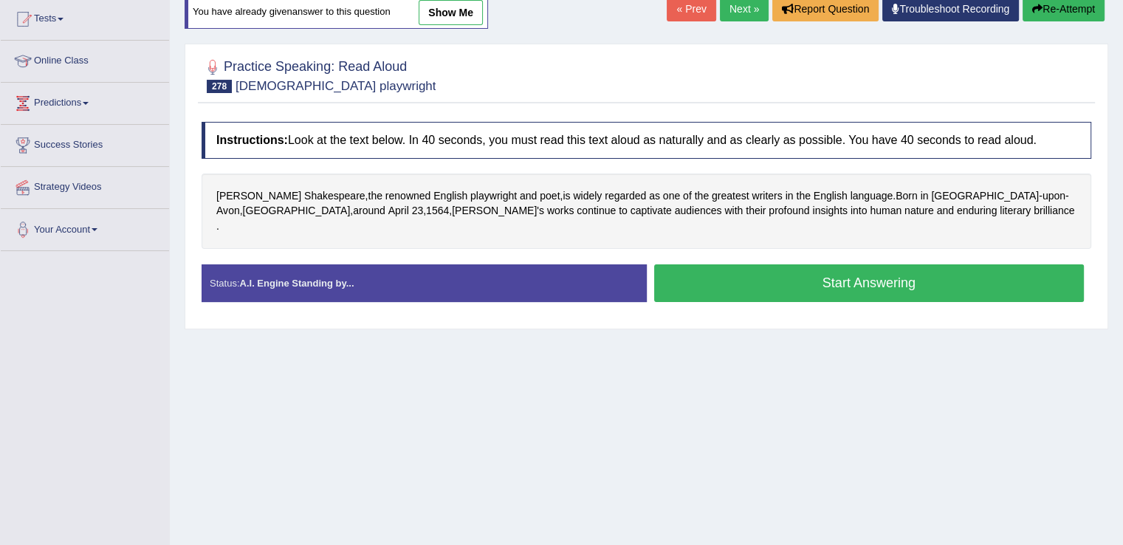
scroll to position [159, 0]
click at [744, 263] on button "Start Answering" at bounding box center [869, 282] width 430 height 38
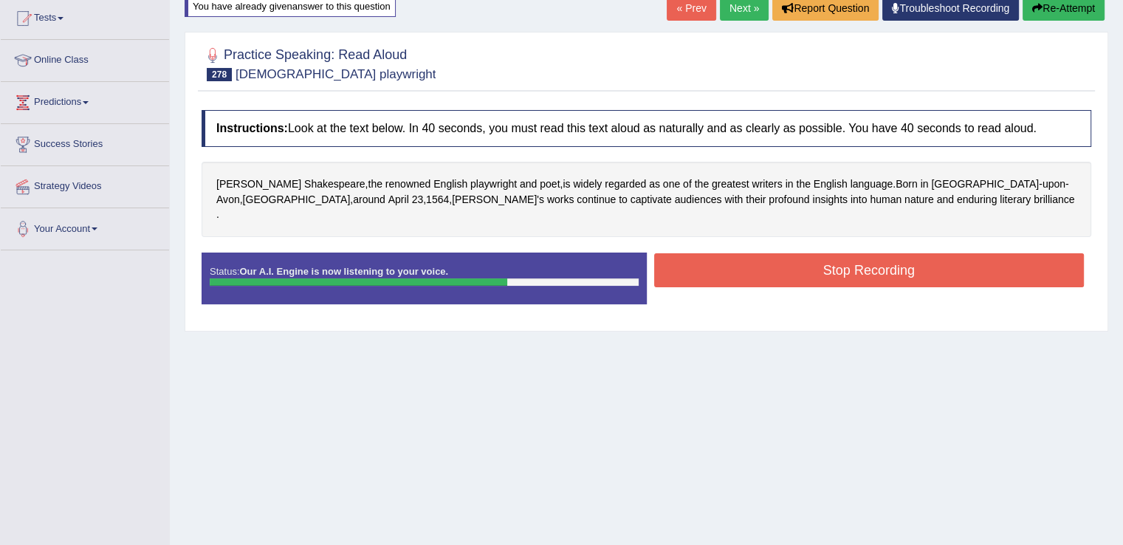
click at [744, 258] on button "Stop Recording" at bounding box center [869, 270] width 430 height 34
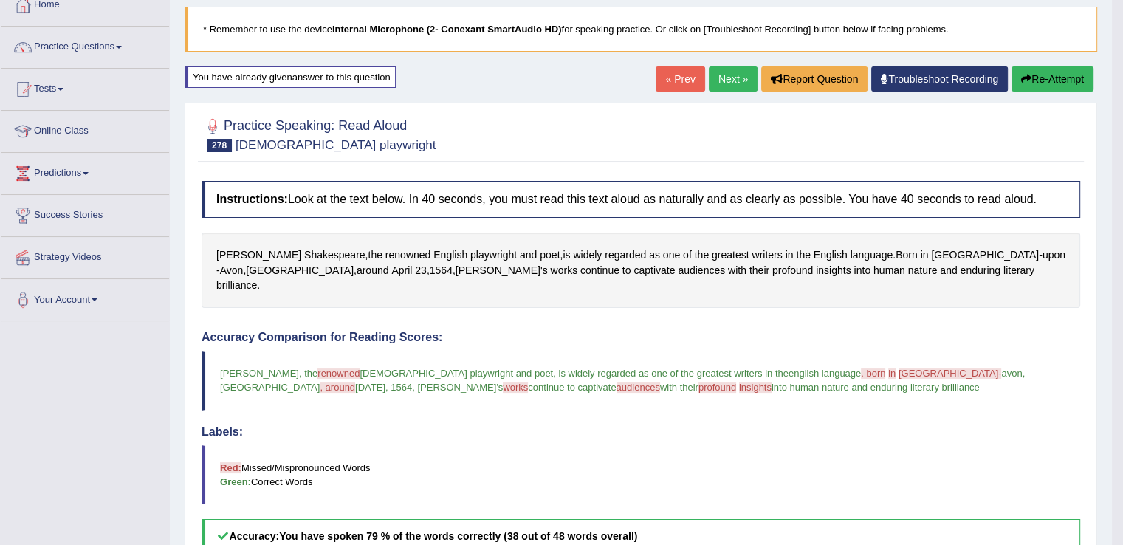
scroll to position [77, 0]
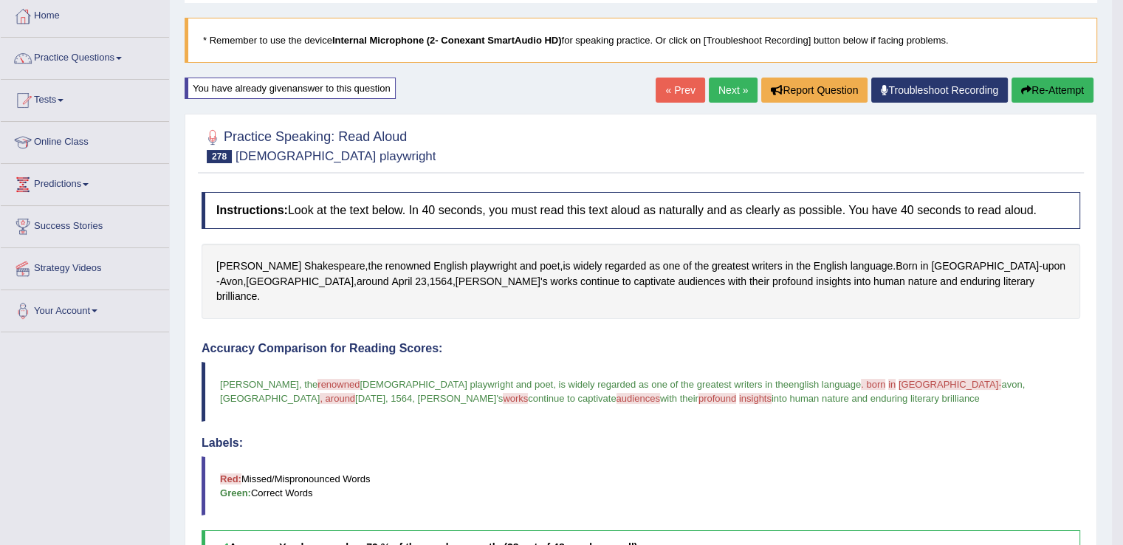
click at [1026, 80] on button "Re-Attempt" at bounding box center [1052, 89] width 82 height 25
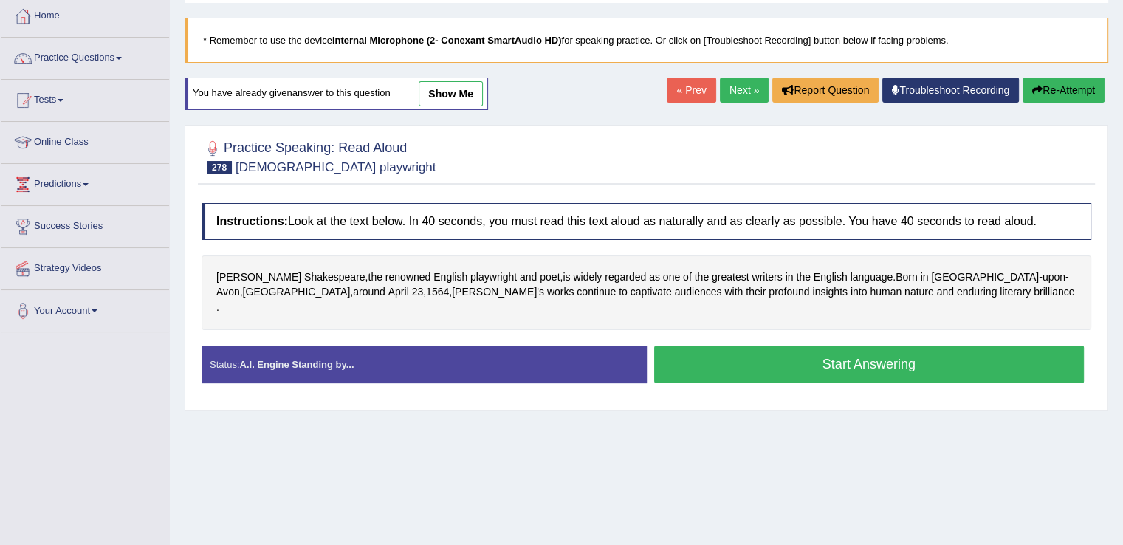
click at [751, 349] on button "Start Answering" at bounding box center [869, 364] width 430 height 38
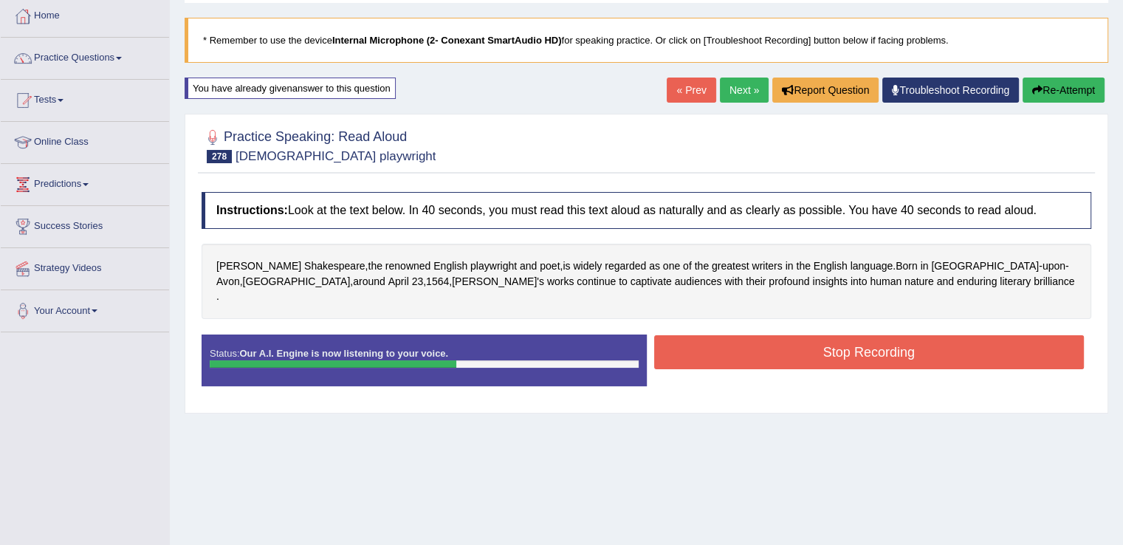
click at [751, 342] on button "Stop Recording" at bounding box center [869, 352] width 430 height 34
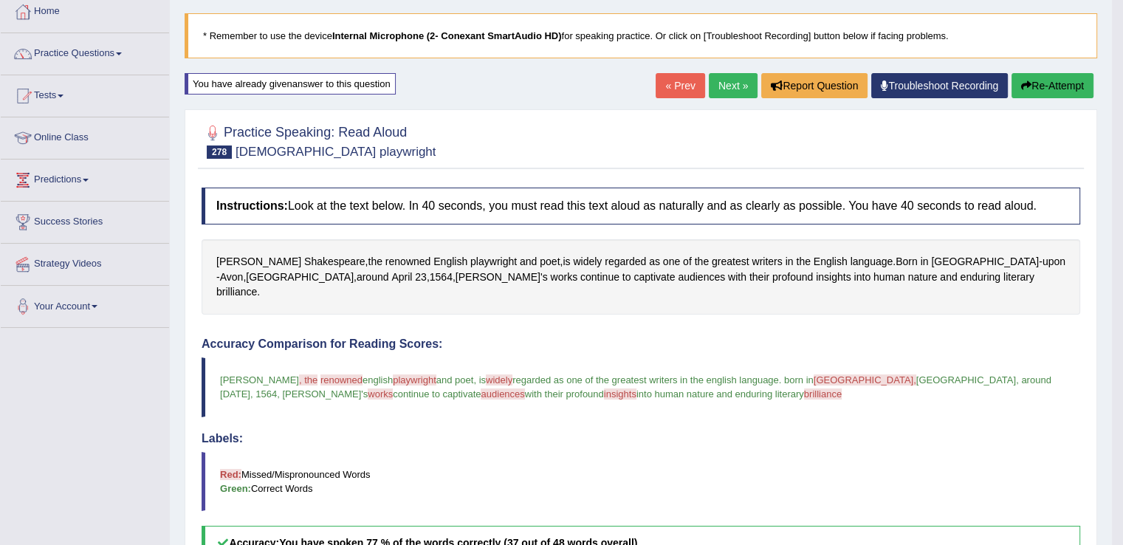
scroll to position [40, 0]
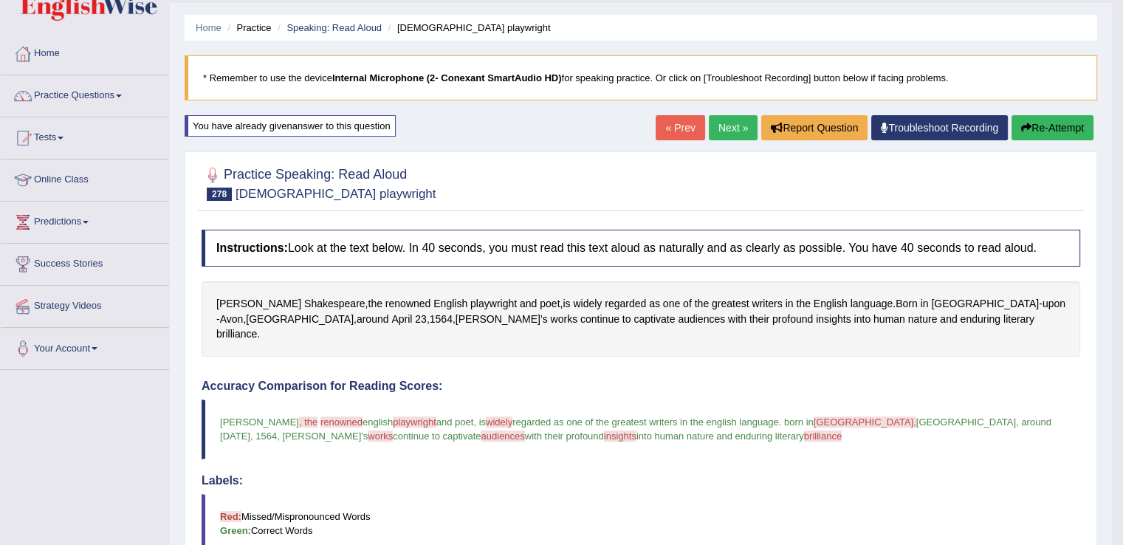
click at [729, 125] on link "Next »" at bounding box center [733, 127] width 49 height 25
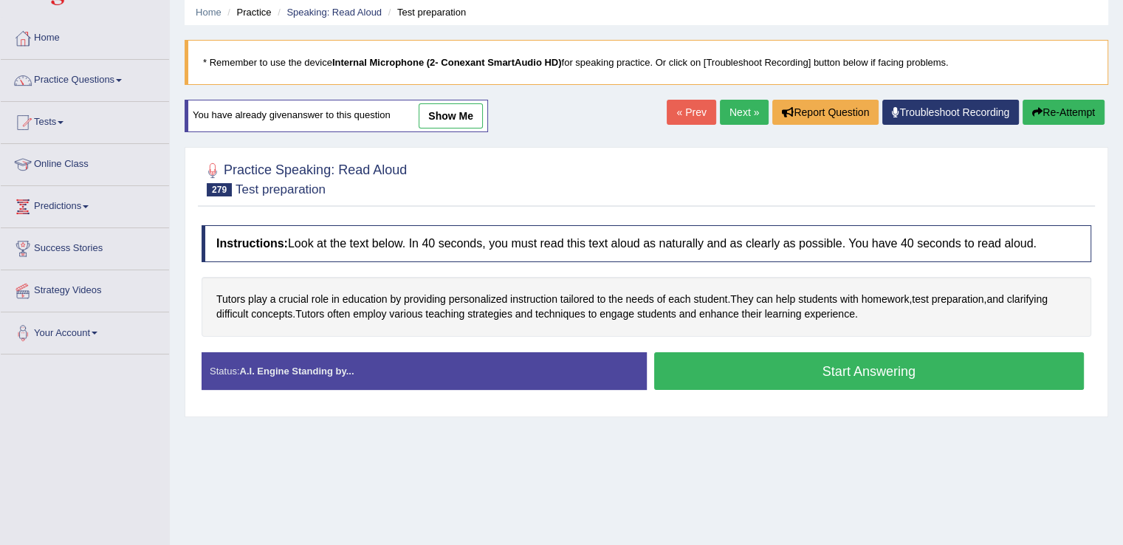
scroll to position [68, 0]
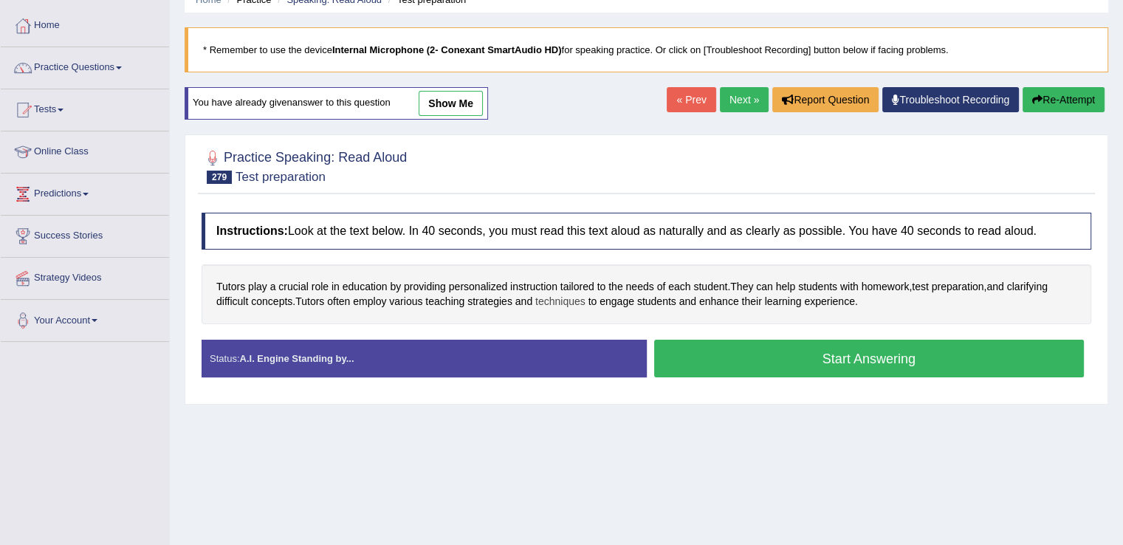
click at [552, 295] on span "techniques" at bounding box center [560, 301] width 50 height 15
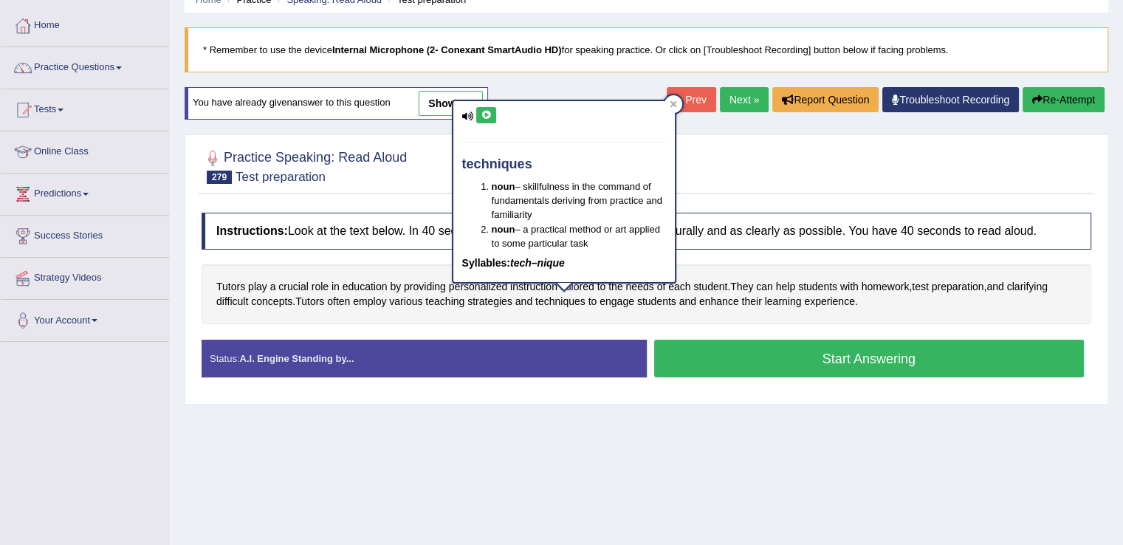
click at [484, 111] on icon at bounding box center [485, 115] width 11 height 9
click at [672, 107] on icon at bounding box center [672, 103] width 7 height 7
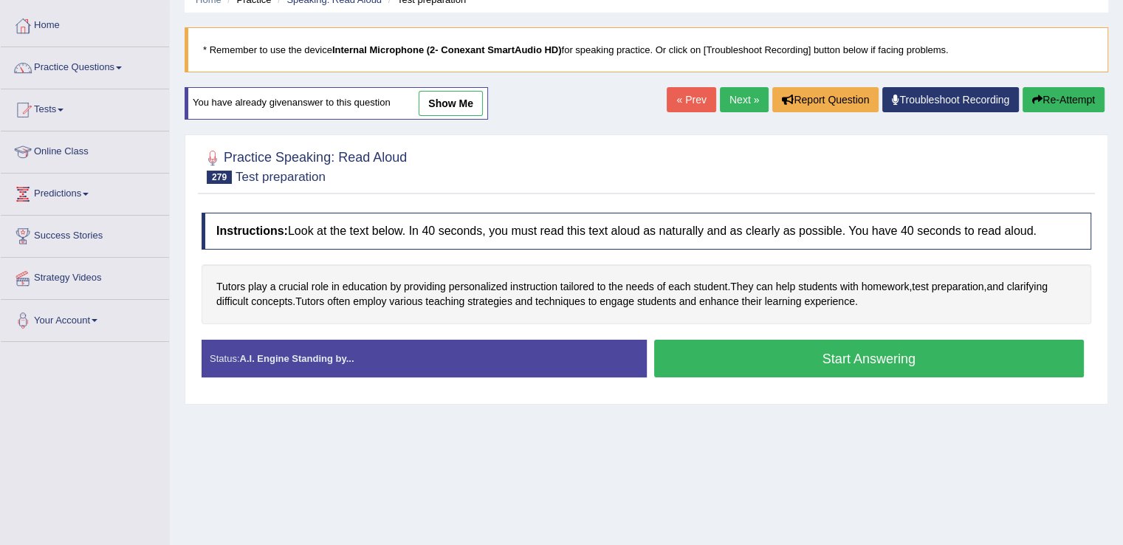
click at [697, 366] on button "Start Answering" at bounding box center [869, 358] width 430 height 38
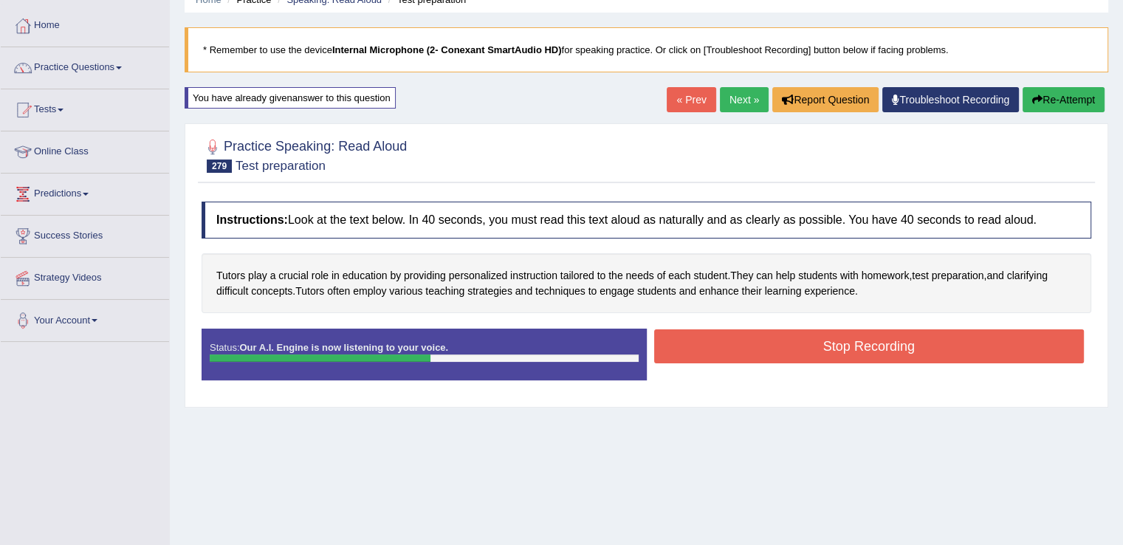
click at [723, 352] on button "Stop Recording" at bounding box center [869, 346] width 430 height 34
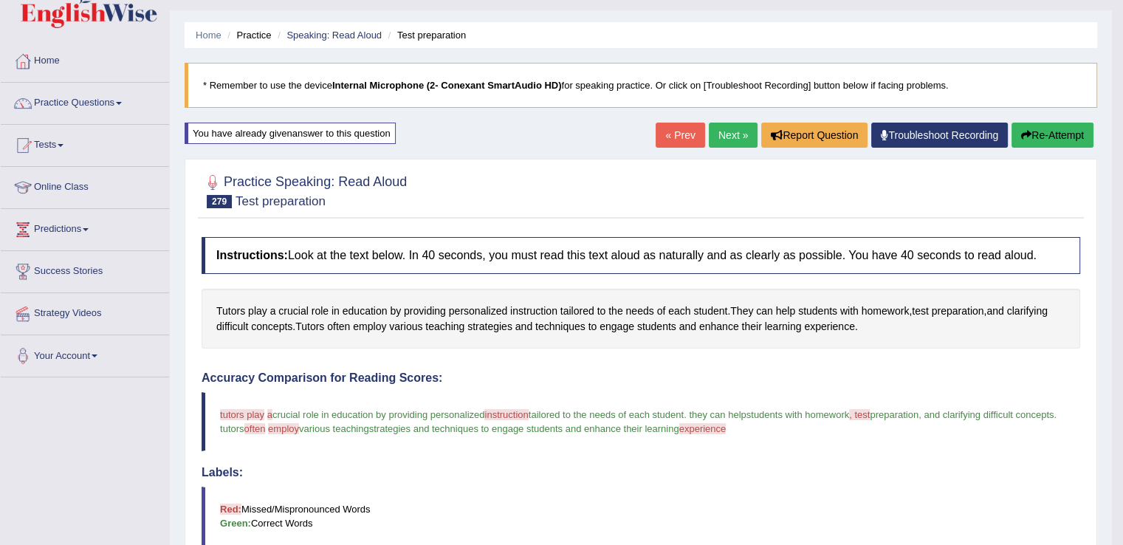
scroll to position [30, 0]
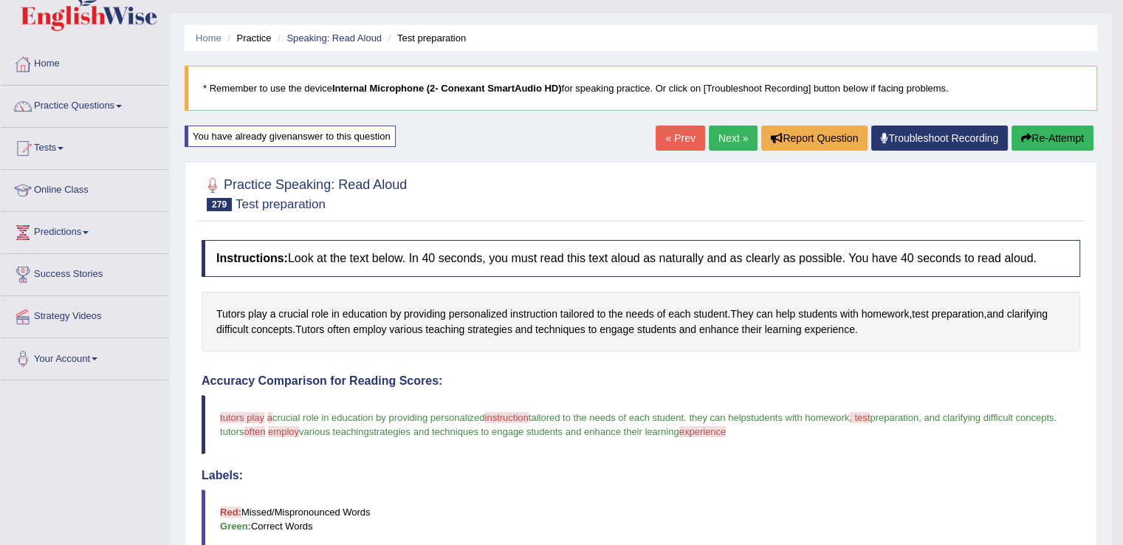
click at [717, 133] on link "Next »" at bounding box center [733, 137] width 49 height 25
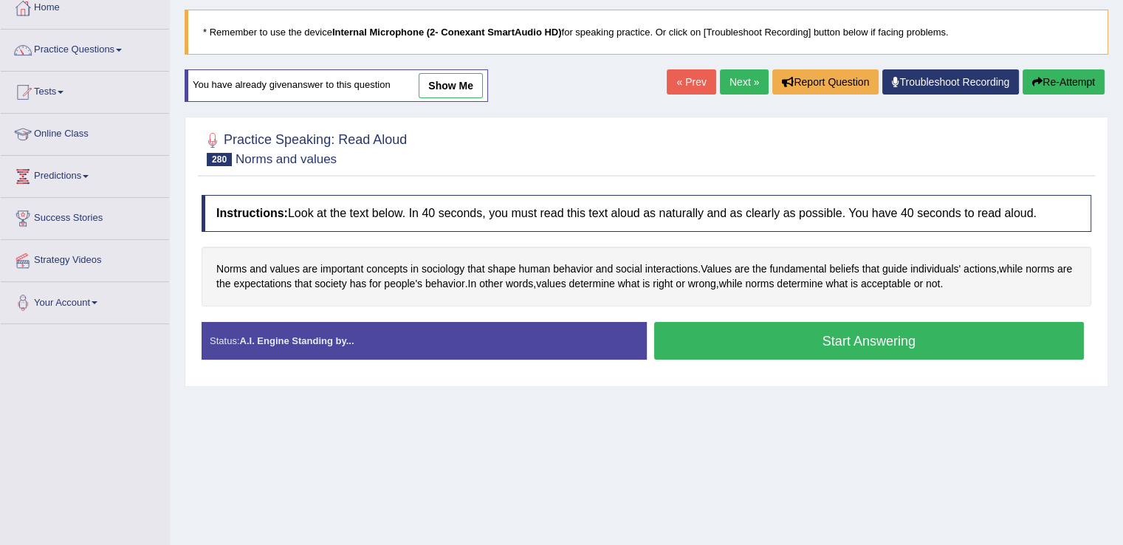
scroll to position [106, 0]
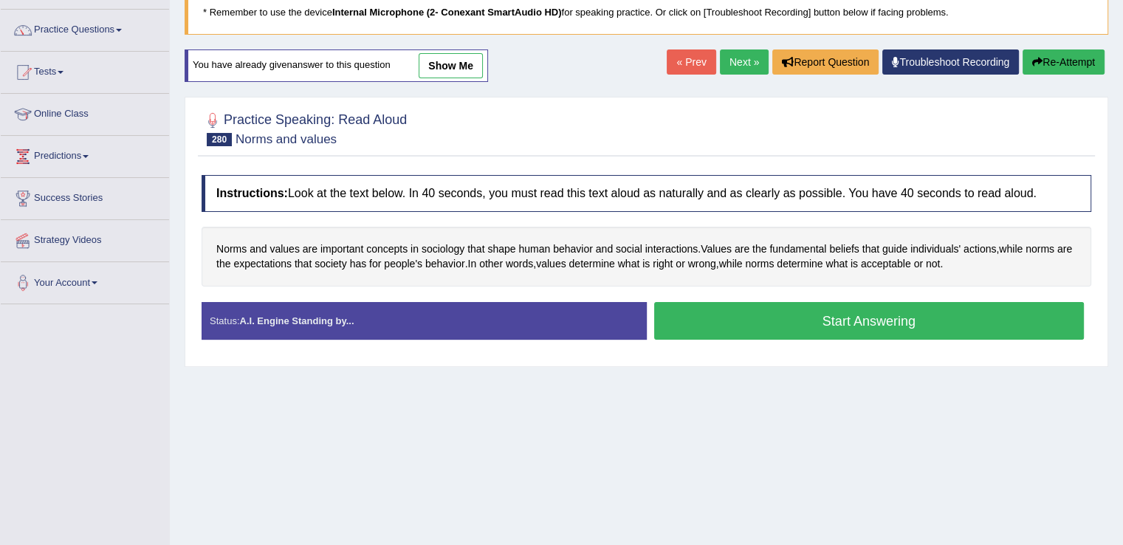
click at [768, 322] on button "Start Answering" at bounding box center [869, 321] width 430 height 38
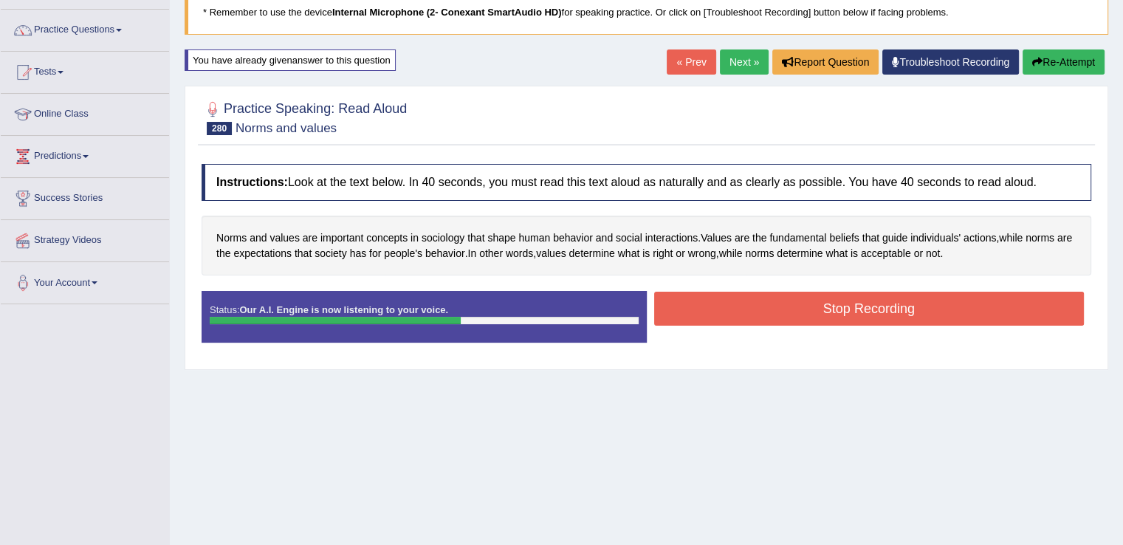
click at [763, 314] on button "Stop Recording" at bounding box center [869, 309] width 430 height 34
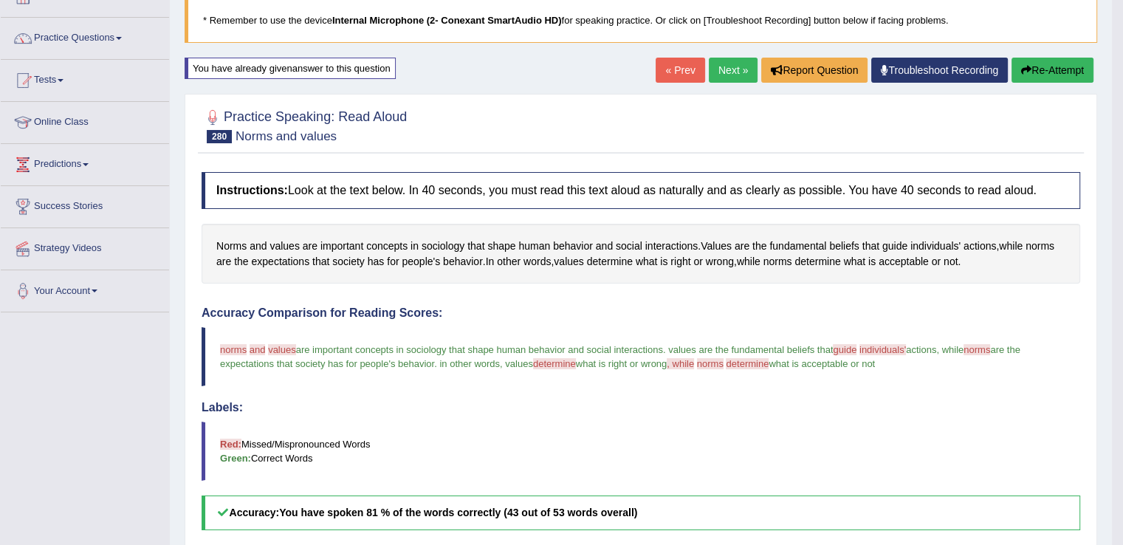
scroll to position [91, 0]
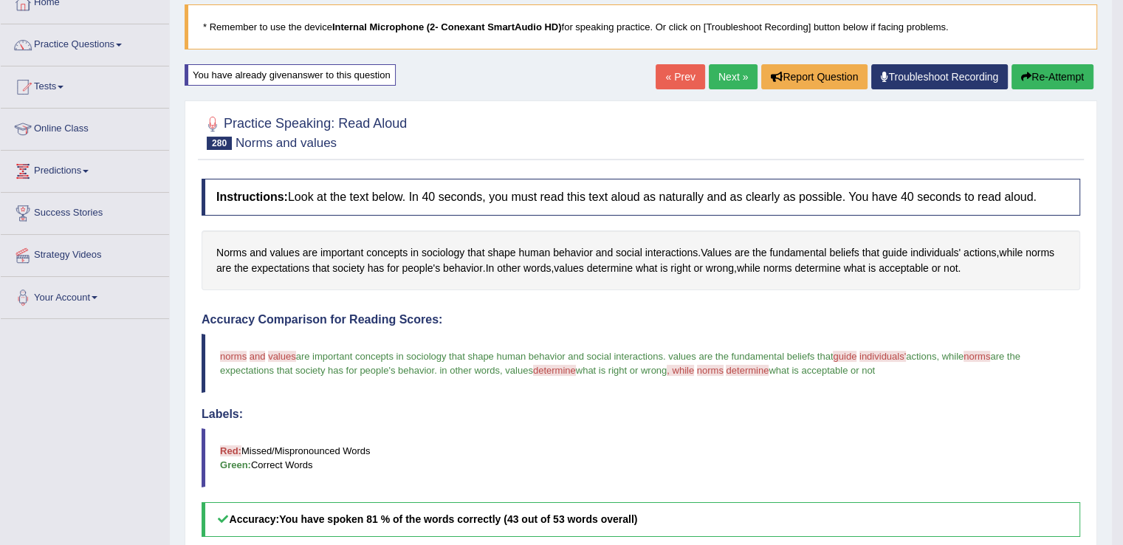
click at [717, 77] on link "Next »" at bounding box center [733, 76] width 49 height 25
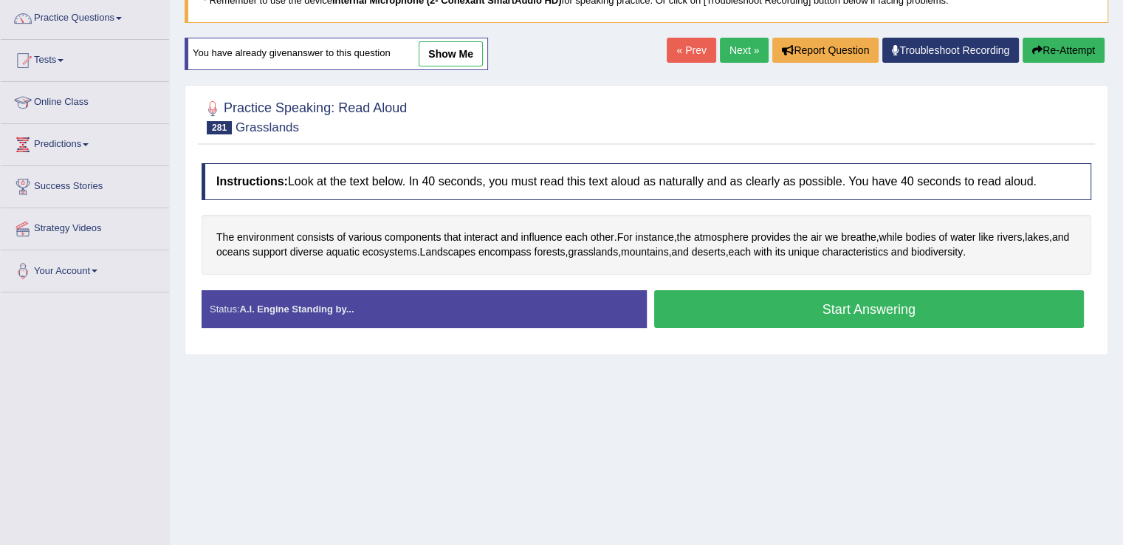
scroll to position [118, 0]
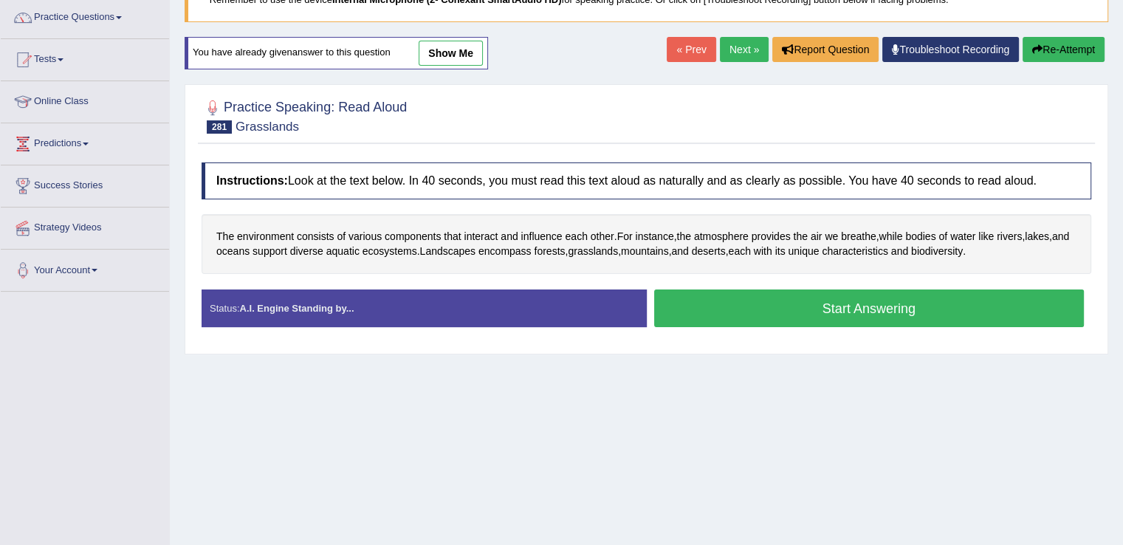
click at [759, 311] on button "Start Answering" at bounding box center [869, 308] width 430 height 38
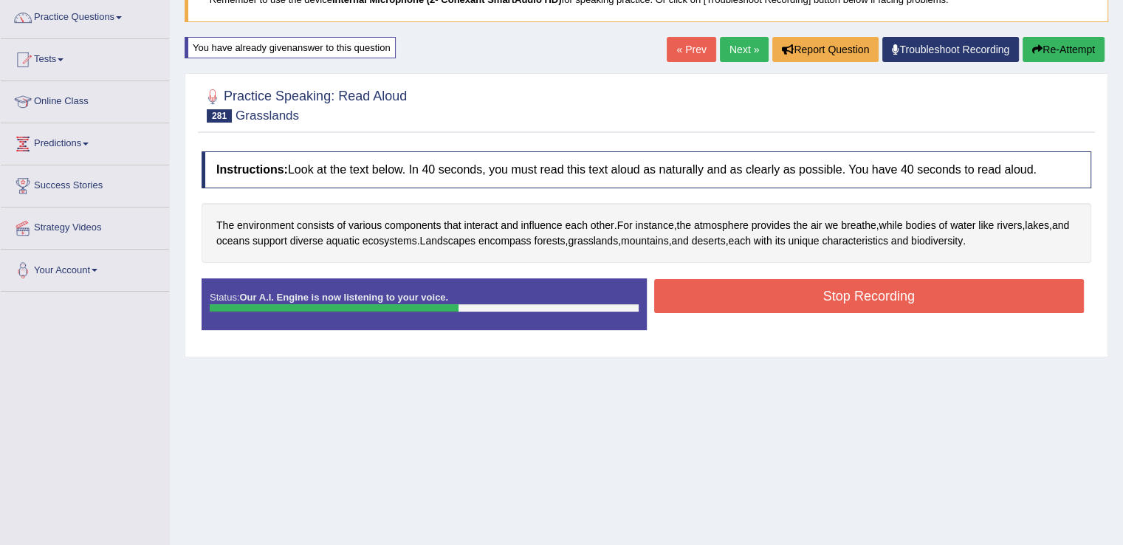
click at [758, 296] on button "Stop Recording" at bounding box center [869, 296] width 430 height 34
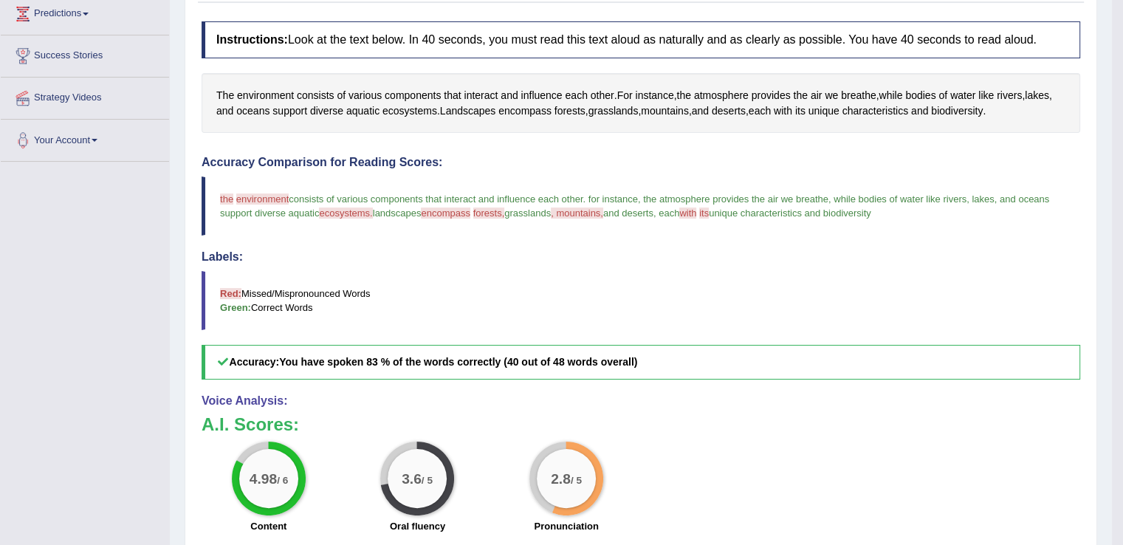
scroll to position [119, 0]
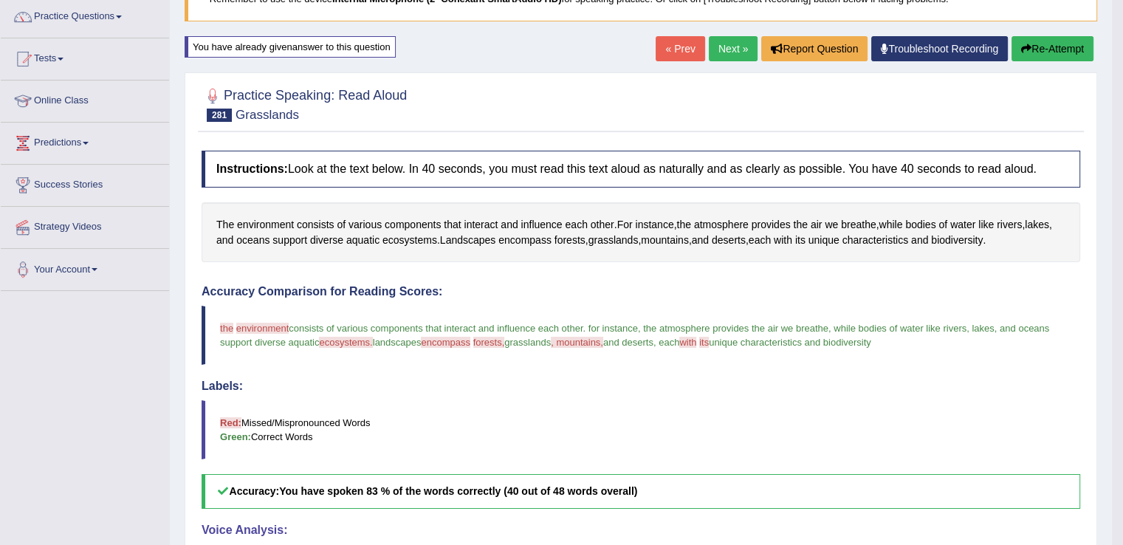
click at [1024, 51] on icon "button" at bounding box center [1026, 49] width 10 height 10
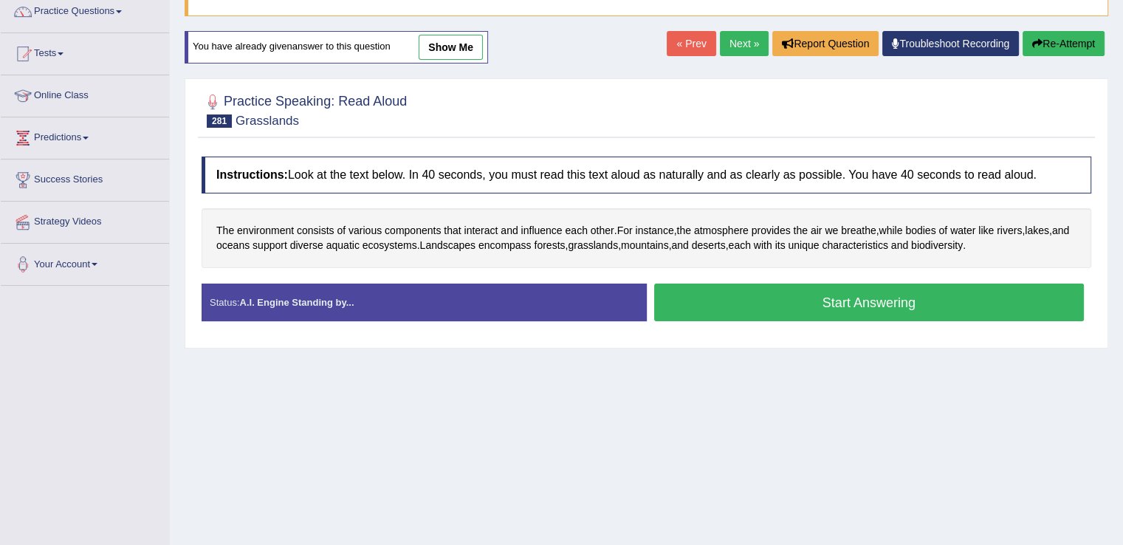
scroll to position [124, 0]
click at [531, 247] on span "encompass" at bounding box center [504, 245] width 53 height 15
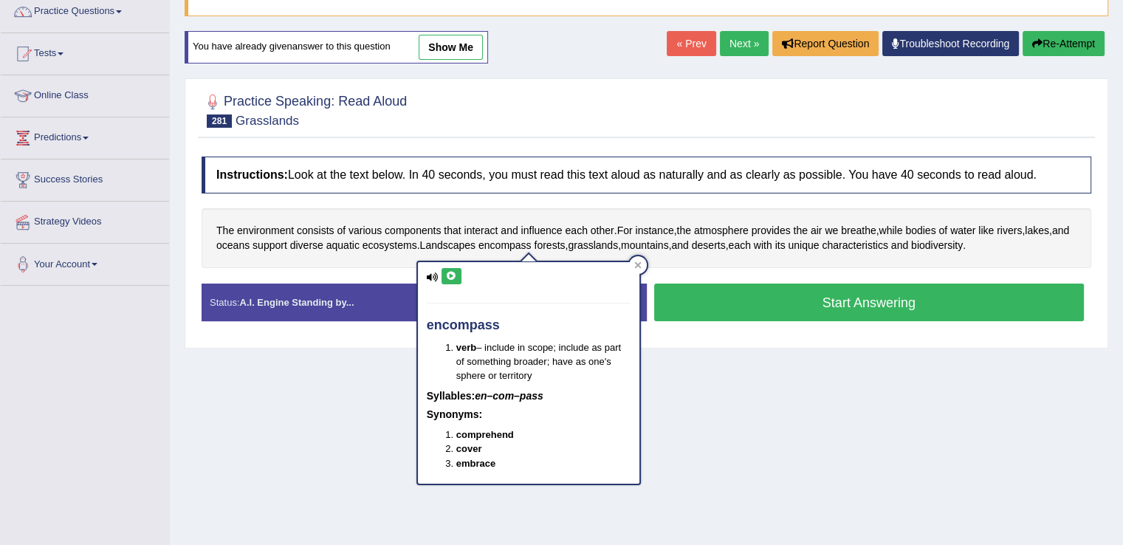
click at [446, 277] on icon at bounding box center [451, 276] width 11 height 9
click at [638, 261] on icon at bounding box center [637, 264] width 7 height 7
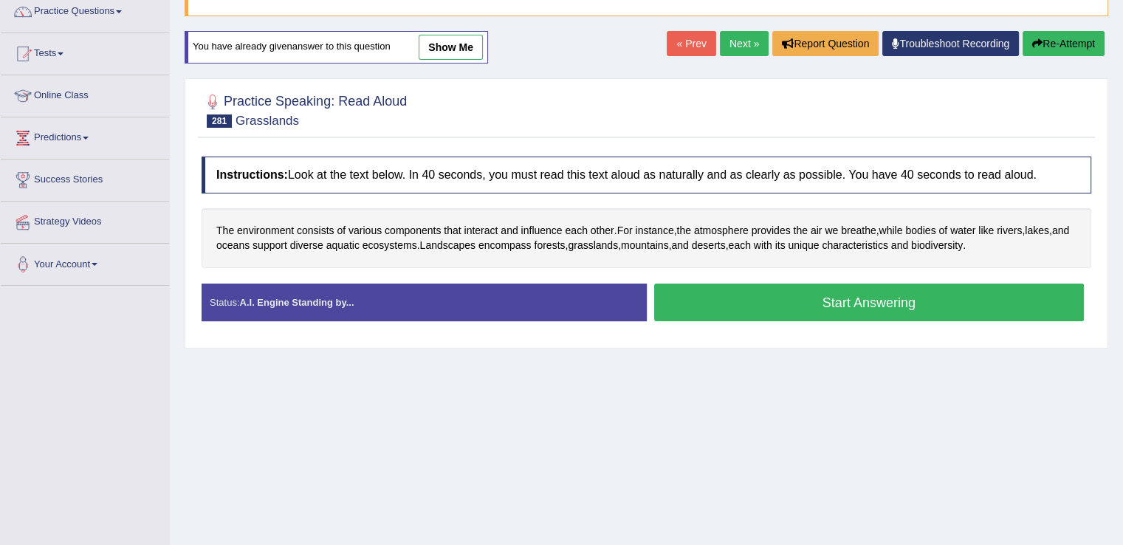
click at [800, 299] on button "Start Answering" at bounding box center [869, 302] width 430 height 38
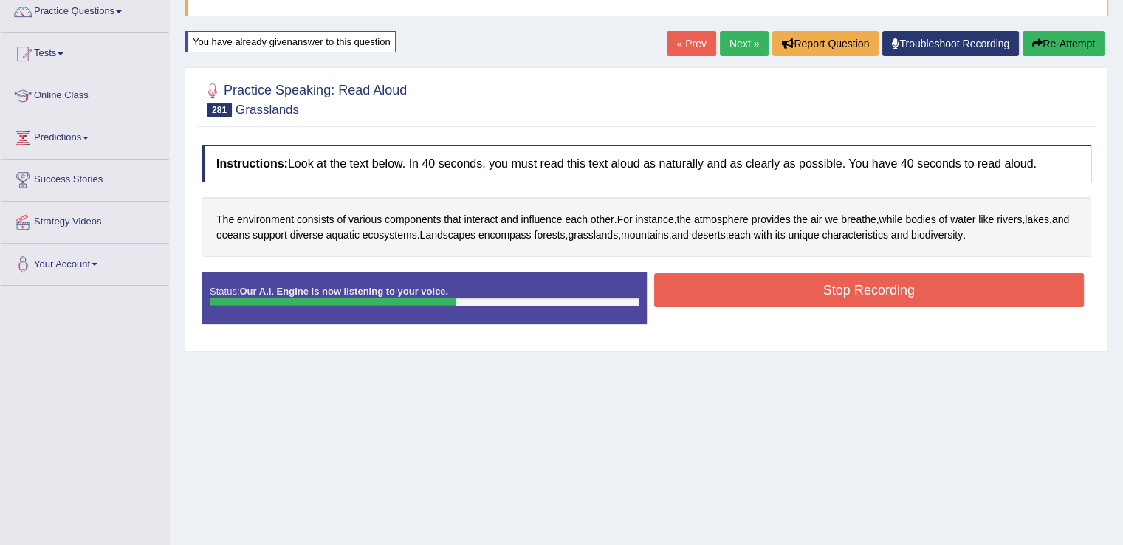
click at [800, 295] on button "Stop Recording" at bounding box center [869, 290] width 430 height 34
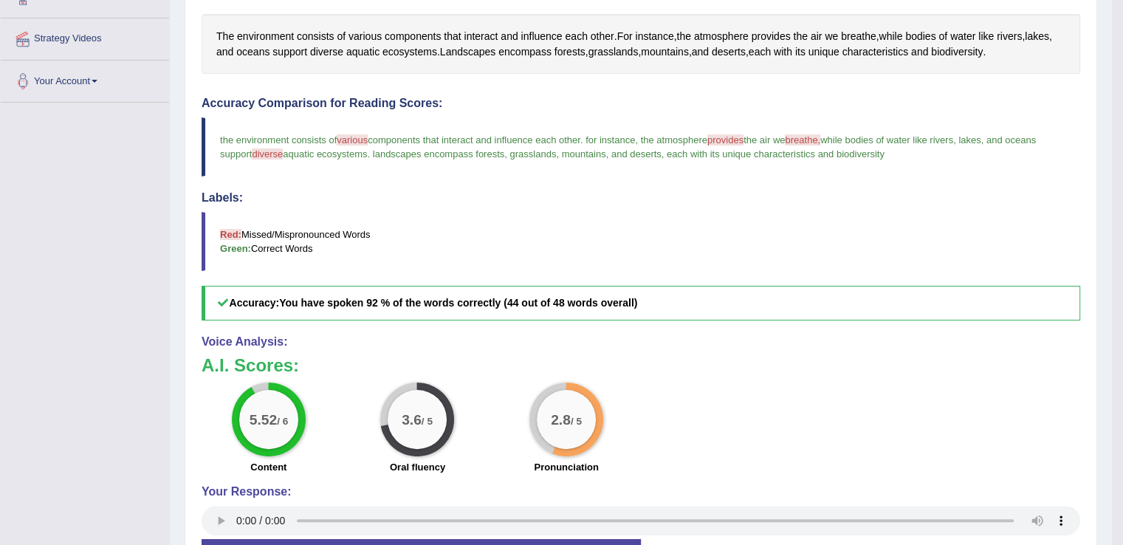
scroll to position [28, 0]
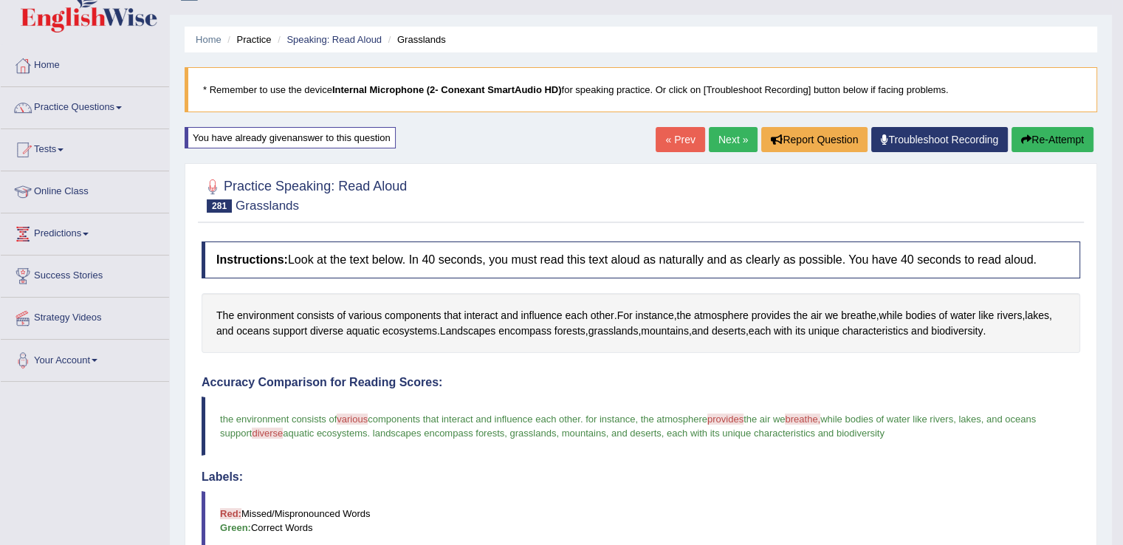
click at [726, 128] on link "Next »" at bounding box center [733, 139] width 49 height 25
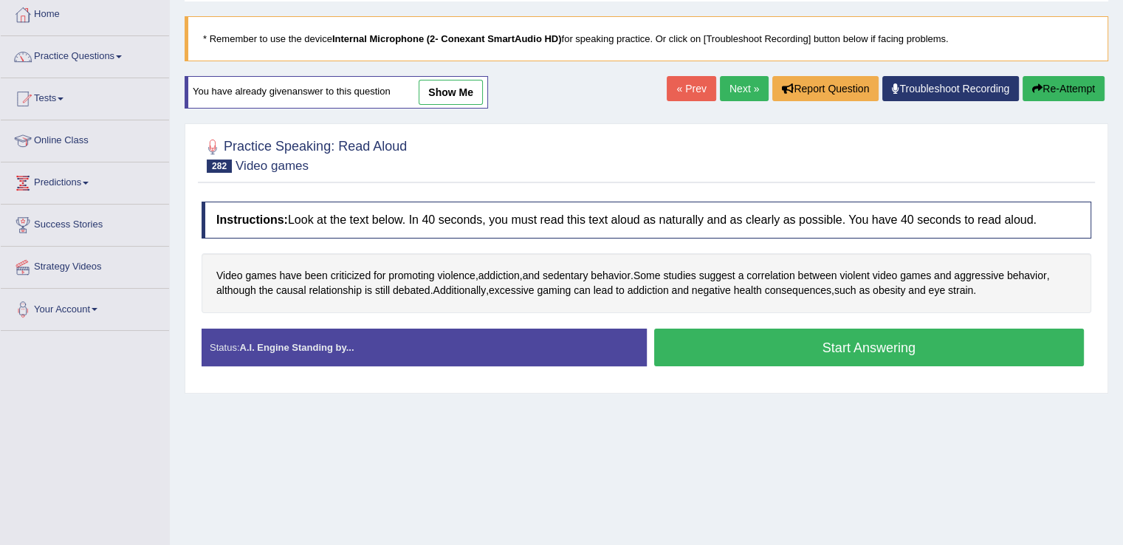
drag, startPoint x: 1123, startPoint y: 111, endPoint x: 1133, endPoint y: 170, distance: 60.7
click at [1122, 170] on html "Toggle navigation Home Practice Questions Speaking Practice Read Aloud Repeat S…" at bounding box center [561, 193] width 1123 height 545
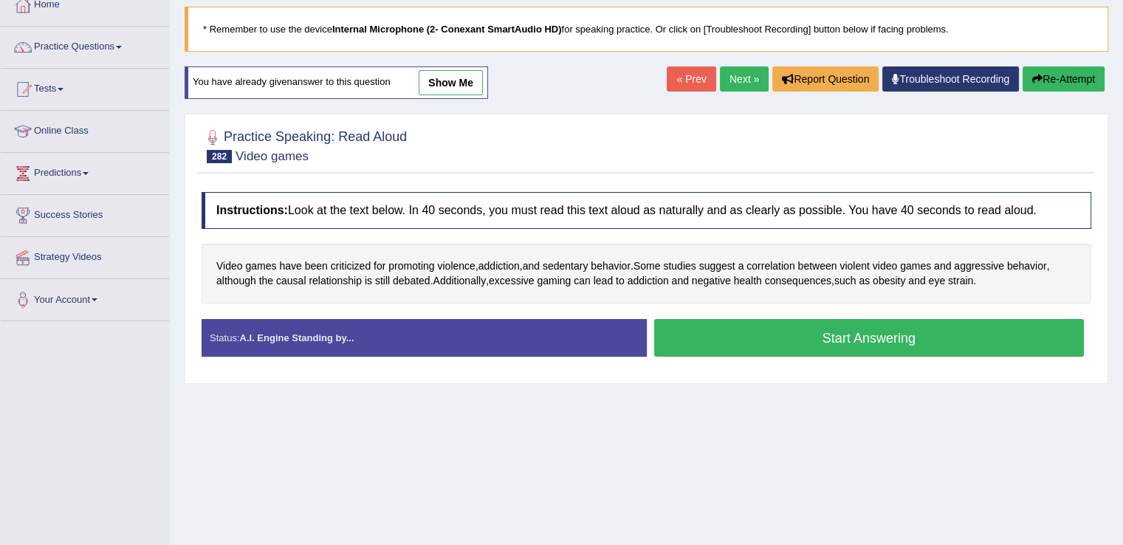
click at [731, 342] on button "Start Answering" at bounding box center [869, 338] width 430 height 38
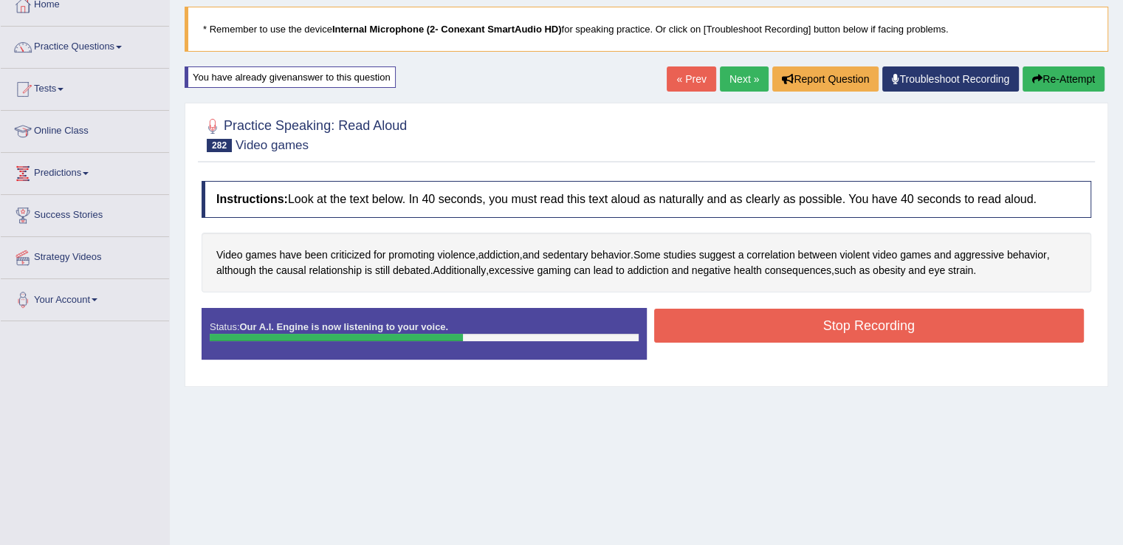
click at [754, 325] on button "Stop Recording" at bounding box center [869, 325] width 430 height 34
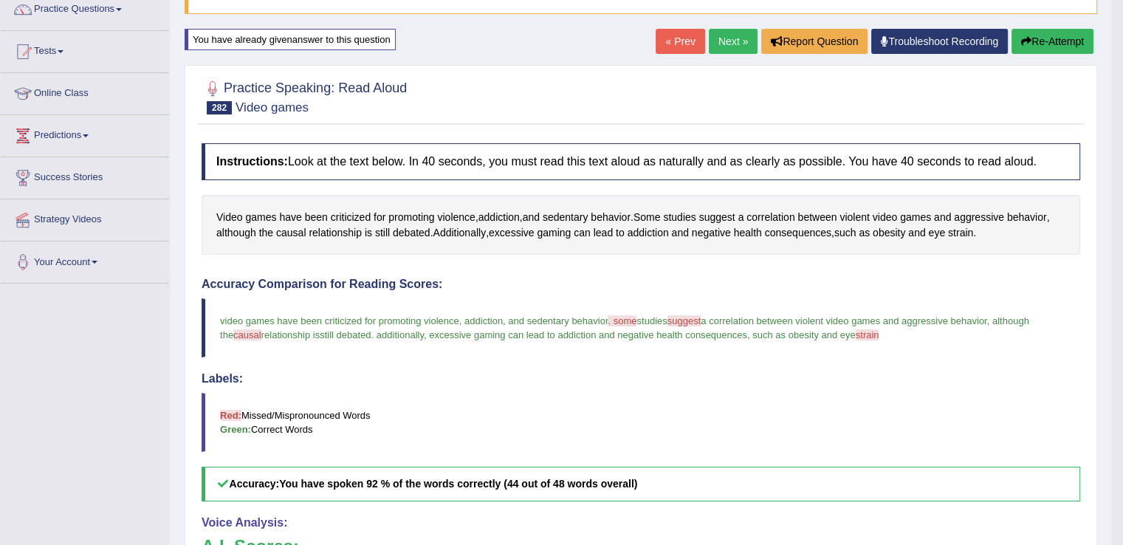
scroll to position [80, 0]
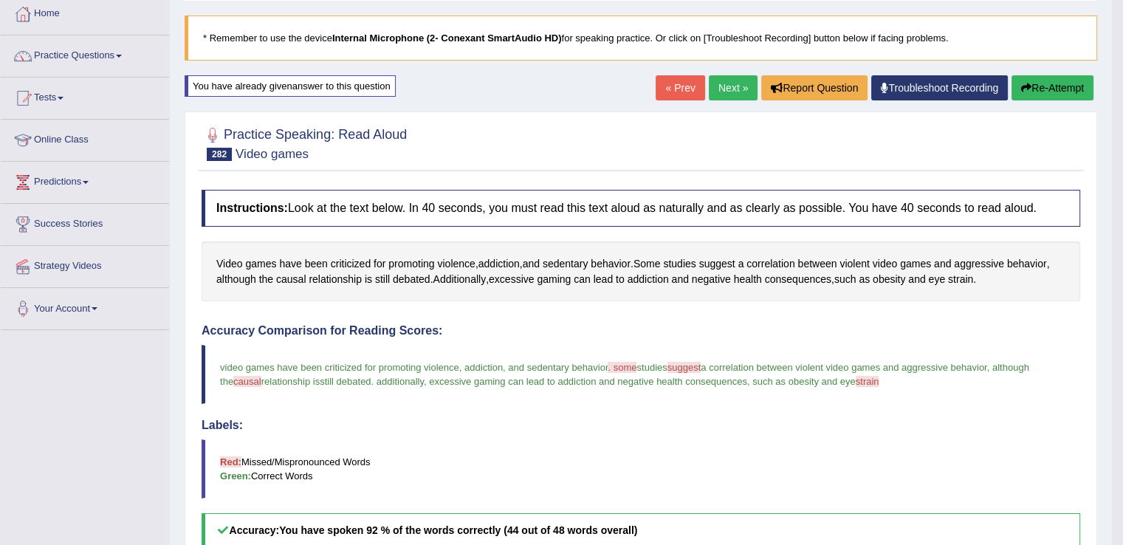
click at [720, 84] on link "Next »" at bounding box center [733, 87] width 49 height 25
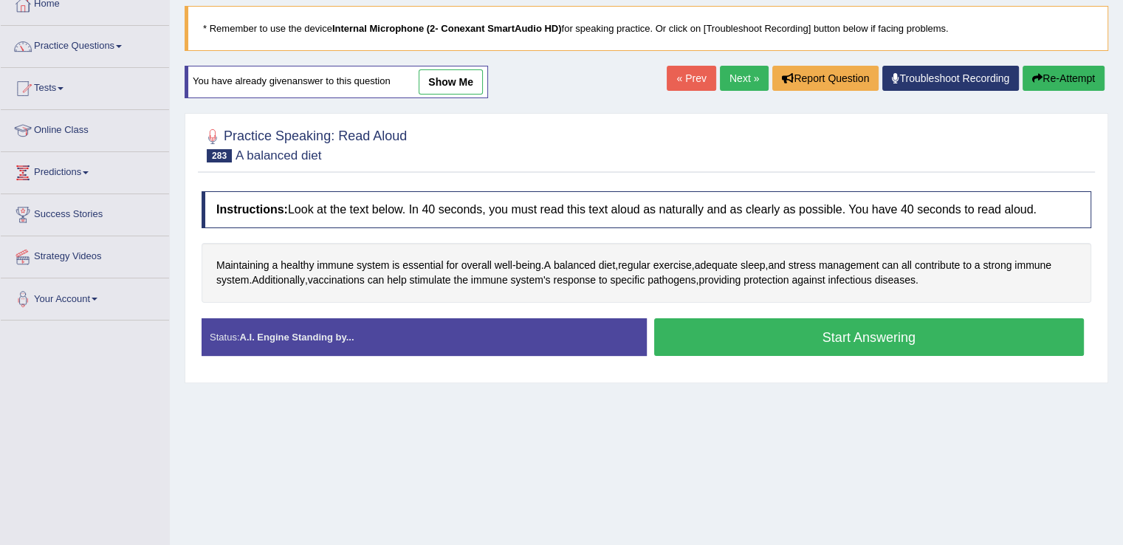
scroll to position [102, 0]
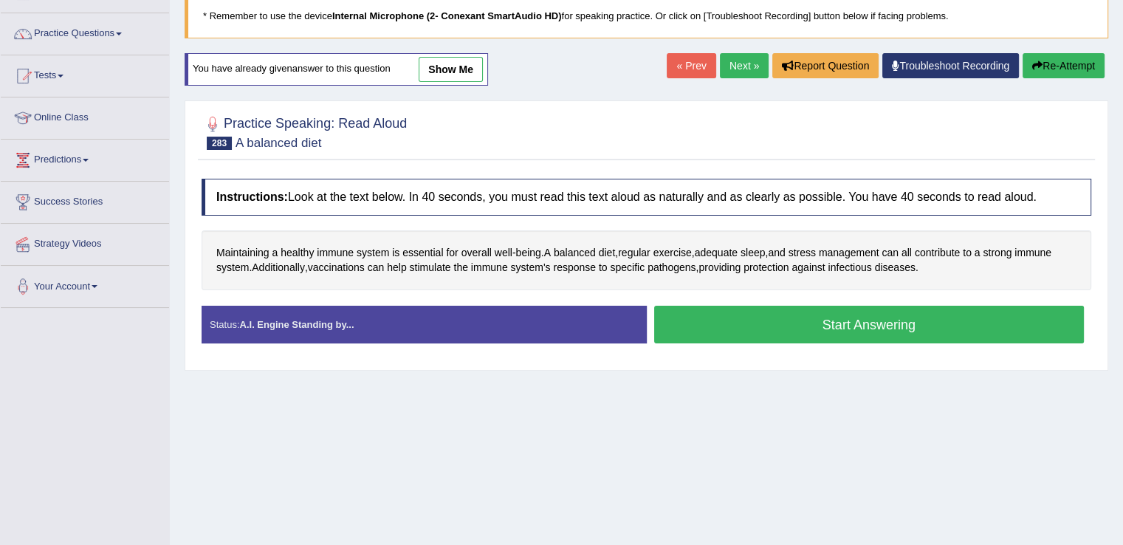
click at [717, 328] on button "Start Answering" at bounding box center [869, 325] width 430 height 38
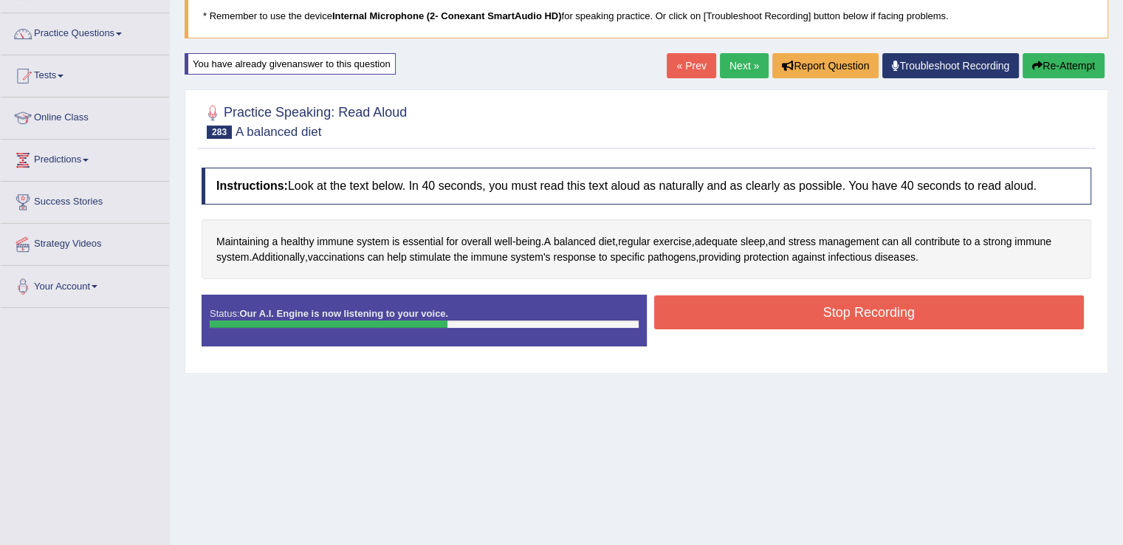
click at [717, 321] on button "Stop Recording" at bounding box center [869, 312] width 430 height 34
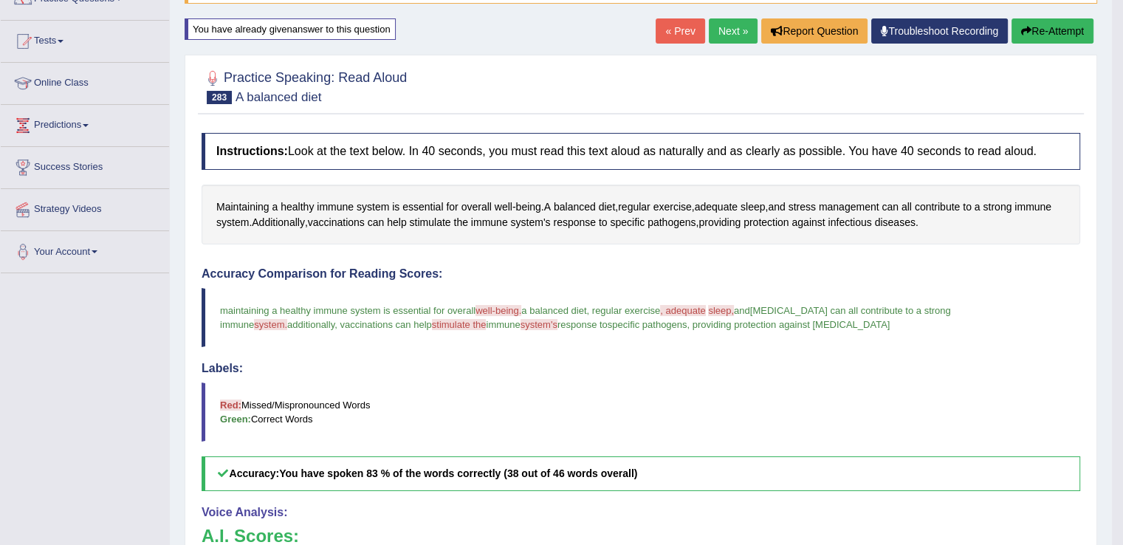
scroll to position [128, 0]
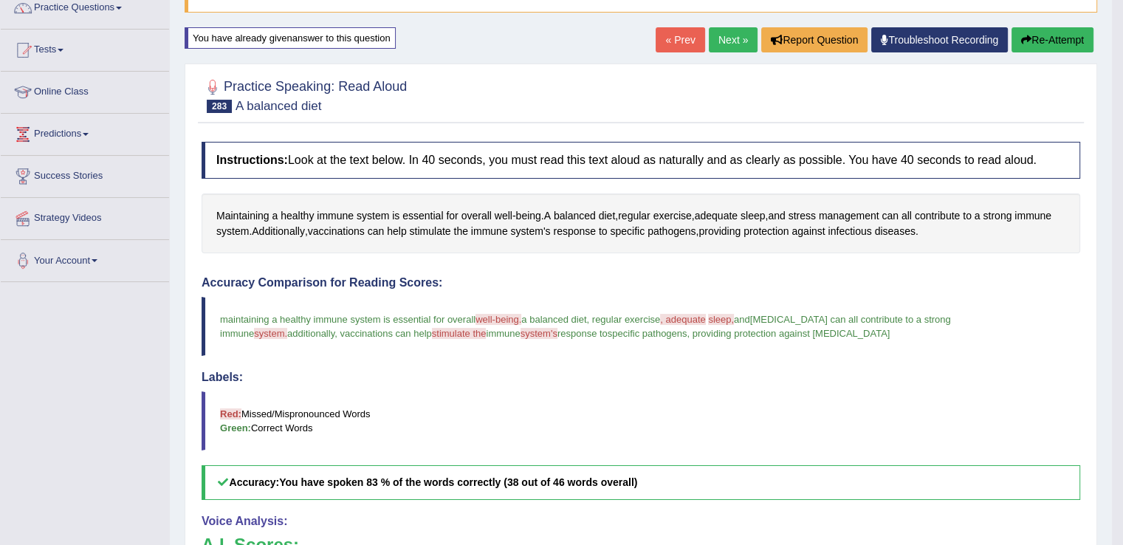
click at [720, 38] on link "Next »" at bounding box center [733, 39] width 49 height 25
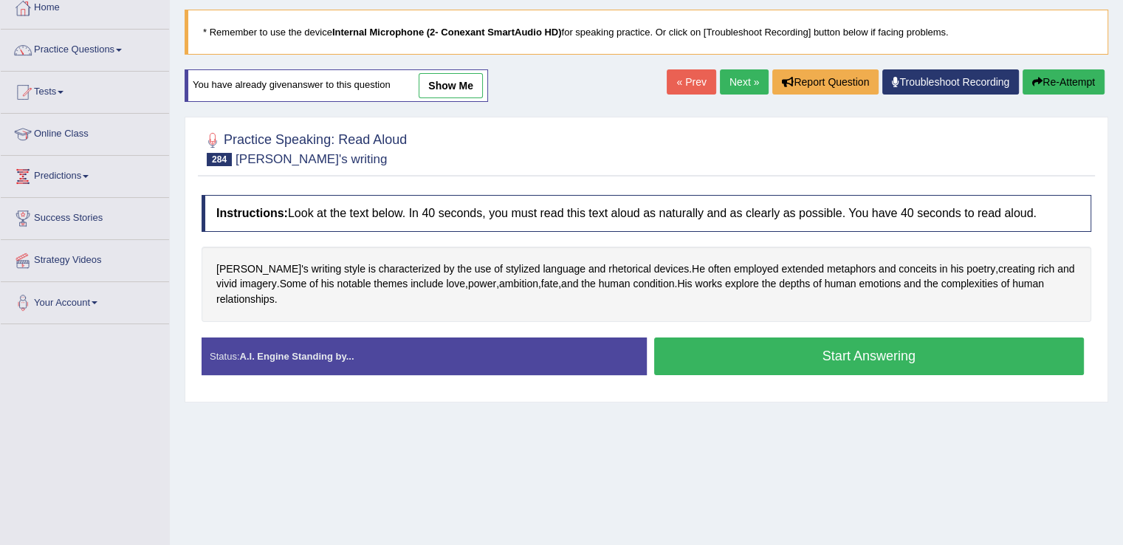
scroll to position [97, 0]
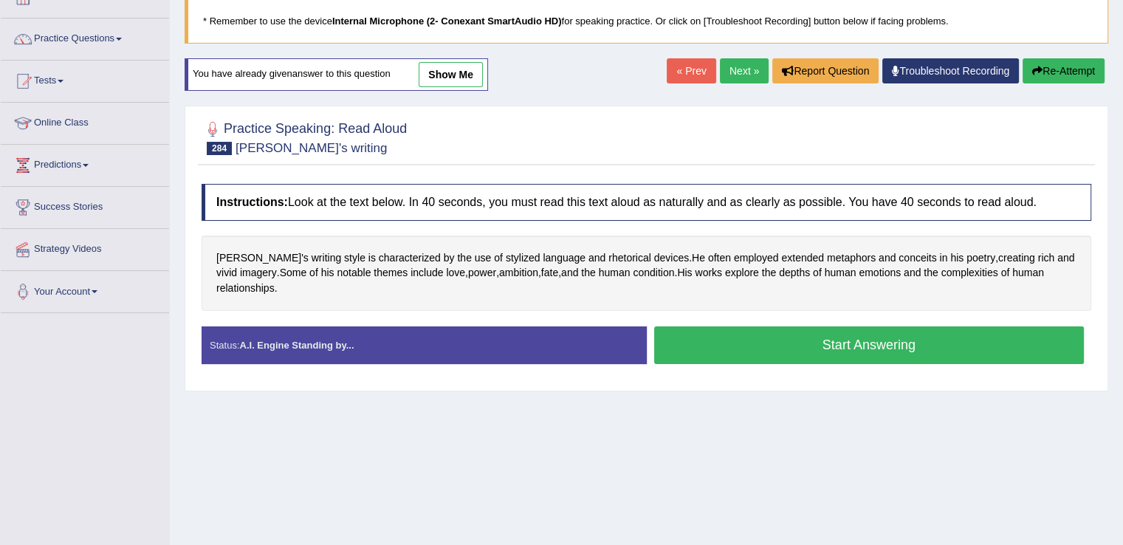
click at [725, 339] on button "Start Answering" at bounding box center [869, 345] width 430 height 38
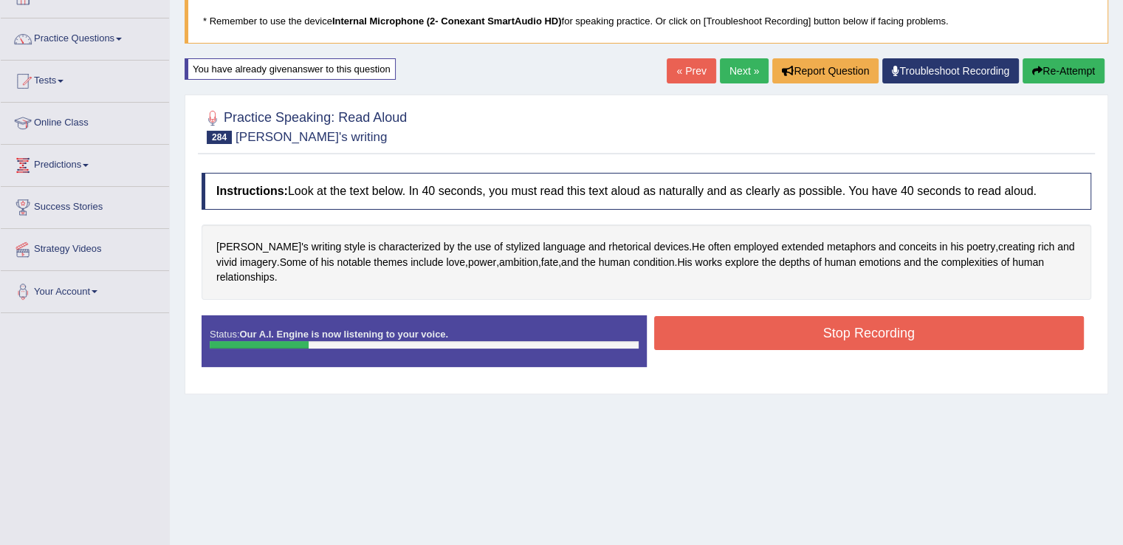
click at [725, 339] on button "Stop Recording" at bounding box center [869, 333] width 430 height 34
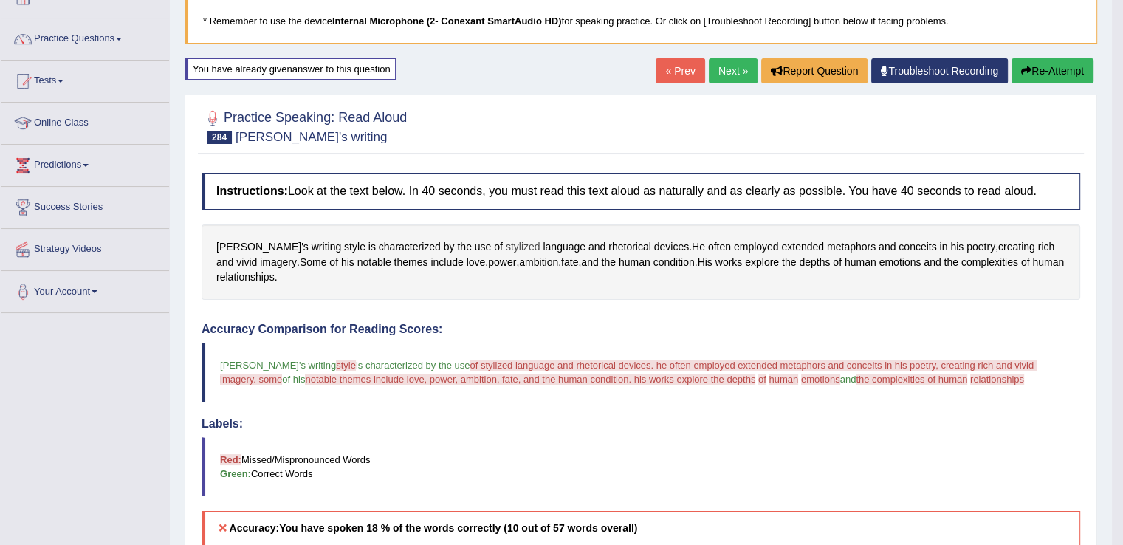
click at [506, 245] on span "stylized" at bounding box center [523, 246] width 35 height 15
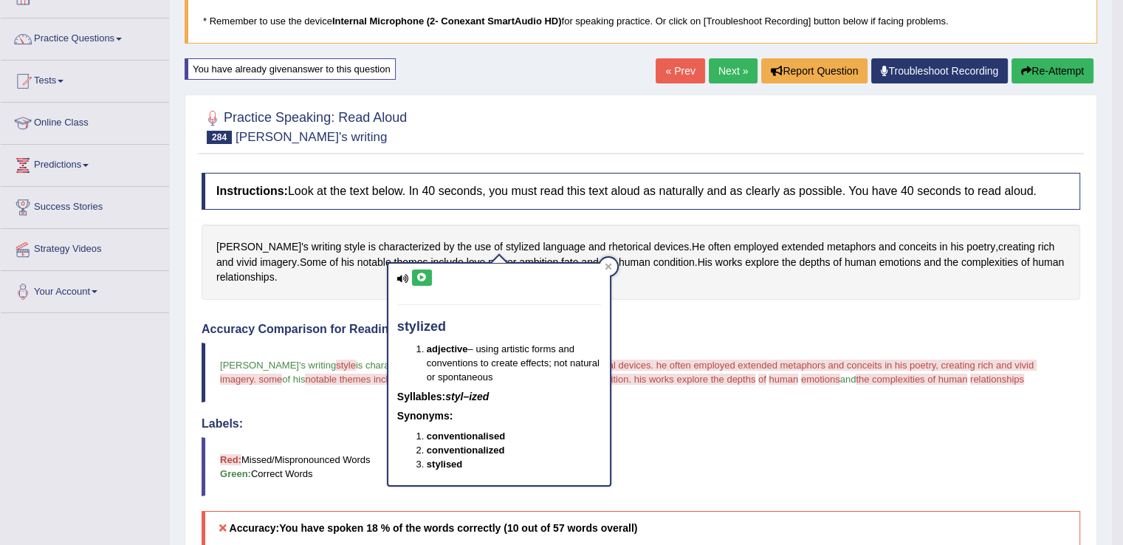
click at [413, 282] on button at bounding box center [422, 277] width 20 height 16
click at [318, 238] on div "Shakespeare's writing style is characterized by the use of stylized language an…" at bounding box center [640, 261] width 878 height 75
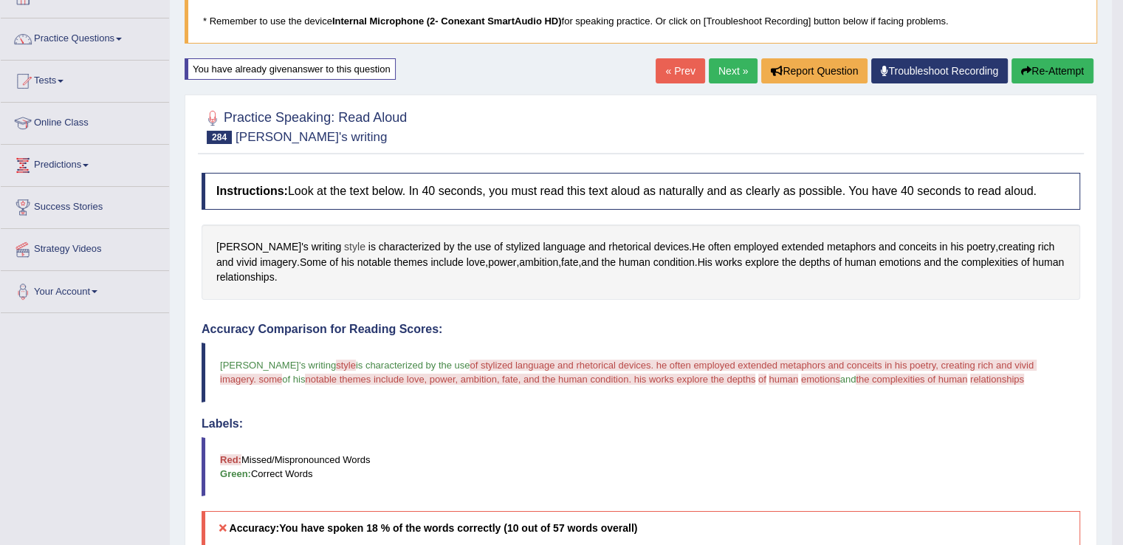
click at [344, 244] on span "style" at bounding box center [354, 246] width 21 height 15
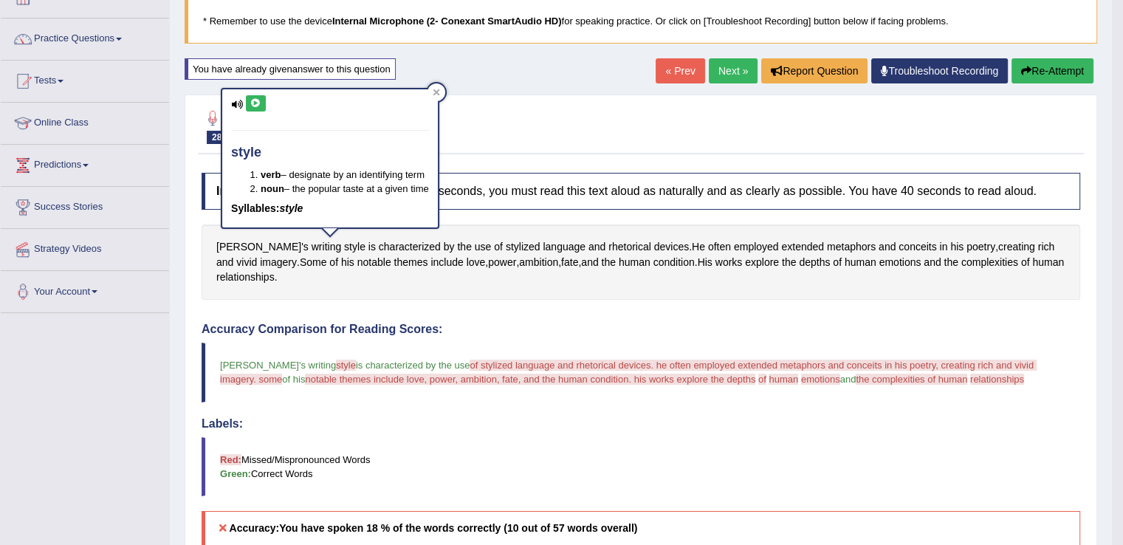
click at [259, 96] on button at bounding box center [256, 103] width 20 height 16
click at [440, 90] on icon at bounding box center [435, 92] width 7 height 7
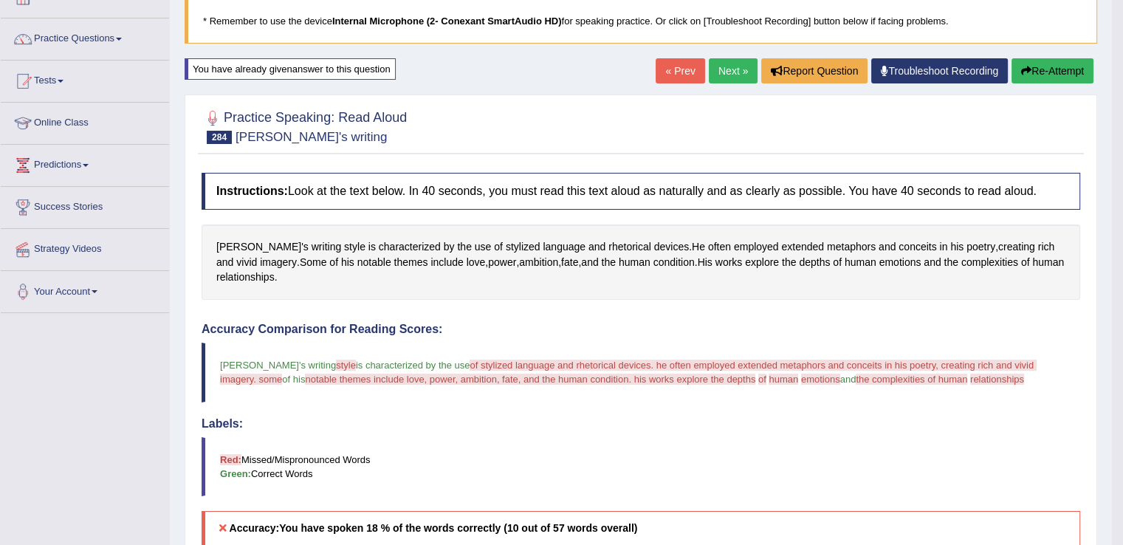
click at [1034, 66] on button "Re-Attempt" at bounding box center [1052, 70] width 82 height 25
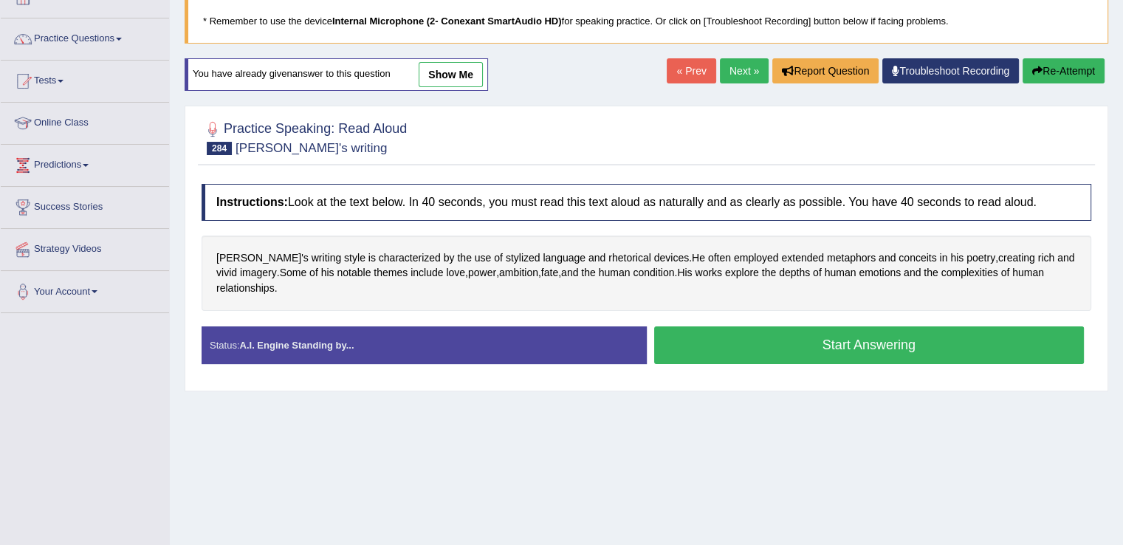
click at [740, 333] on button "Start Answering" at bounding box center [869, 345] width 430 height 38
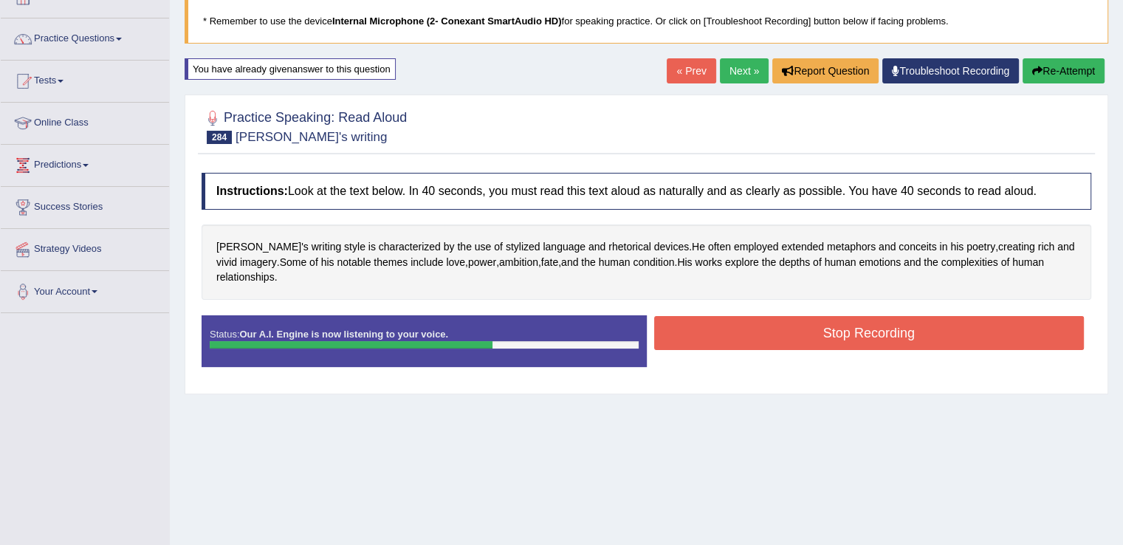
click at [740, 333] on button "Stop Recording" at bounding box center [869, 333] width 430 height 34
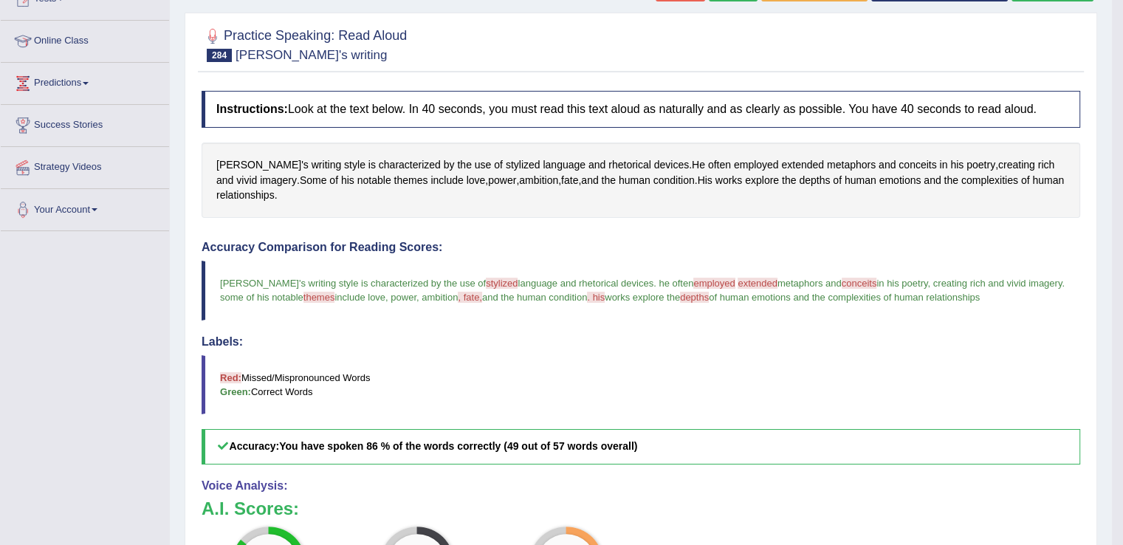
scroll to position [142, 0]
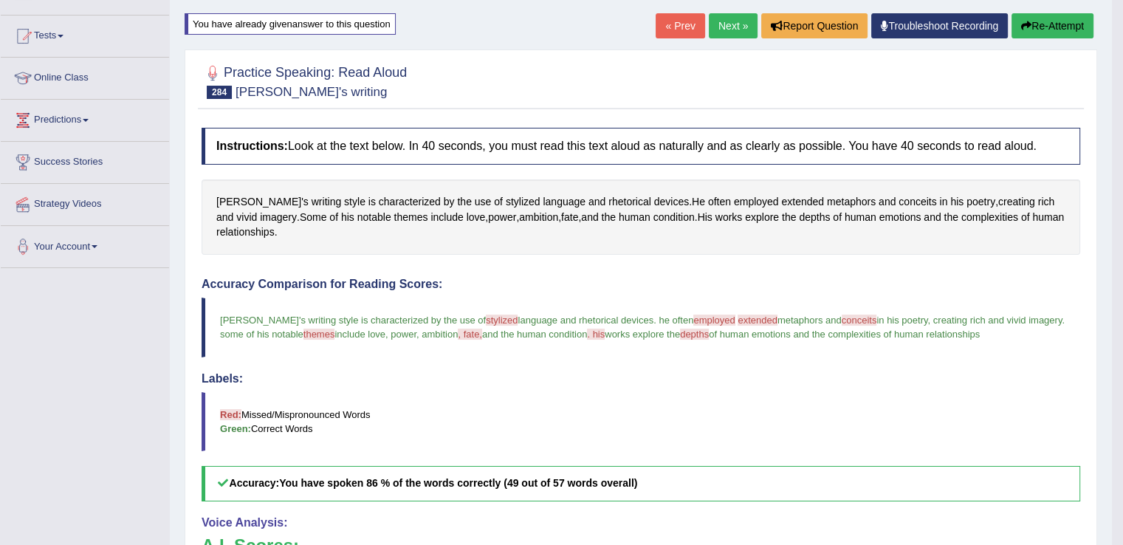
click at [729, 24] on link "Next »" at bounding box center [733, 25] width 49 height 25
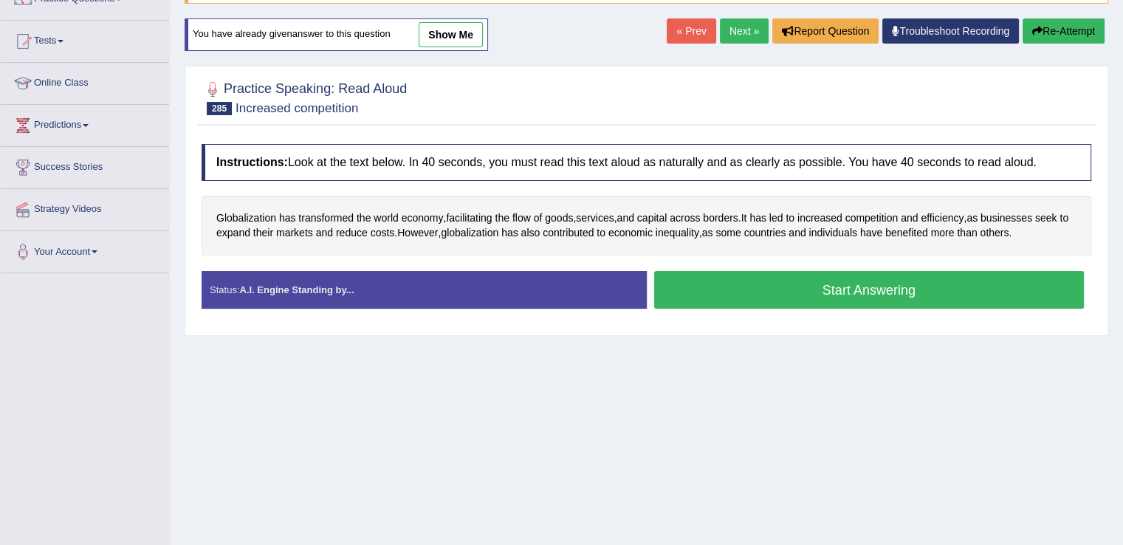
scroll to position [153, 0]
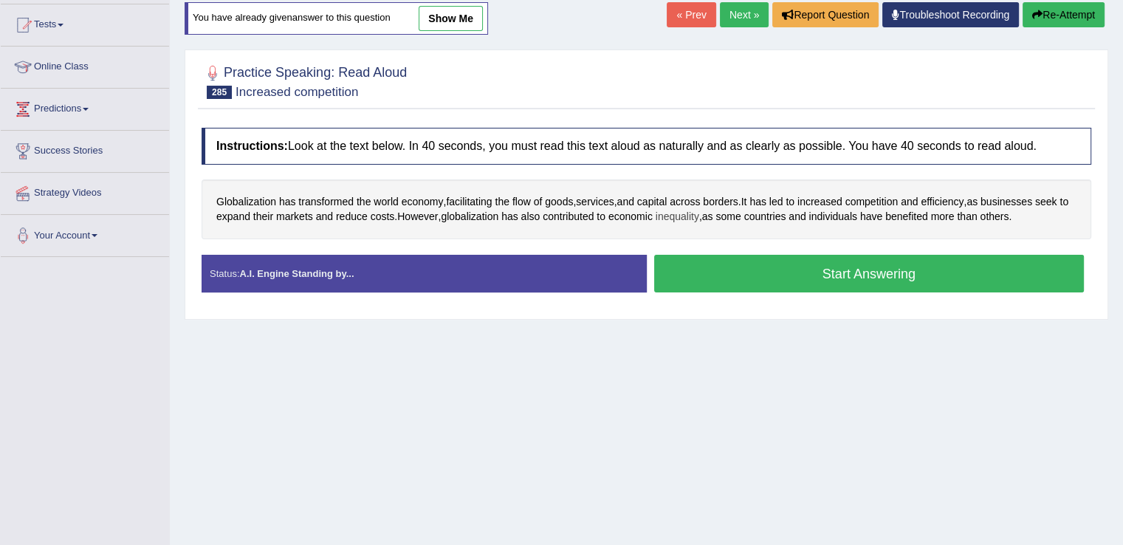
click at [699, 213] on span "inequality" at bounding box center [677, 216] width 44 height 15
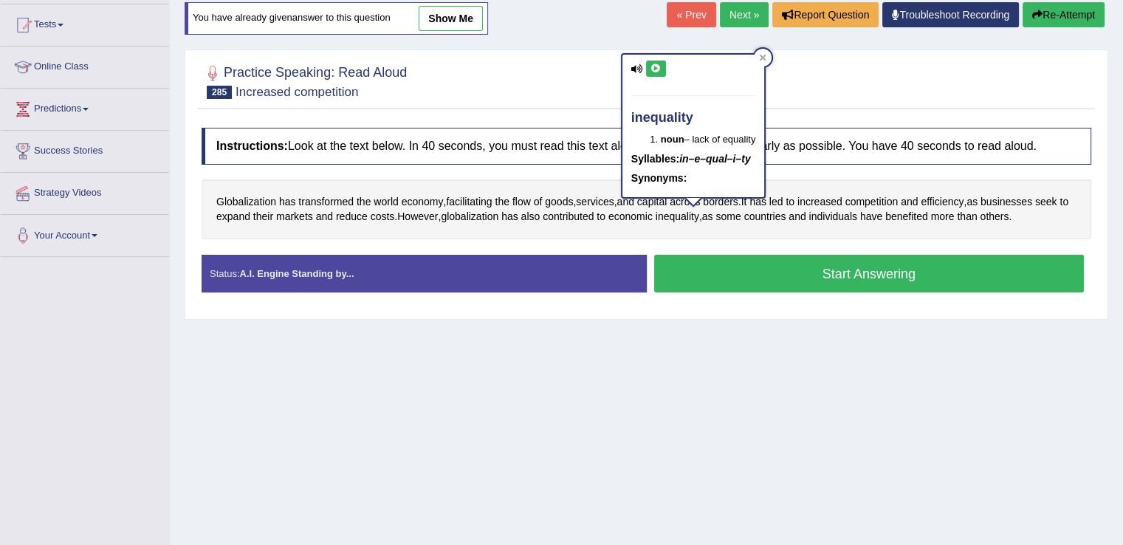
click at [655, 66] on icon at bounding box center [655, 68] width 11 height 9
click at [766, 60] on icon at bounding box center [762, 57] width 7 height 7
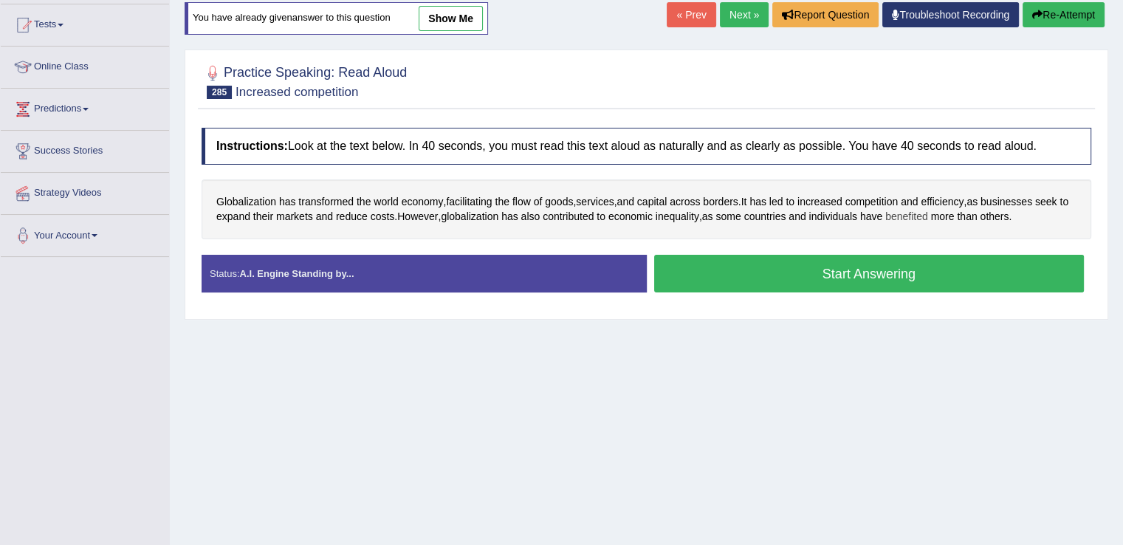
click at [923, 216] on span "benefited" at bounding box center [906, 216] width 43 height 15
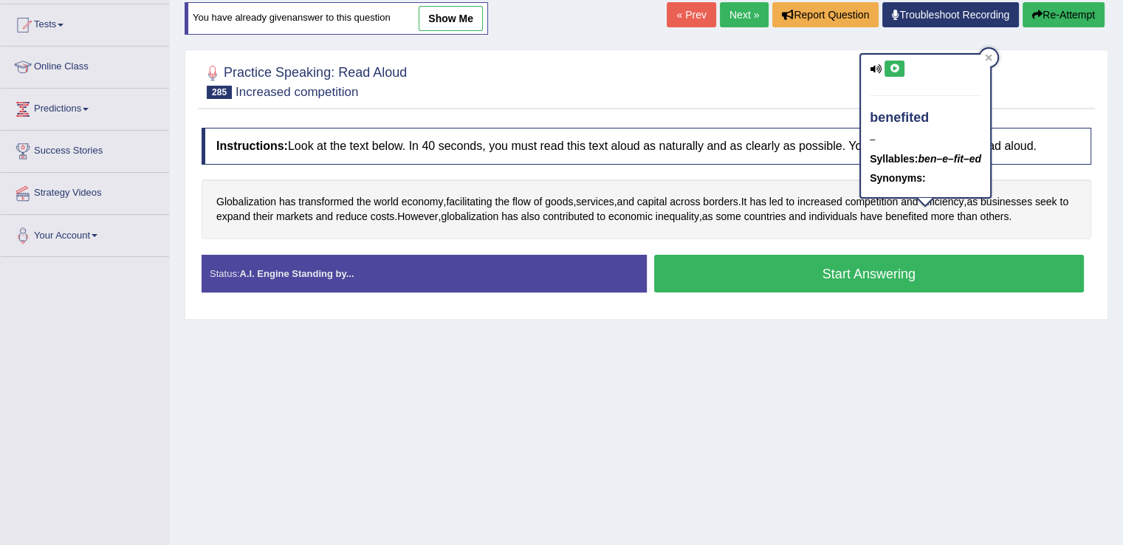
click at [897, 61] on button at bounding box center [894, 69] width 20 height 16
click at [984, 60] on div at bounding box center [988, 58] width 18 height 18
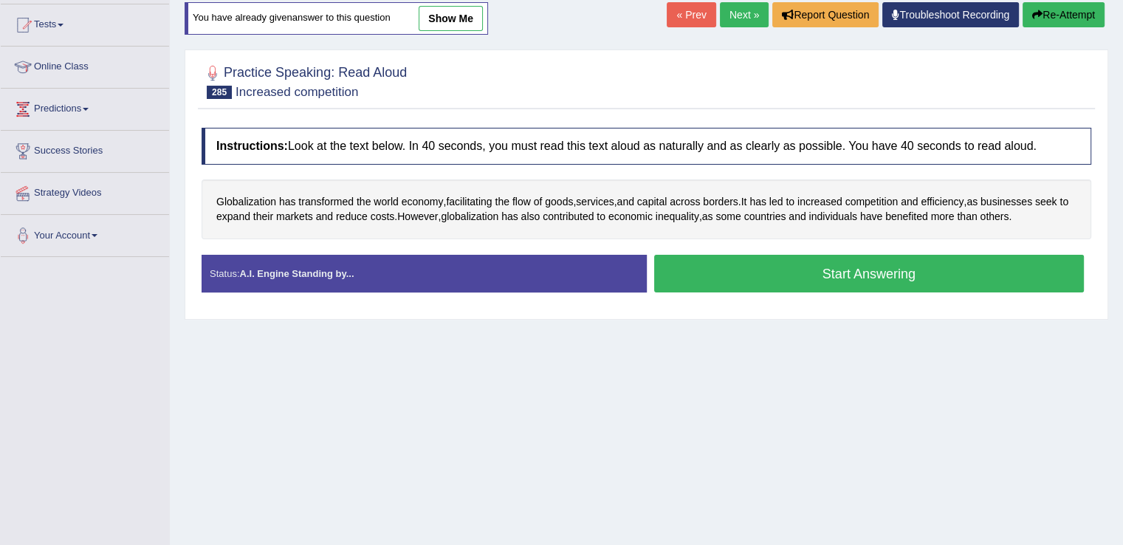
click at [726, 281] on button "Start Answering" at bounding box center [869, 274] width 430 height 38
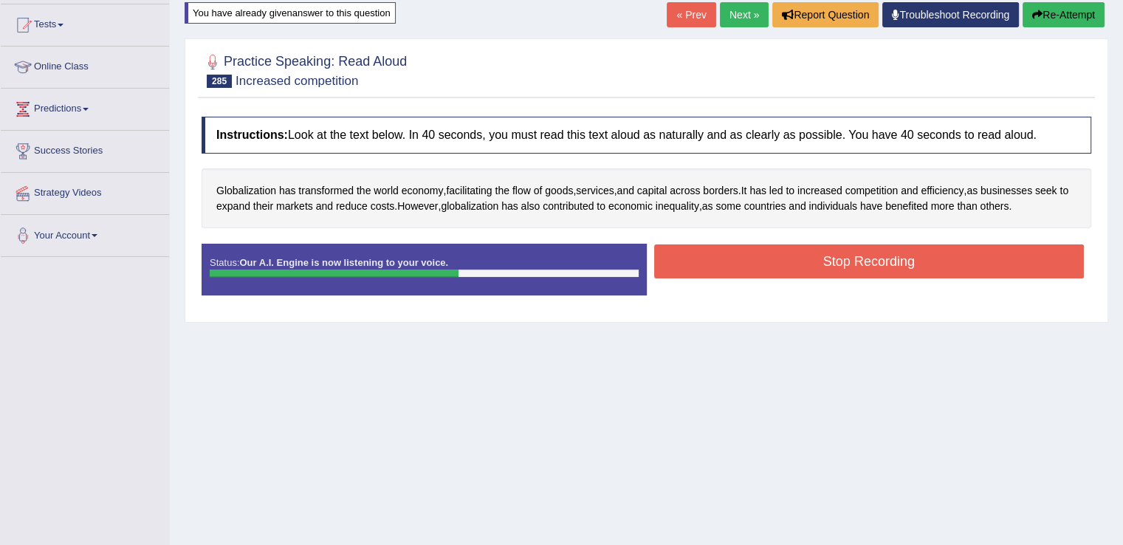
click at [747, 254] on button "Stop Recording" at bounding box center [869, 261] width 430 height 34
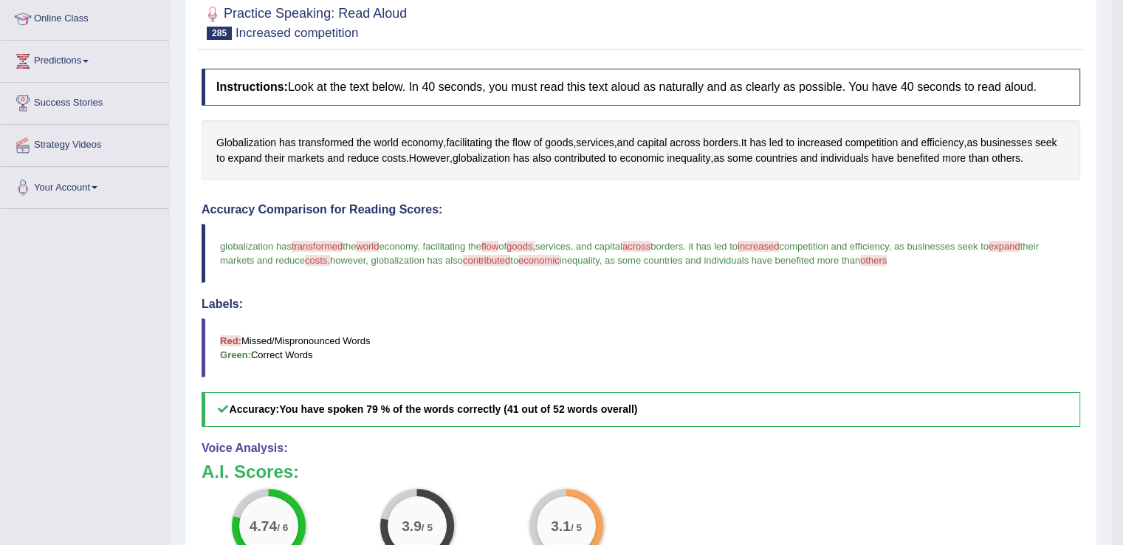
scroll to position [158, 0]
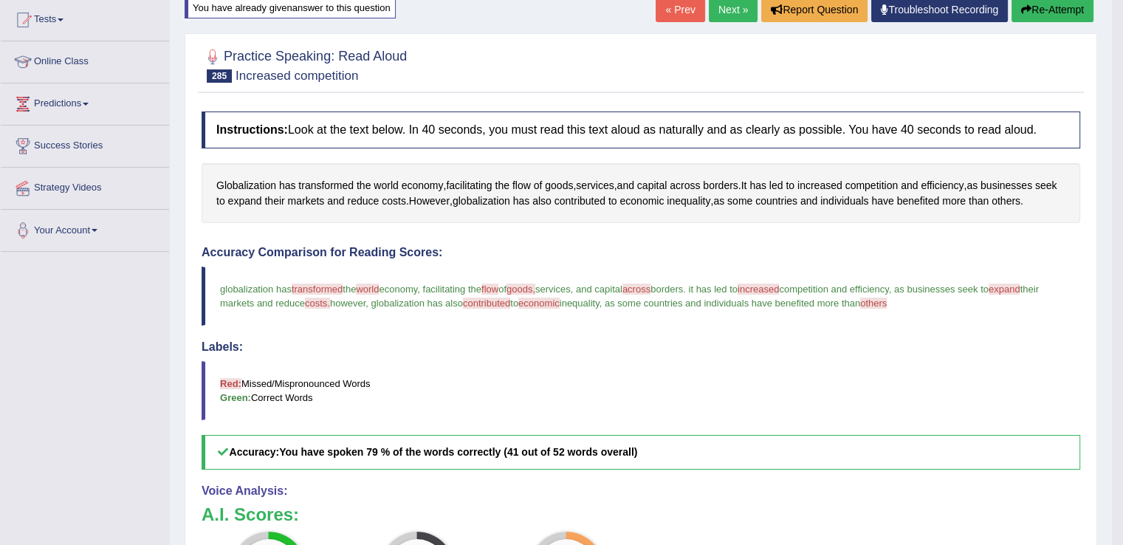
click at [1038, 4] on button "Re-Attempt" at bounding box center [1052, 9] width 82 height 25
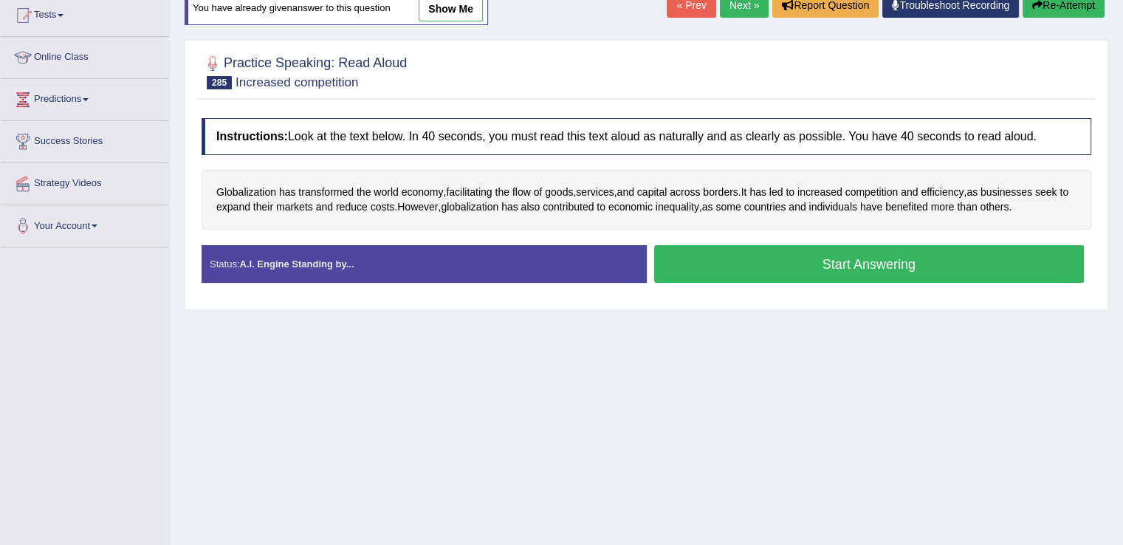
scroll to position [162, 0]
click at [751, 257] on button "Start Answering" at bounding box center [869, 264] width 430 height 38
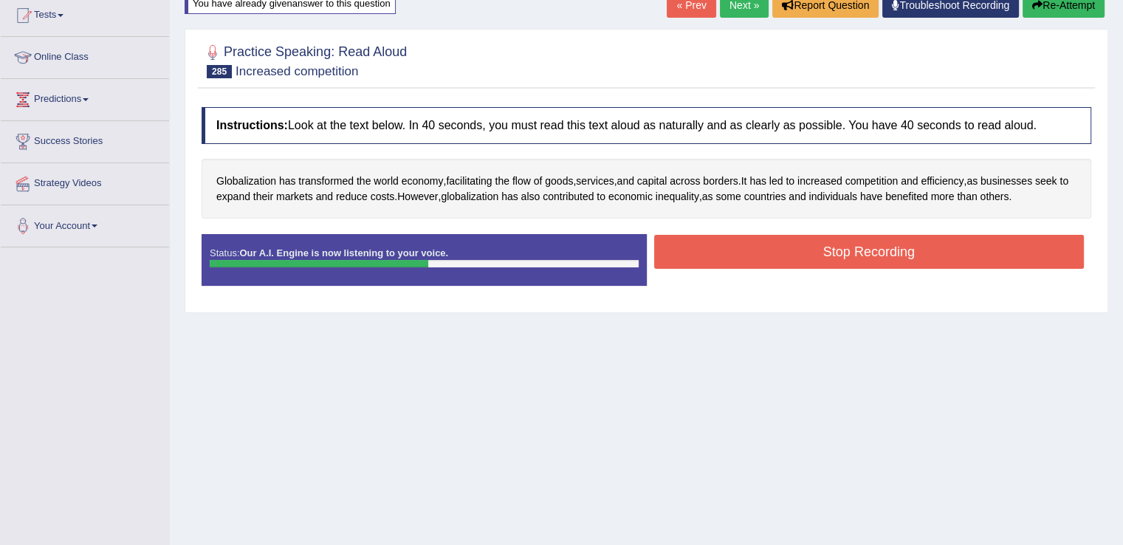
click at [751, 257] on button "Stop Recording" at bounding box center [869, 252] width 430 height 34
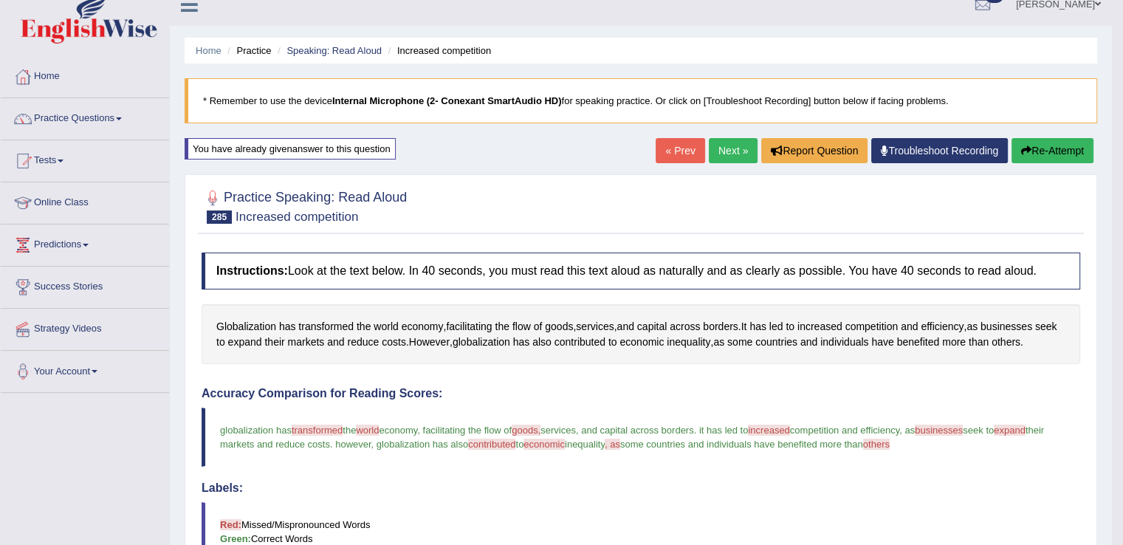
scroll to position [15, 0]
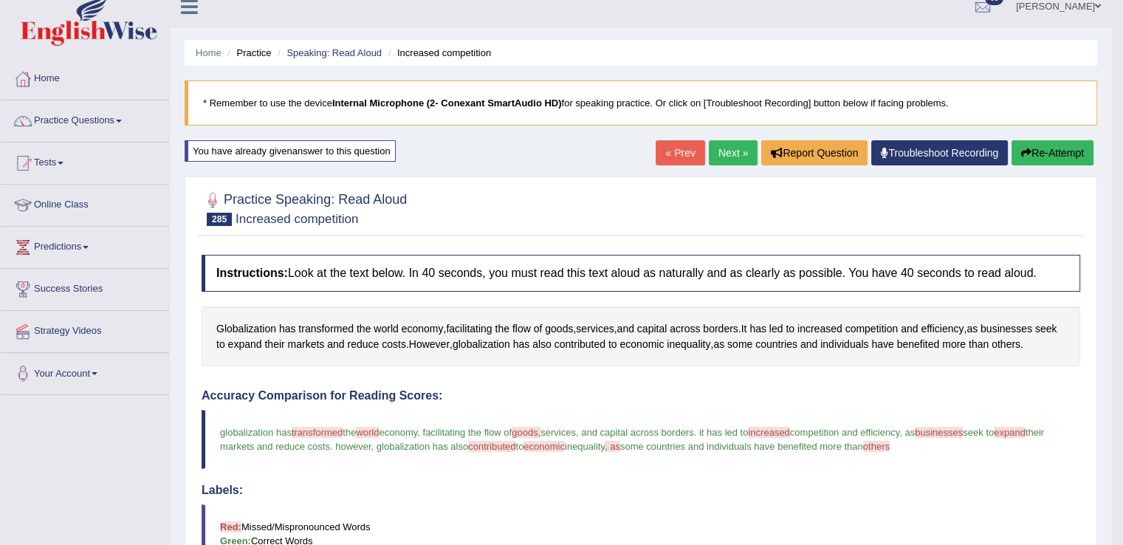
click at [725, 150] on link "Next »" at bounding box center [733, 152] width 49 height 25
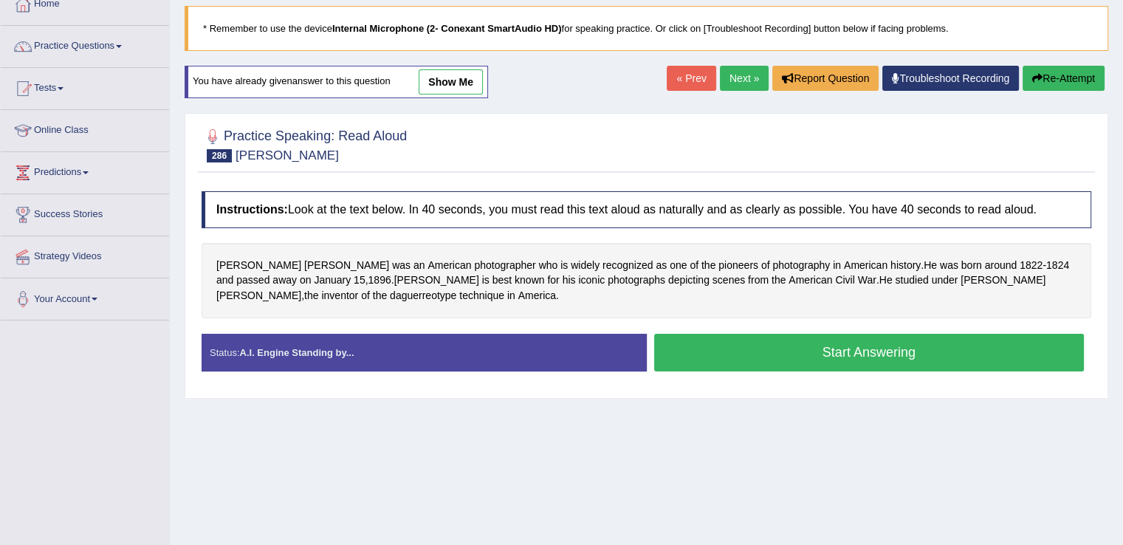
scroll to position [94, 0]
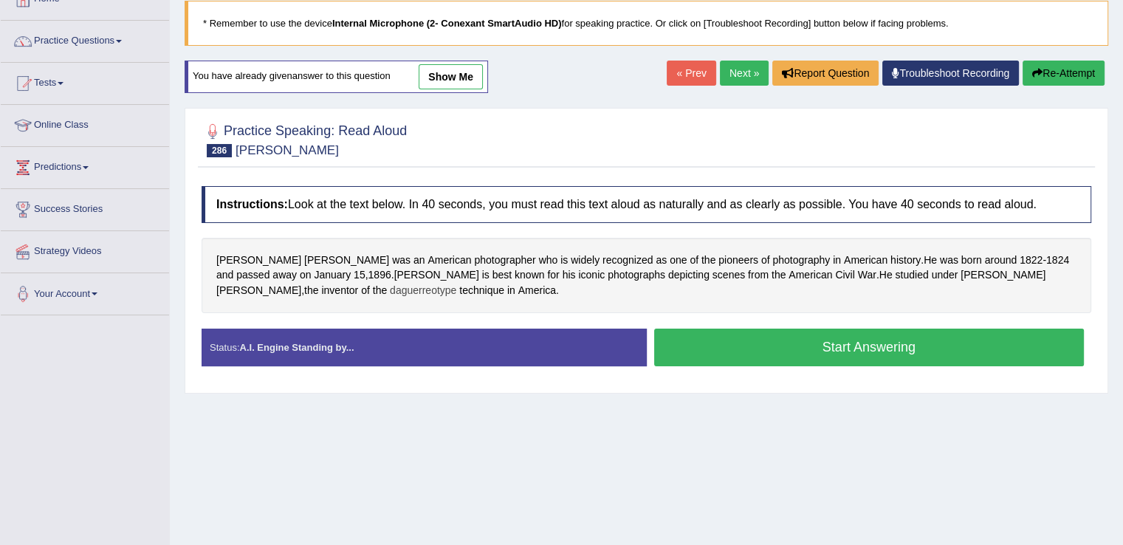
click at [456, 283] on span "daguerreotype" at bounding box center [423, 290] width 66 height 15
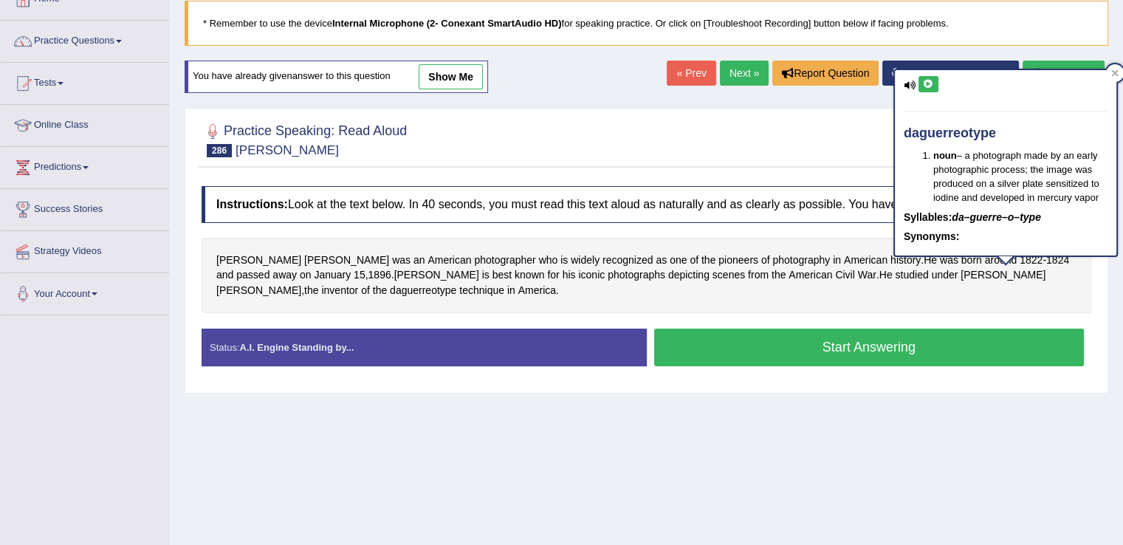
click at [927, 85] on icon at bounding box center [928, 84] width 11 height 9
click at [1116, 69] on icon at bounding box center [1114, 72] width 7 height 7
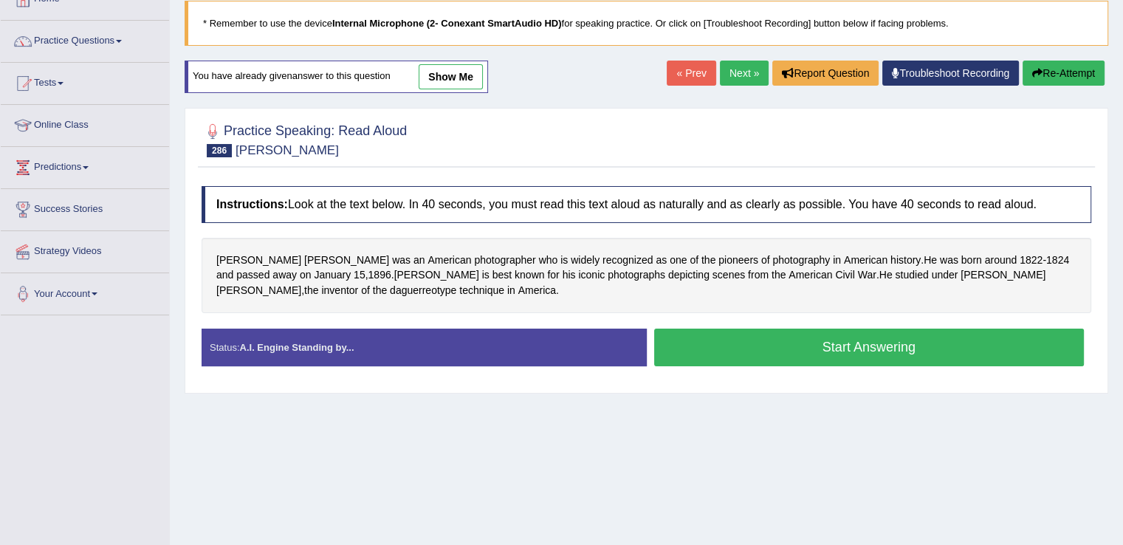
click at [740, 346] on button "Start Answering" at bounding box center [869, 347] width 430 height 38
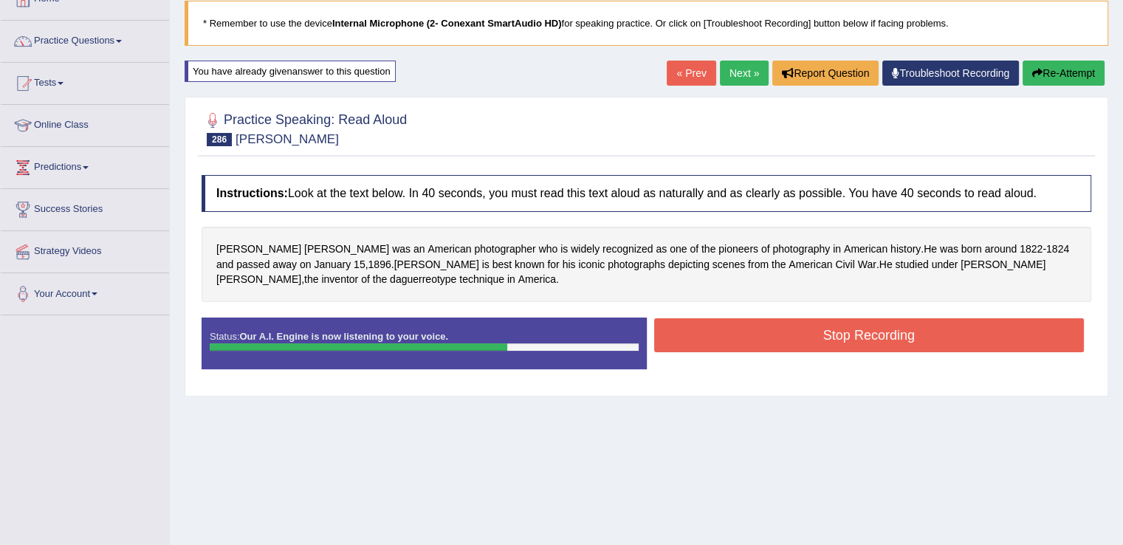
click at [740, 346] on button "Stop Recording" at bounding box center [869, 335] width 430 height 34
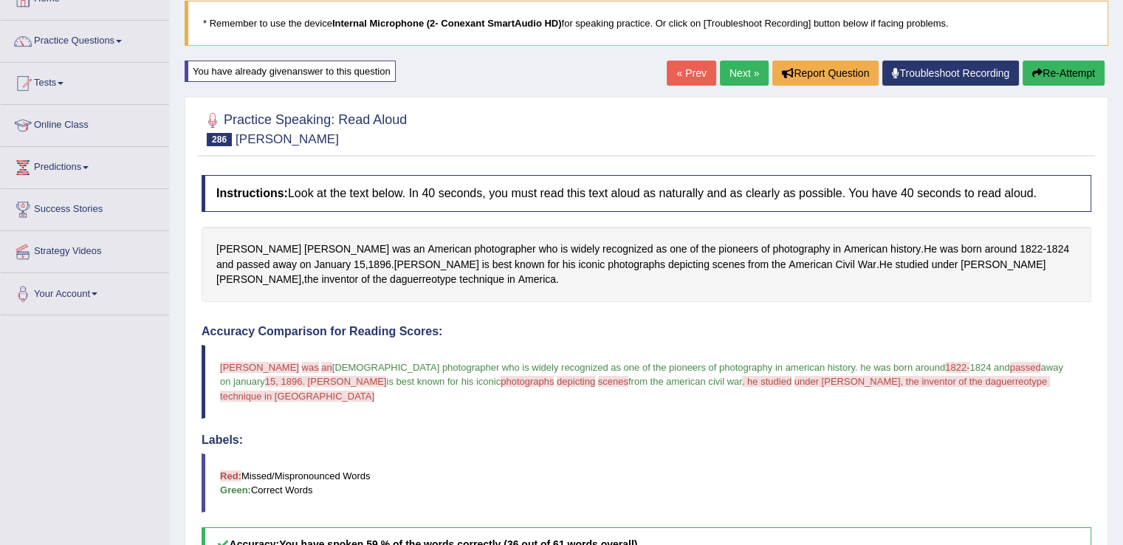
drag, startPoint x: 1128, startPoint y: 170, endPoint x: 1133, endPoint y: 251, distance: 81.3
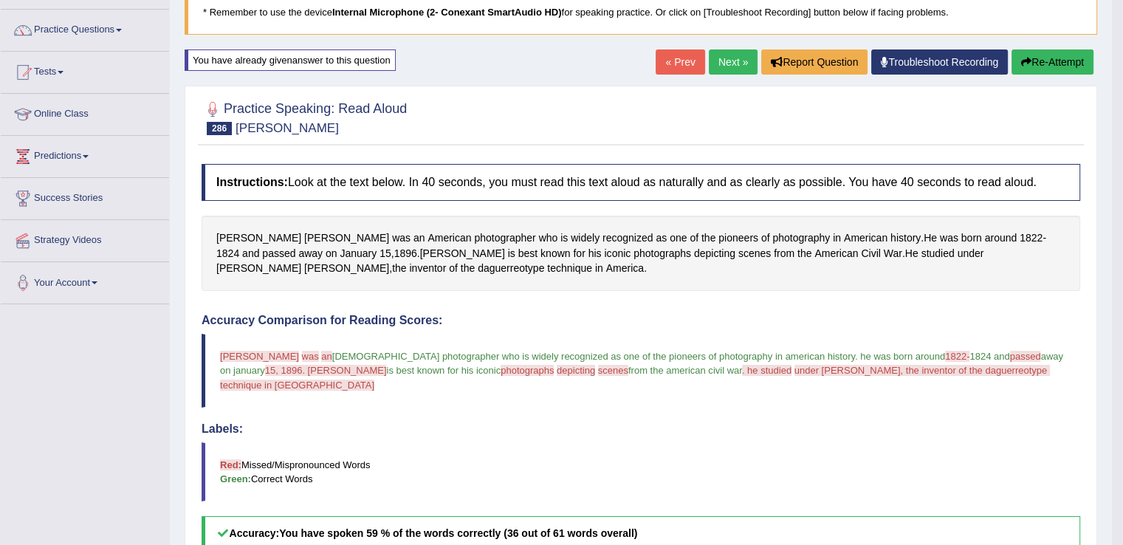
scroll to position [103, 0]
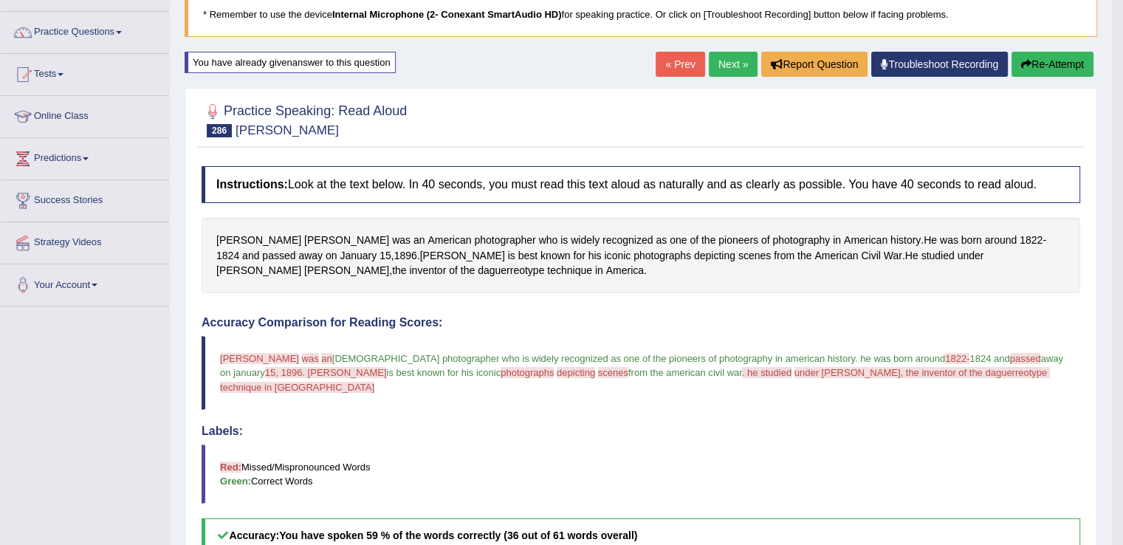
click at [1060, 60] on button "Re-Attempt" at bounding box center [1052, 64] width 82 height 25
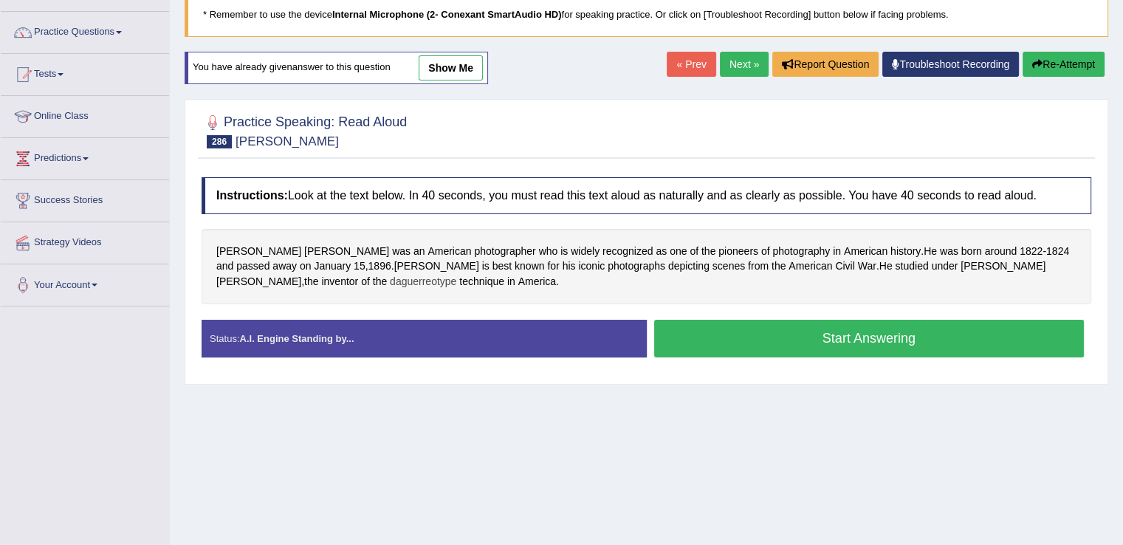
click at [456, 274] on span "daguerreotype" at bounding box center [423, 281] width 66 height 15
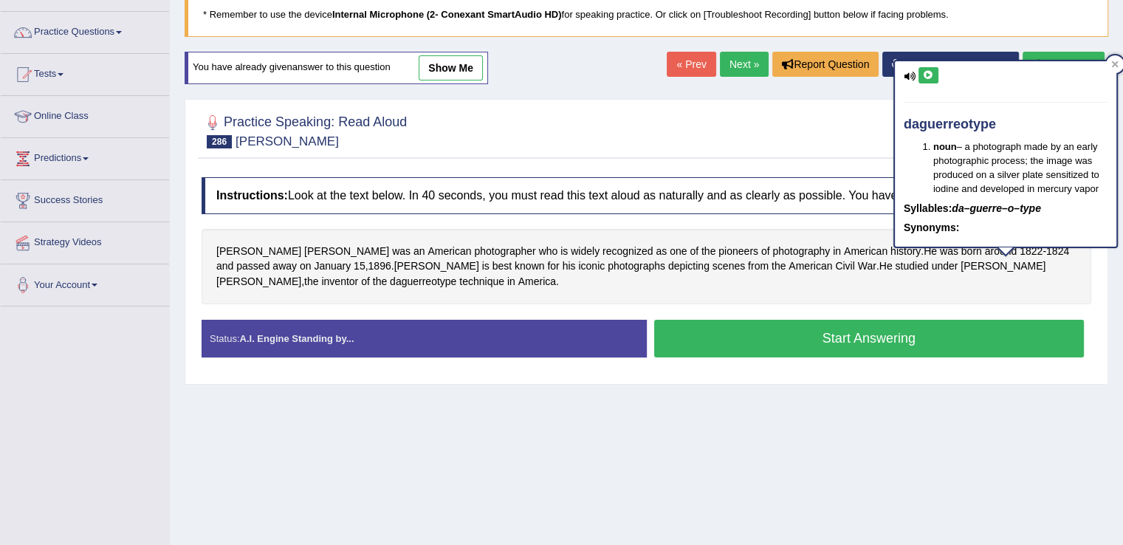
click at [928, 72] on icon at bounding box center [928, 75] width 11 height 9
click at [1112, 66] on icon at bounding box center [1114, 64] width 7 height 7
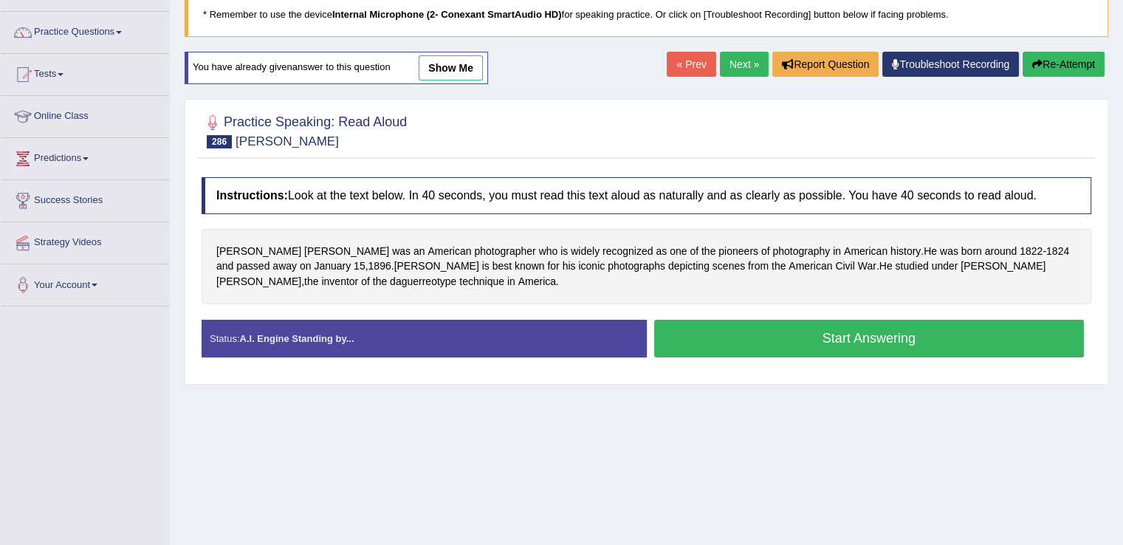
click at [747, 346] on button "Start Answering" at bounding box center [869, 339] width 430 height 38
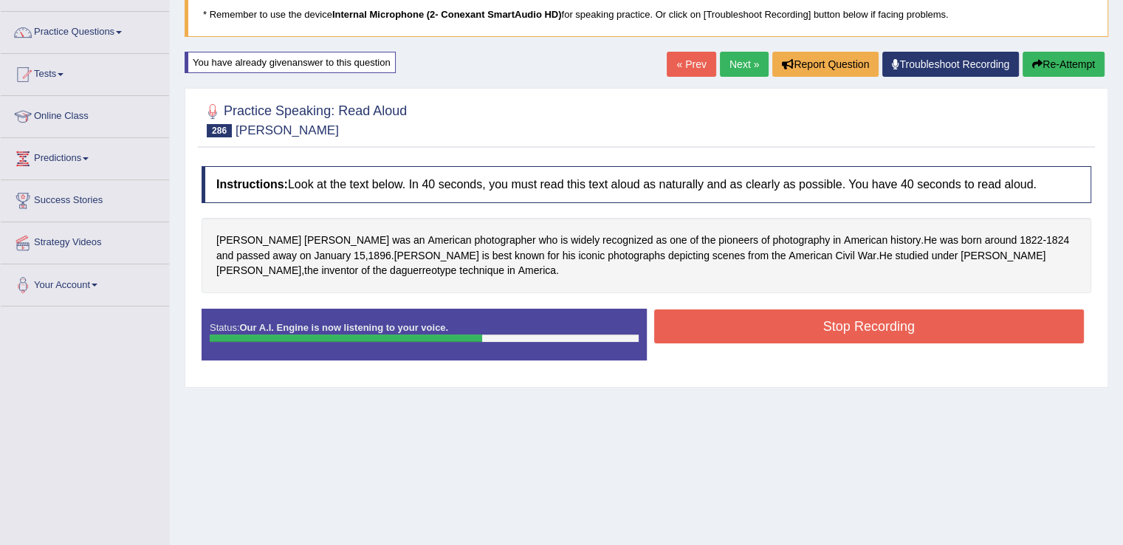
click at [750, 320] on button "Stop Recording" at bounding box center [869, 326] width 430 height 34
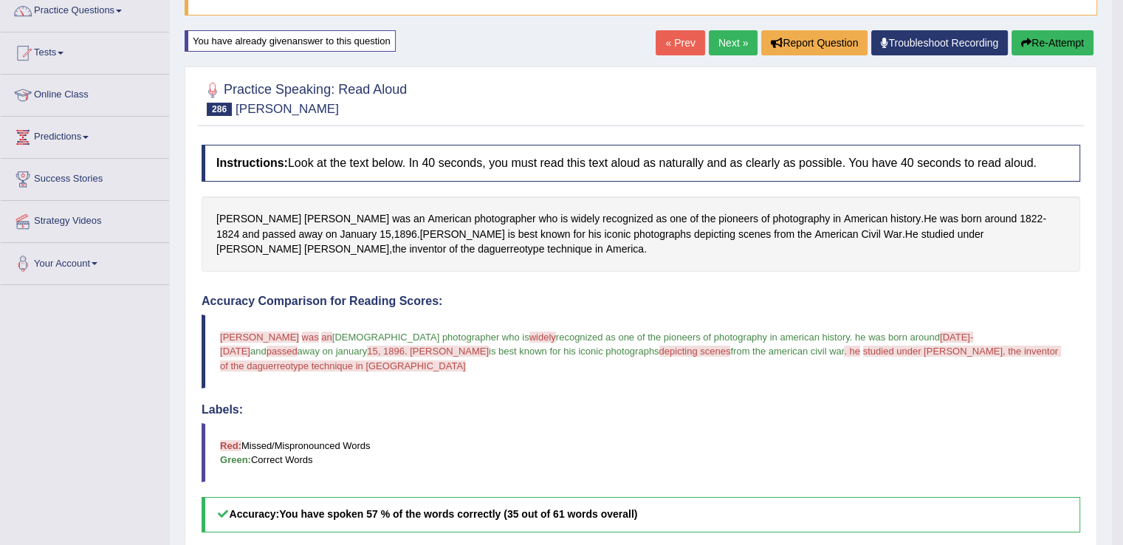
scroll to position [8, 0]
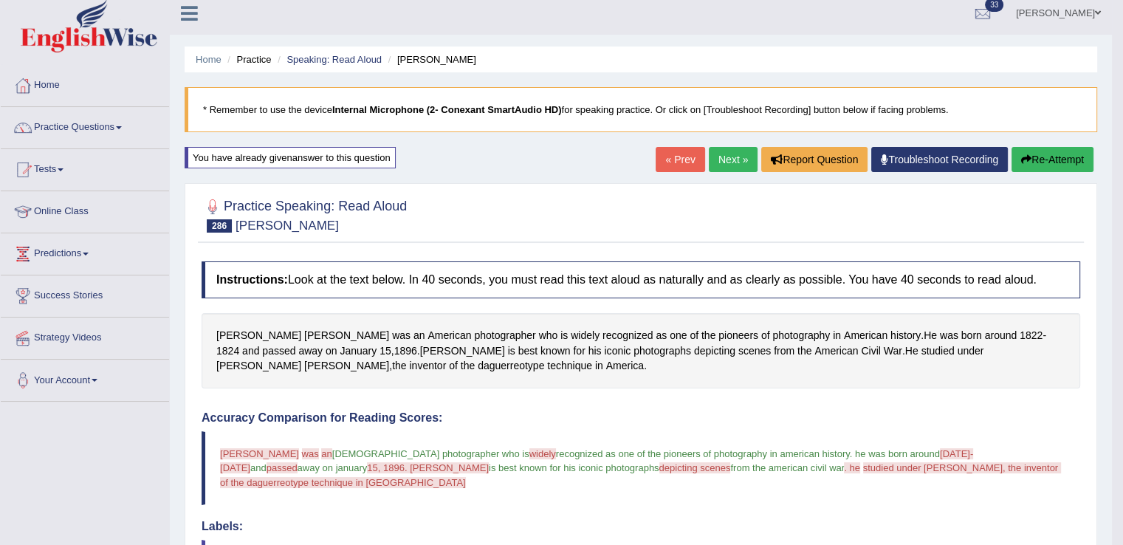
click at [717, 160] on link "Next »" at bounding box center [733, 159] width 49 height 25
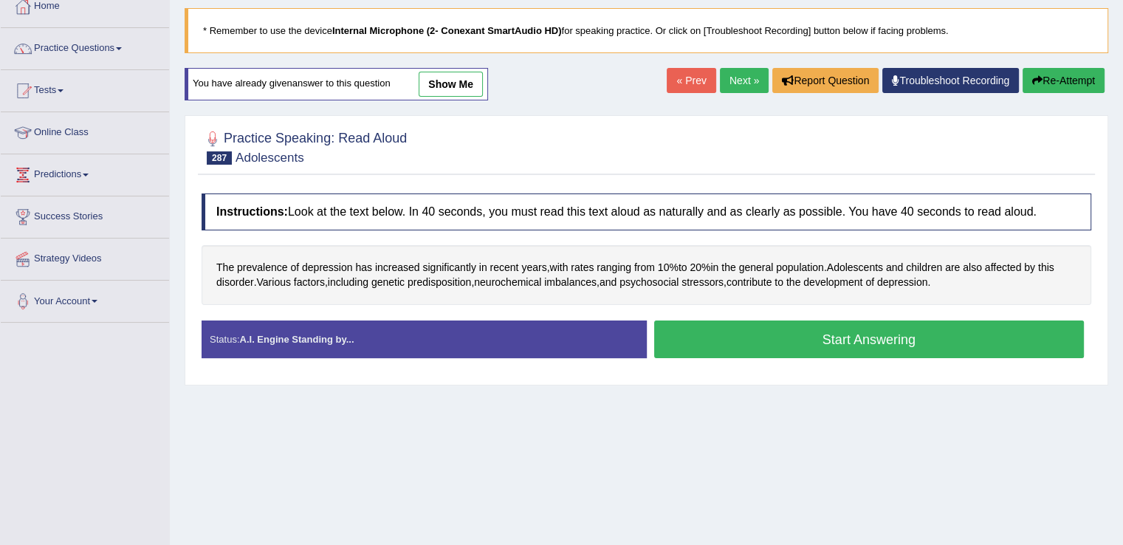
scroll to position [92, 0]
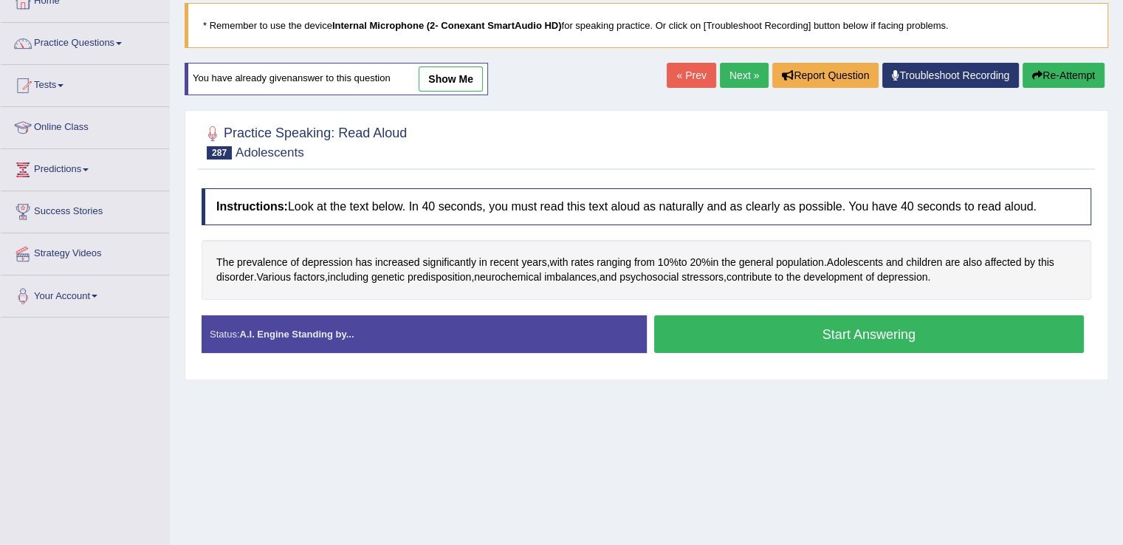
click at [706, 328] on button "Start Answering" at bounding box center [869, 334] width 430 height 38
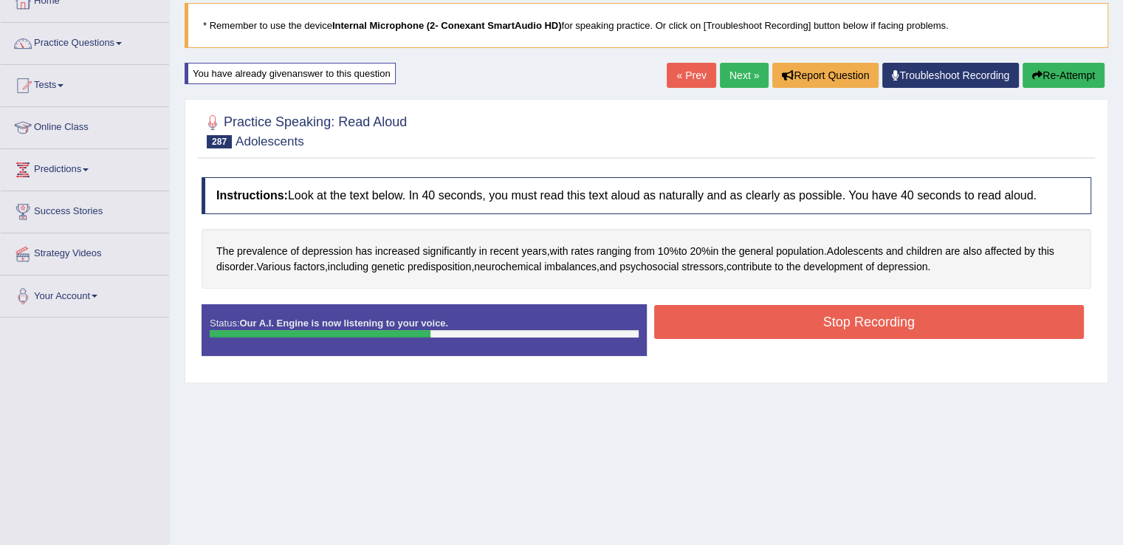
click at [706, 328] on button "Stop Recording" at bounding box center [869, 322] width 430 height 34
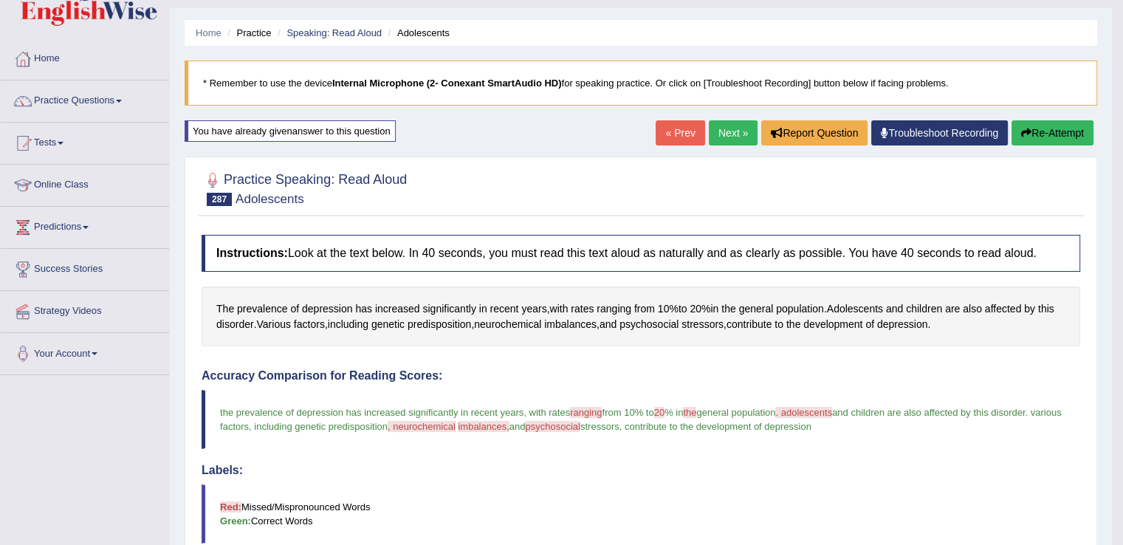
scroll to position [32, 0]
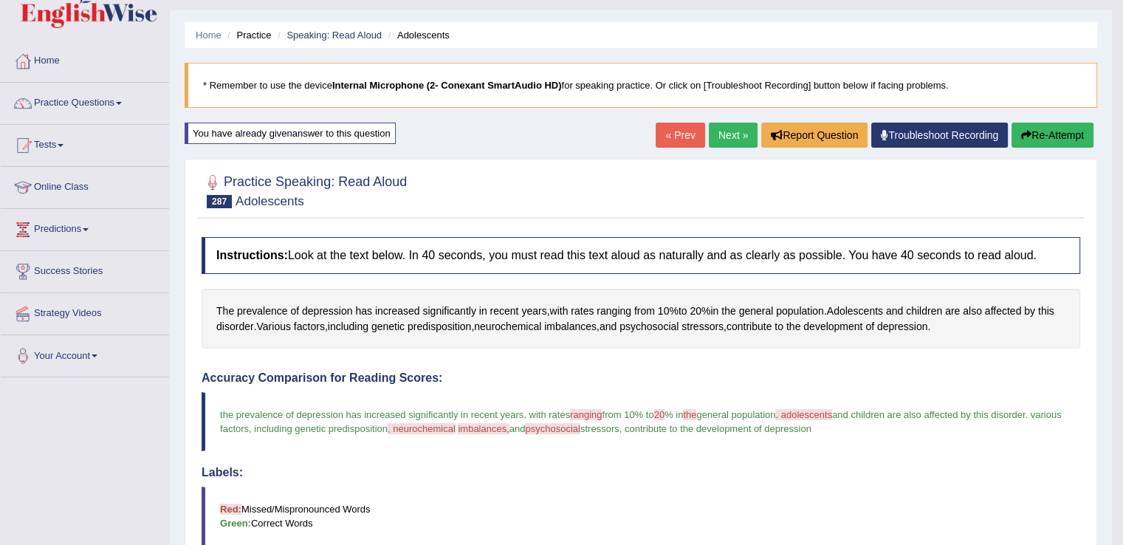
click at [1049, 134] on button "Re-Attempt" at bounding box center [1052, 135] width 82 height 25
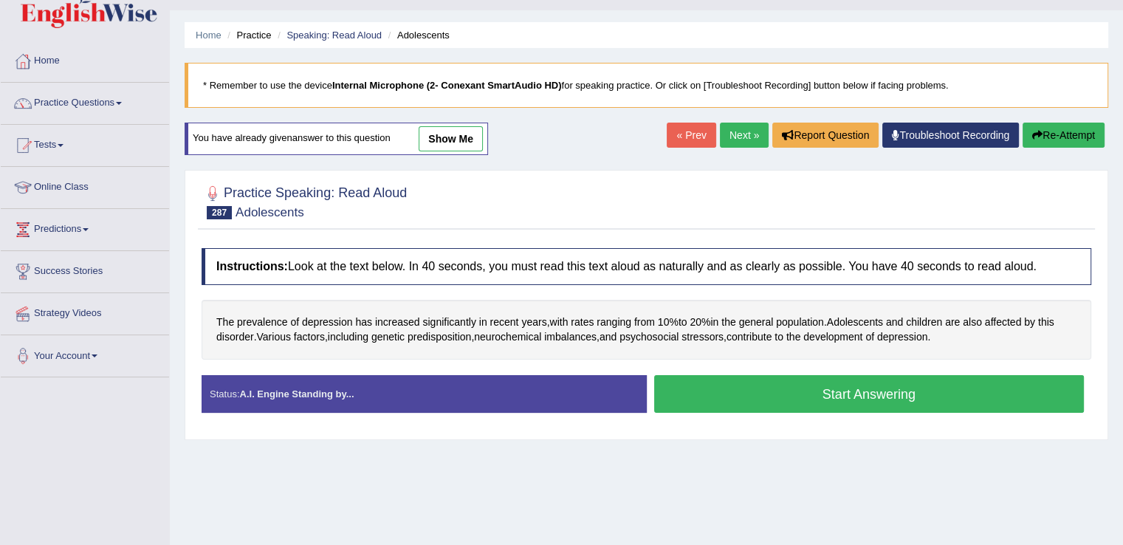
click at [704, 383] on button "Start Answering" at bounding box center [869, 394] width 430 height 38
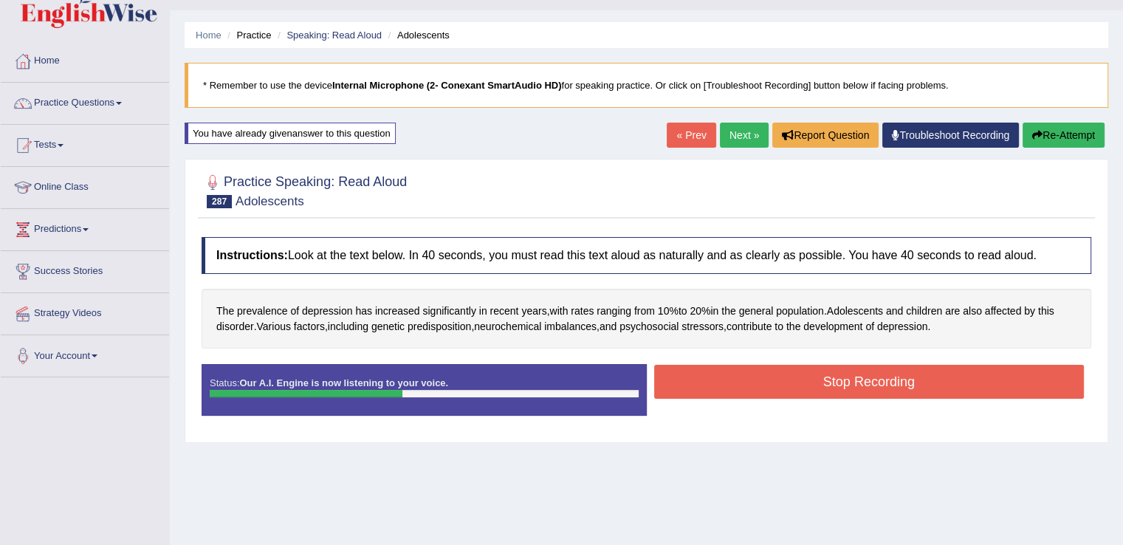
click at [704, 383] on button "Stop Recording" at bounding box center [869, 382] width 430 height 34
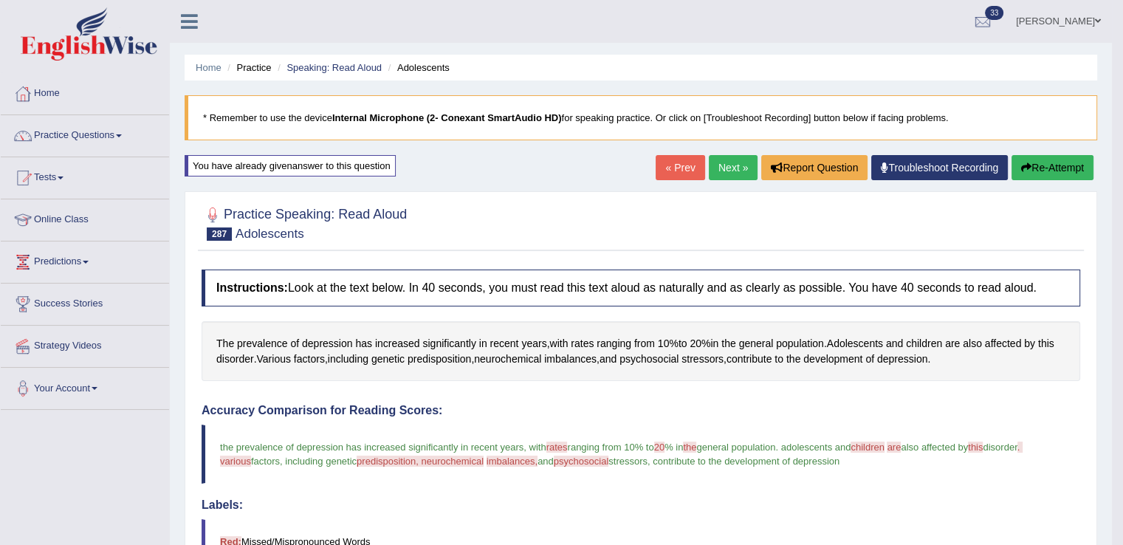
click at [721, 161] on link "Next »" at bounding box center [733, 167] width 49 height 25
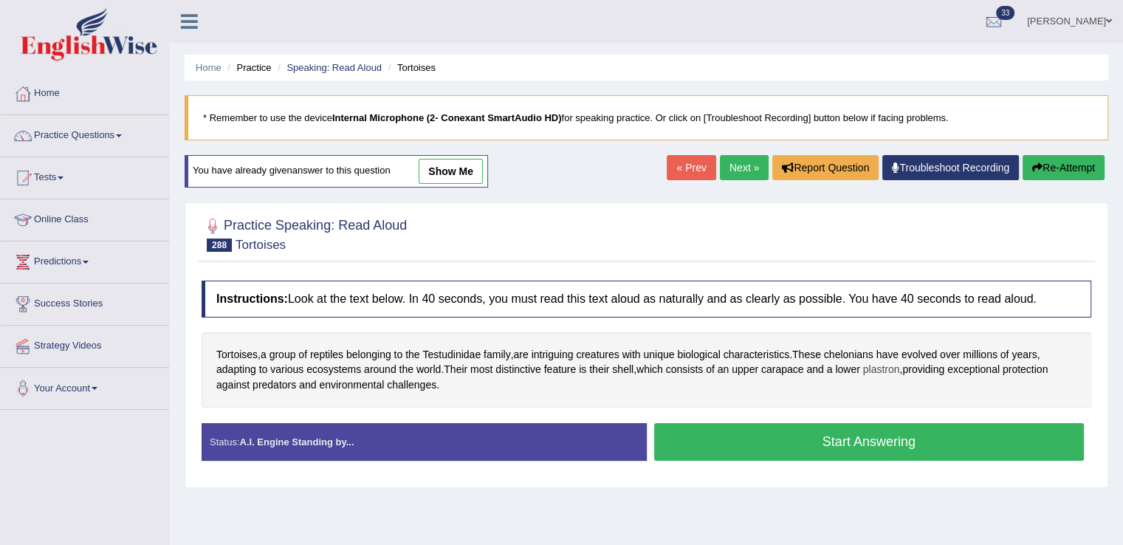
click at [892, 366] on span "plastron" at bounding box center [881, 369] width 37 height 15
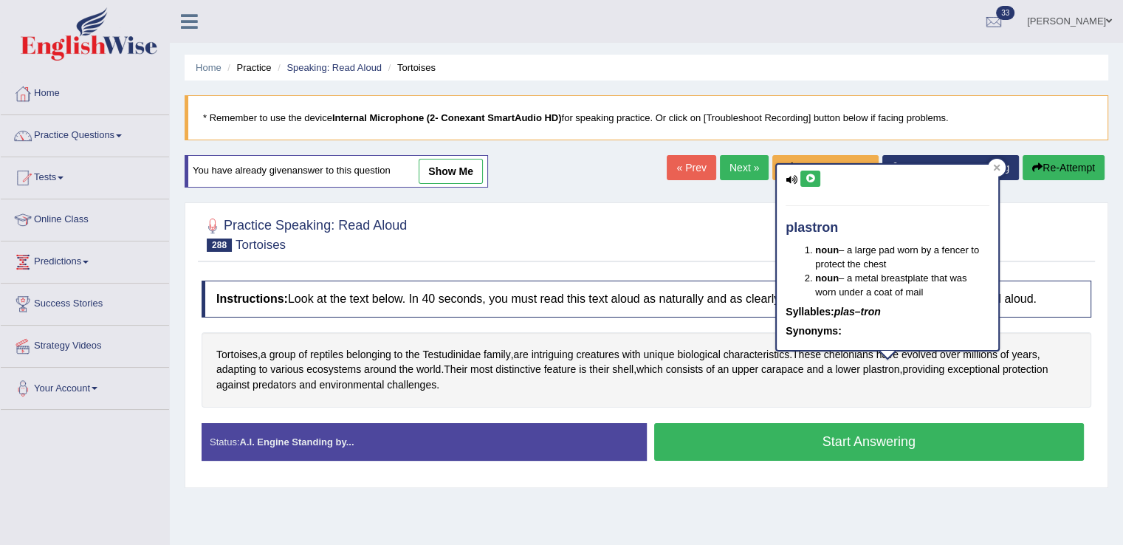
click at [811, 176] on icon at bounding box center [809, 178] width 11 height 9
click at [993, 169] on icon at bounding box center [996, 167] width 7 height 7
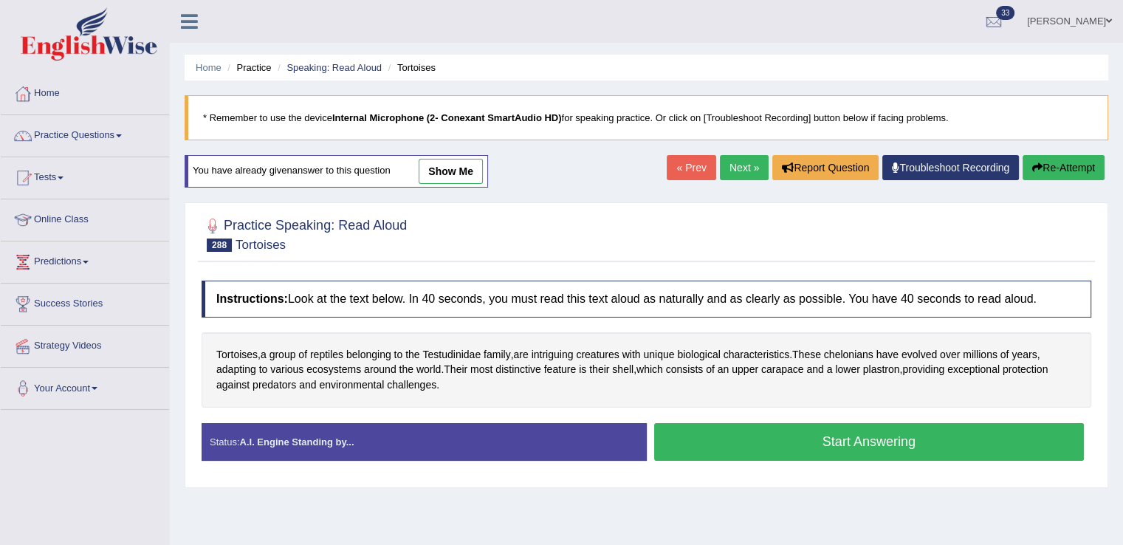
click at [701, 449] on button "Start Answering" at bounding box center [869, 442] width 430 height 38
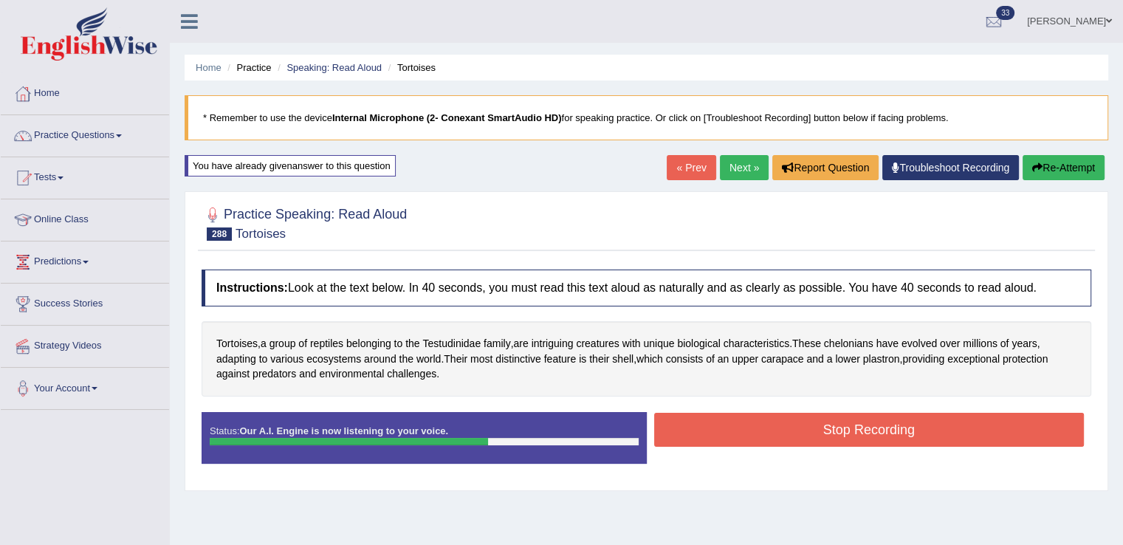
click at [701, 435] on button "Stop Recording" at bounding box center [869, 430] width 430 height 34
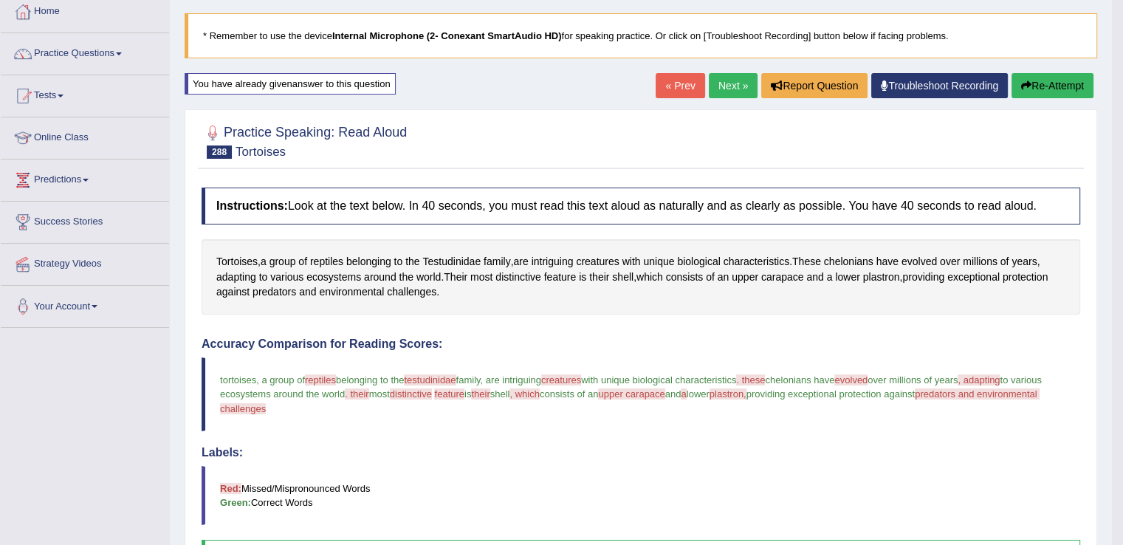
scroll to position [11, 0]
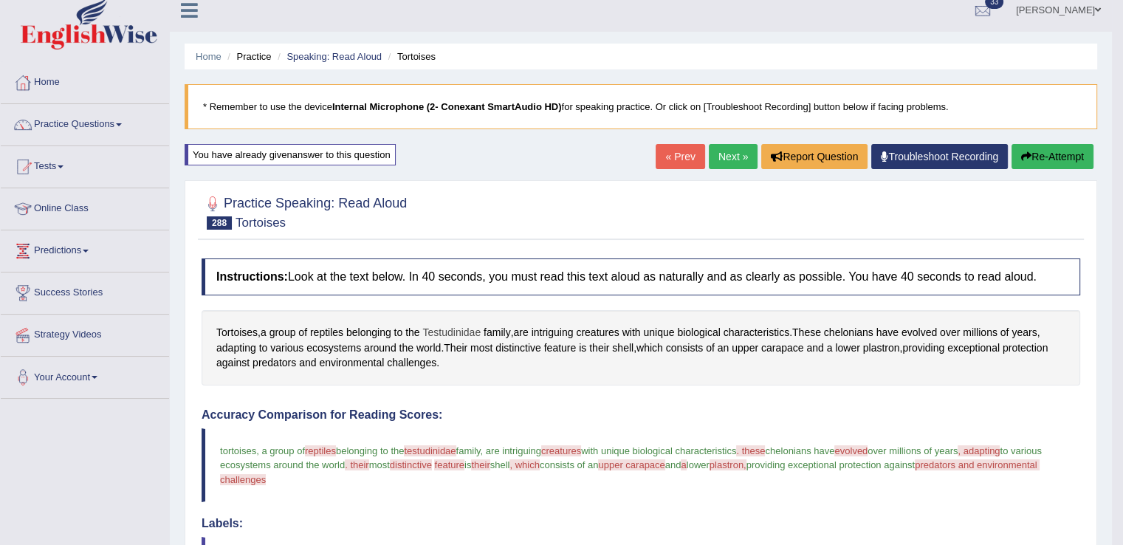
click at [463, 328] on span "Testudinidae" at bounding box center [451, 332] width 58 height 15
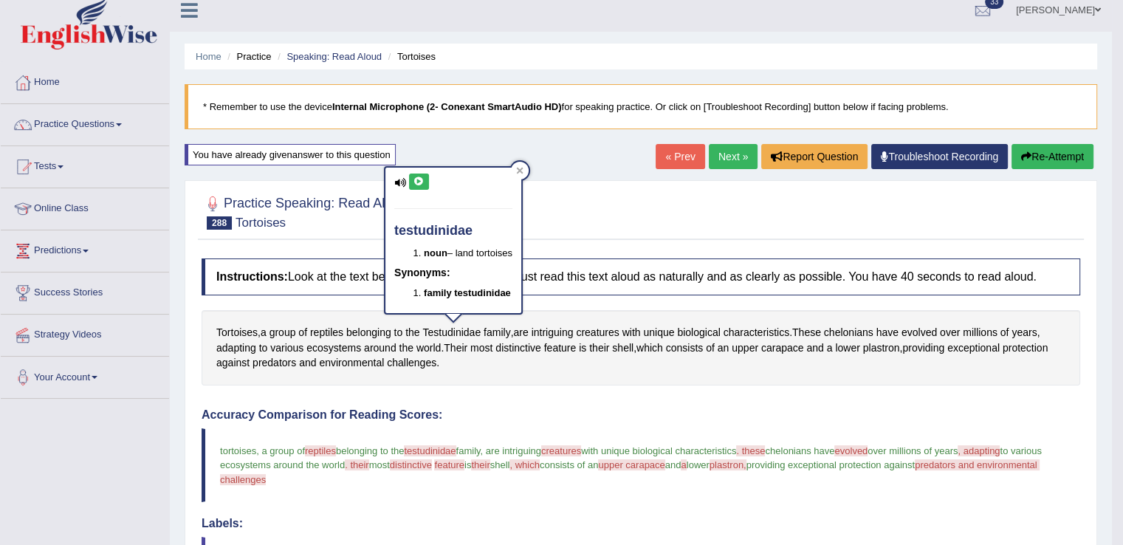
click at [421, 180] on icon at bounding box center [418, 181] width 11 height 9
click at [523, 172] on icon at bounding box center [519, 170] width 7 height 7
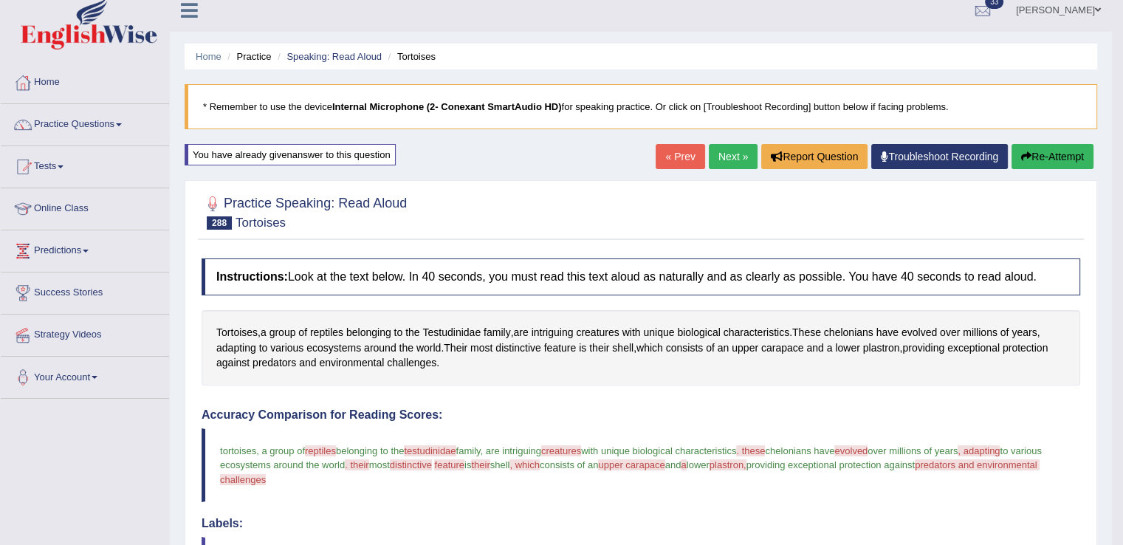
click at [1052, 149] on button "Re-Attempt" at bounding box center [1052, 156] width 82 height 25
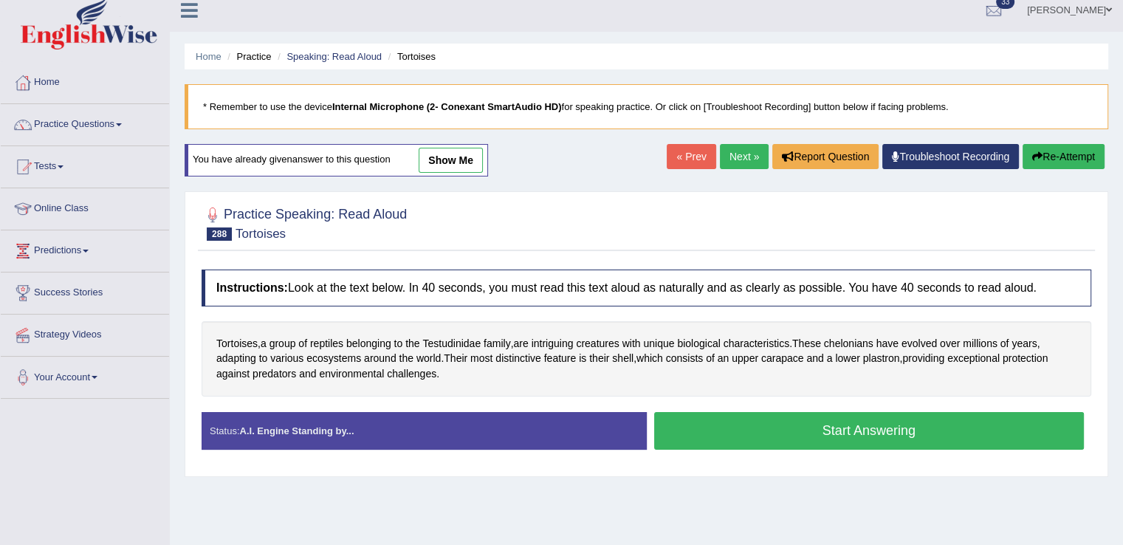
click at [762, 432] on button "Start Answering" at bounding box center [869, 431] width 430 height 38
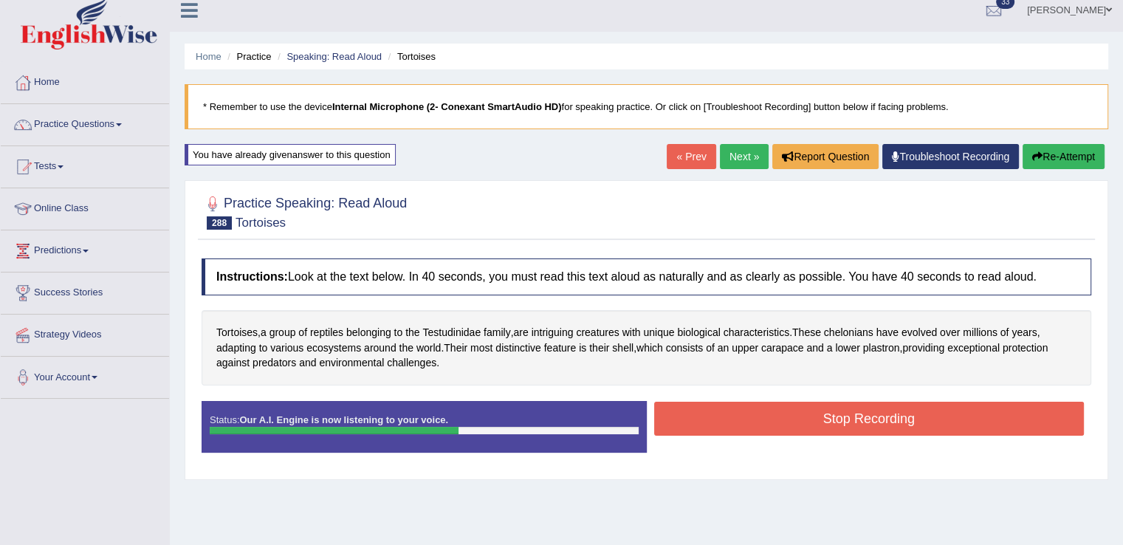
click at [762, 423] on button "Stop Recording" at bounding box center [869, 418] width 430 height 34
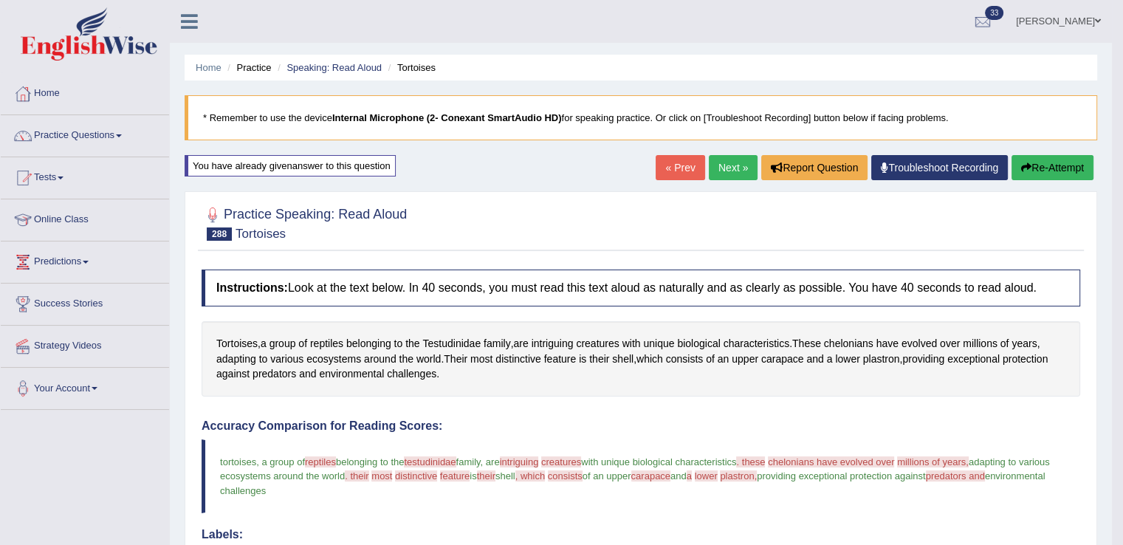
click at [749, 172] on link "Next »" at bounding box center [733, 167] width 49 height 25
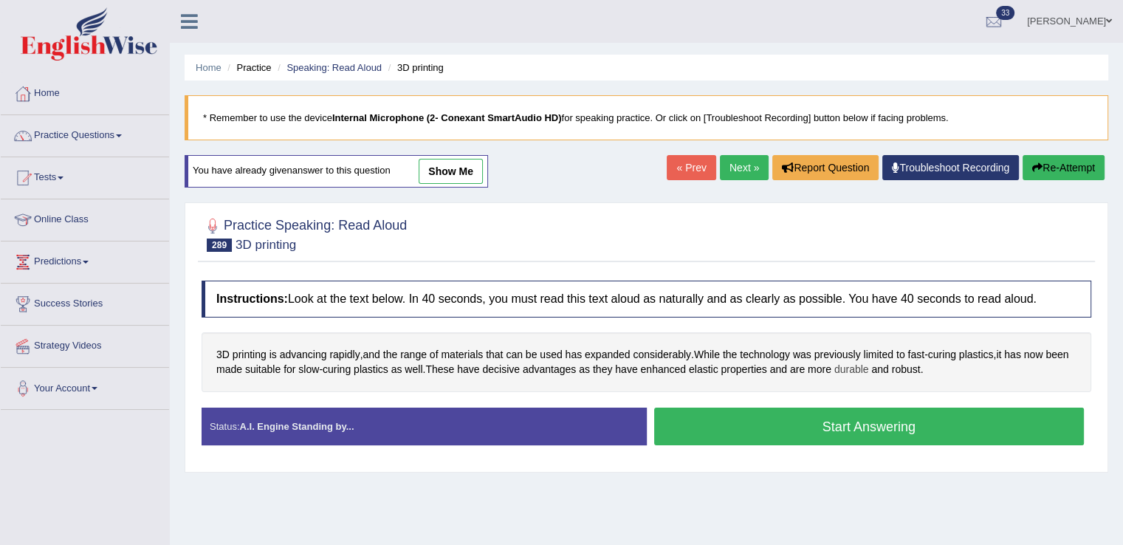
click at [868, 371] on span "durable" at bounding box center [851, 369] width 35 height 15
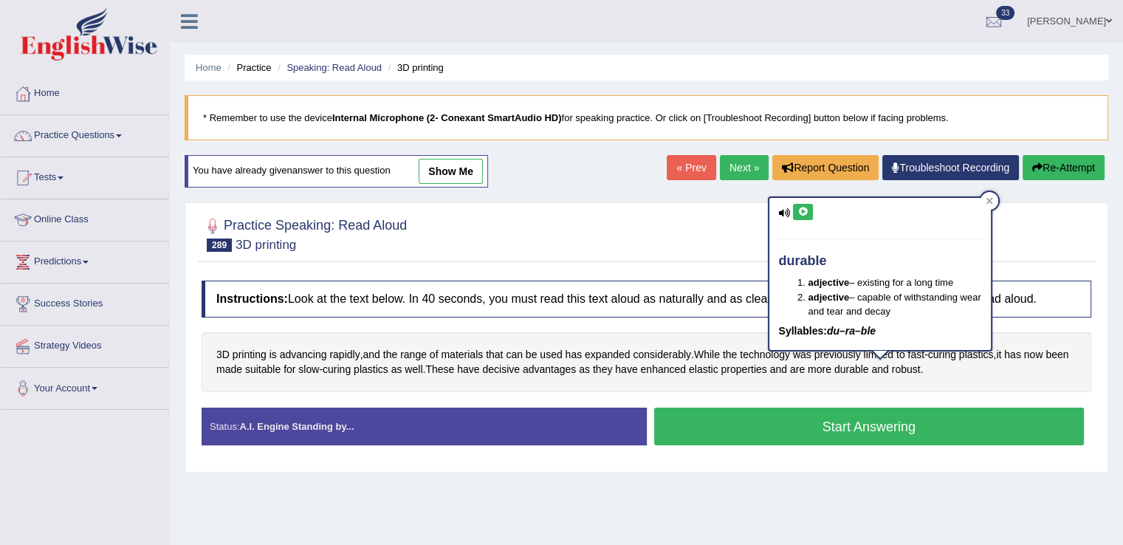
click at [799, 210] on icon at bounding box center [802, 211] width 11 height 9
click at [995, 204] on div at bounding box center [989, 201] width 18 height 18
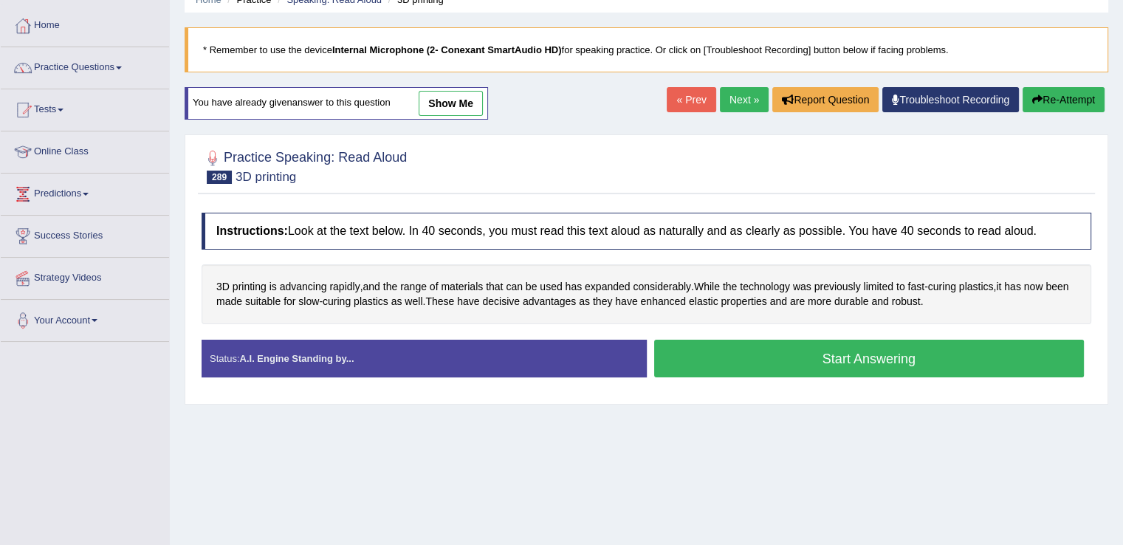
scroll to position [72, 0]
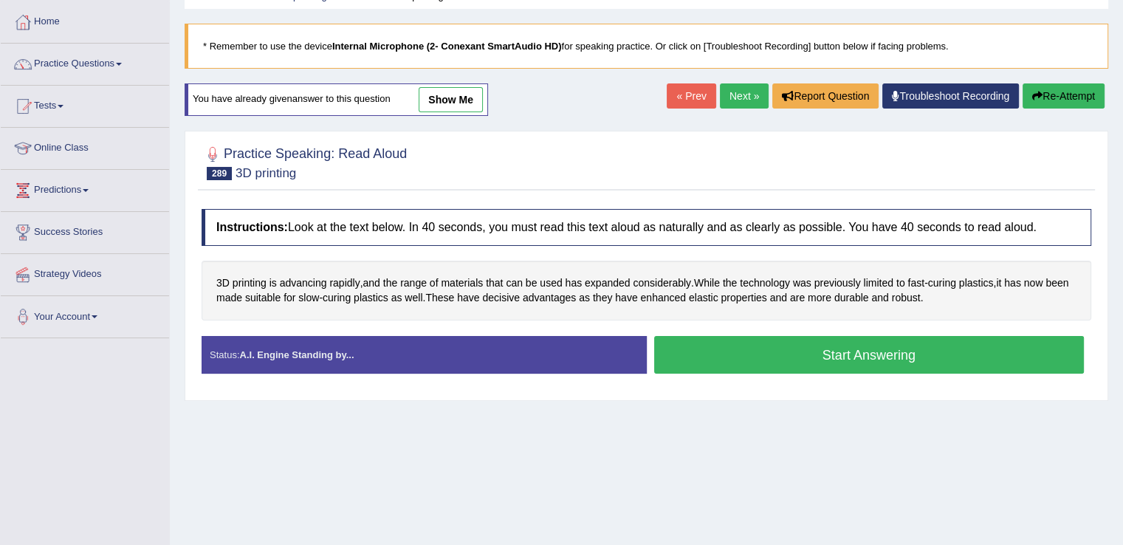
click at [779, 360] on button "Start Answering" at bounding box center [869, 355] width 430 height 38
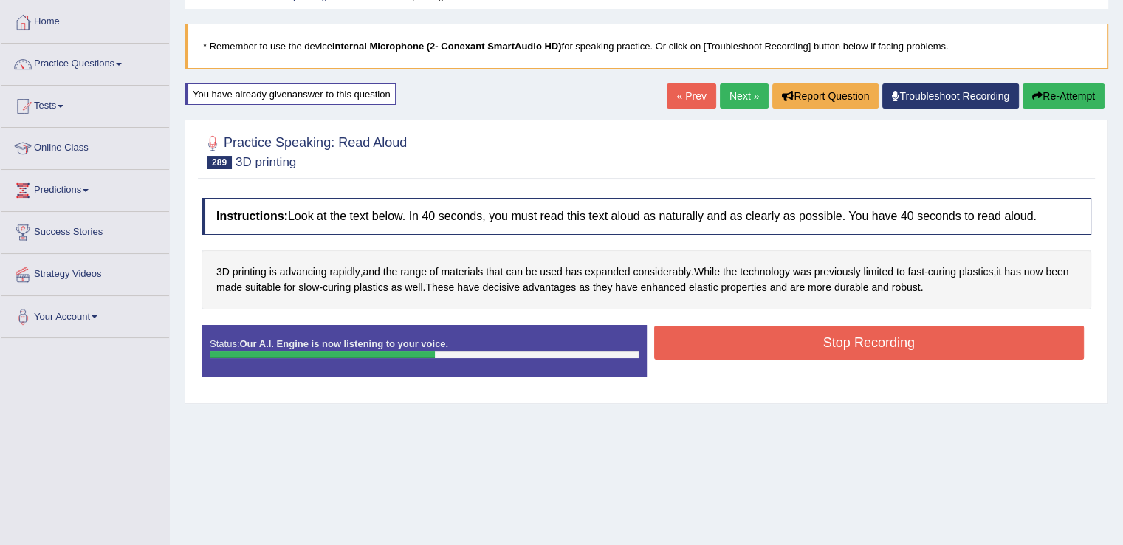
click at [779, 359] on div "Stop Recording" at bounding box center [869, 344] width 445 height 38
click at [776, 345] on button "Stop Recording" at bounding box center [869, 342] width 430 height 34
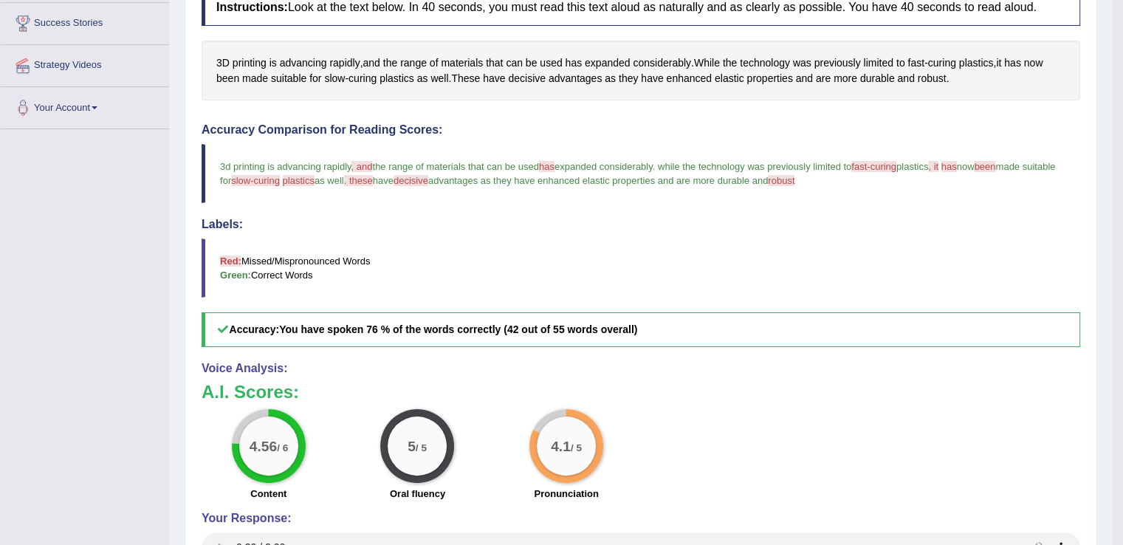
scroll to position [0, 0]
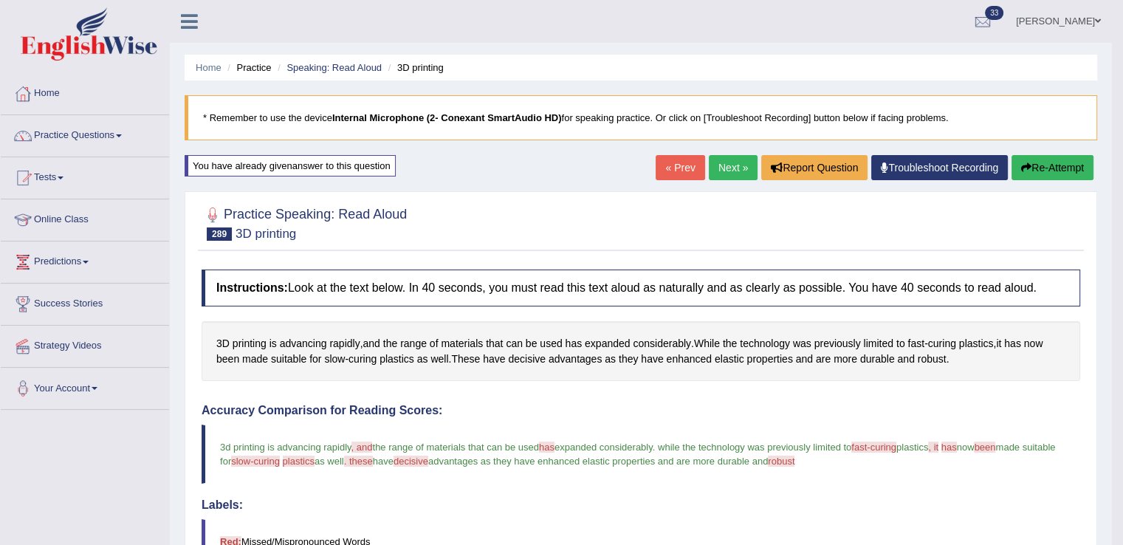
click at [716, 176] on link "Next »" at bounding box center [733, 167] width 49 height 25
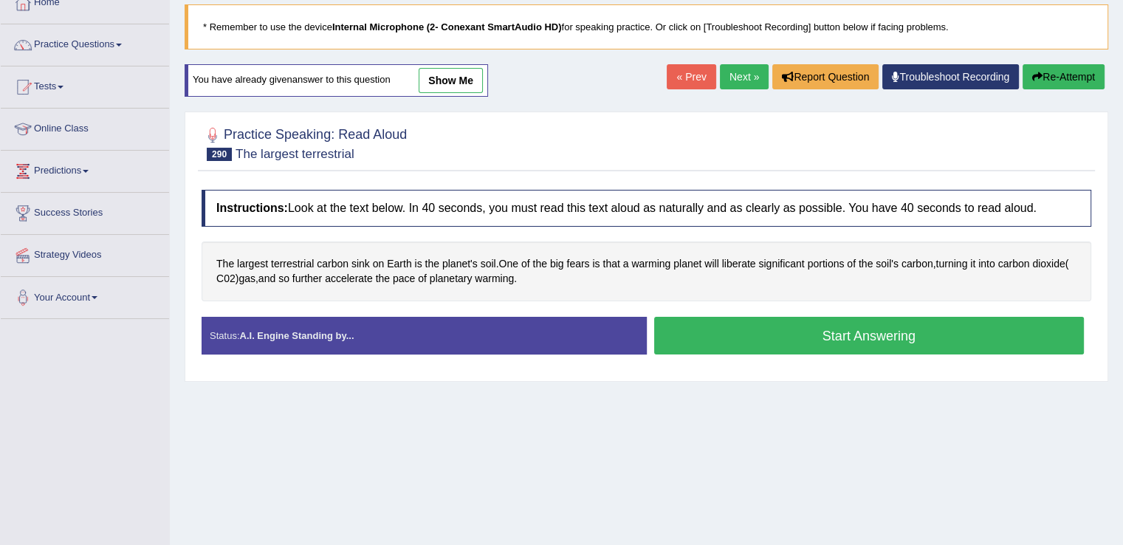
scroll to position [93, 0]
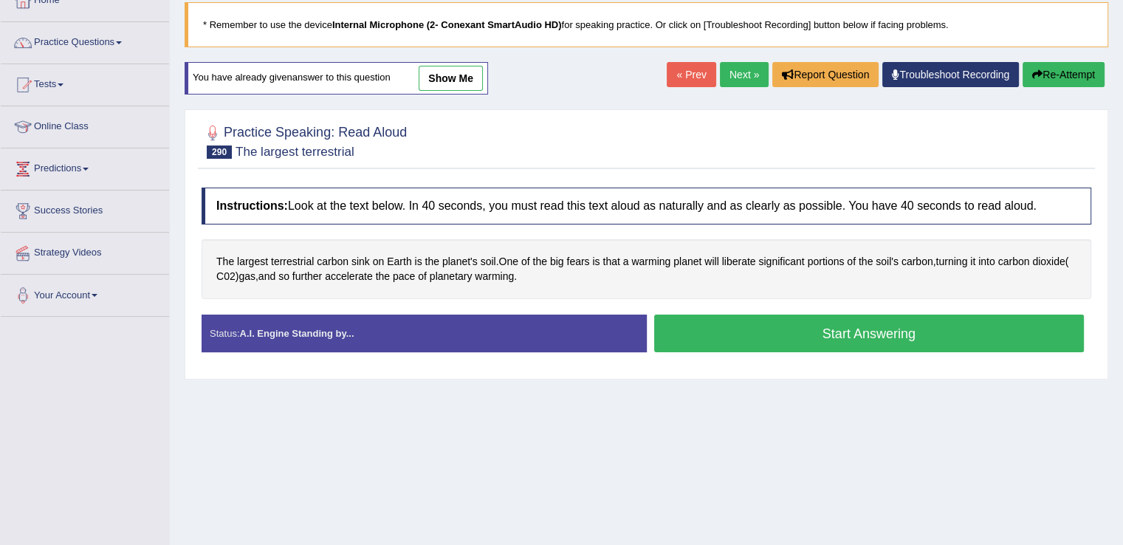
click at [680, 321] on button "Start Answering" at bounding box center [869, 333] width 430 height 38
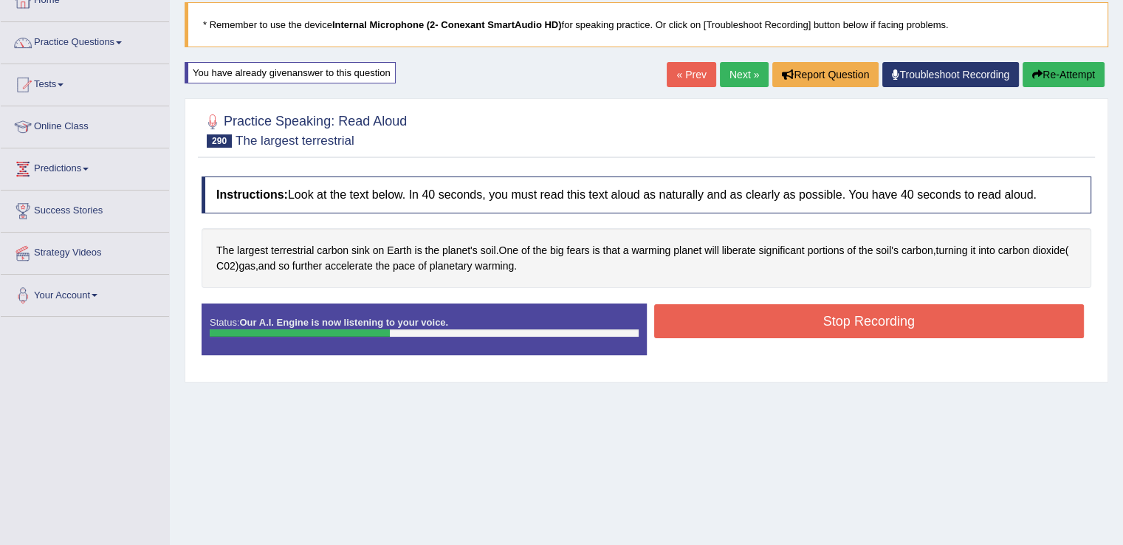
click at [680, 321] on button "Stop Recording" at bounding box center [869, 321] width 430 height 34
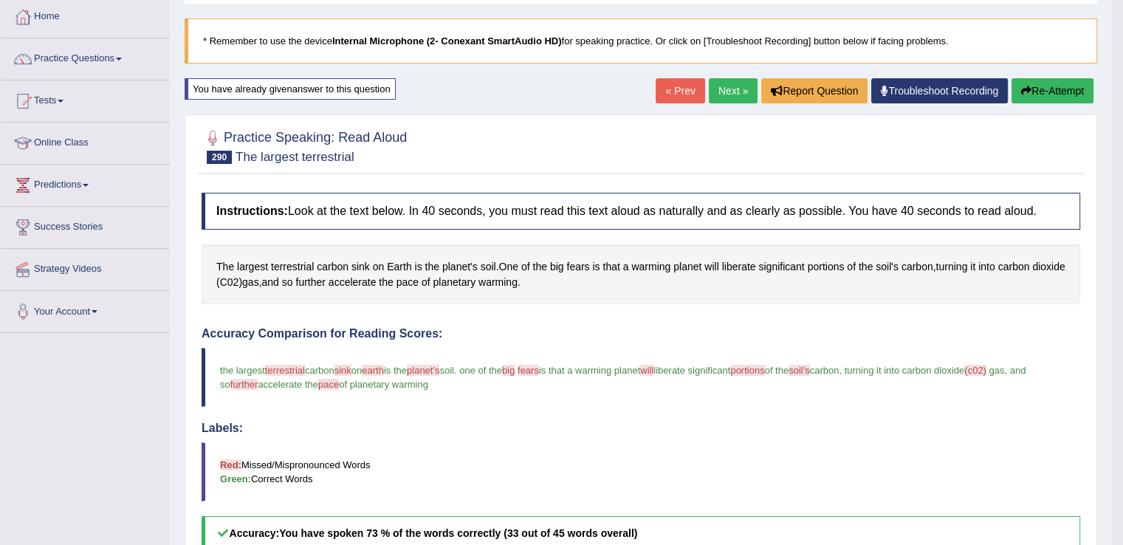
scroll to position [0, 0]
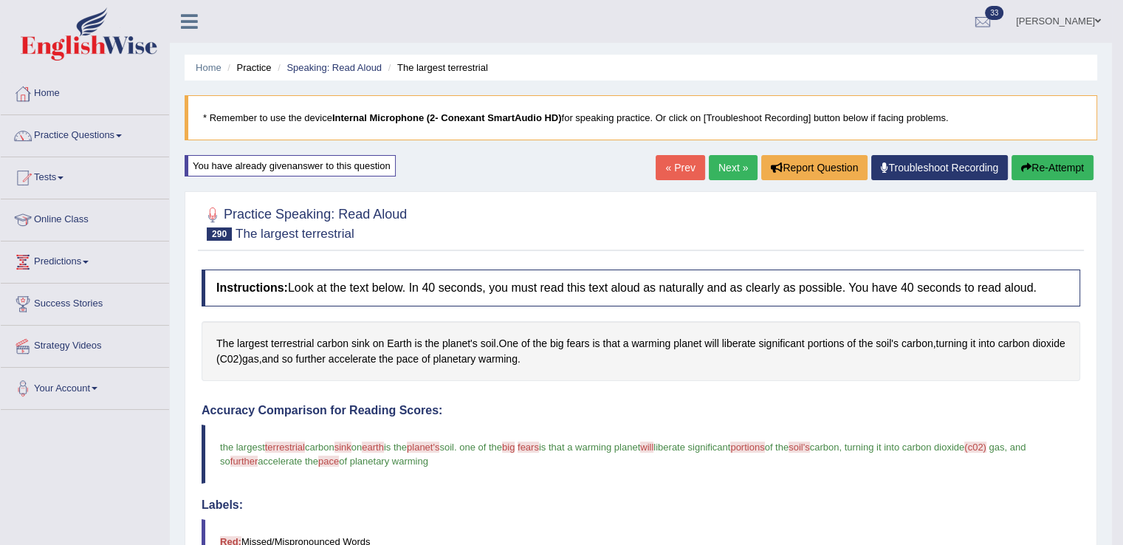
click at [714, 169] on link "Next »" at bounding box center [733, 167] width 49 height 25
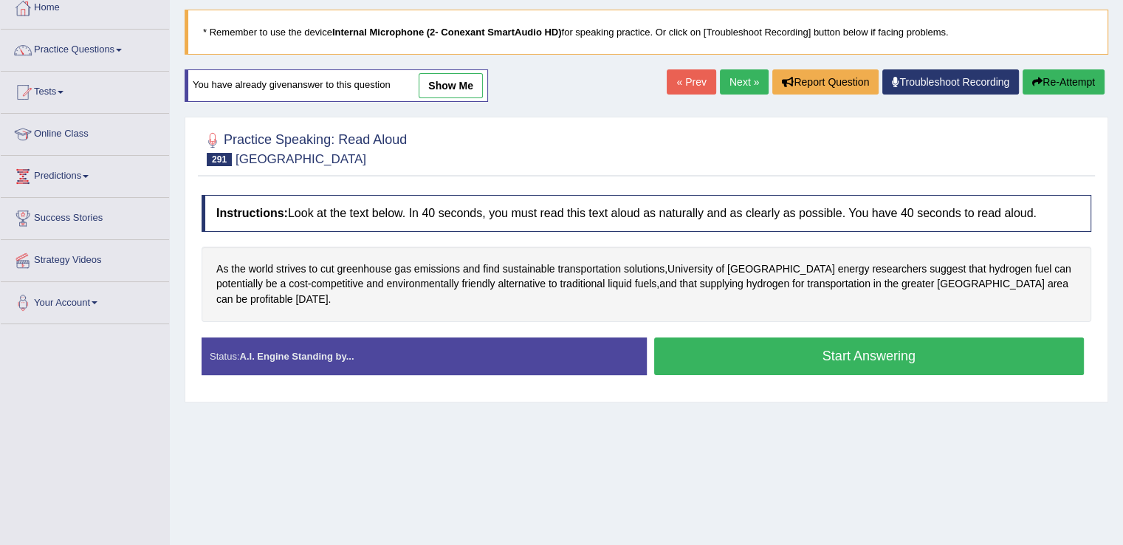
scroll to position [89, 0]
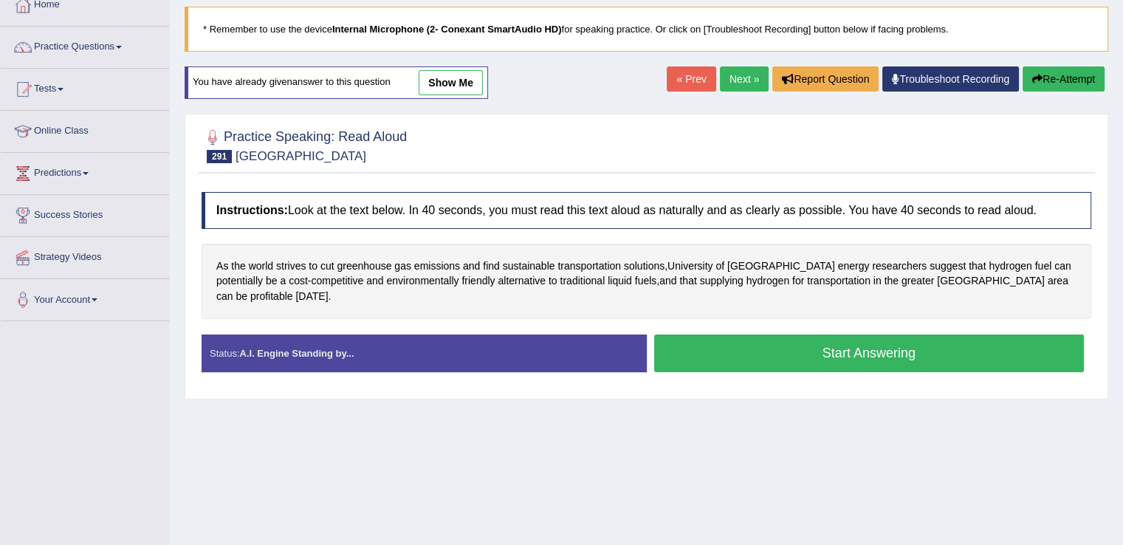
click at [771, 334] on button "Start Answering" at bounding box center [869, 353] width 430 height 38
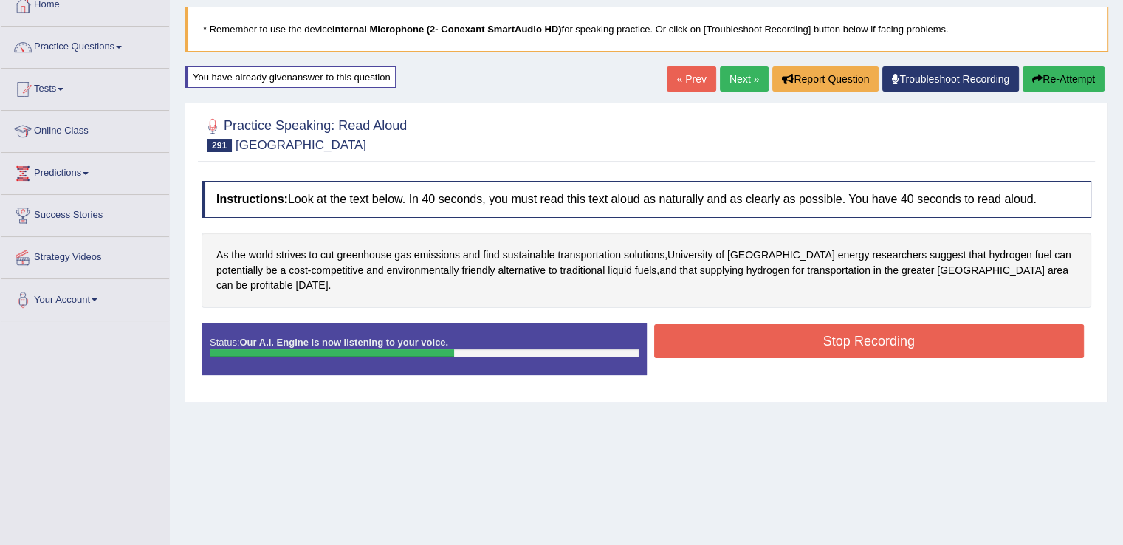
click at [771, 333] on button "Stop Recording" at bounding box center [869, 341] width 430 height 34
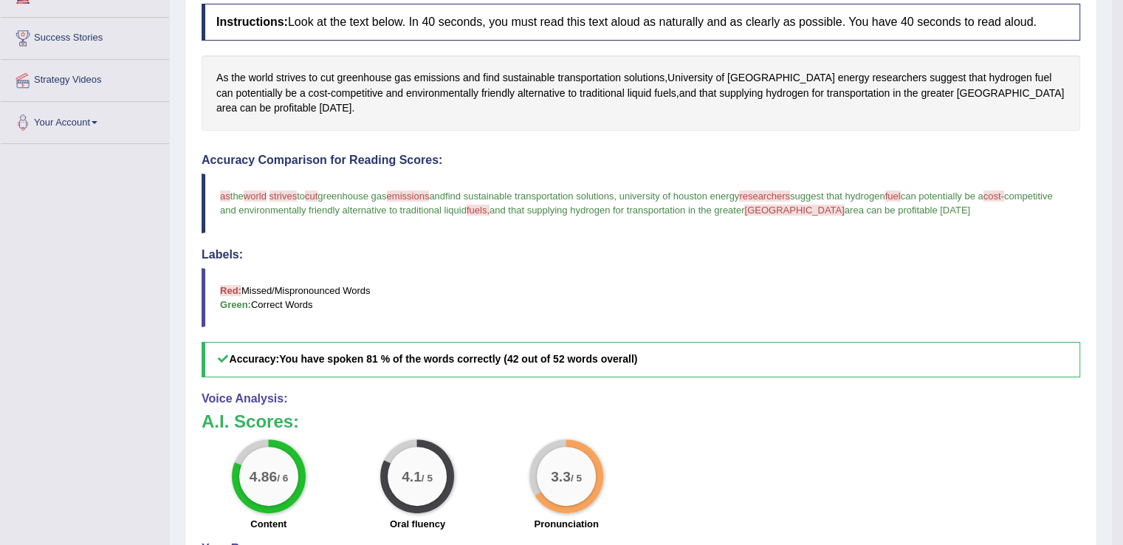
scroll to position [0, 0]
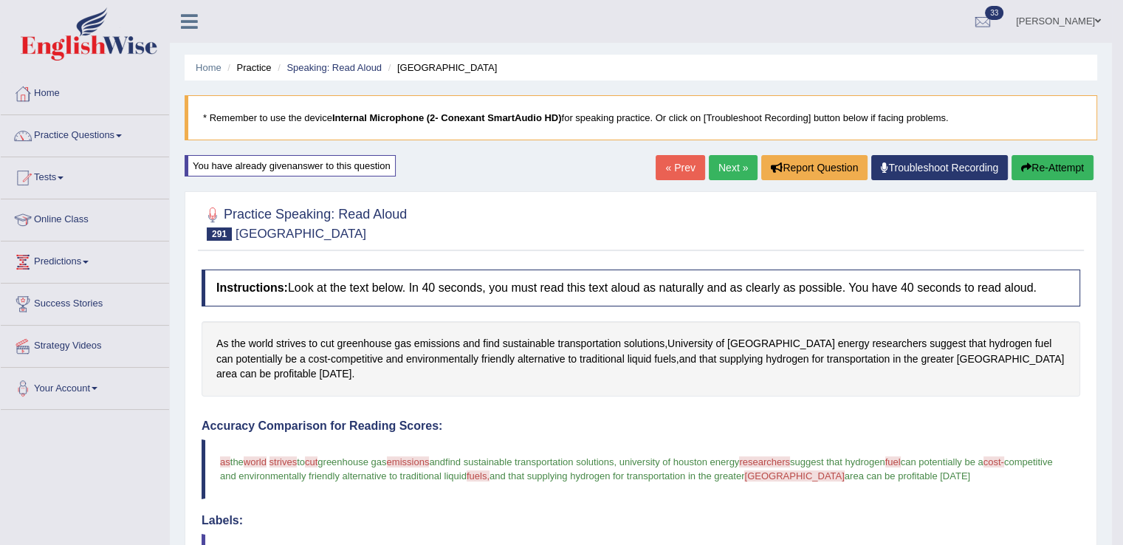
click at [720, 157] on link "Next »" at bounding box center [733, 167] width 49 height 25
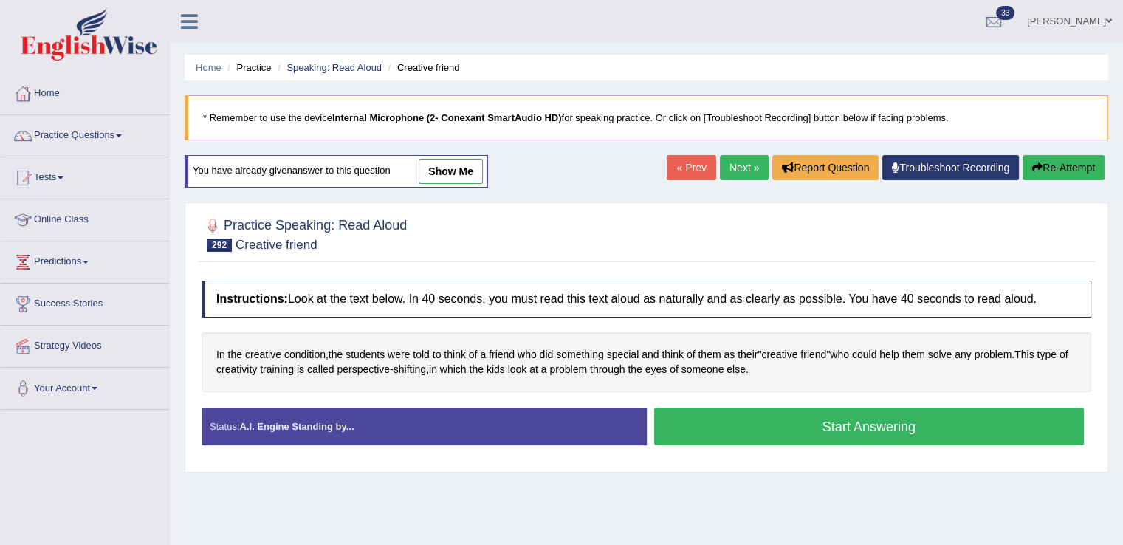
click at [703, 427] on button "Start Answering" at bounding box center [869, 426] width 430 height 38
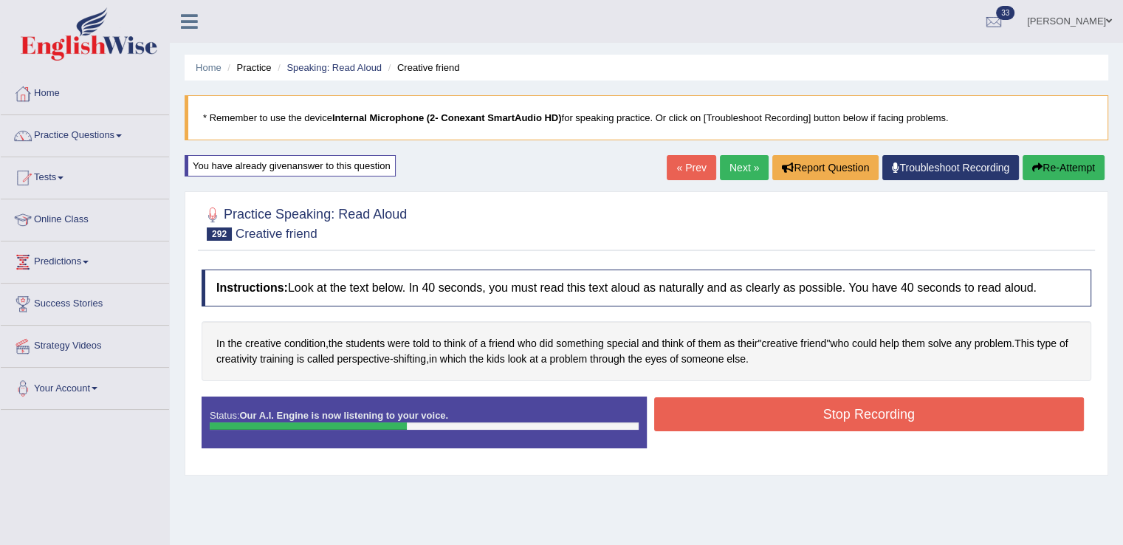
click at [703, 409] on button "Stop Recording" at bounding box center [869, 414] width 430 height 34
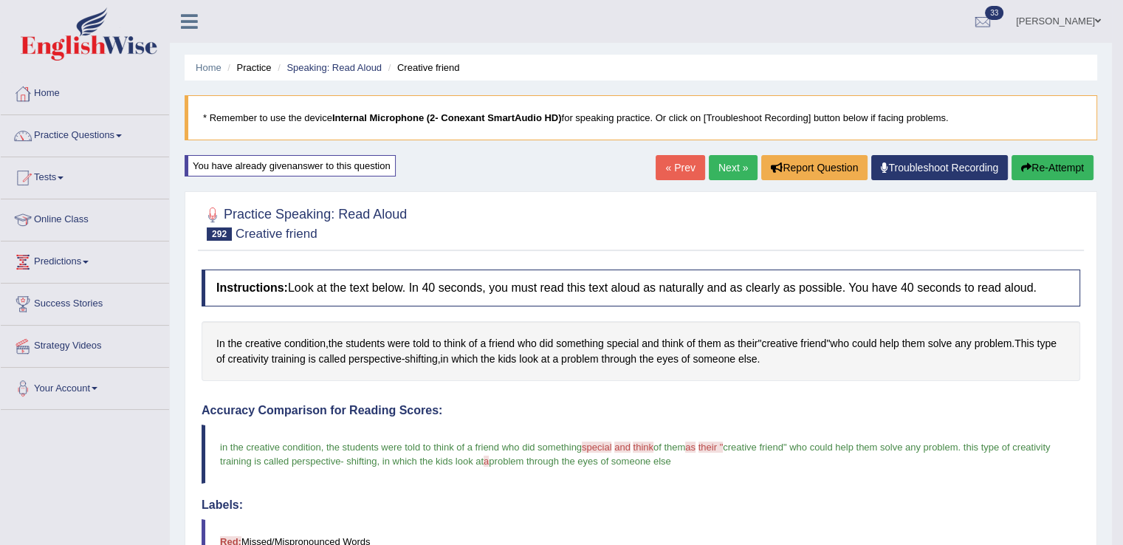
click at [718, 172] on link "Next »" at bounding box center [733, 167] width 49 height 25
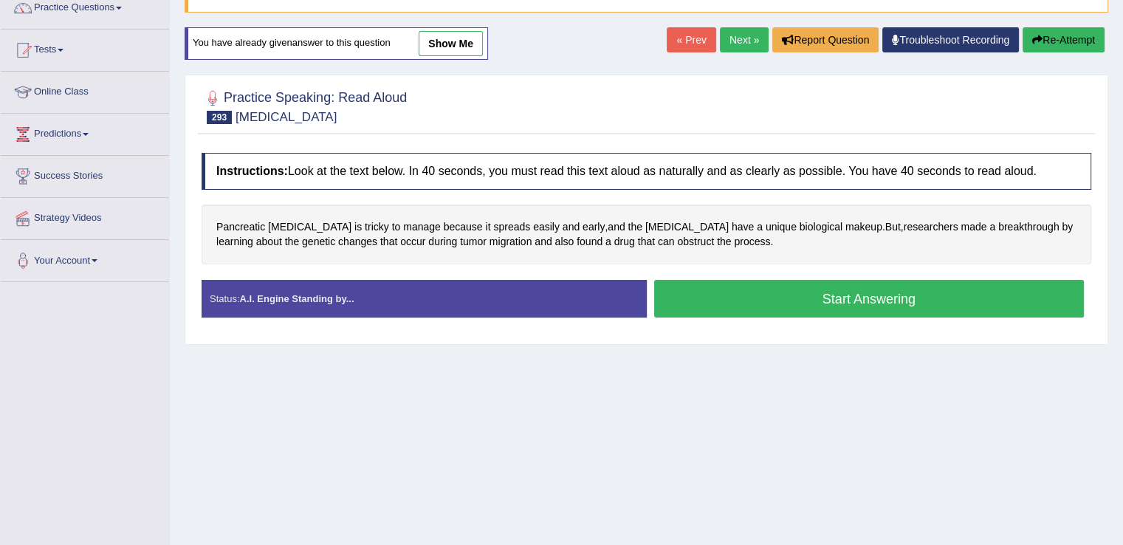
scroll to position [133, 0]
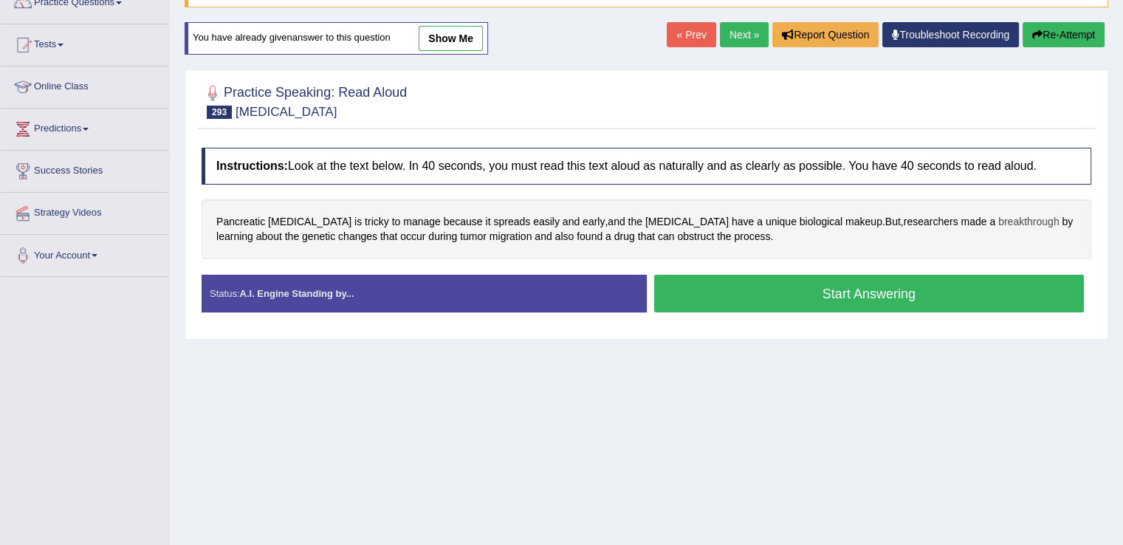
click at [998, 216] on span "breakthrough" at bounding box center [1028, 221] width 61 height 15
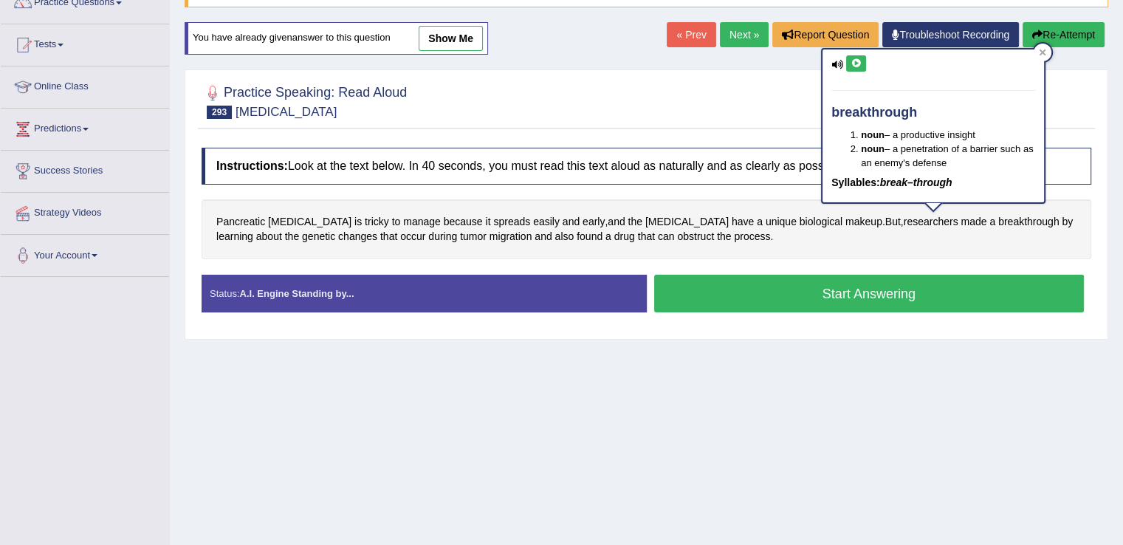
click at [854, 69] on button at bounding box center [856, 63] width 20 height 16
click at [1043, 49] on icon at bounding box center [1041, 52] width 7 height 7
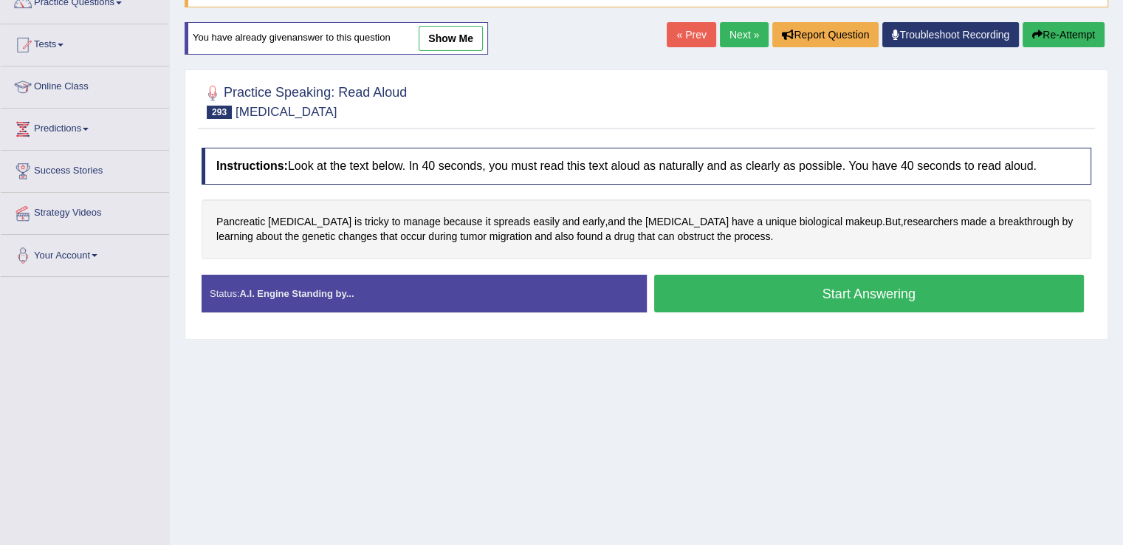
click at [711, 292] on button "Start Answering" at bounding box center [869, 294] width 430 height 38
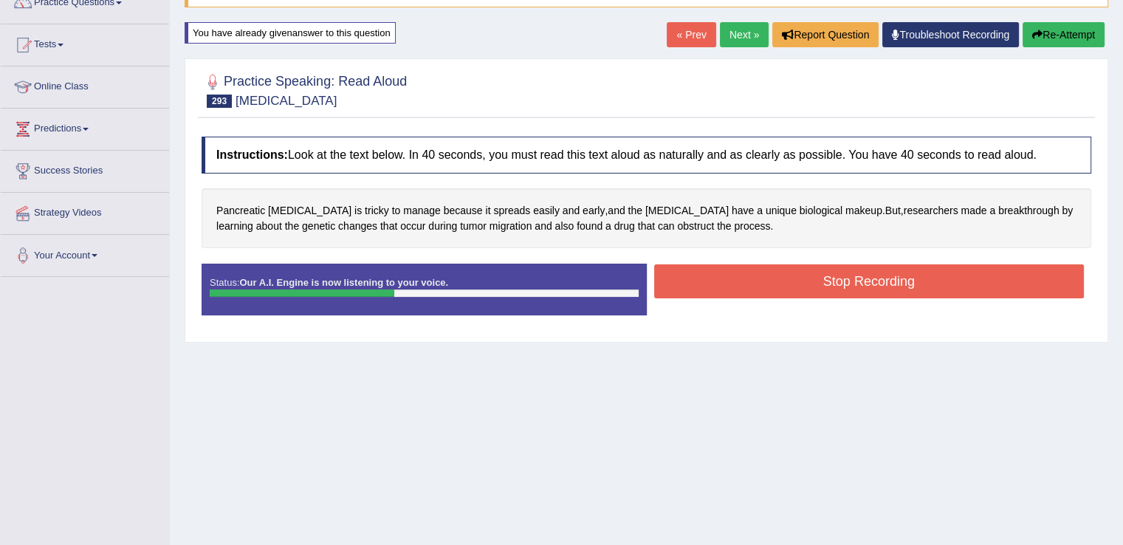
click at [711, 281] on button "Stop Recording" at bounding box center [869, 281] width 430 height 34
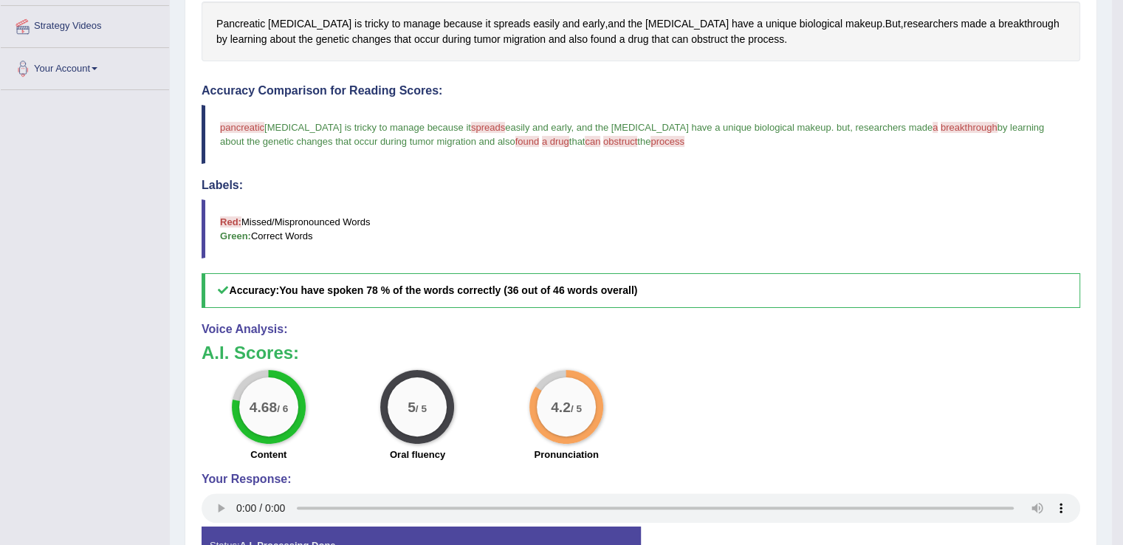
scroll to position [0, 0]
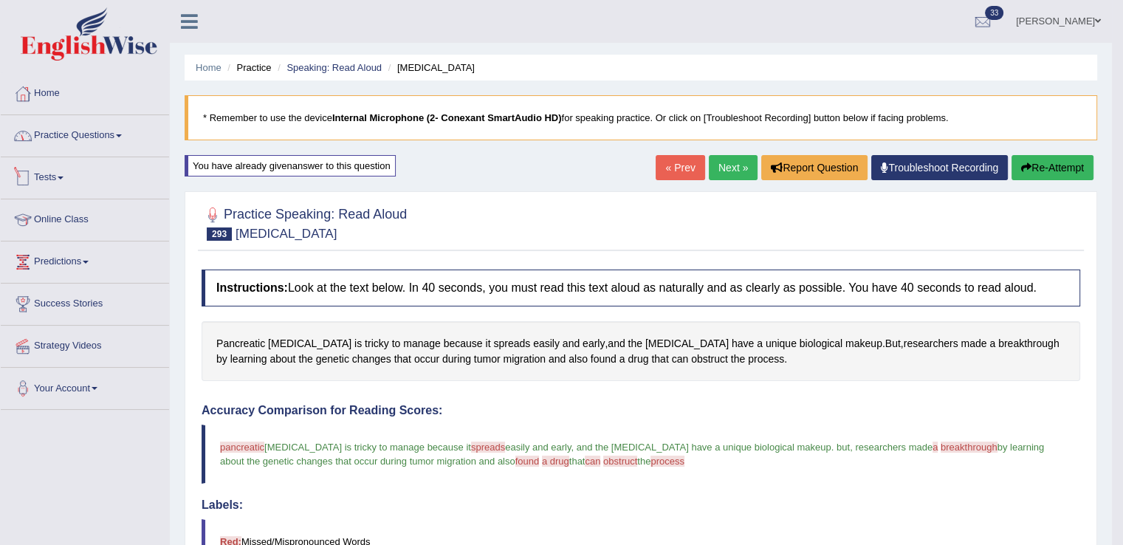
click at [100, 148] on link "Practice Questions" at bounding box center [85, 133] width 168 height 37
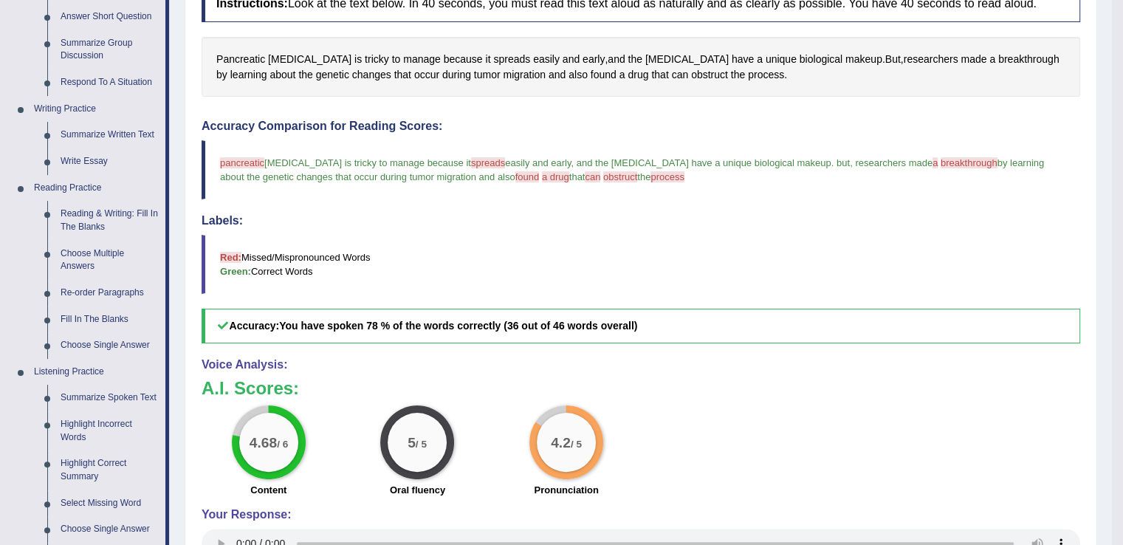
scroll to position [299, 0]
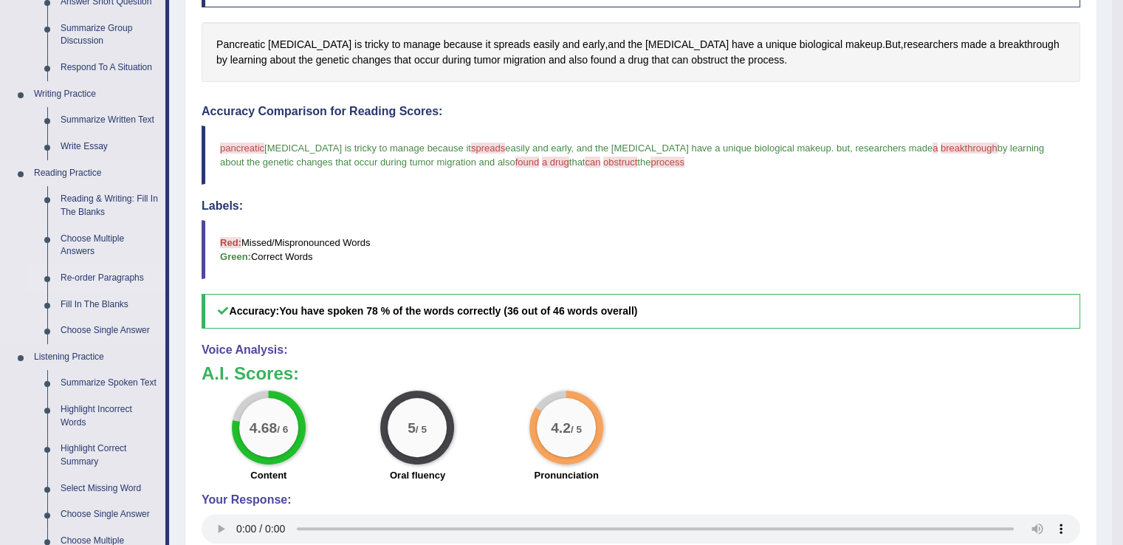
click at [105, 284] on link "Re-order Paragraphs" at bounding box center [109, 278] width 111 height 27
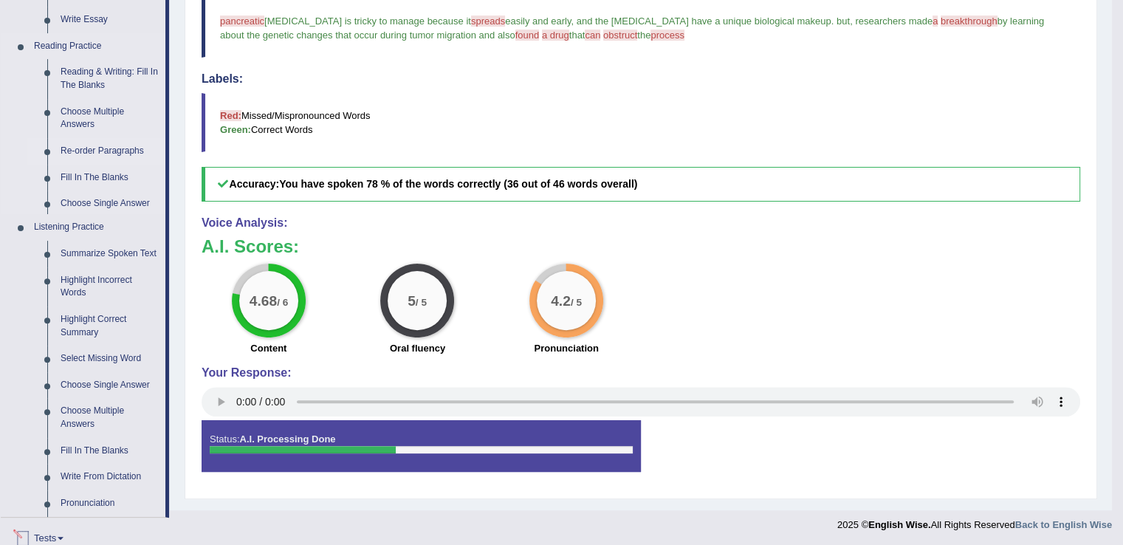
scroll to position [575, 0]
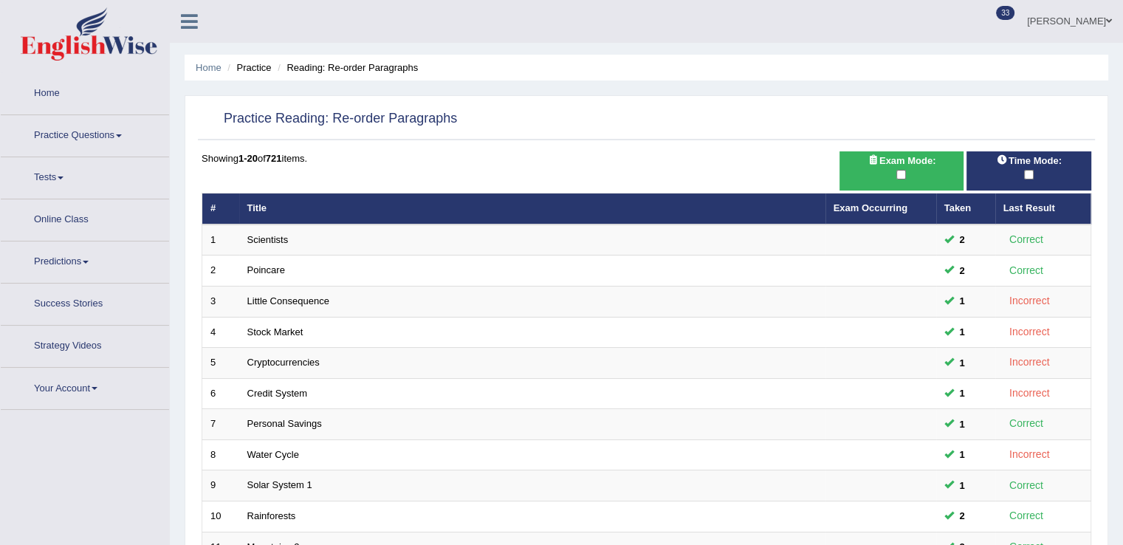
scroll to position [428, 0]
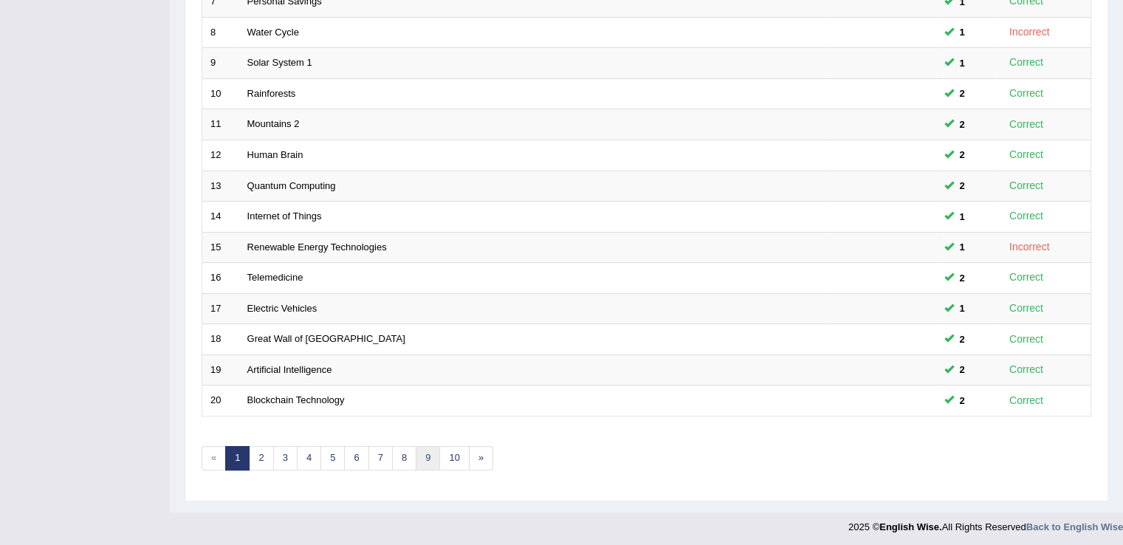
click at [416, 458] on link "9" at bounding box center [428, 458] width 24 height 24
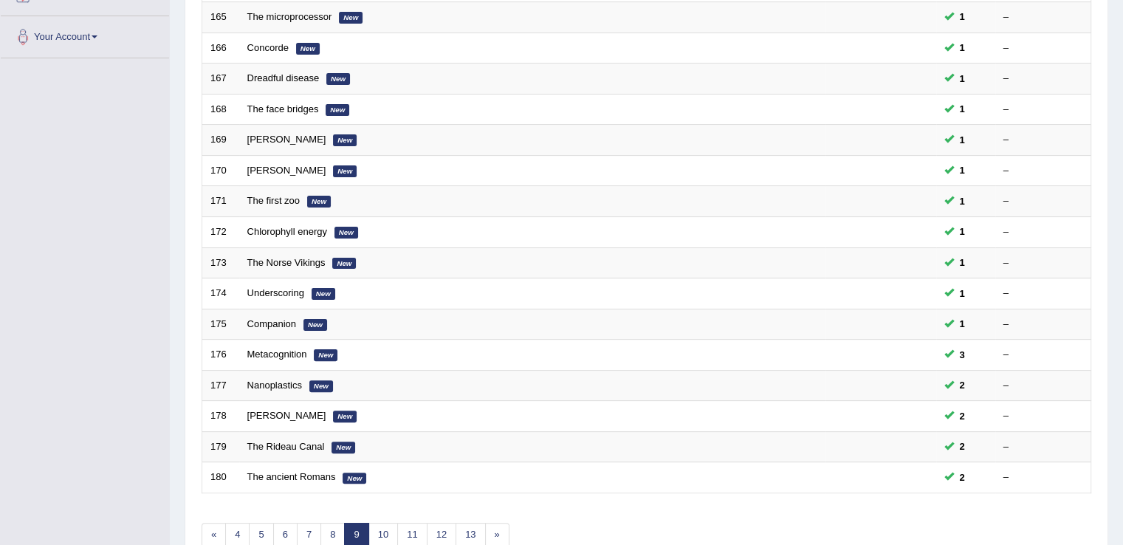
scroll to position [428, 0]
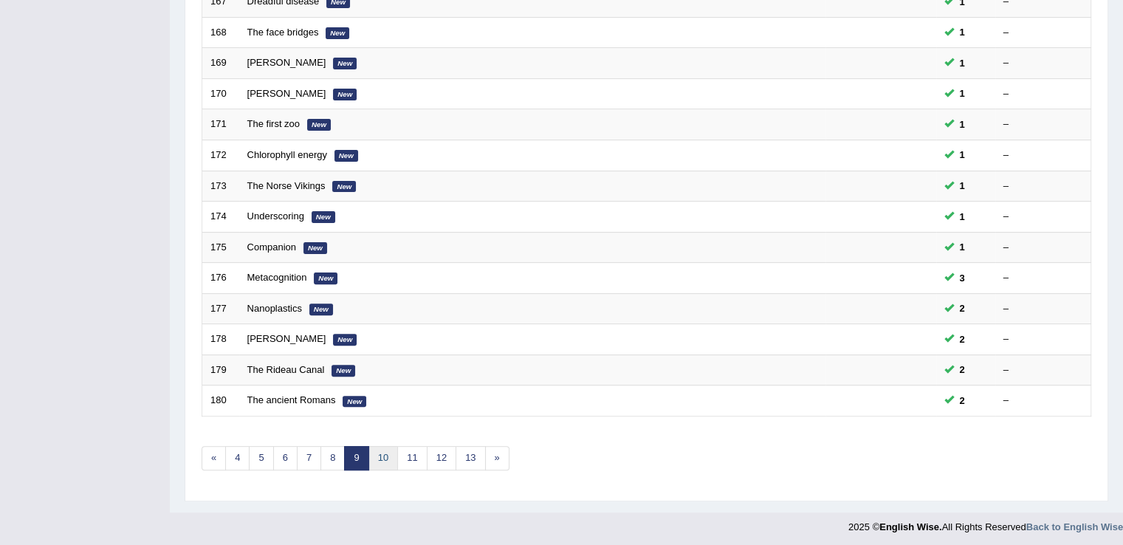
click at [376, 456] on link "10" at bounding box center [383, 458] width 30 height 24
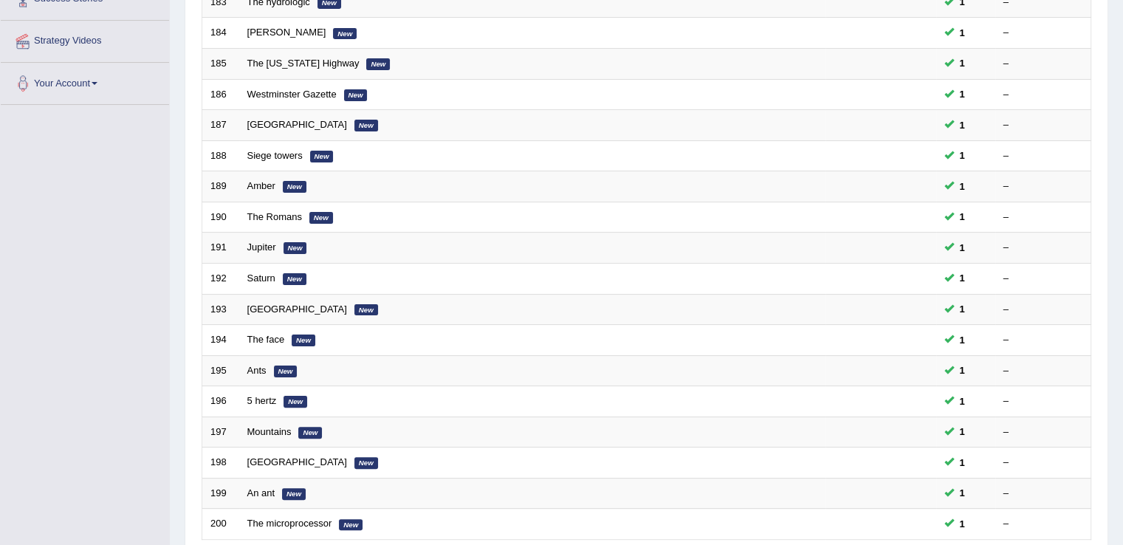
scroll to position [428, 0]
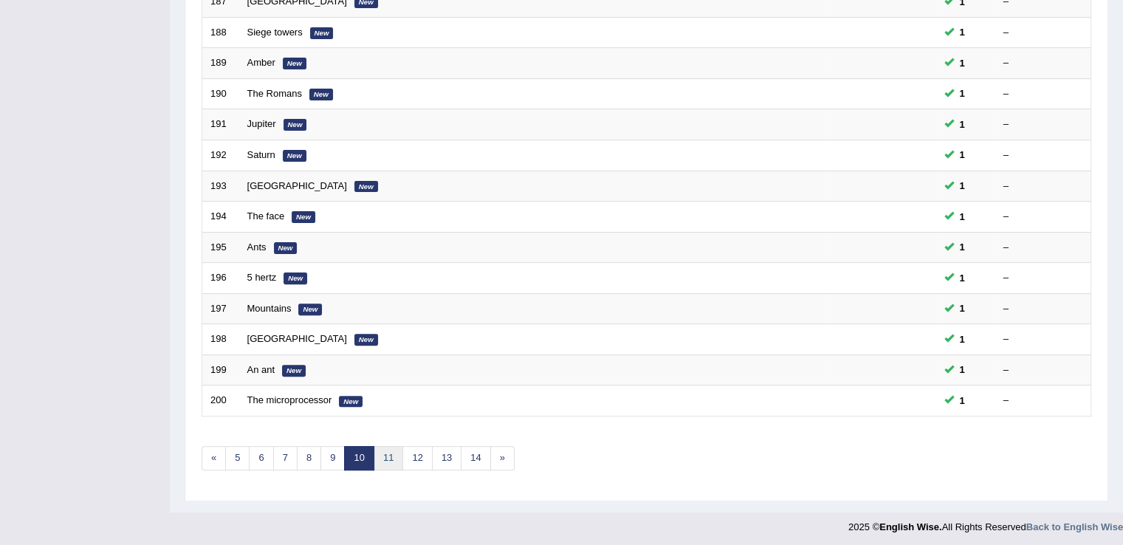
click at [384, 448] on link "11" at bounding box center [388, 458] width 30 height 24
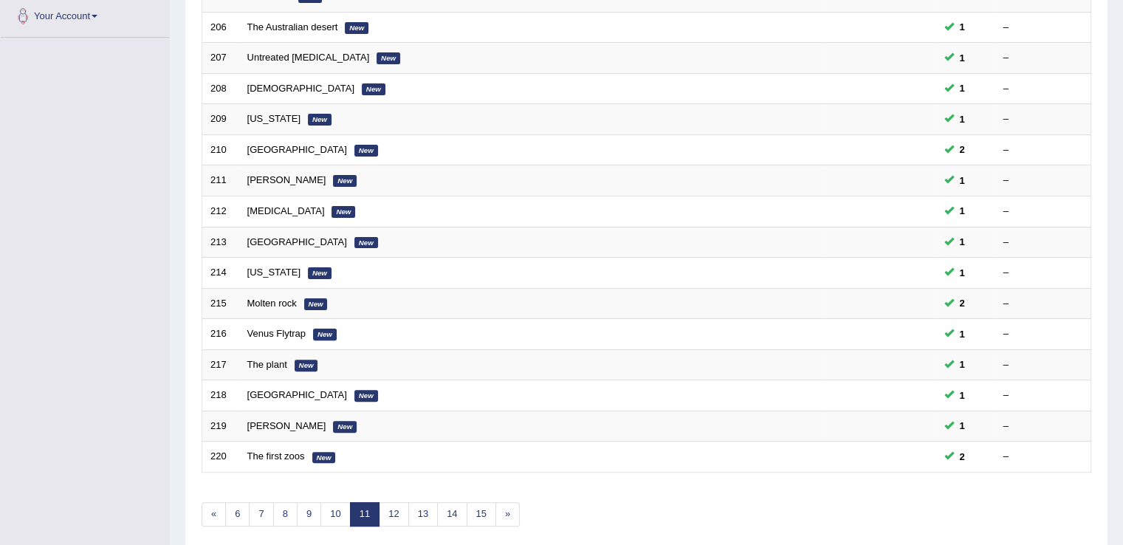
scroll to position [428, 0]
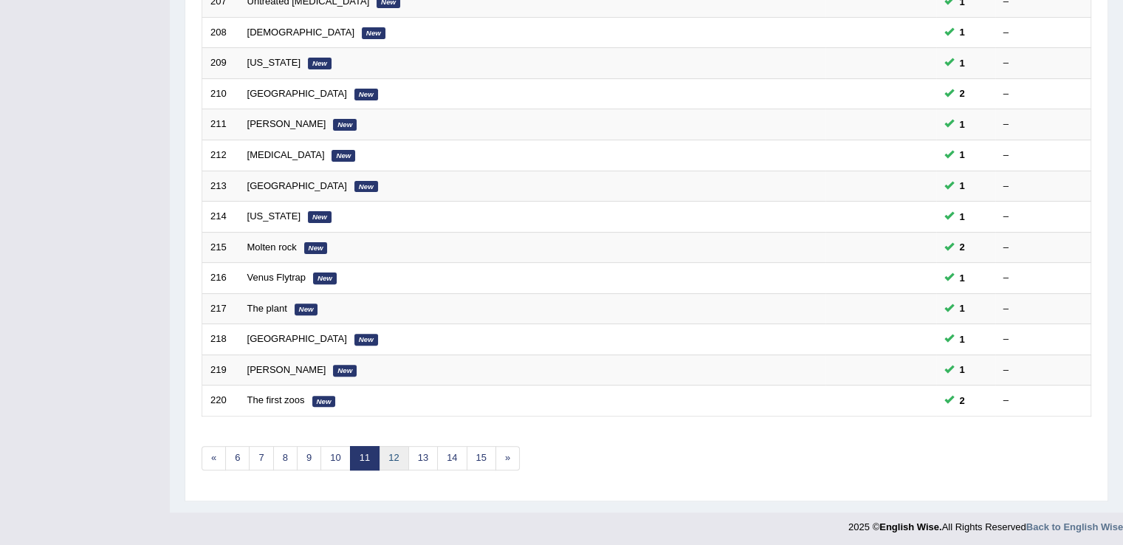
click at [390, 454] on link "12" at bounding box center [394, 458] width 30 height 24
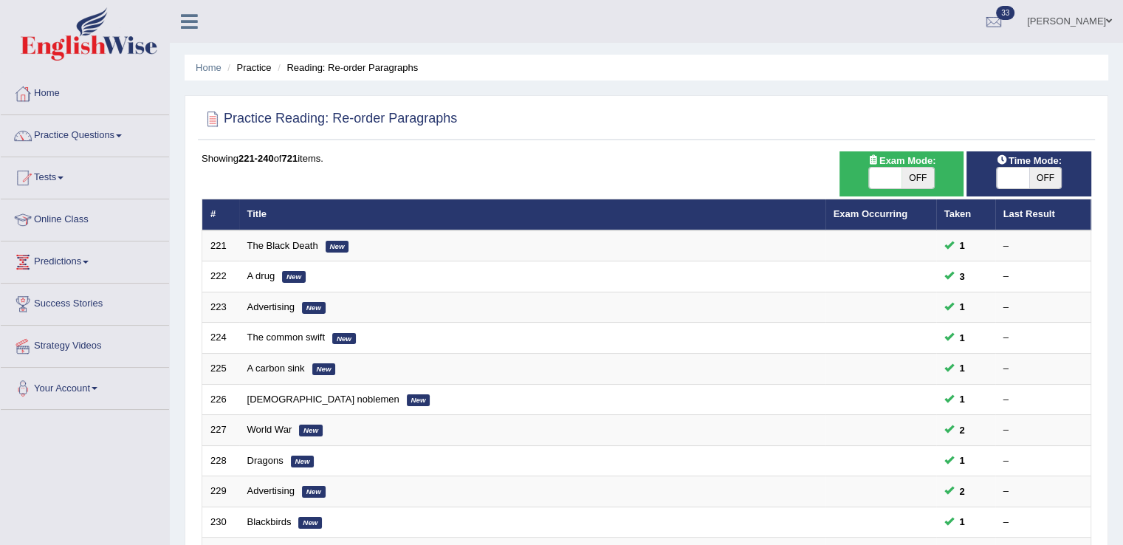
scroll to position [428, 0]
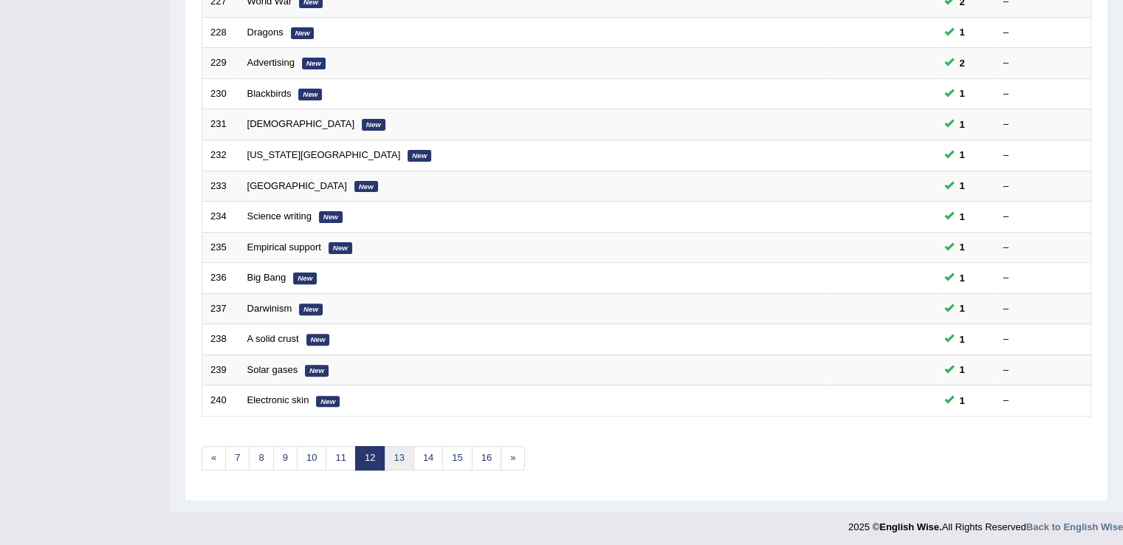
click at [404, 449] on link "13" at bounding box center [399, 458] width 30 height 24
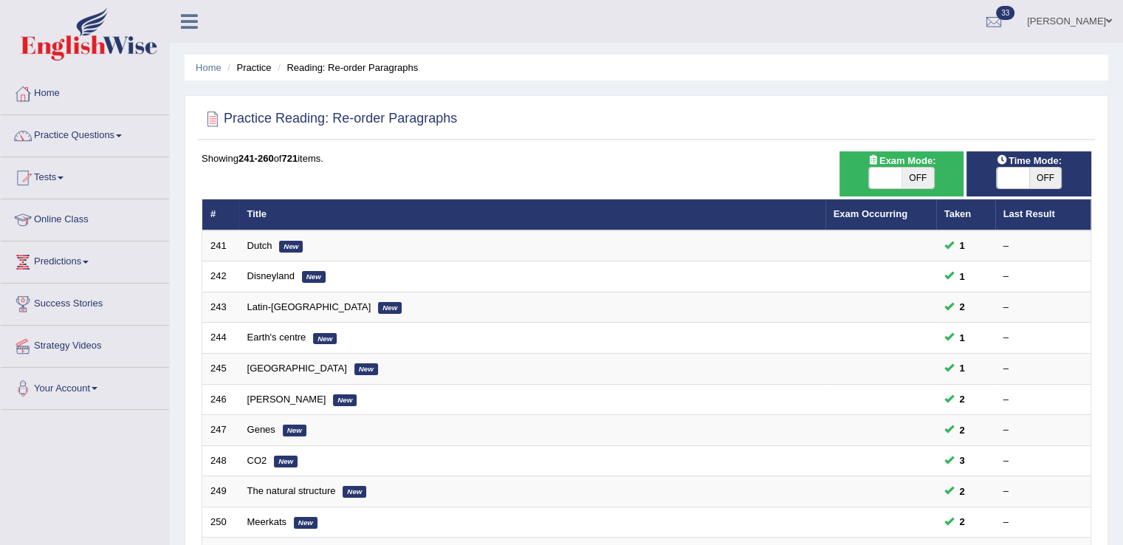
scroll to position [428, 0]
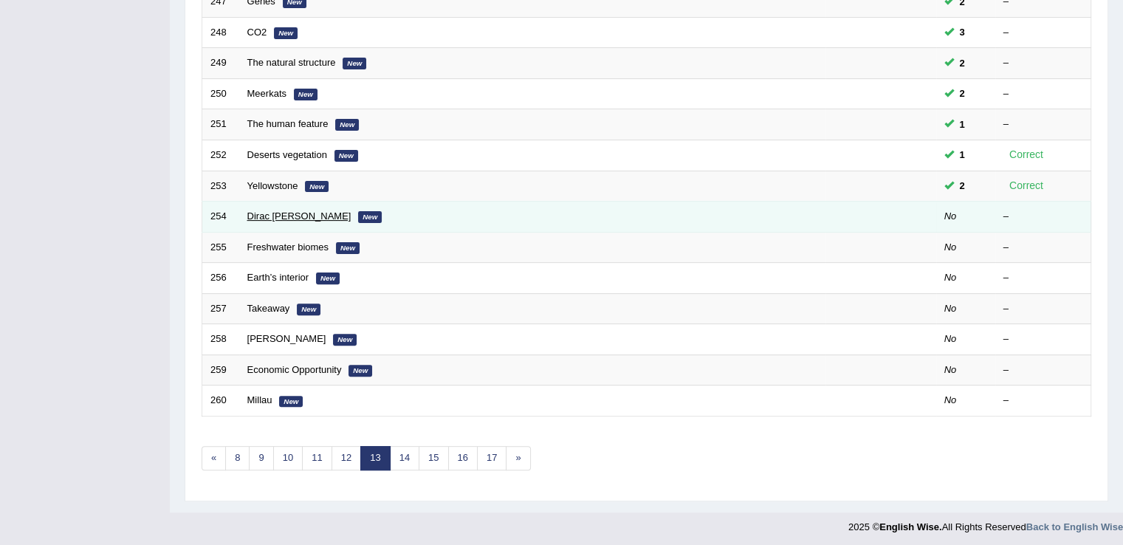
click at [274, 215] on link "Dirac [PERSON_NAME]" at bounding box center [299, 215] width 104 height 11
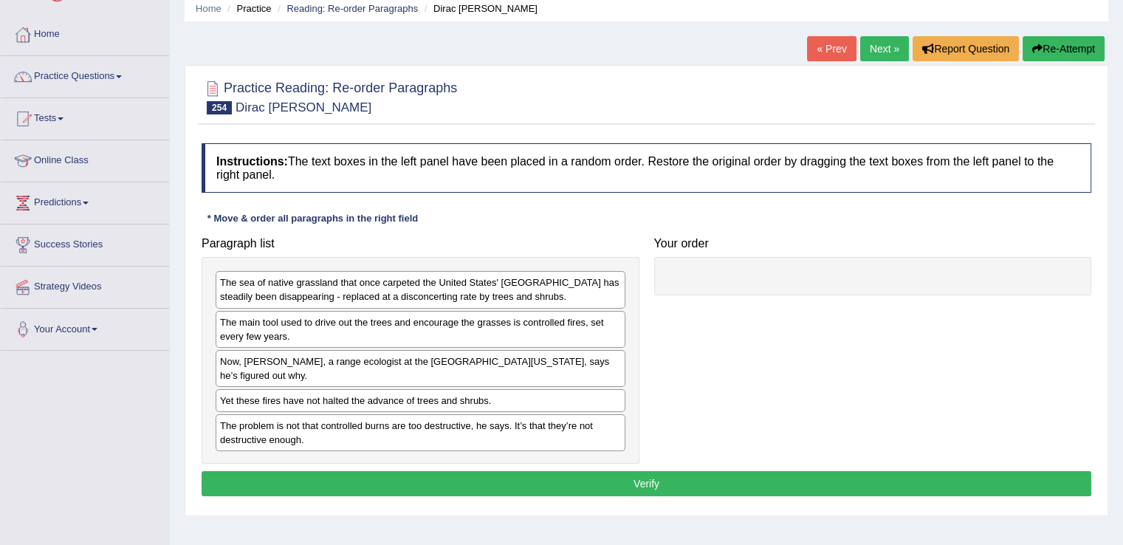
scroll to position [66, 0]
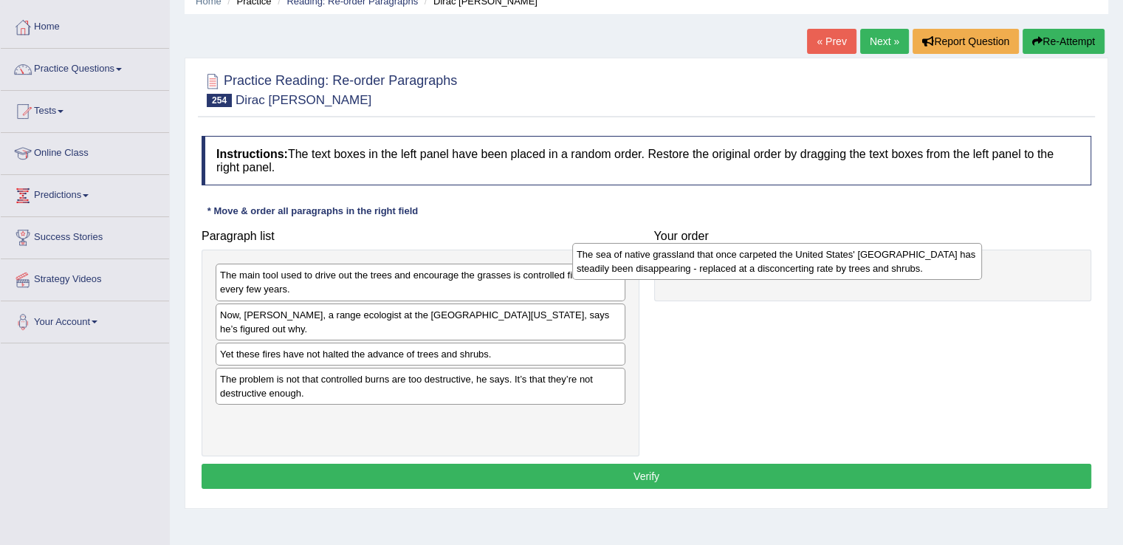
drag, startPoint x: 381, startPoint y: 283, endPoint x: 737, endPoint y: 263, distance: 357.1
click at [737, 263] on div "The sea of native grassland that once carpeted the United States' [GEOGRAPHIC_D…" at bounding box center [777, 261] width 410 height 37
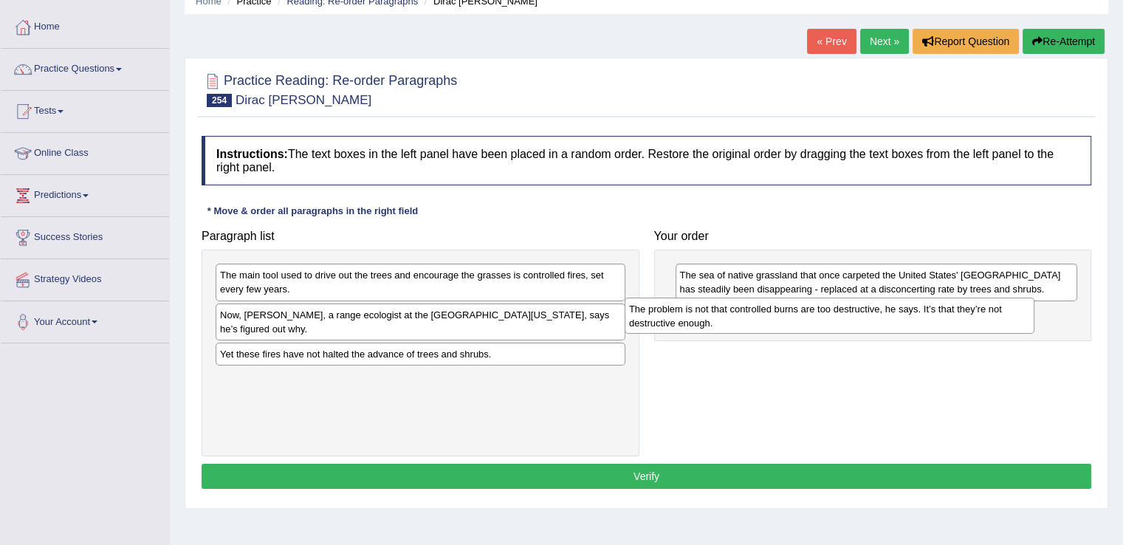
drag, startPoint x: 410, startPoint y: 387, endPoint x: 819, endPoint y: 317, distance: 414.8
click at [819, 317] on div "The problem is not that controlled burns are too destructive, he says. It’s tha…" at bounding box center [829, 315] width 410 height 37
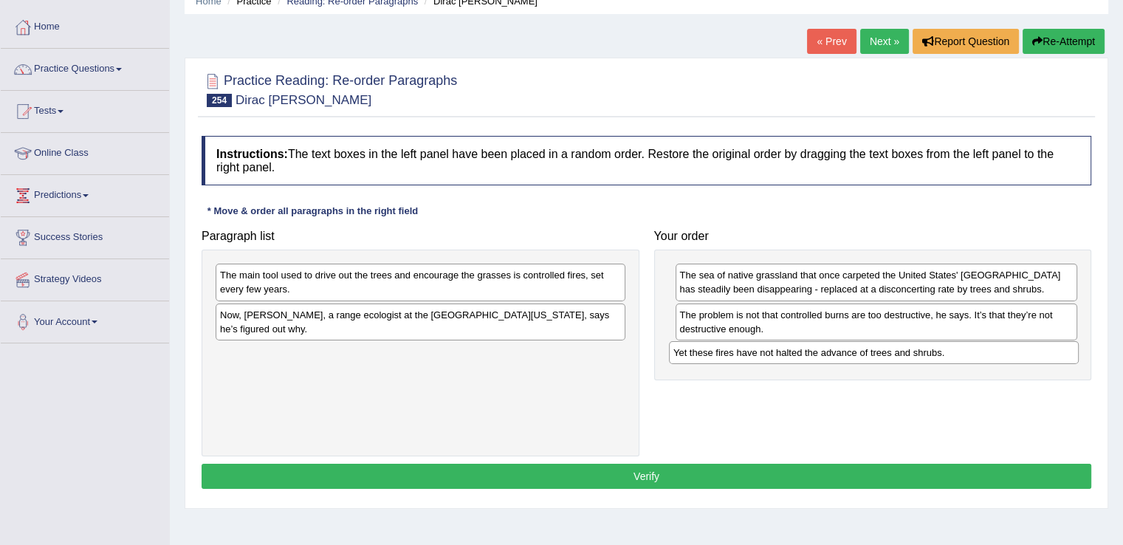
drag, startPoint x: 337, startPoint y: 354, endPoint x: 790, endPoint y: 352, distance: 453.2
click at [790, 352] on div "Yet these fires have not halted the advance of trees and shrubs." at bounding box center [874, 352] width 410 height 23
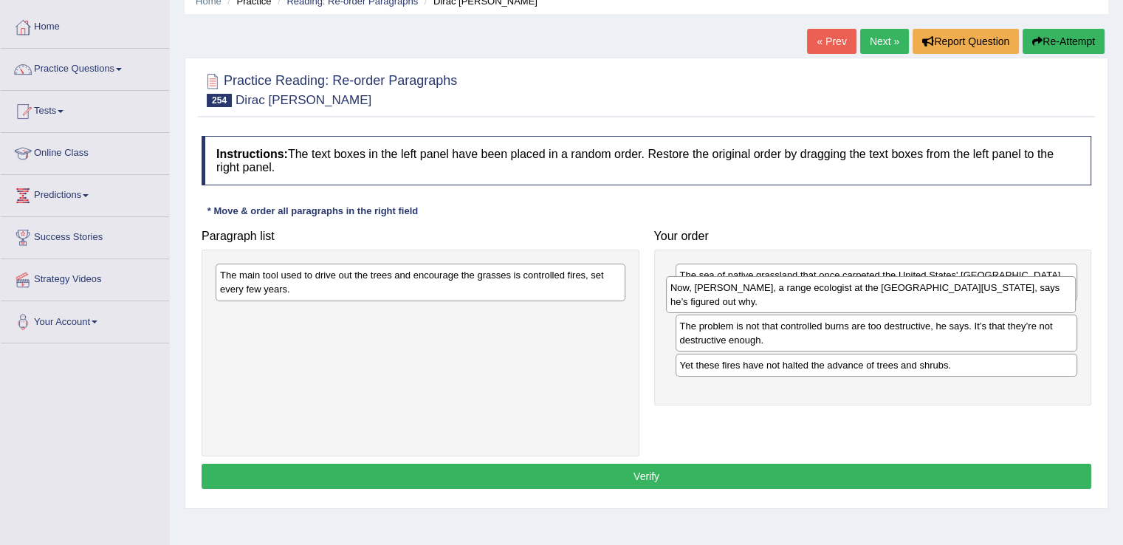
drag, startPoint x: 520, startPoint y: 326, endPoint x: 970, endPoint y: 300, distance: 451.0
click at [970, 300] on div "Now, [PERSON_NAME], a range ecologist at the [GEOGRAPHIC_DATA][US_STATE], says …" at bounding box center [871, 294] width 410 height 37
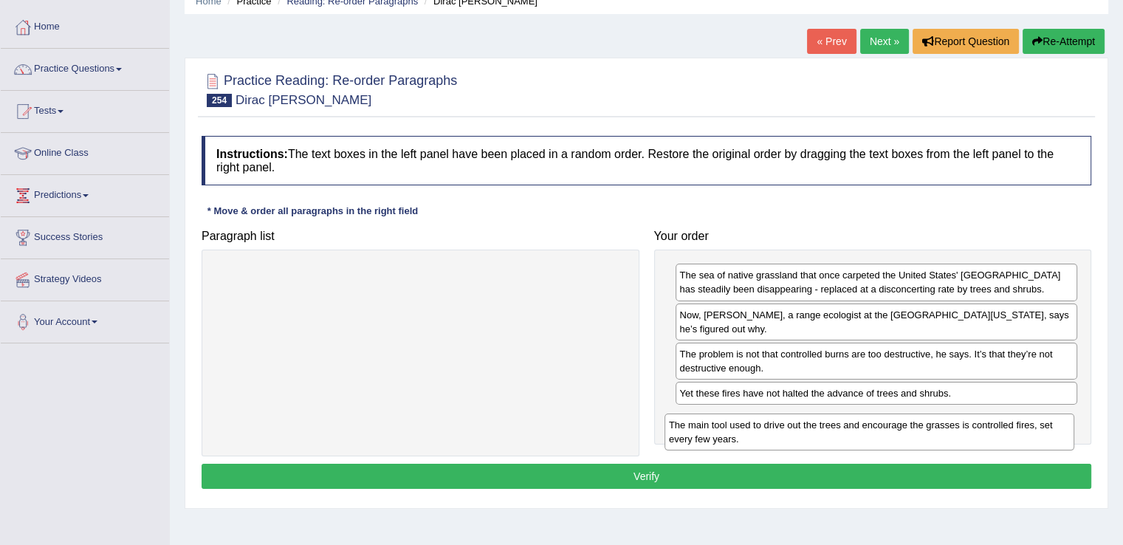
drag, startPoint x: 373, startPoint y: 290, endPoint x: 822, endPoint y: 440, distance: 473.1
click at [822, 440] on div "The main tool used to drive out the trees and encourage the grasses is controll…" at bounding box center [869, 431] width 410 height 37
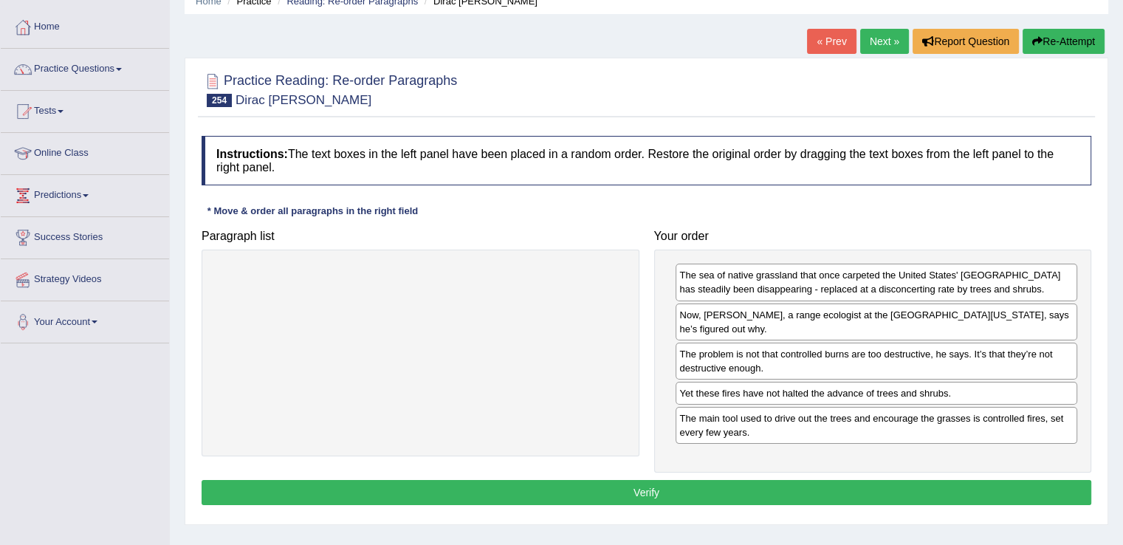
click at [779, 489] on button "Verify" at bounding box center [645, 492] width 889 height 25
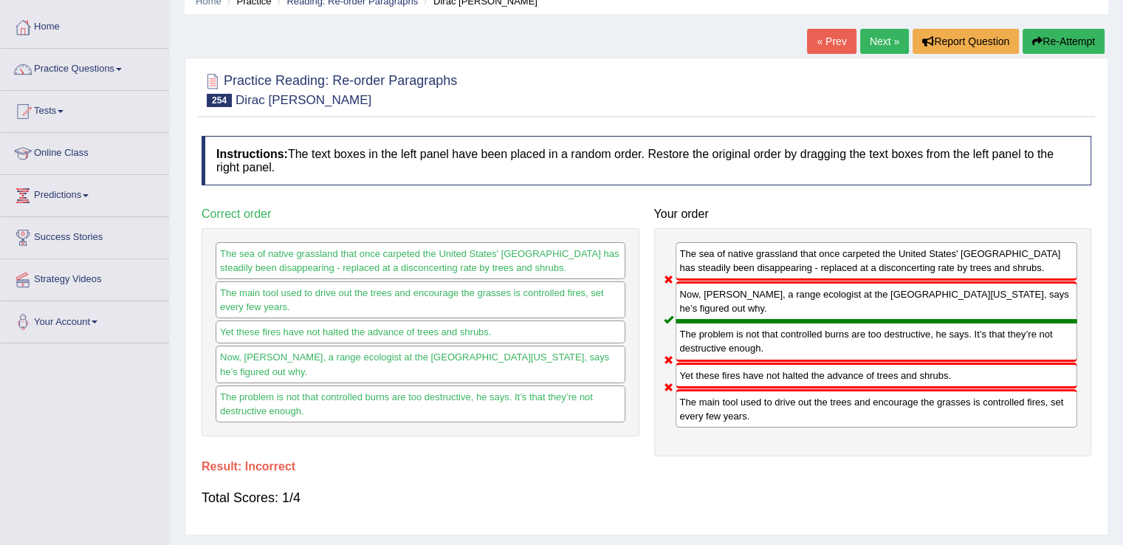
click at [1066, 31] on button "Re-Attempt" at bounding box center [1063, 41] width 82 height 25
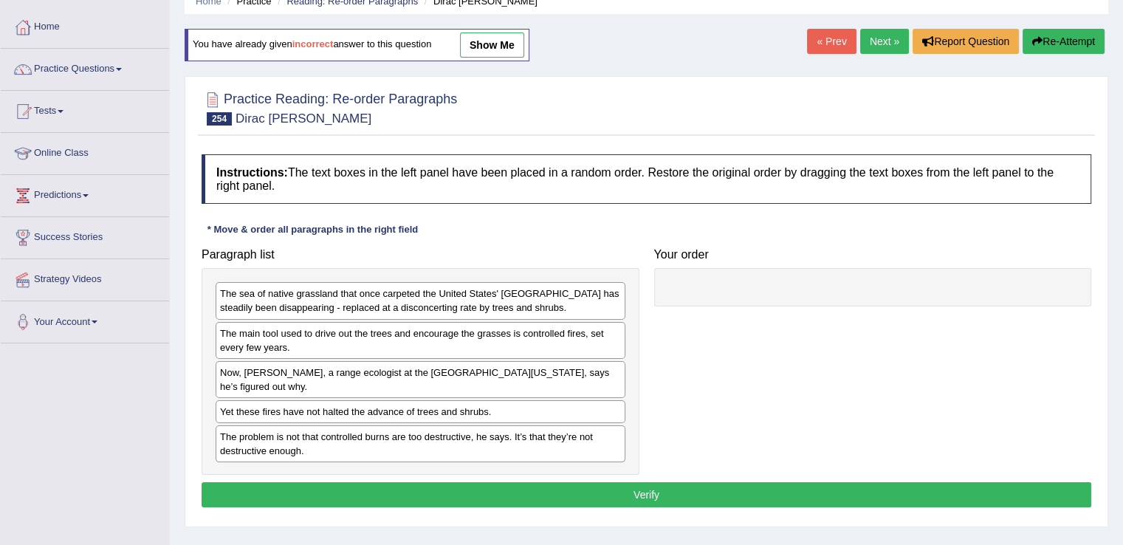
scroll to position [66, 0]
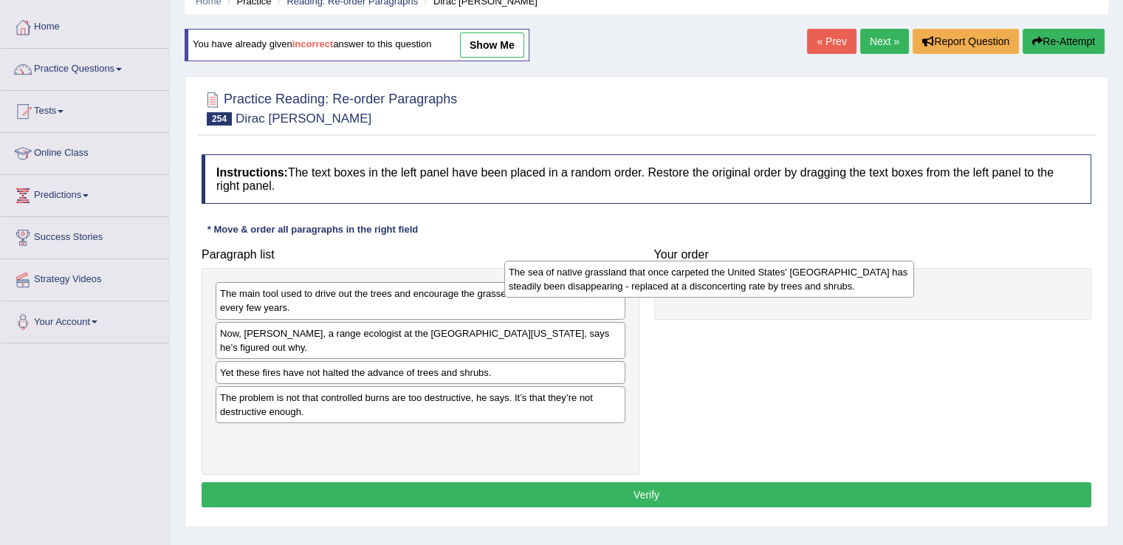
drag, startPoint x: 387, startPoint y: 306, endPoint x: 677, endPoint y: 287, distance: 289.9
click at [677, 287] on div "The sea of native grassland that once carpeted the United States' Great Plains …" at bounding box center [709, 279] width 410 height 37
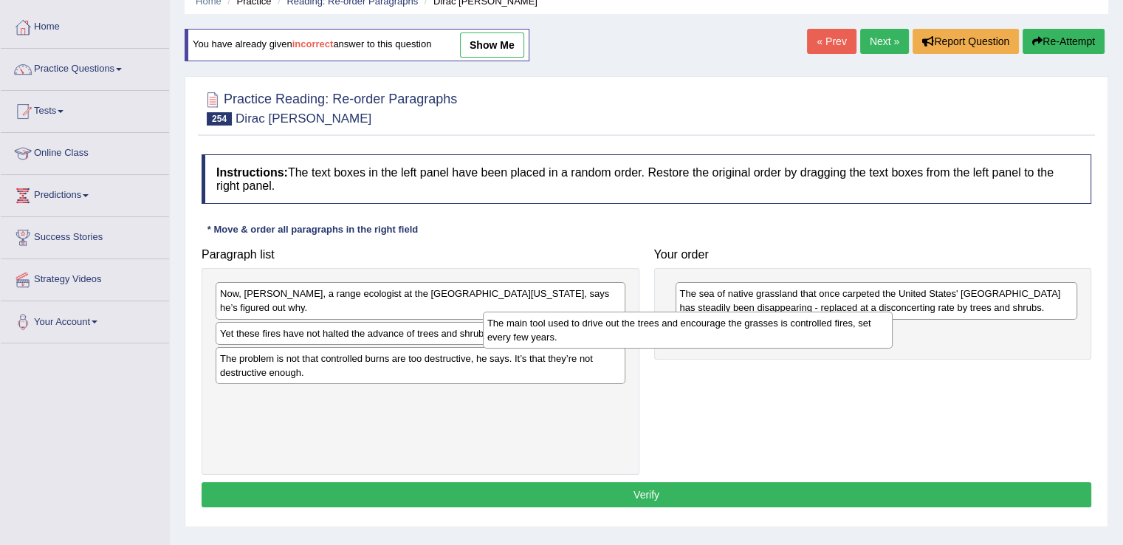
drag, startPoint x: 320, startPoint y: 299, endPoint x: 587, endPoint y: 328, distance: 268.8
click at [587, 328] on div "The main tool used to drive out the trees and encourage the grasses is controll…" at bounding box center [688, 329] width 410 height 37
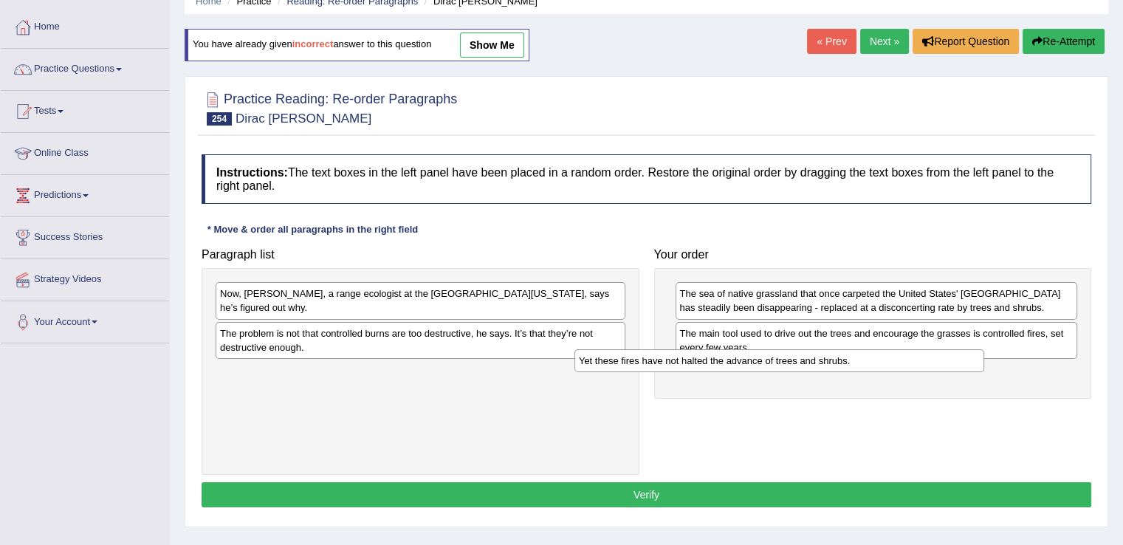
drag, startPoint x: 361, startPoint y: 331, endPoint x: 763, endPoint y: 361, distance: 403.3
click at [763, 361] on div "Yet these fires have not halted the advance of trees and shrubs." at bounding box center [779, 360] width 410 height 23
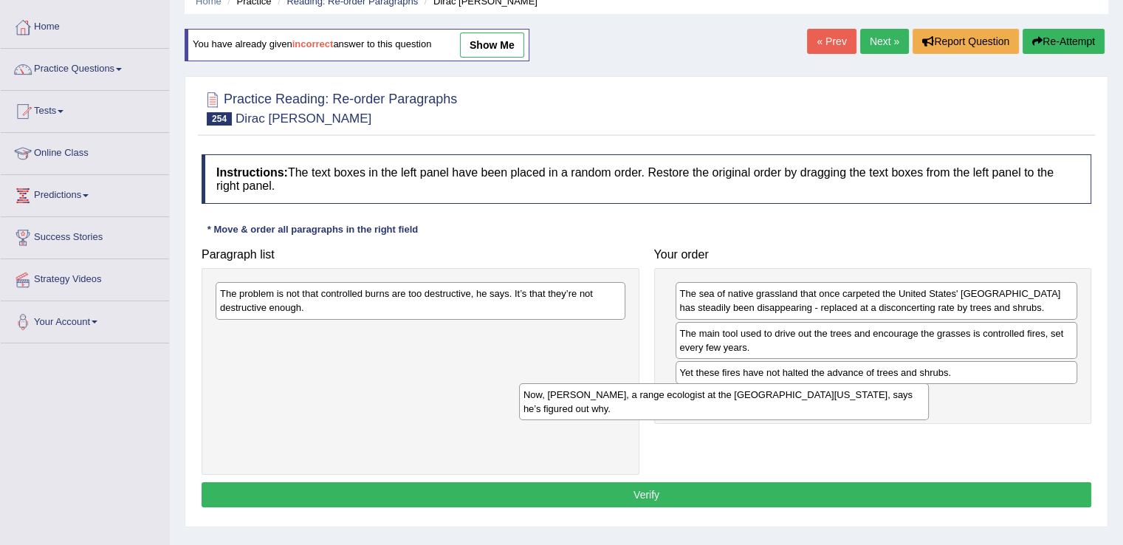
drag, startPoint x: 503, startPoint y: 296, endPoint x: 806, endPoint y: 397, distance: 319.7
click at [806, 397] on div "Now, Dirac Twidwell, a range ecologist at the University of Nebraska, says he’s…" at bounding box center [724, 401] width 410 height 37
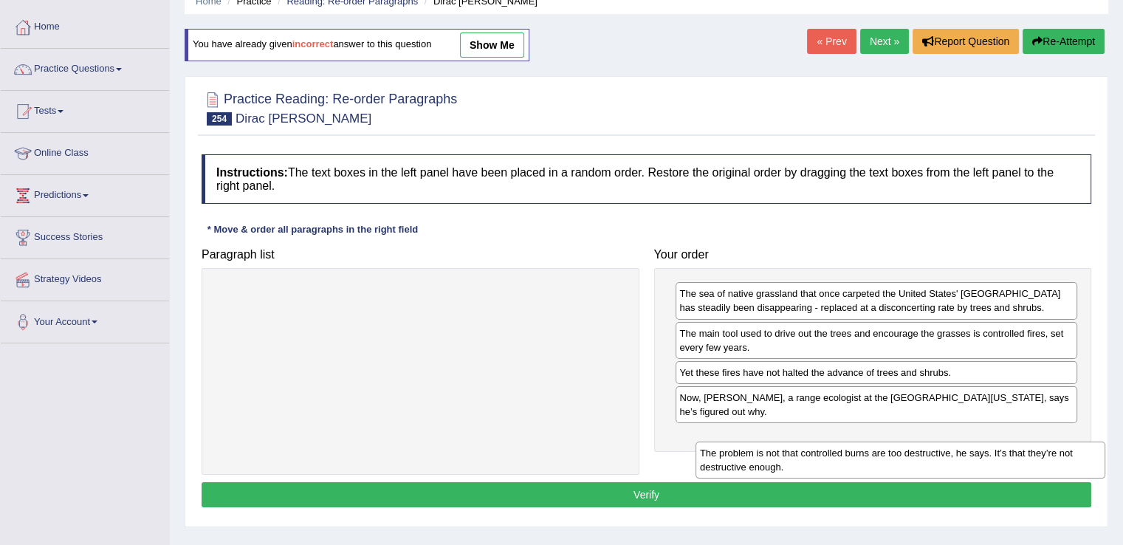
drag, startPoint x: 410, startPoint y: 299, endPoint x: 917, endPoint y: 458, distance: 531.5
click at [917, 458] on div "The problem is not that controlled burns are too destructive, he says. It’s tha…" at bounding box center [900, 459] width 410 height 37
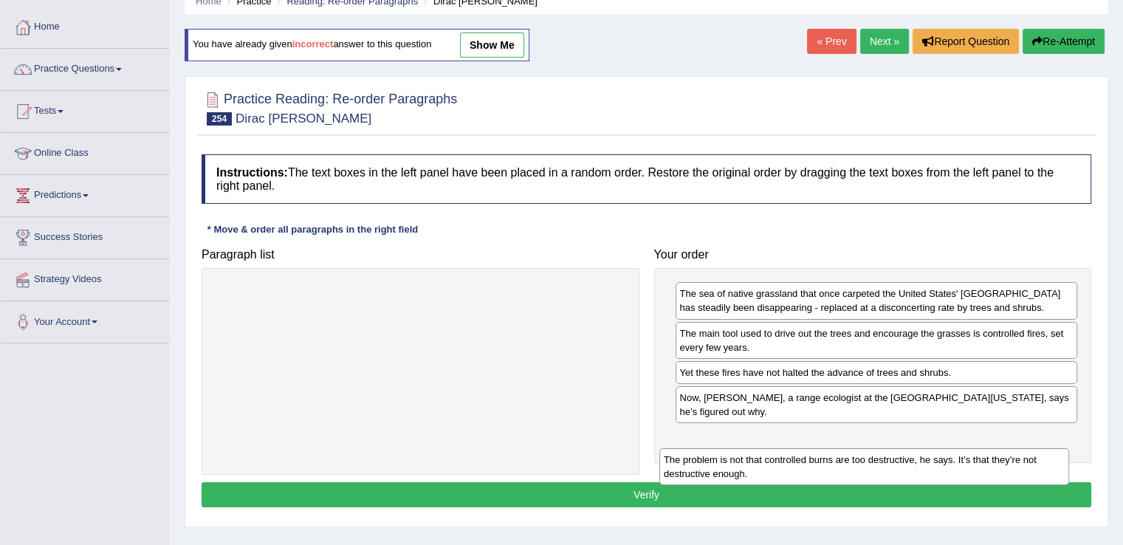
drag, startPoint x: 442, startPoint y: 290, endPoint x: 886, endPoint y: 456, distance: 473.6
click at [886, 456] on div "The problem is not that controlled burns are too destructive, he says. It’s tha…" at bounding box center [864, 466] width 410 height 37
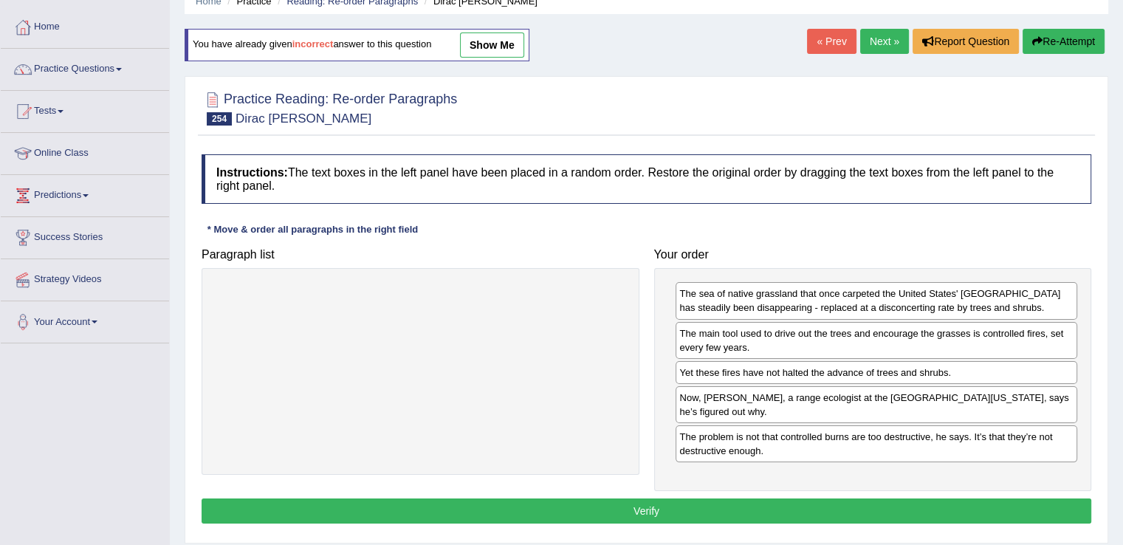
click at [824, 503] on button "Verify" at bounding box center [645, 510] width 889 height 25
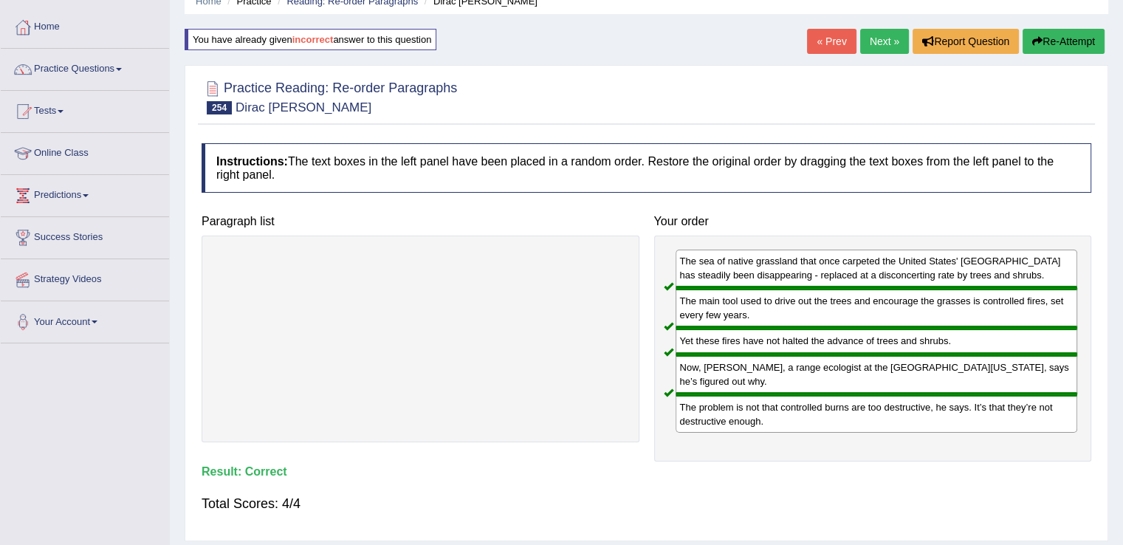
click at [889, 41] on link "Next »" at bounding box center [884, 41] width 49 height 25
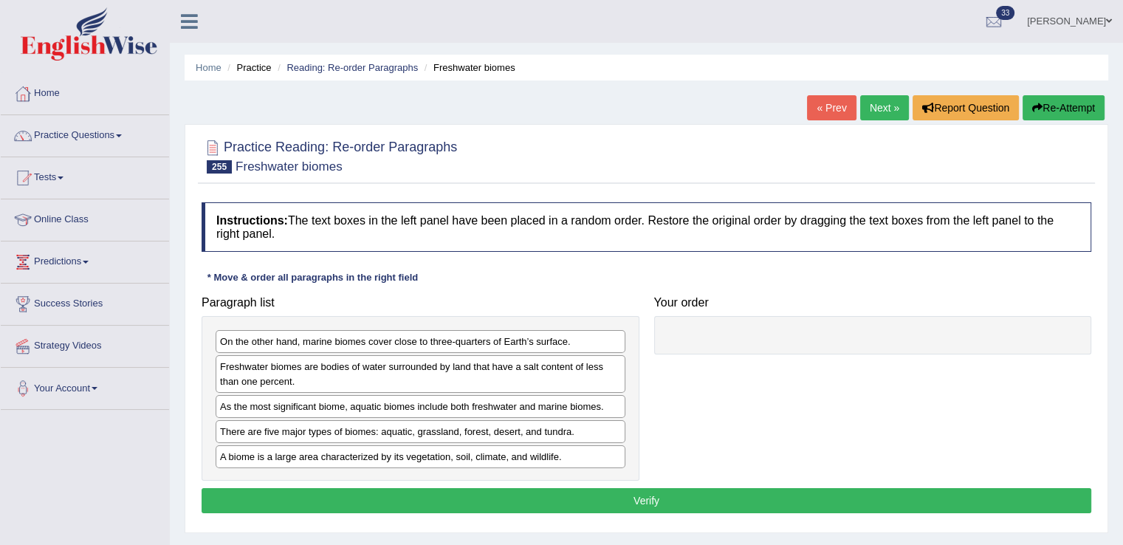
scroll to position [37, 0]
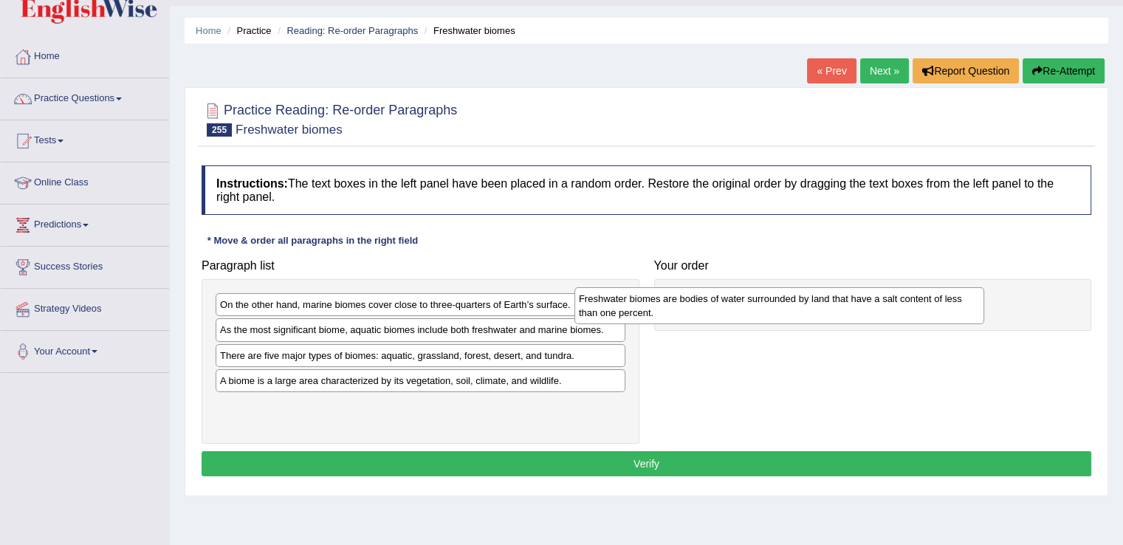
drag, startPoint x: 376, startPoint y: 340, endPoint x: 737, endPoint y: 309, distance: 362.2
click at [737, 309] on div "Freshwater biomes are bodies of water surrounded by land that have a salt conte…" at bounding box center [779, 305] width 410 height 37
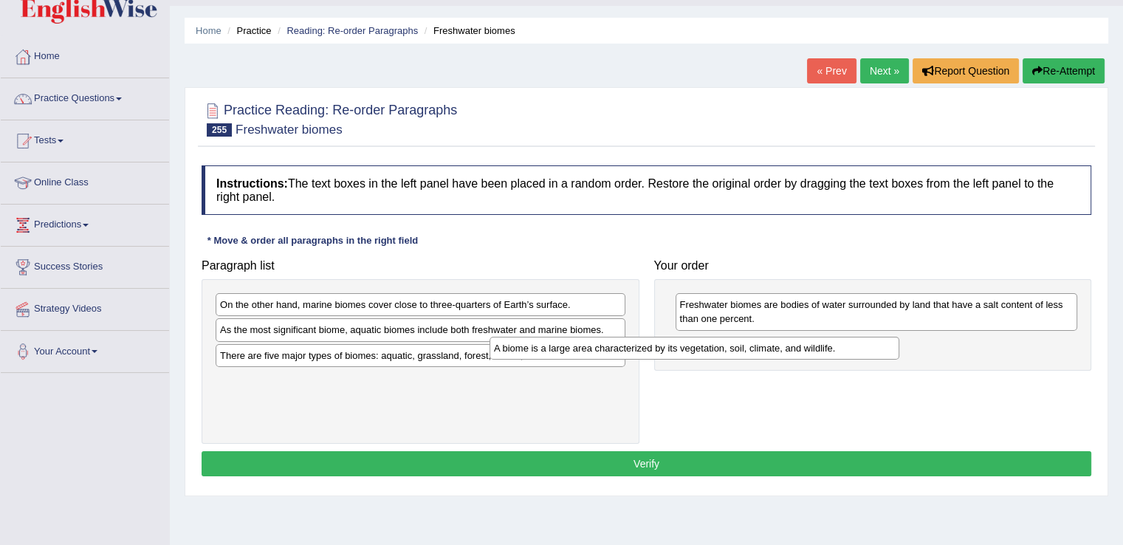
drag, startPoint x: 379, startPoint y: 382, endPoint x: 655, endPoint y: 351, distance: 276.9
click at [655, 351] on div "A biome is a large area characterized by its vegetation, soil, climate, and wil…" at bounding box center [694, 348] width 410 height 23
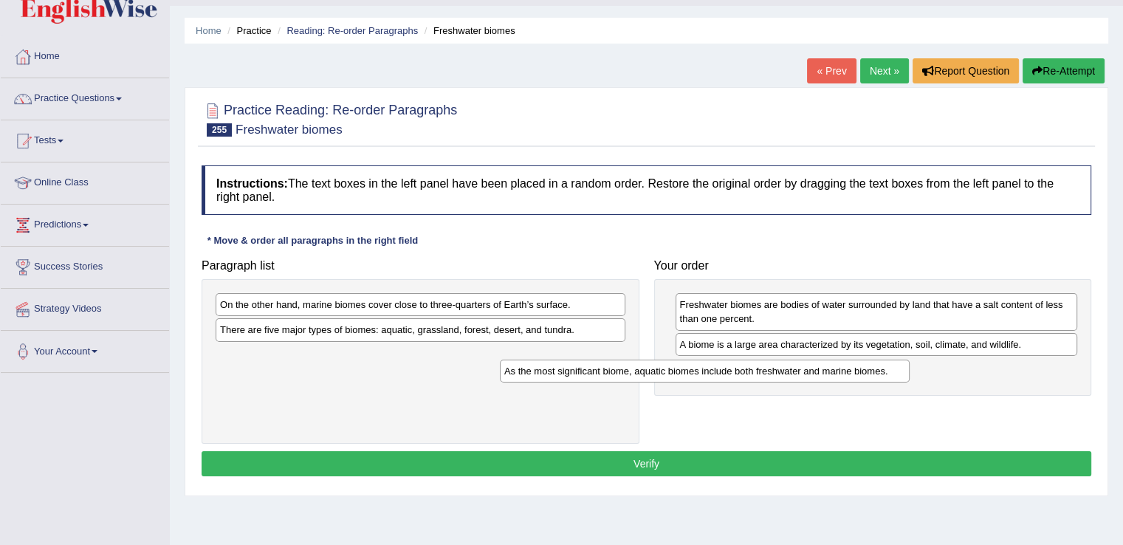
drag, startPoint x: 497, startPoint y: 334, endPoint x: 782, endPoint y: 376, distance: 287.9
click at [782, 376] on div "As the most significant biome, aquatic biomes include both freshwater and marin…" at bounding box center [705, 370] width 410 height 23
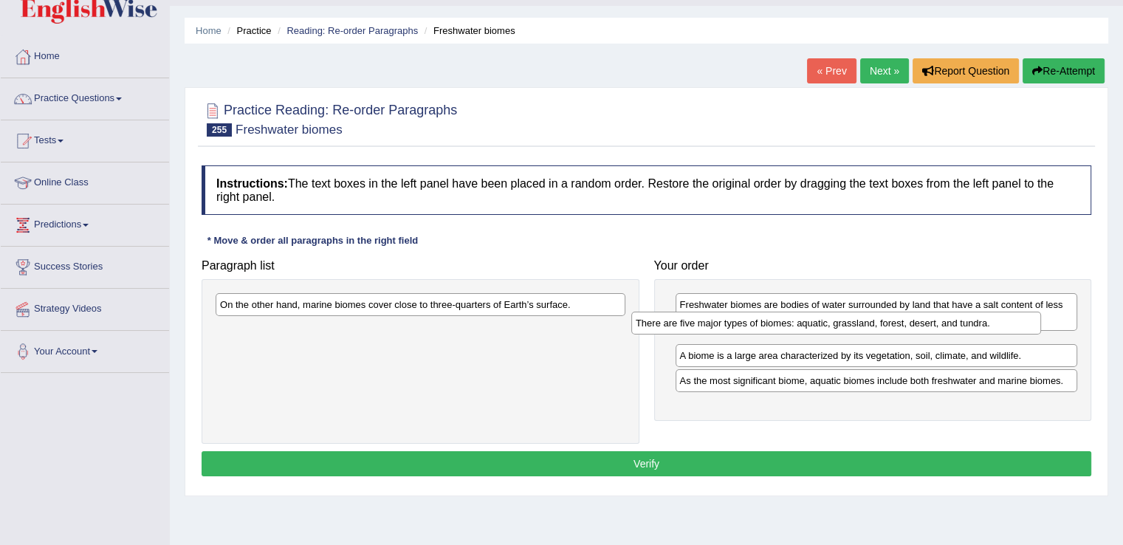
drag, startPoint x: 427, startPoint y: 332, endPoint x: 843, endPoint y: 325, distance: 415.6
click at [843, 325] on div "There are five major types of biomes: aquatic, grassland, forest, desert, and t…" at bounding box center [836, 322] width 410 height 23
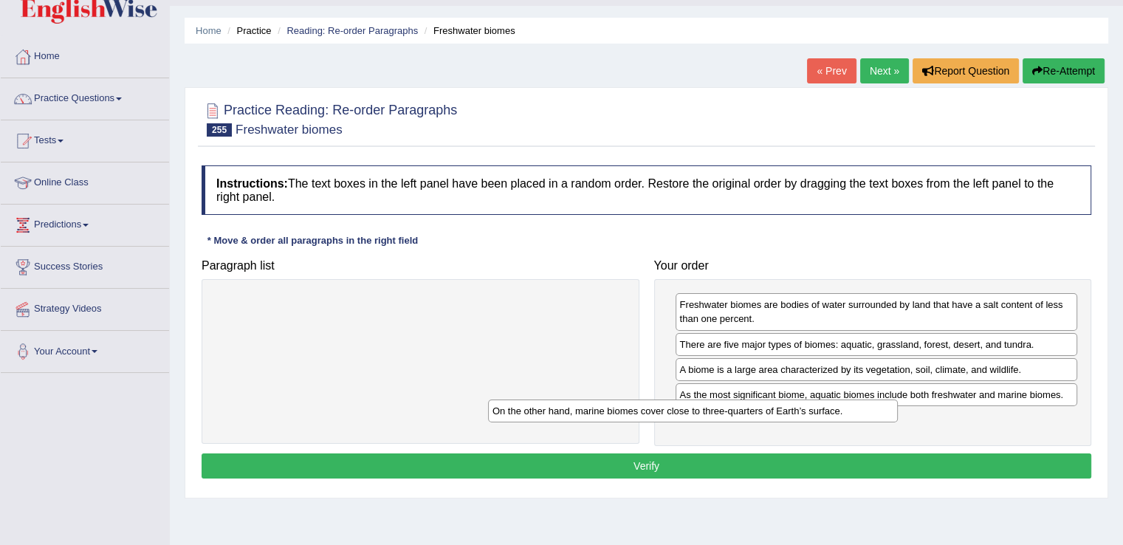
drag, startPoint x: 521, startPoint y: 302, endPoint x: 794, endPoint y: 407, distance: 292.8
click at [794, 407] on div "On the other hand, marine biomes cover close to three-quarters of Earth’s surfa…" at bounding box center [693, 410] width 410 height 23
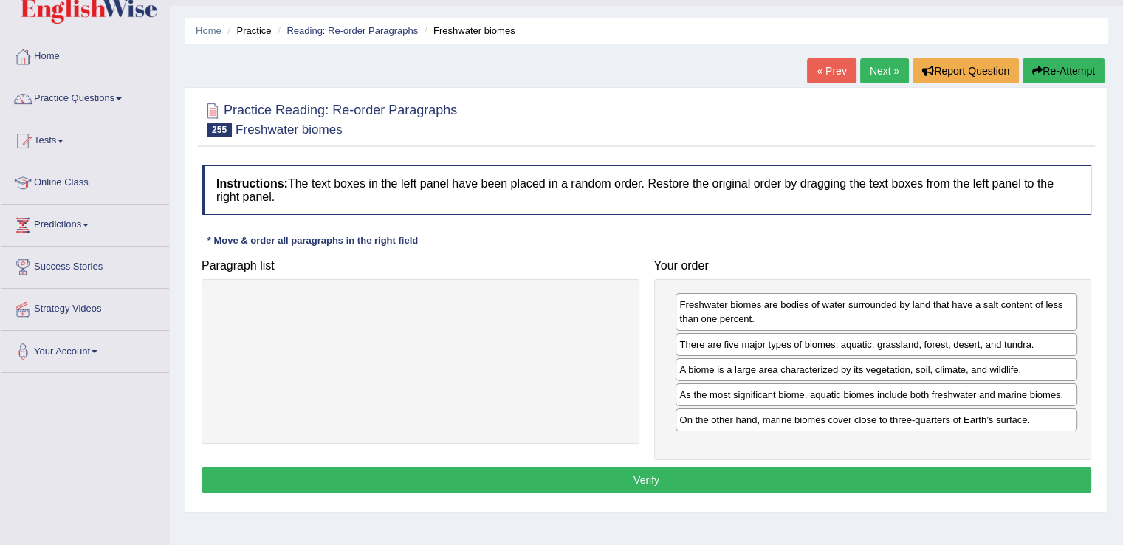
click at [759, 472] on button "Verify" at bounding box center [645, 479] width 889 height 25
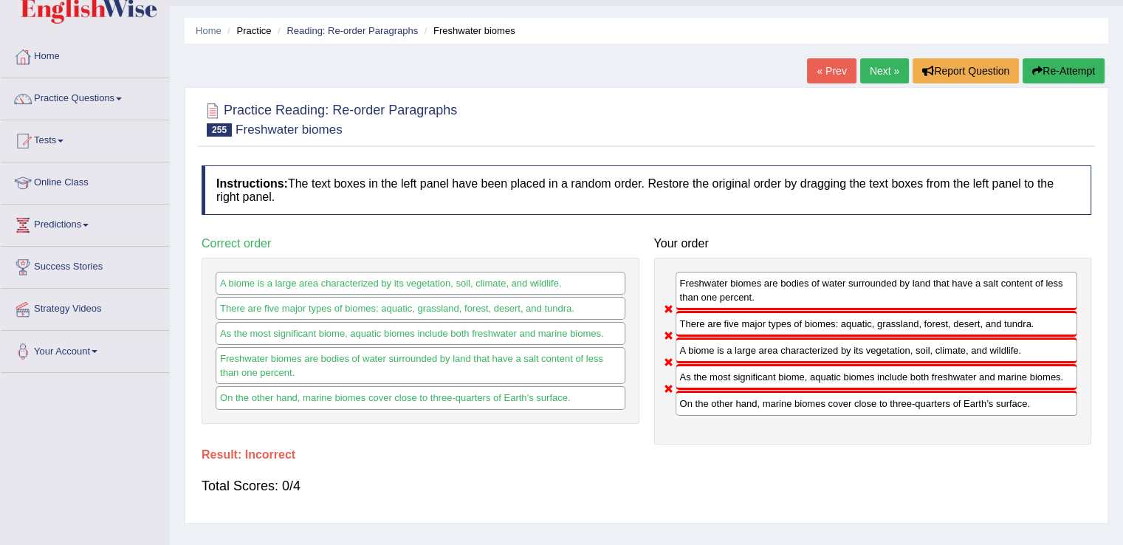
click at [1049, 58] on button "Re-Attempt" at bounding box center [1063, 70] width 82 height 25
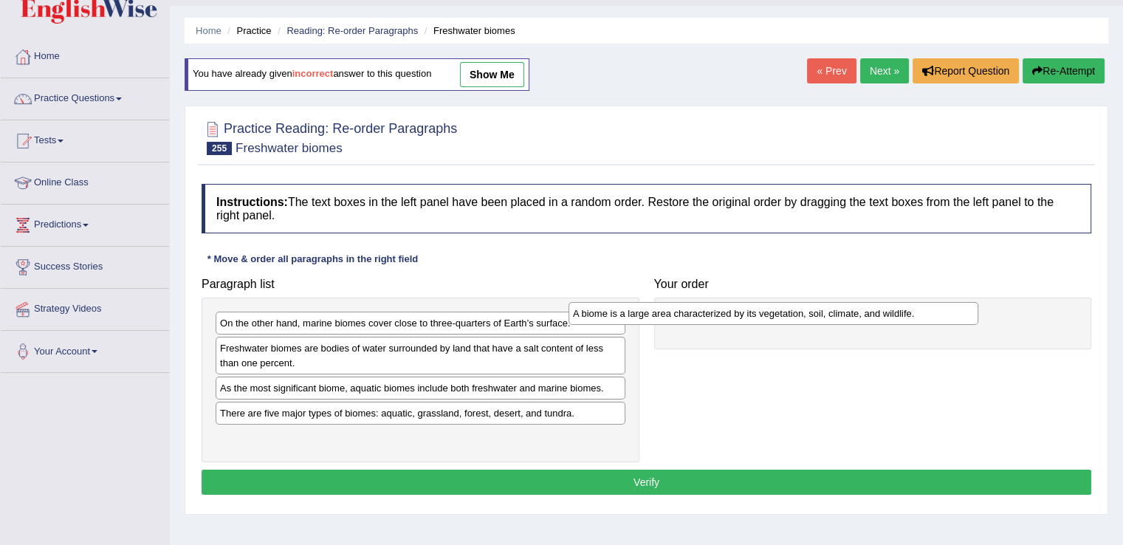
drag, startPoint x: 304, startPoint y: 435, endPoint x: 658, endPoint y: 312, distance: 374.1
click at [658, 312] on div "A biome is a large area characterized by its vegetation, soil, climate, and wil…" at bounding box center [773, 313] width 410 height 23
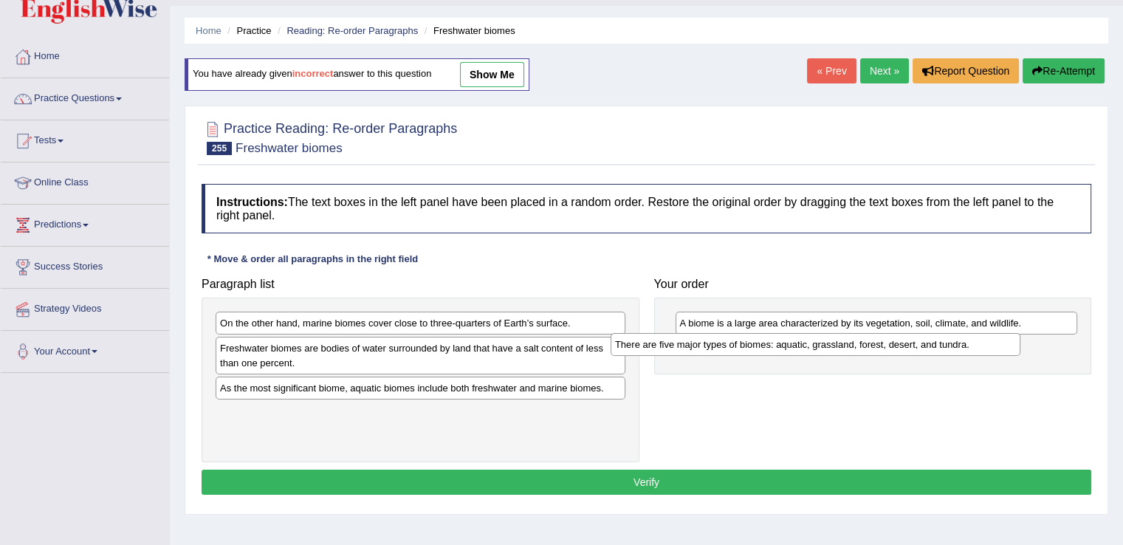
drag, startPoint x: 347, startPoint y: 410, endPoint x: 742, endPoint y: 343, distance: 400.5
click at [742, 343] on div "There are five major types of biomes: aquatic, grassland, forest, desert, and t…" at bounding box center [815, 344] width 410 height 23
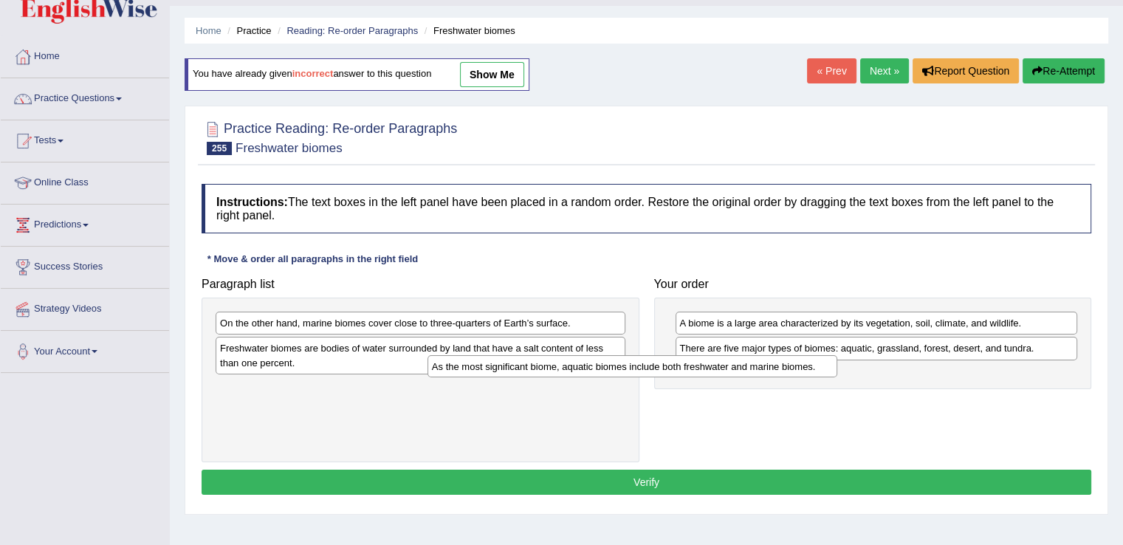
drag, startPoint x: 421, startPoint y: 385, endPoint x: 633, endPoint y: 365, distance: 212.8
click at [633, 365] on div "As the most significant biome, aquatic biomes include both freshwater and marin…" at bounding box center [632, 366] width 410 height 23
drag, startPoint x: 509, startPoint y: 387, endPoint x: 749, endPoint y: 373, distance: 241.0
click at [749, 373] on div "As the most significant biome, aquatic biomes include both freshwater and marin…" at bounding box center [661, 373] width 410 height 23
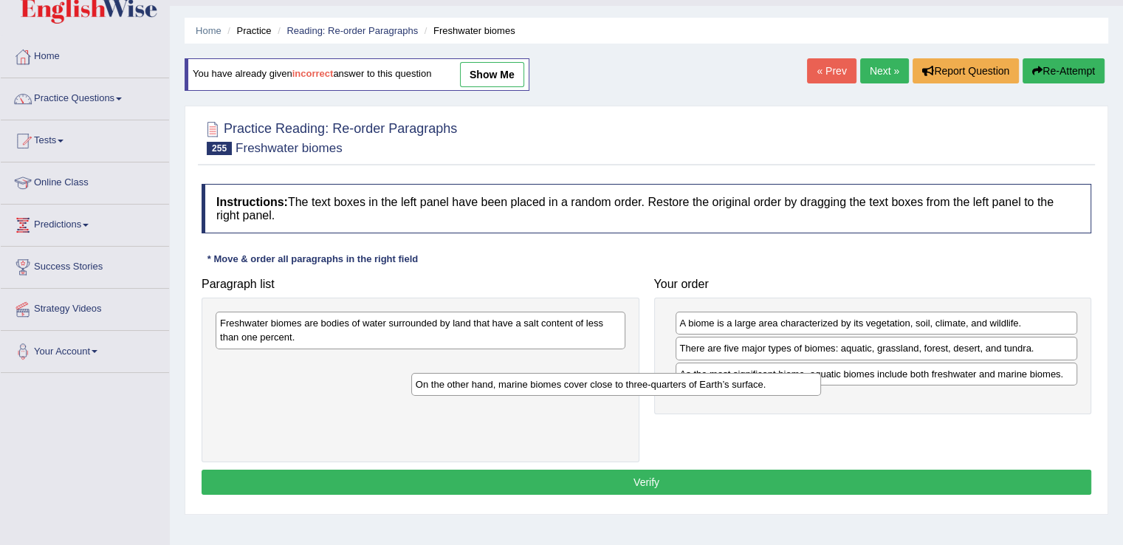
drag, startPoint x: 427, startPoint y: 326, endPoint x: 631, endPoint y: 390, distance: 214.1
click at [631, 390] on div "On the other hand, marine biomes cover close to three-quarters of Earth’s surfa…" at bounding box center [616, 384] width 410 height 23
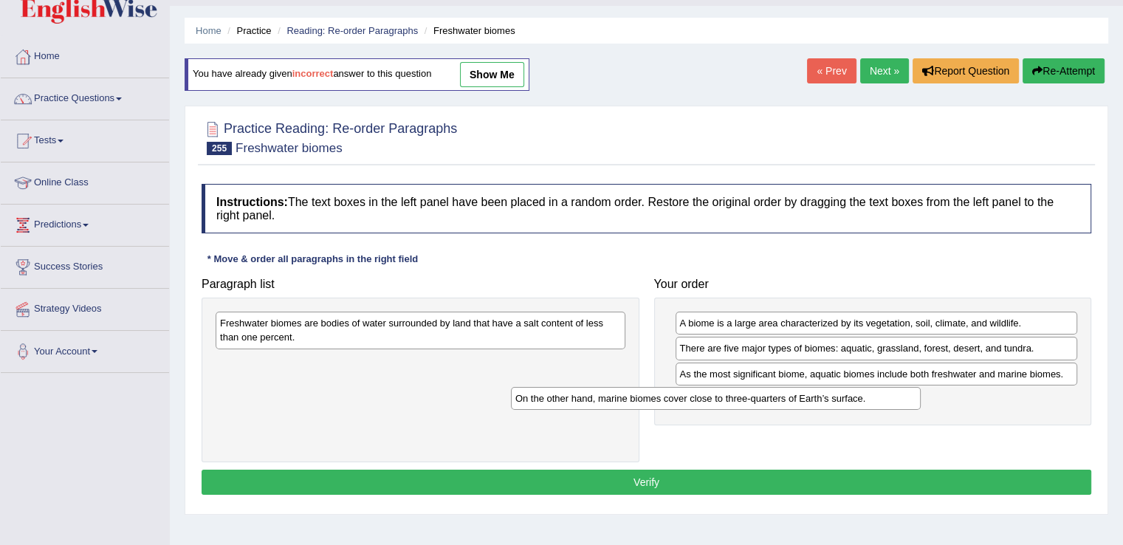
drag, startPoint x: 502, startPoint y: 361, endPoint x: 797, endPoint y: 396, distance: 297.3
click at [797, 396] on div "On the other hand, marine biomes cover close to three-quarters of Earth’s surfa…" at bounding box center [716, 398] width 410 height 23
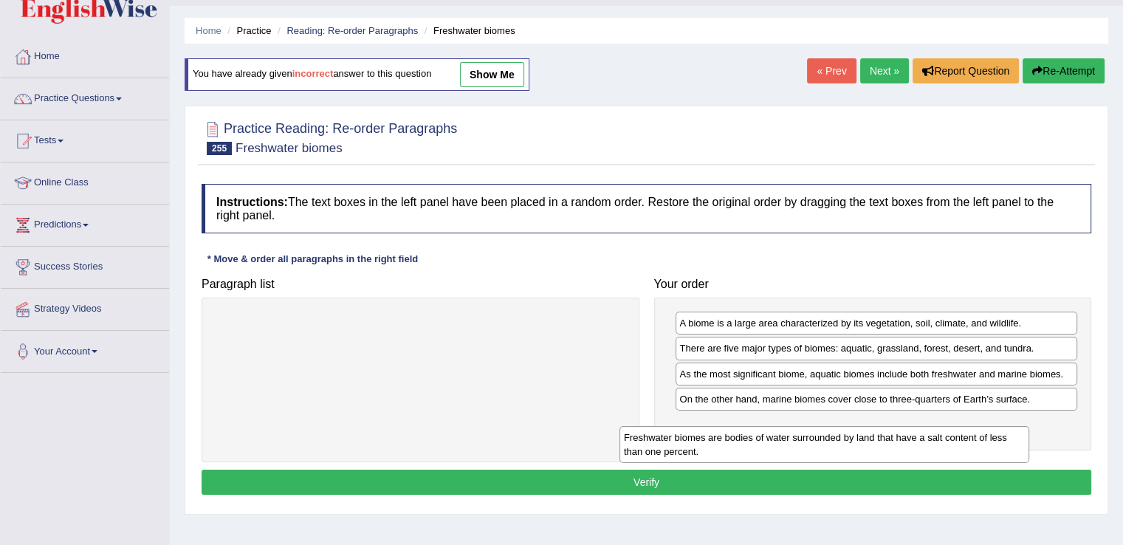
drag, startPoint x: 387, startPoint y: 327, endPoint x: 791, endPoint y: 441, distance: 419.4
click at [791, 441] on div "Freshwater biomes are bodies of water surrounded by land that have a salt conte…" at bounding box center [824, 444] width 410 height 37
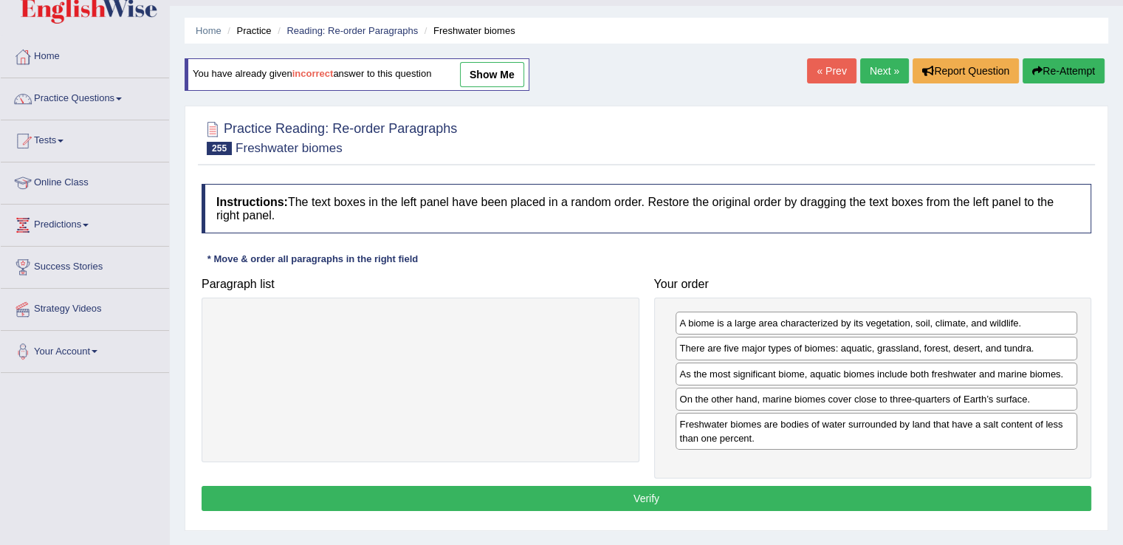
click at [786, 494] on button "Verify" at bounding box center [645, 498] width 889 height 25
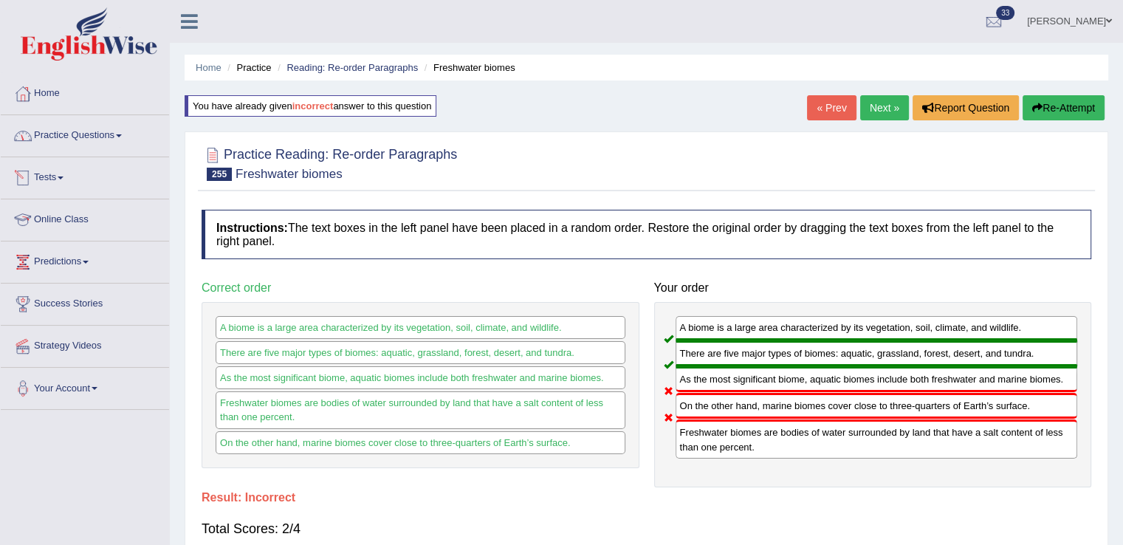
click at [106, 145] on link "Practice Questions" at bounding box center [85, 133] width 168 height 37
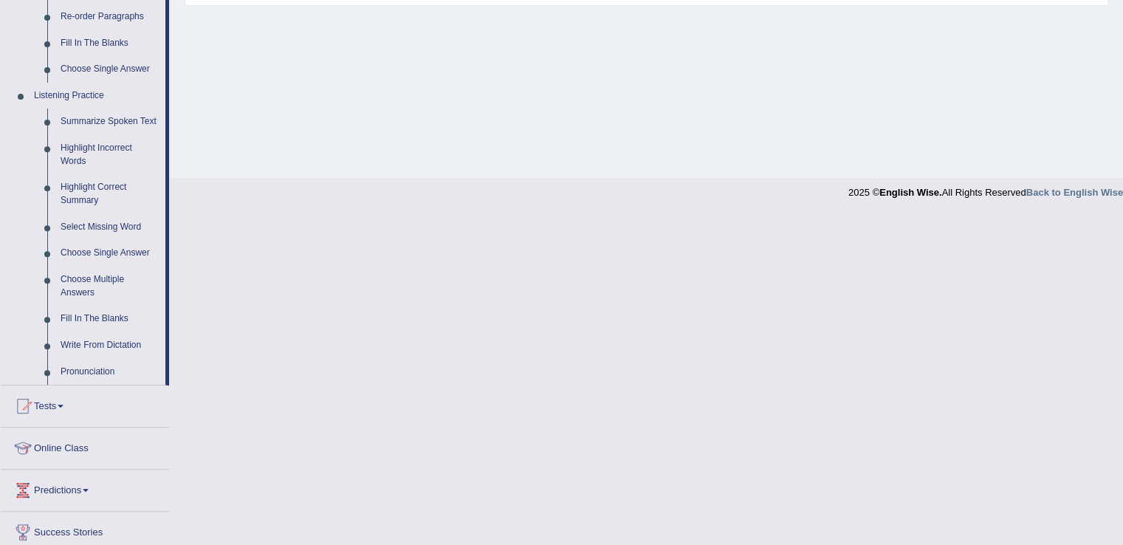
scroll to position [579, 0]
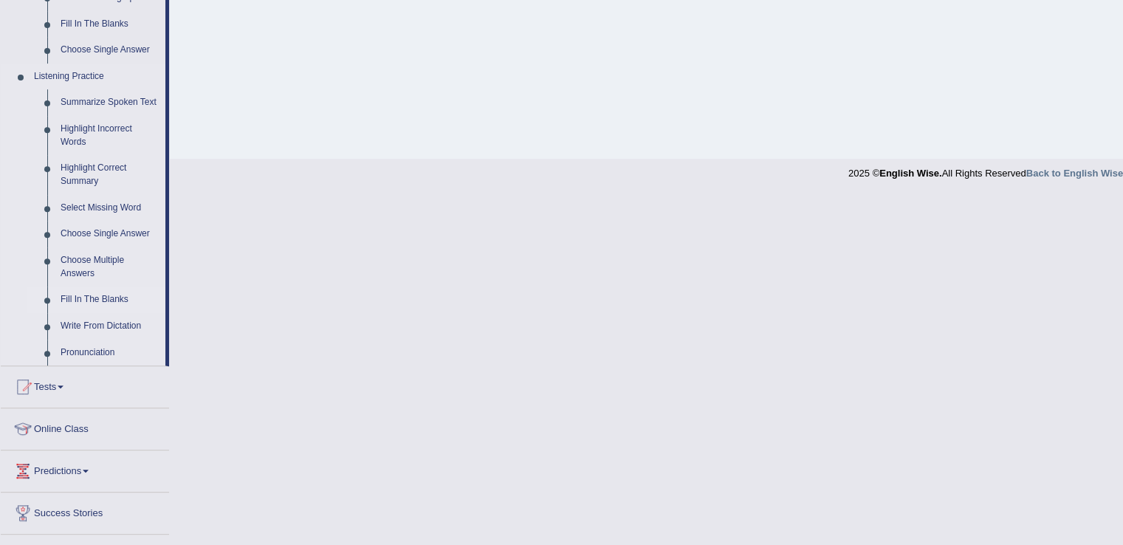
click at [106, 297] on link "Fill In The Blanks" at bounding box center [109, 299] width 111 height 27
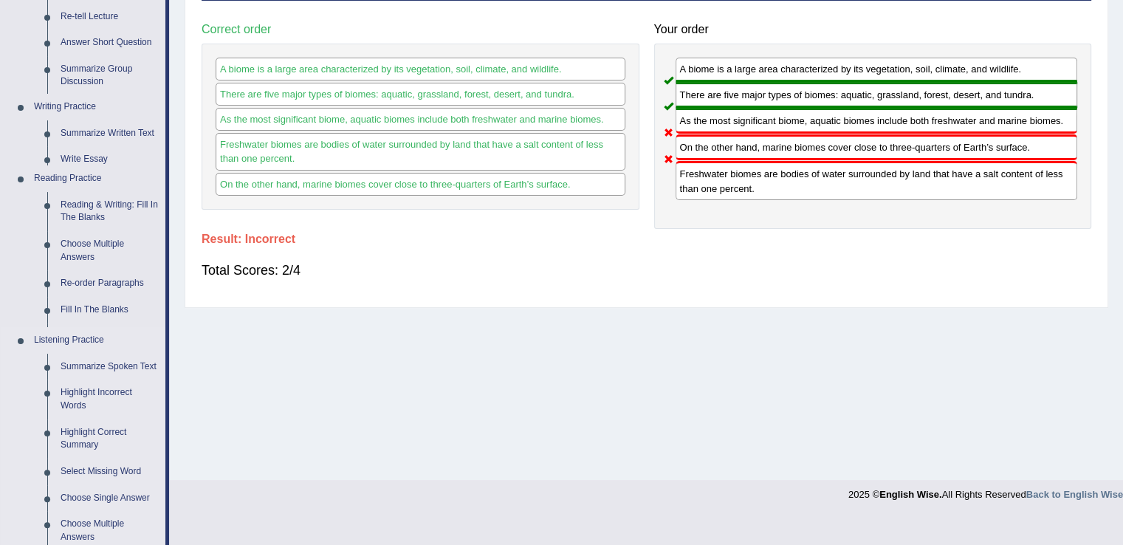
scroll to position [230, 0]
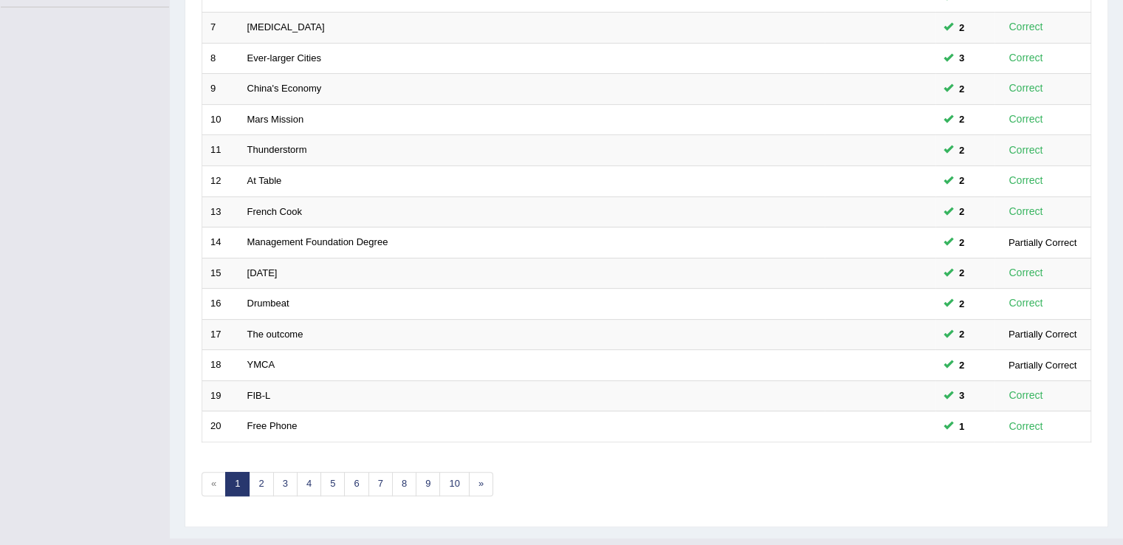
scroll to position [419, 0]
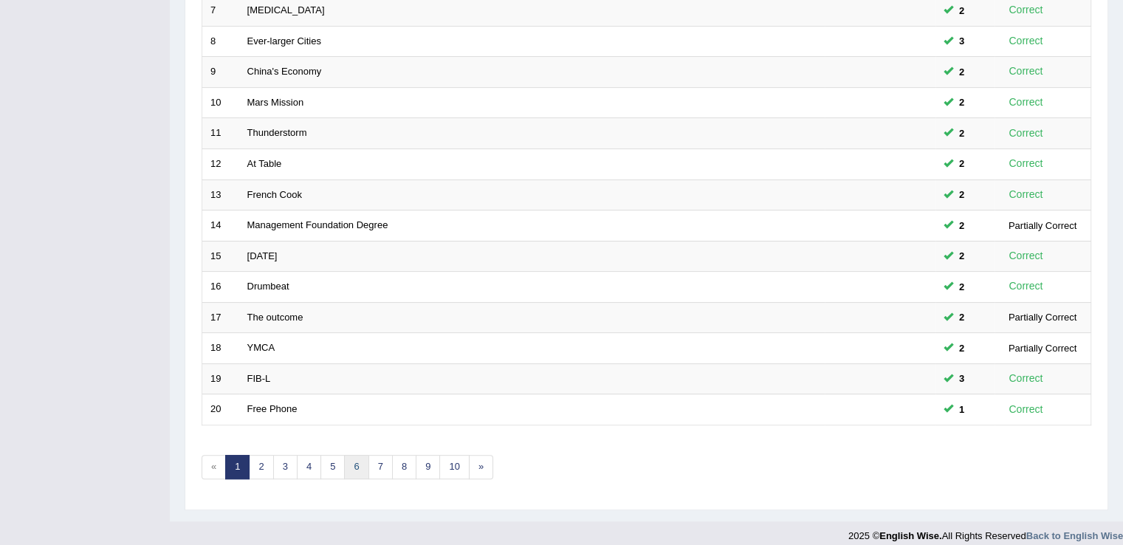
click at [360, 455] on link "6" at bounding box center [356, 467] width 24 height 24
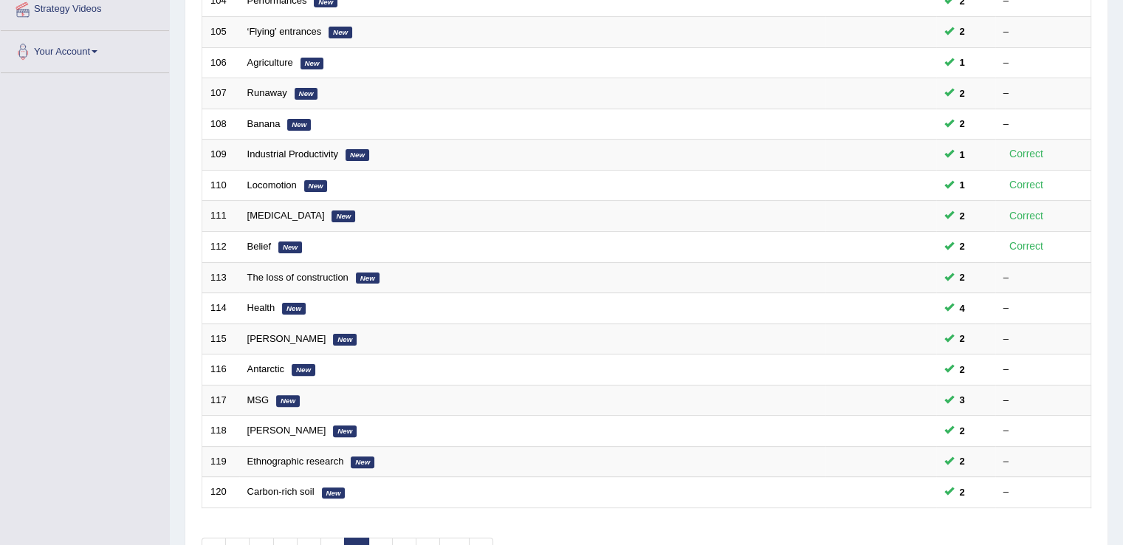
scroll to position [428, 0]
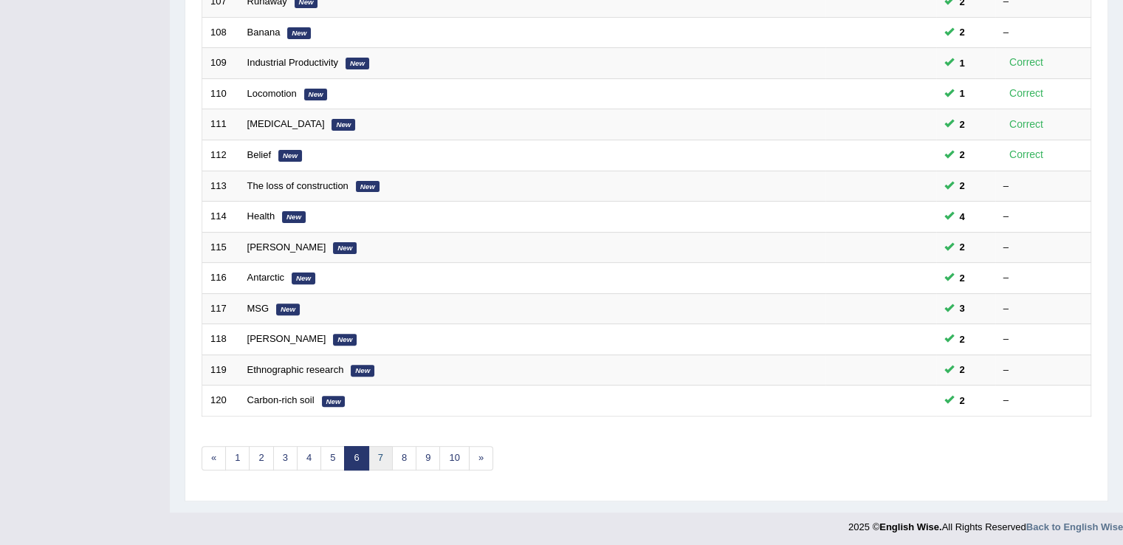
click at [384, 456] on link "7" at bounding box center [380, 458] width 24 height 24
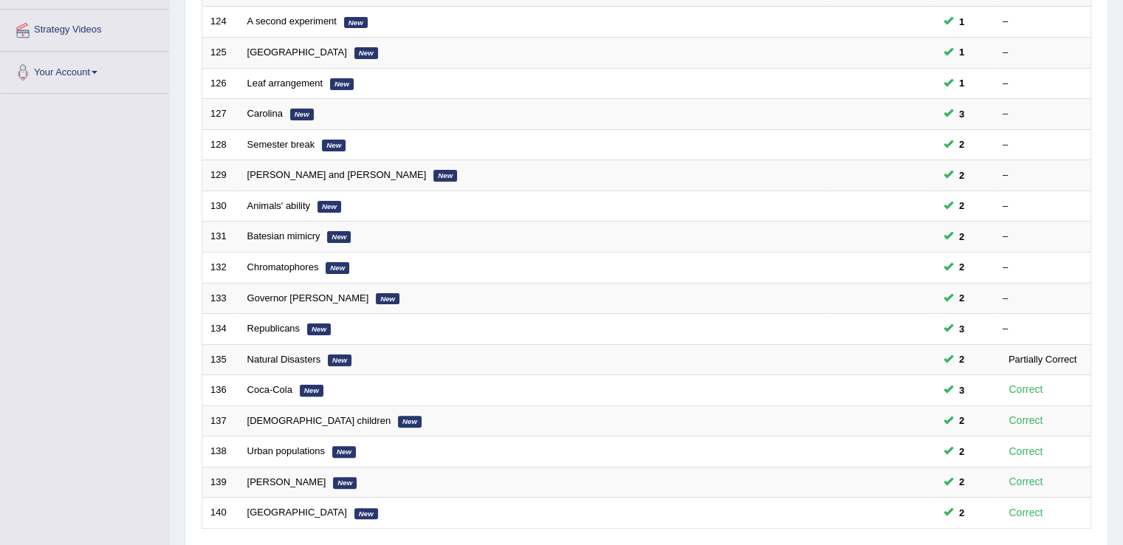
scroll to position [373, 0]
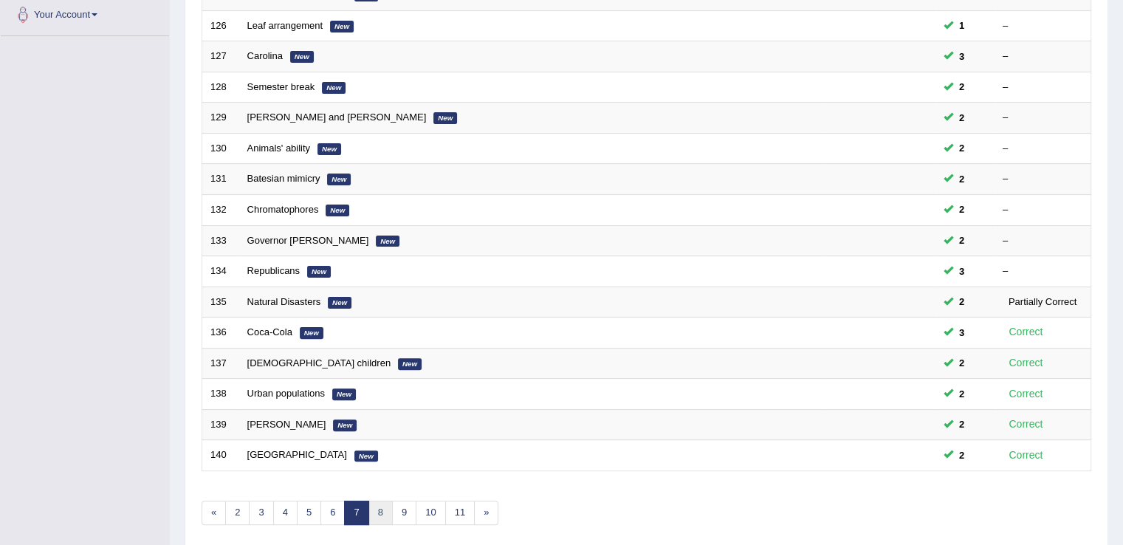
click at [378, 511] on link "8" at bounding box center [380, 512] width 24 height 24
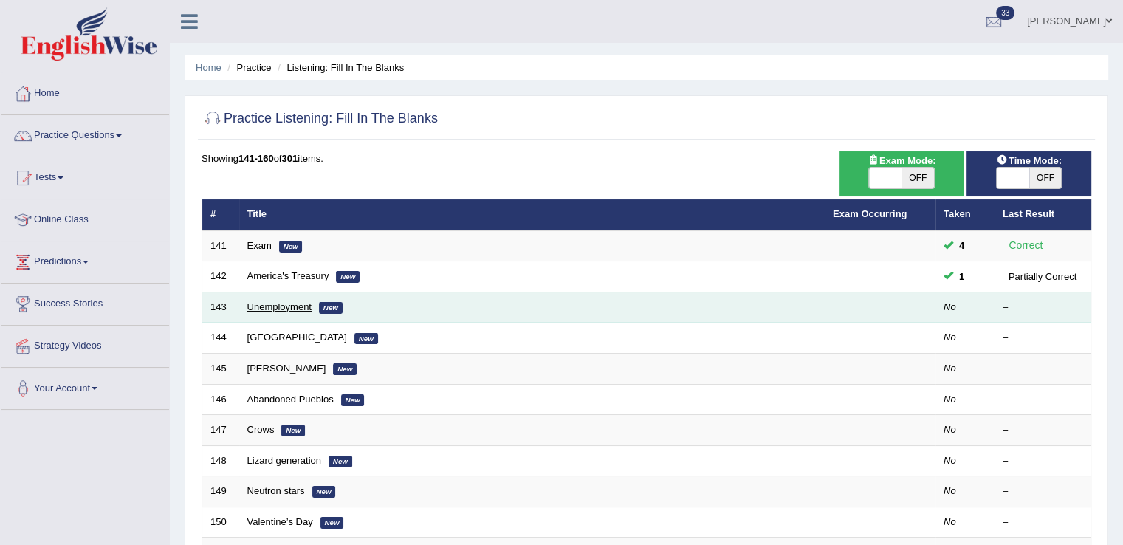
click at [296, 308] on link "Unemployment" at bounding box center [279, 306] width 64 height 11
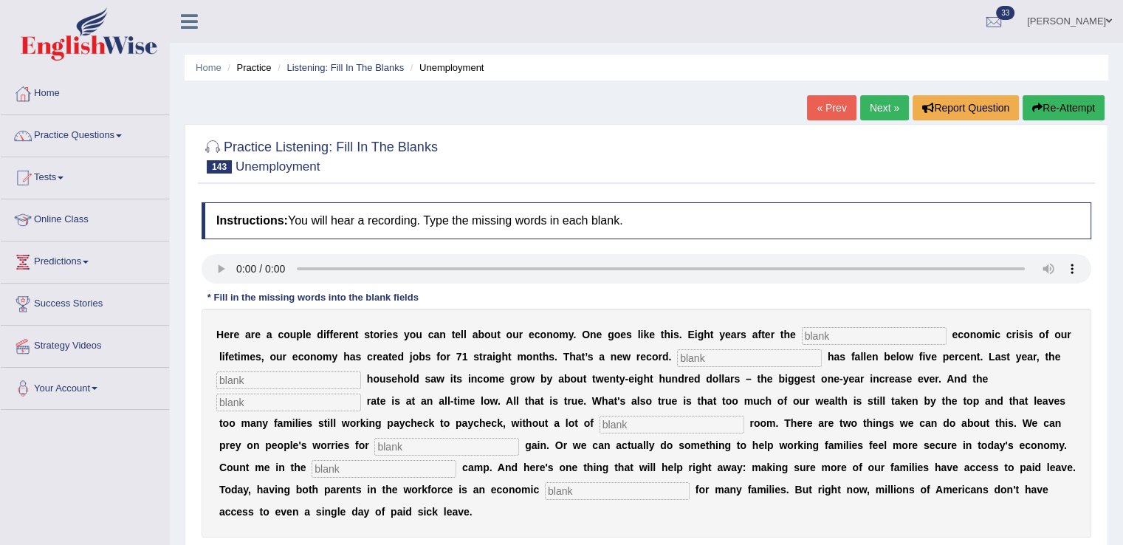
click at [849, 330] on input "text" at bounding box center [874, 336] width 145 height 18
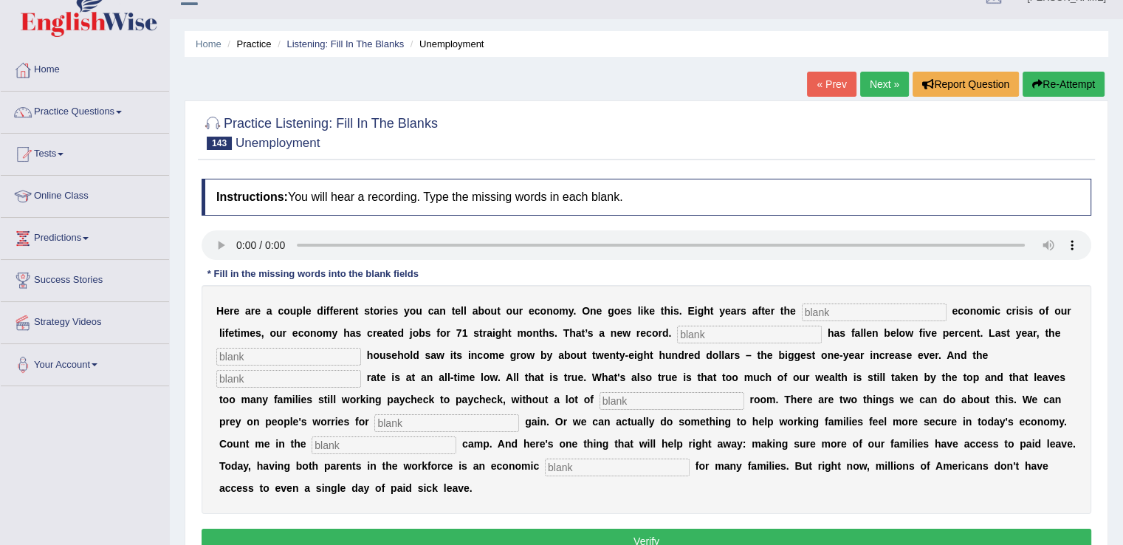
scroll to position [27, 0]
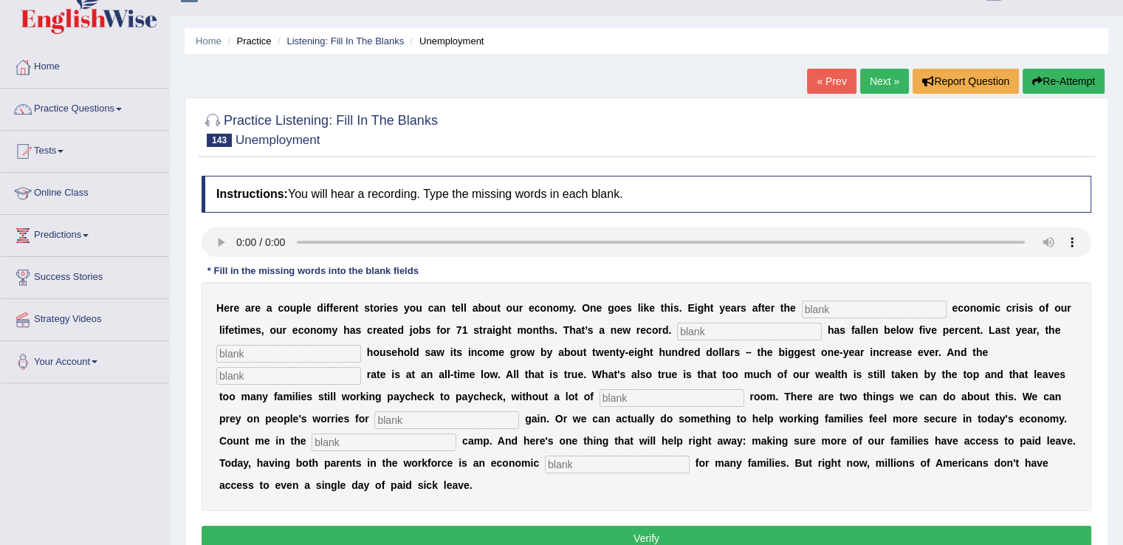
click at [824, 307] on input "text" at bounding box center [874, 309] width 145 height 18
type input "words"
click at [690, 325] on input "text" at bounding box center [749, 332] width 145 height 18
type input "unemployment"
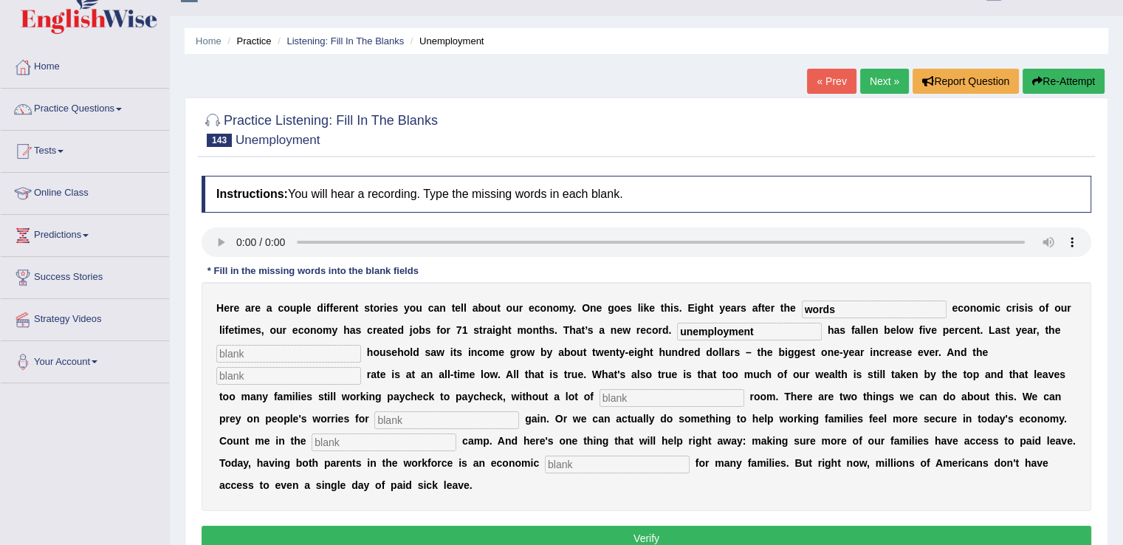
click at [316, 346] on input "text" at bounding box center [288, 354] width 145 height 18
type input "tipical"
click at [281, 370] on input "text" at bounding box center [288, 376] width 145 height 18
type input "unensure"
click at [647, 393] on input "text" at bounding box center [671, 398] width 145 height 18
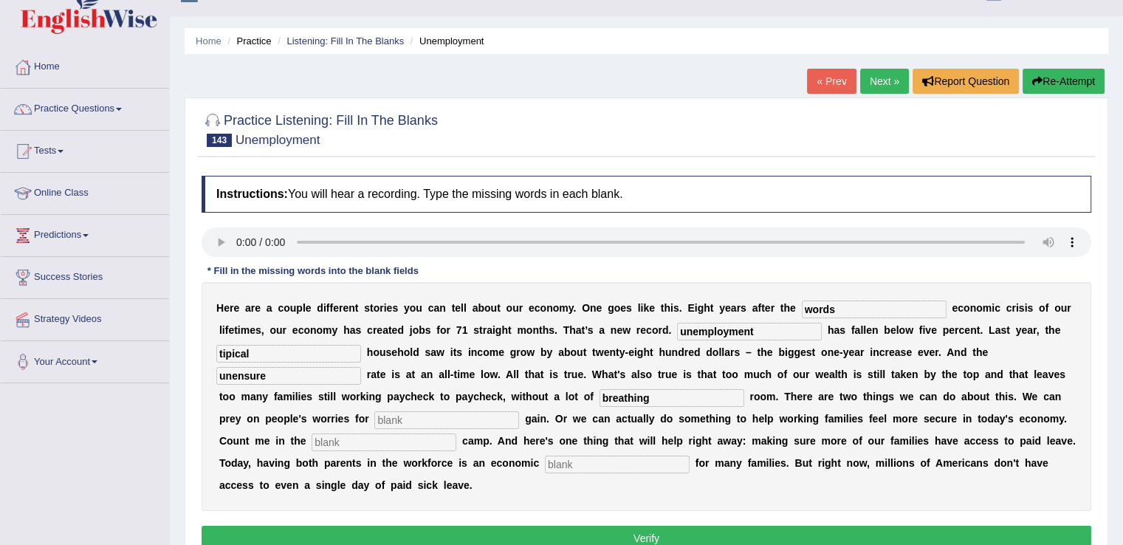
type input "breathing"
click at [459, 415] on input "text" at bounding box center [446, 420] width 145 height 18
type input "political"
click at [396, 440] on input "text" at bounding box center [383, 442] width 145 height 18
type input "later"
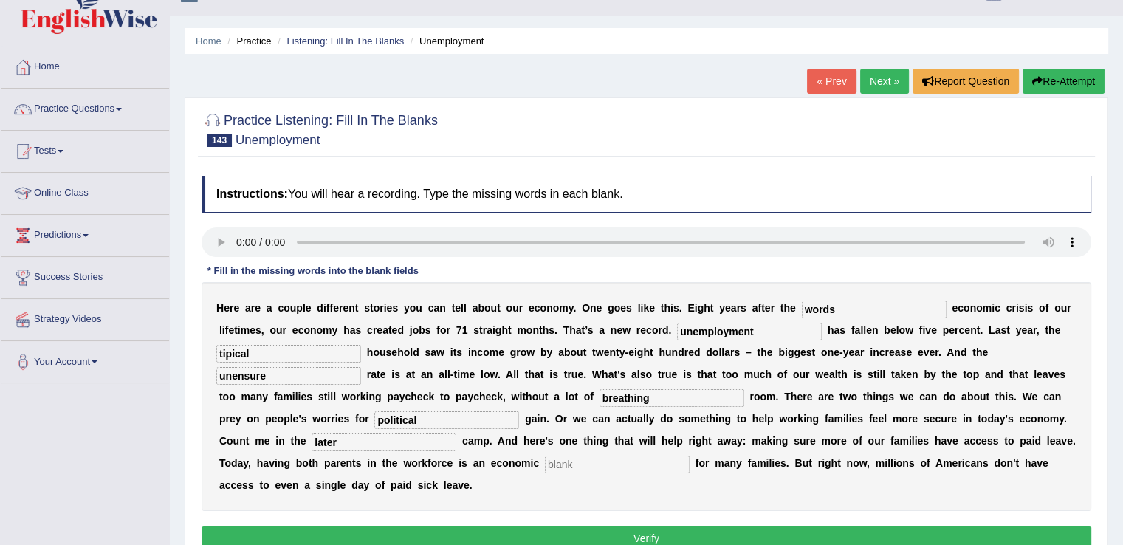
click at [559, 466] on input "text" at bounding box center [617, 464] width 145 height 18
type input "necessity"
click at [224, 347] on input "tipical" at bounding box center [288, 354] width 145 height 18
type input "typical"
click at [647, 461] on input "necessity" at bounding box center [617, 464] width 145 height 18
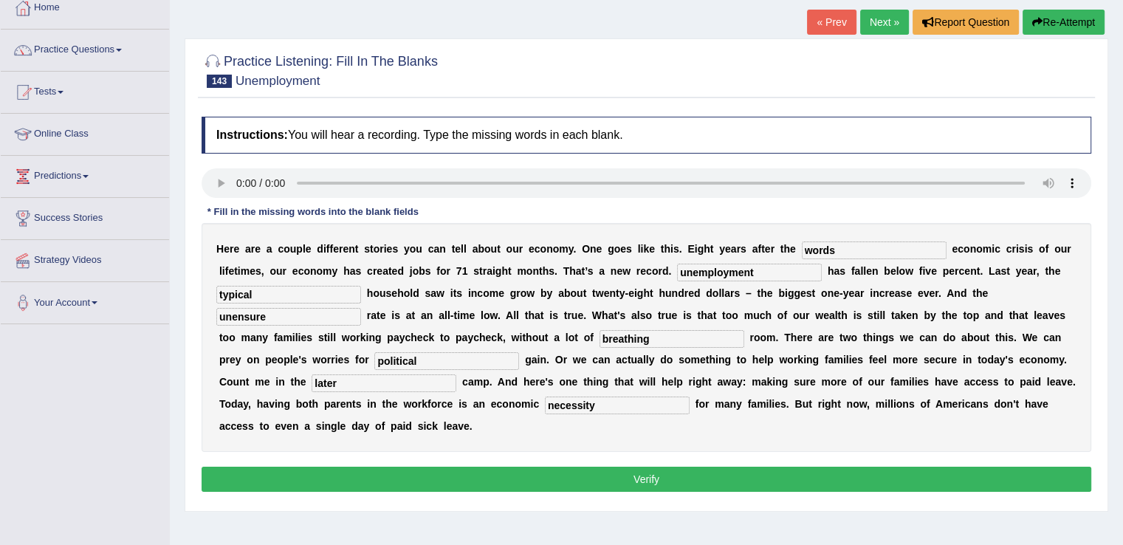
scroll to position [94, 0]
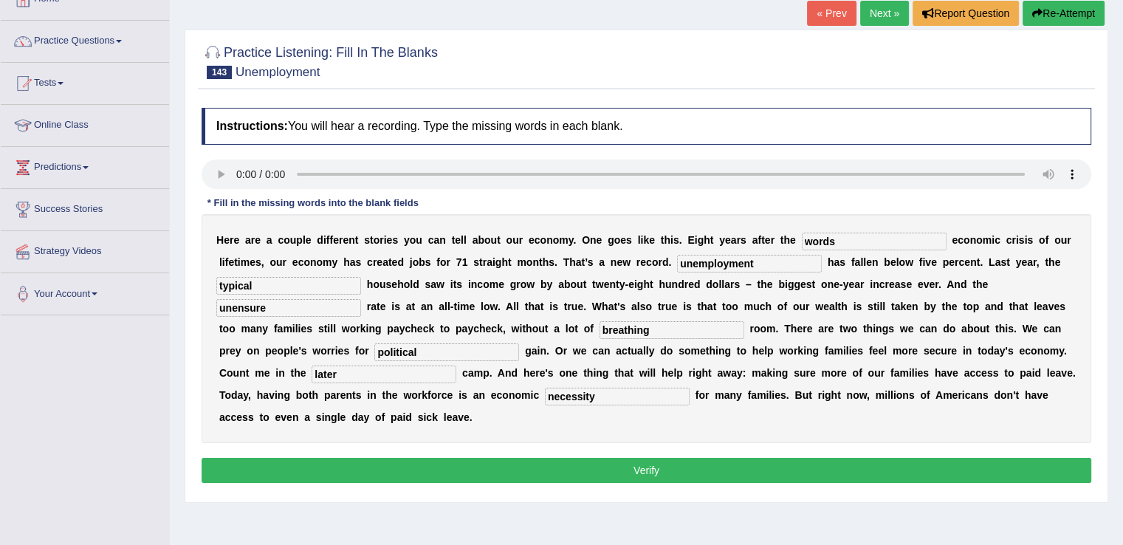
click at [683, 467] on button "Verify" at bounding box center [645, 470] width 889 height 25
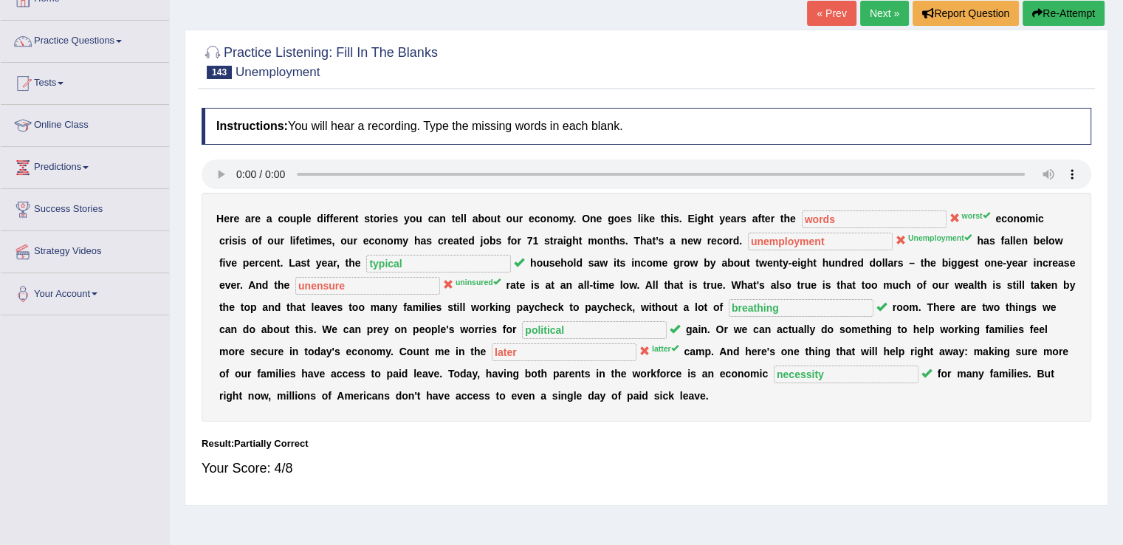
click at [1077, 17] on button "Re-Attempt" at bounding box center [1063, 13] width 82 height 25
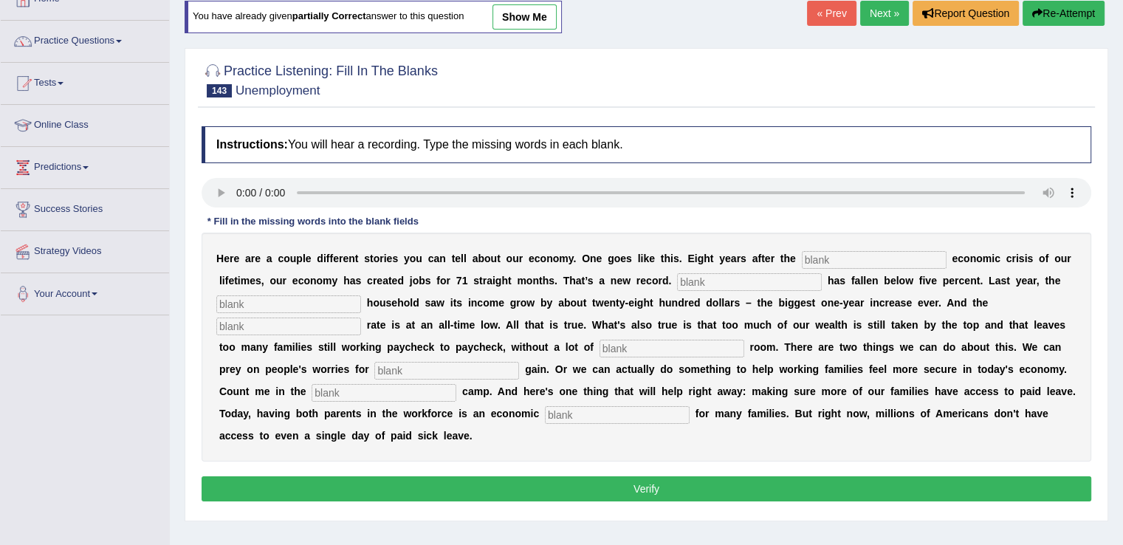
click at [881, 256] on input "text" at bounding box center [874, 260] width 145 height 18
type input "worst"
click at [783, 281] on input "text" at bounding box center [749, 282] width 145 height 18
click at [717, 277] on input "Unemplyment" at bounding box center [749, 282] width 145 height 18
type input "Unemployment"
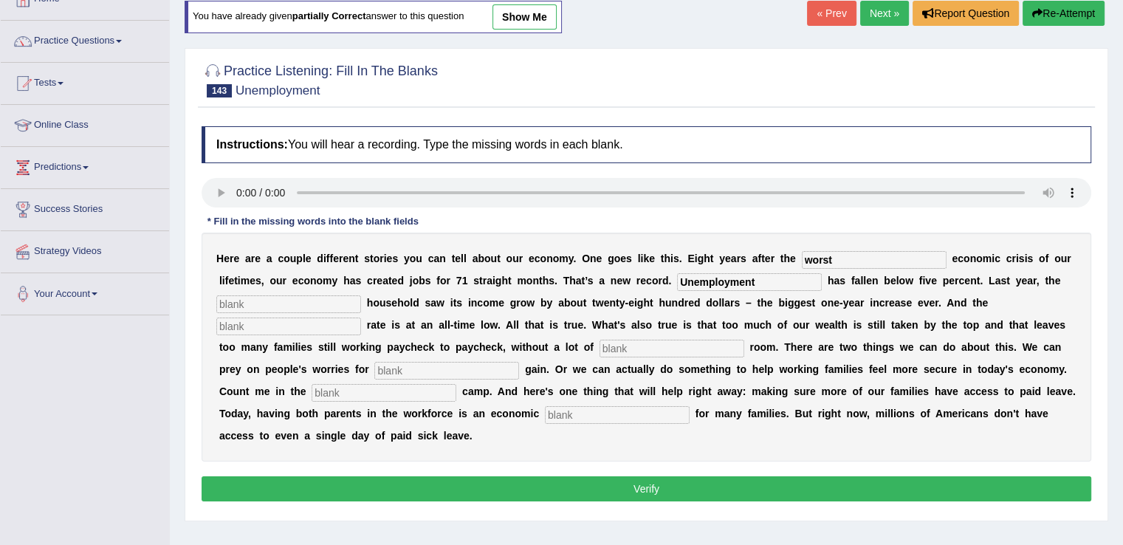
click at [320, 298] on input "text" at bounding box center [288, 304] width 145 height 18
type input "typical"
click at [271, 329] on input "text" at bounding box center [288, 326] width 145 height 18
type input "uninsured"
click at [725, 346] on input "text" at bounding box center [671, 348] width 145 height 18
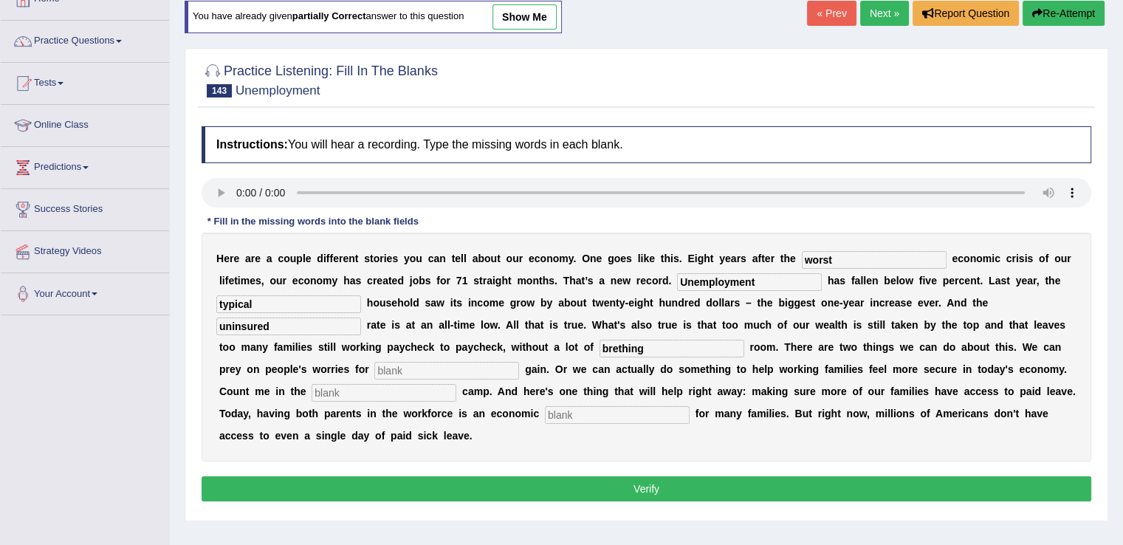
type input "brething"
click at [435, 365] on input "text" at bounding box center [446, 371] width 145 height 18
type input "political"
click at [363, 393] on input "text" at bounding box center [383, 393] width 145 height 18
type input "latter"
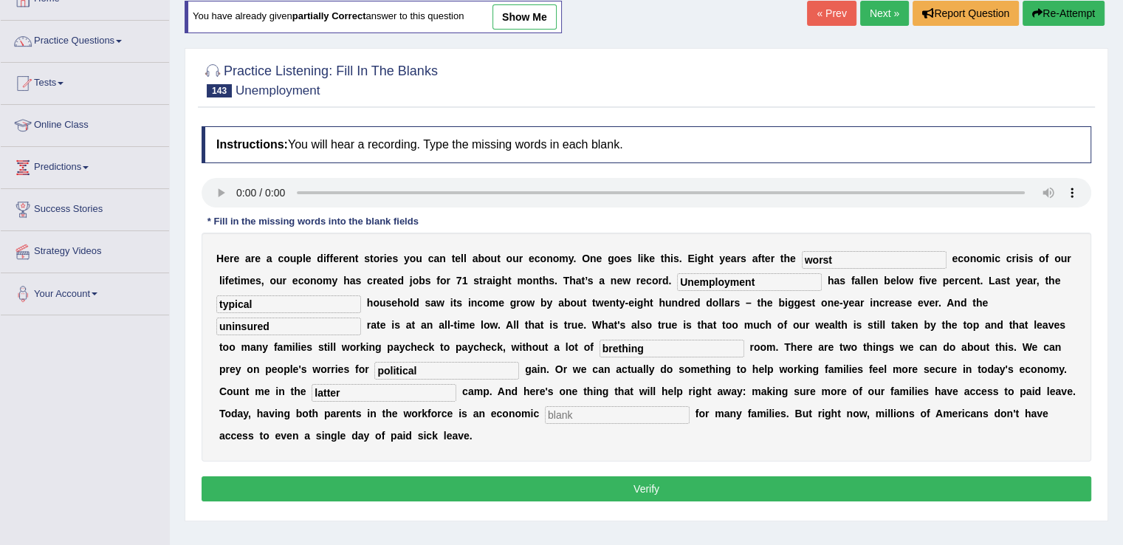
click at [582, 406] on input "text" at bounding box center [617, 415] width 145 height 18
click at [579, 413] on input "necesiity" at bounding box center [617, 415] width 145 height 18
click at [604, 413] on input "necessity" at bounding box center [617, 415] width 145 height 18
type input "necessity"
click at [570, 487] on button "Verify" at bounding box center [645, 488] width 889 height 25
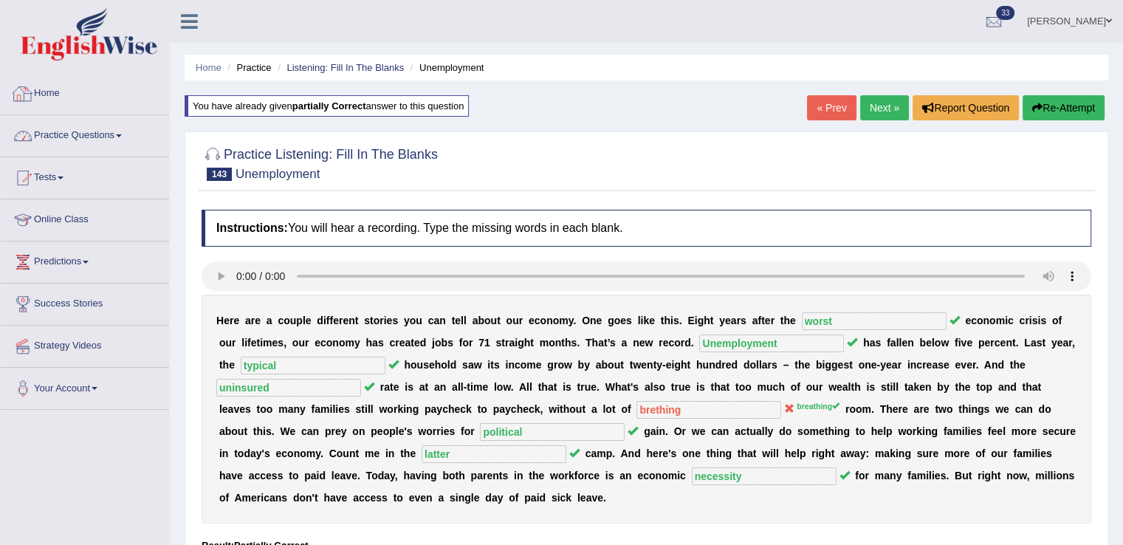
click at [111, 132] on link "Practice Questions" at bounding box center [85, 133] width 168 height 37
